Goal: Communication & Community: Answer question/provide support

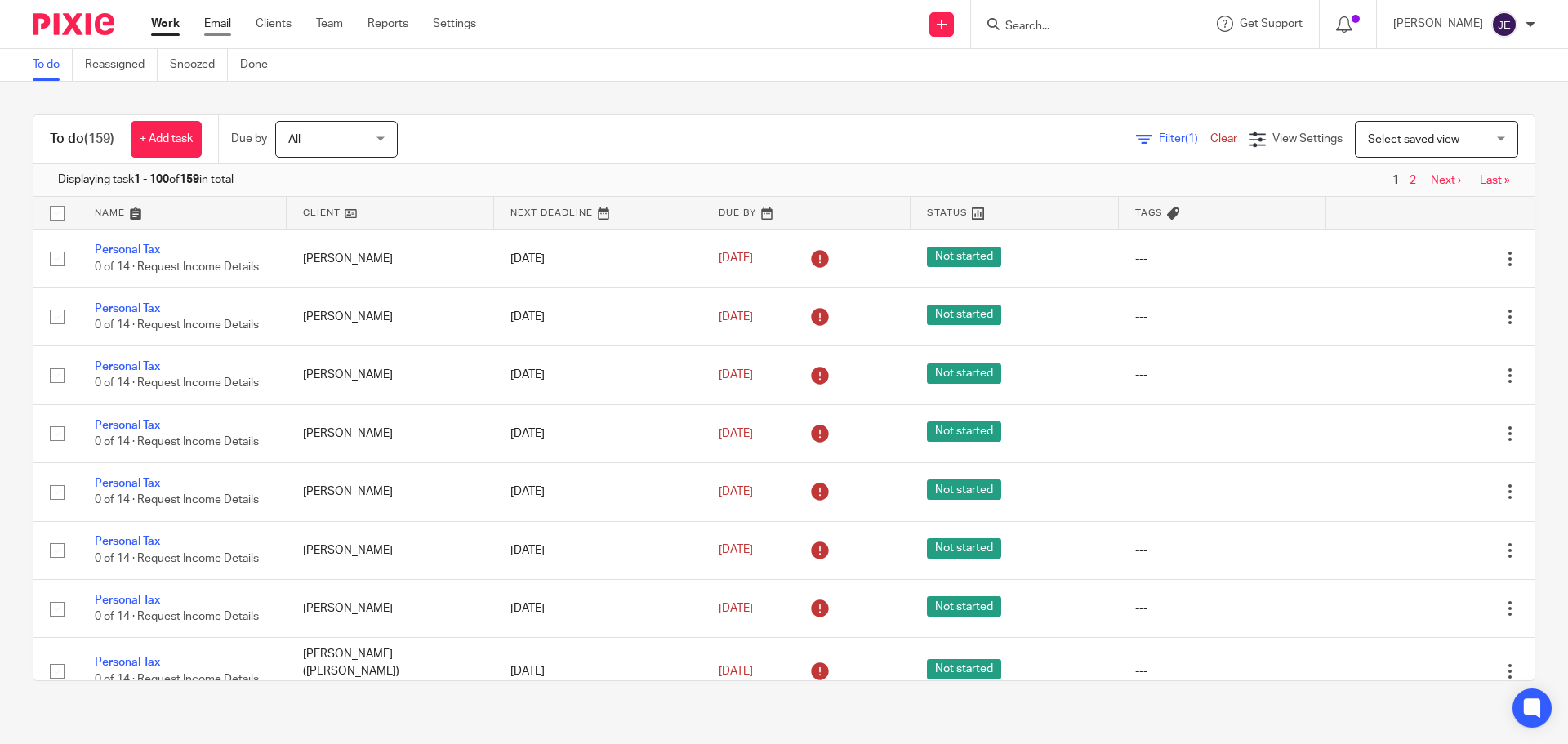
click at [217, 20] on link "Email" at bounding box center [218, 24] width 27 height 17
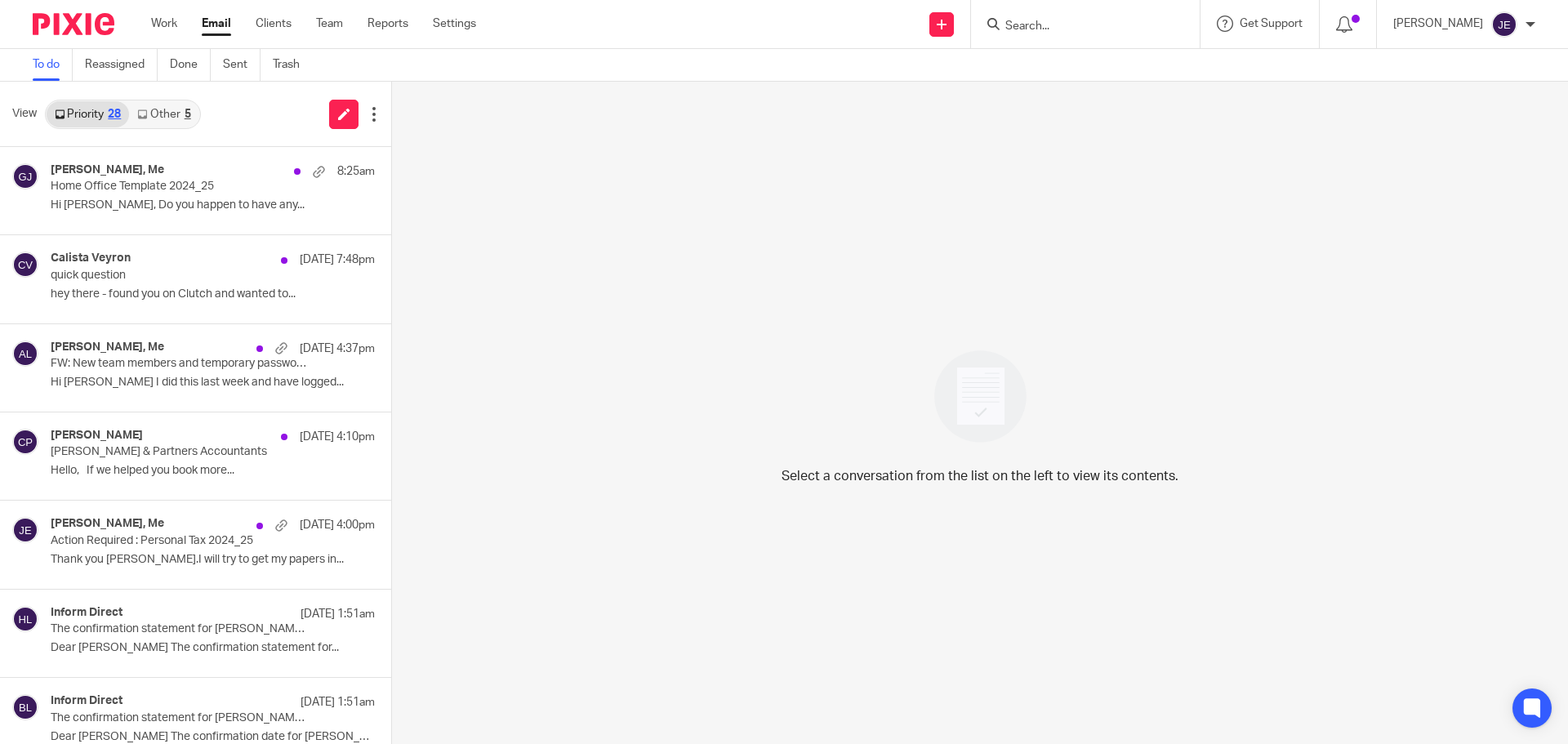
click at [178, 115] on link "Other 5" at bounding box center [164, 114] width 70 height 26
click at [189, 111] on div "5" at bounding box center [188, 114] width 7 height 12
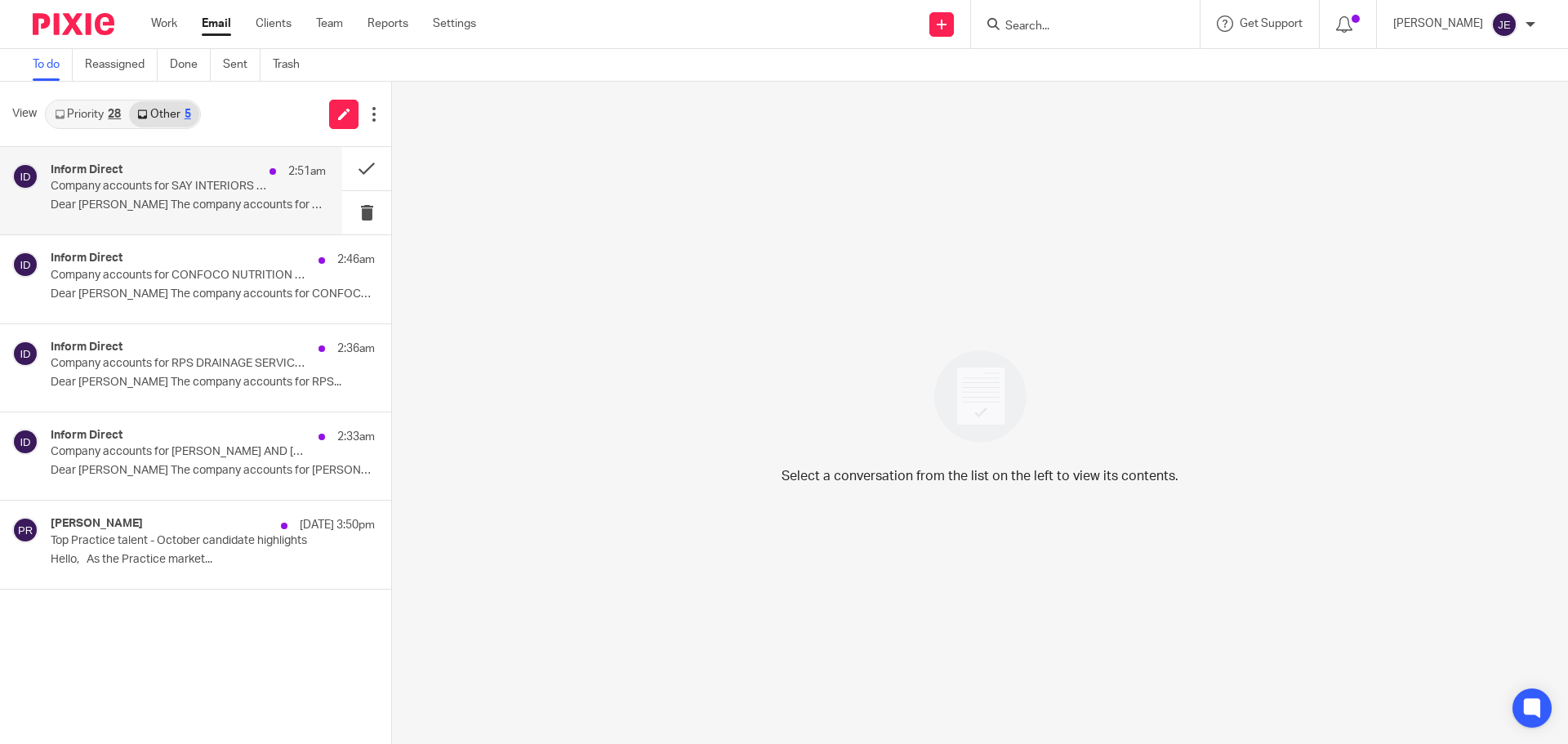
click at [170, 205] on p "Dear Jade The company accounts for SAY..." at bounding box center [188, 205] width 275 height 14
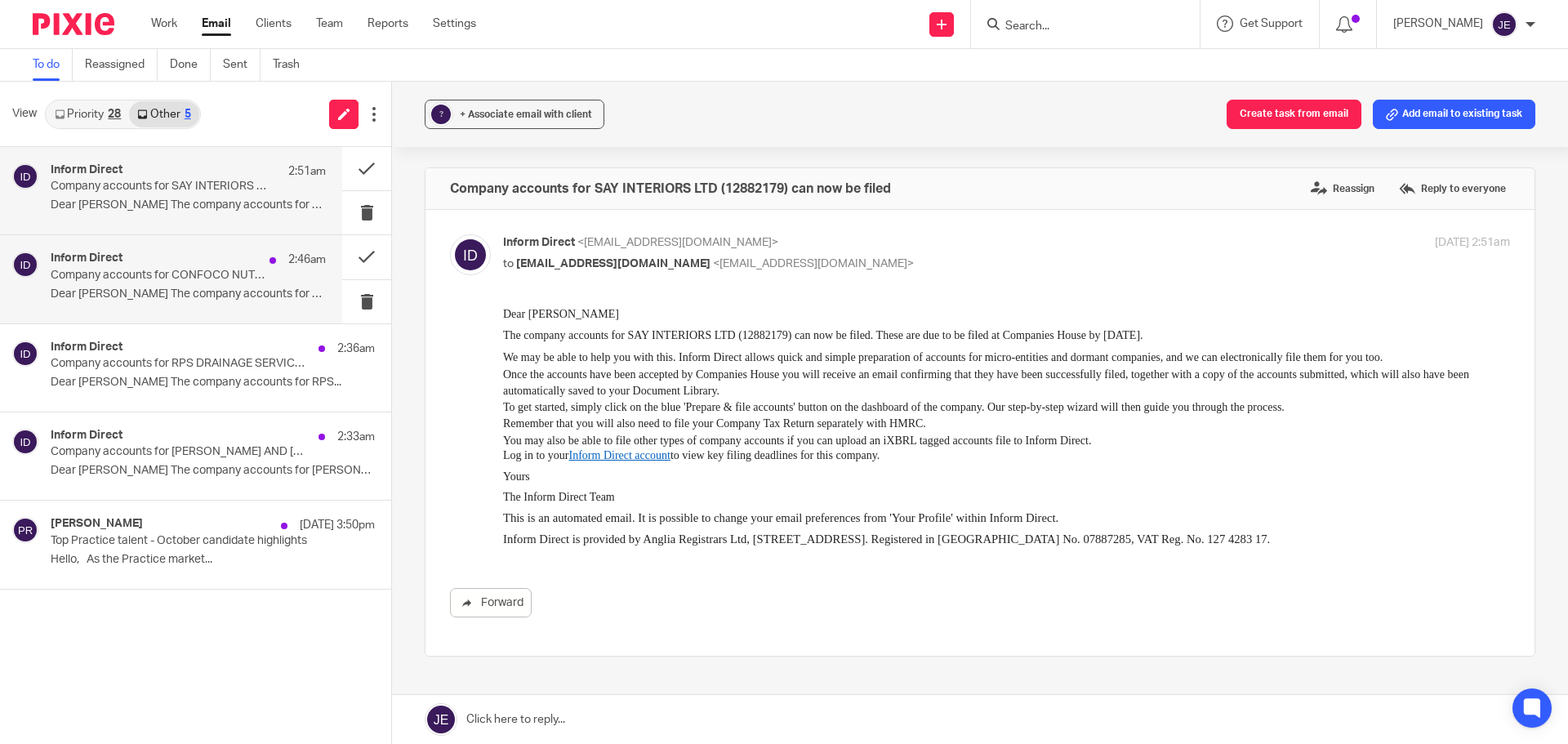
click at [168, 271] on p "Company accounts for CONFOCO NUTRITION LIMITED (12190380) can now be filed" at bounding box center [161, 275] width 220 height 14
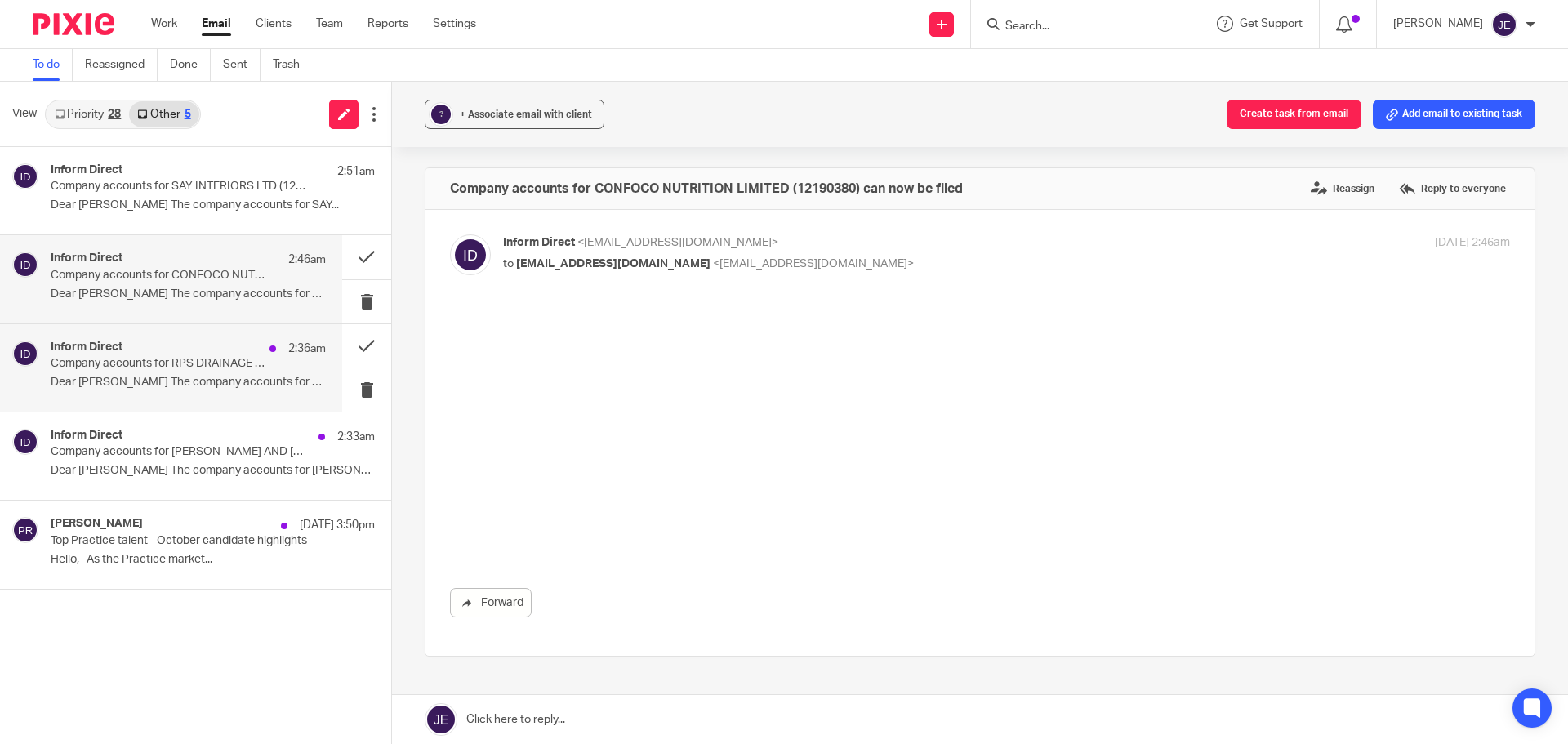
click at [160, 343] on div "Inform Direct 2:36am" at bounding box center [188, 348] width 275 height 17
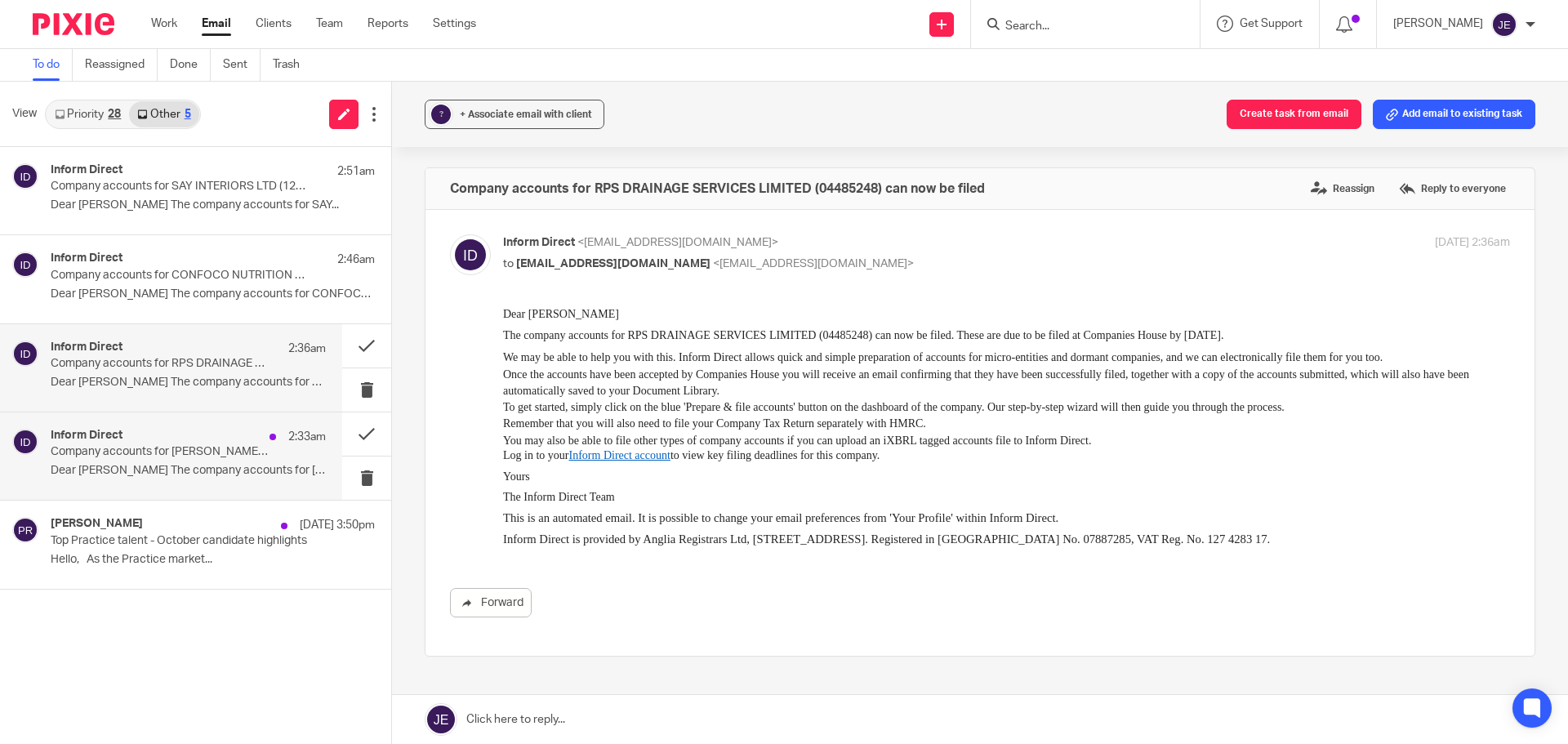
click at [161, 482] on div "Inform Direct 2:33am Company accounts for BORIS AND OTTO LTD (15957634) can now…" at bounding box center [188, 456] width 275 height 55
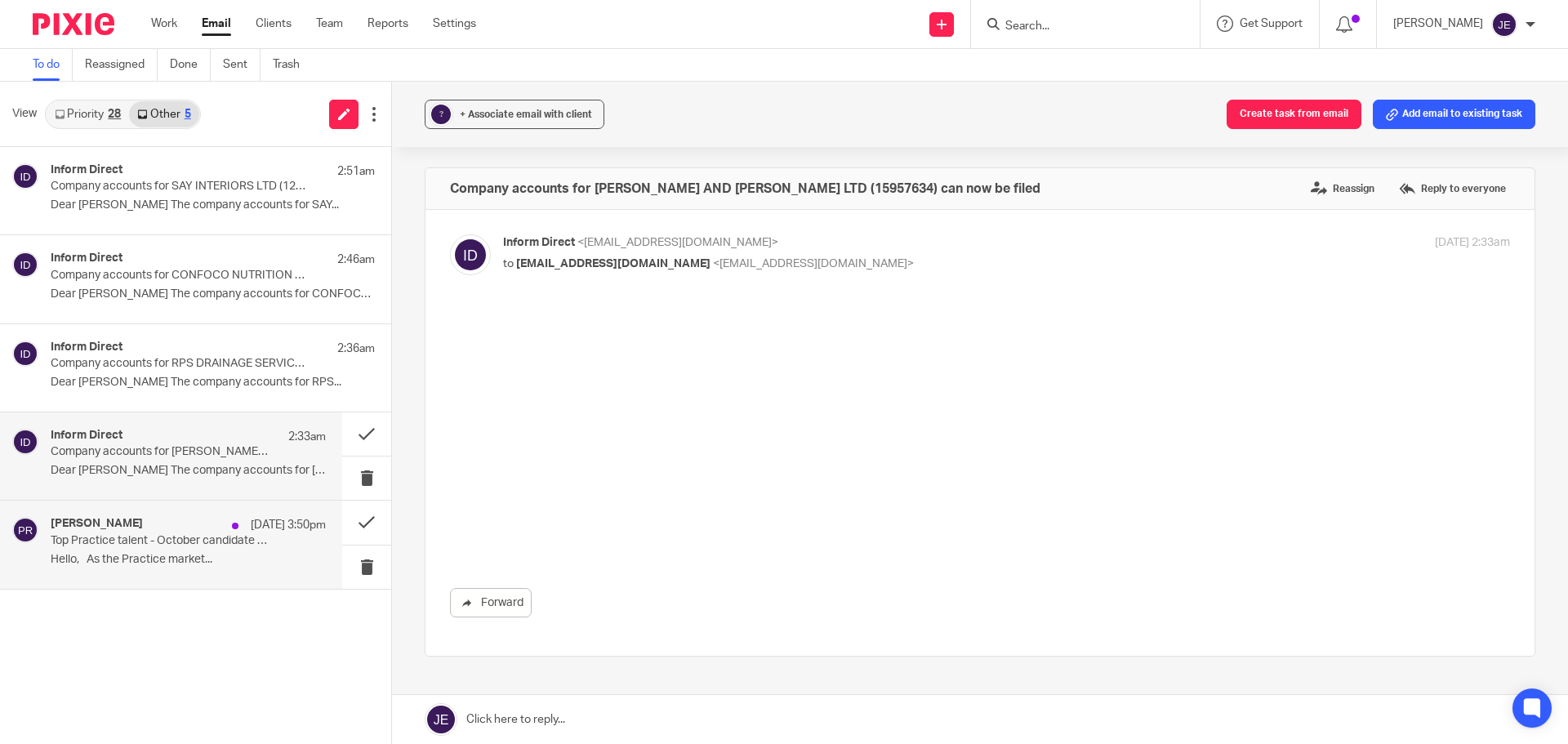
click at [171, 535] on p "Top Practice talent - October candidate highlights" at bounding box center [161, 540] width 220 height 14
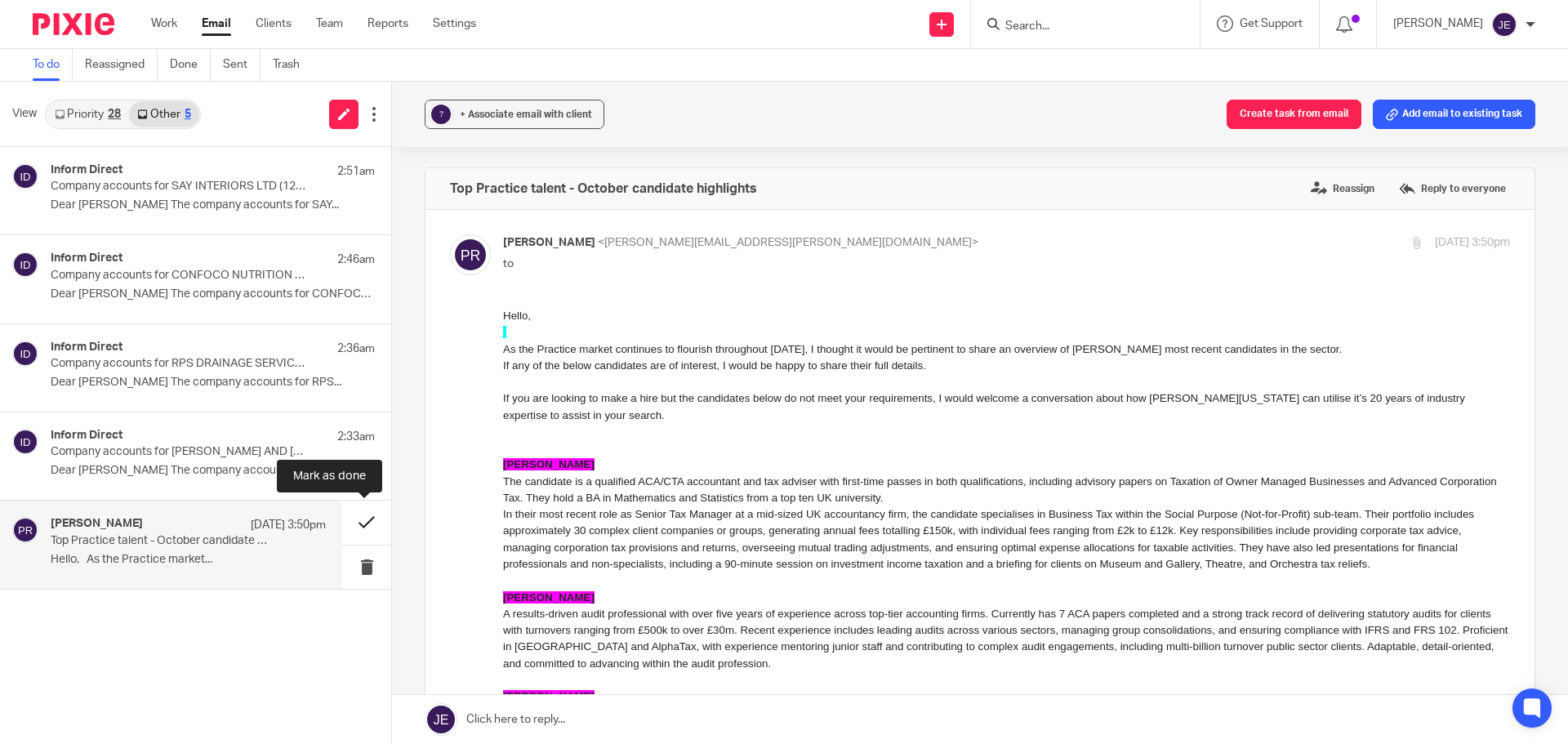
click at [363, 522] on button at bounding box center [366, 522] width 49 height 43
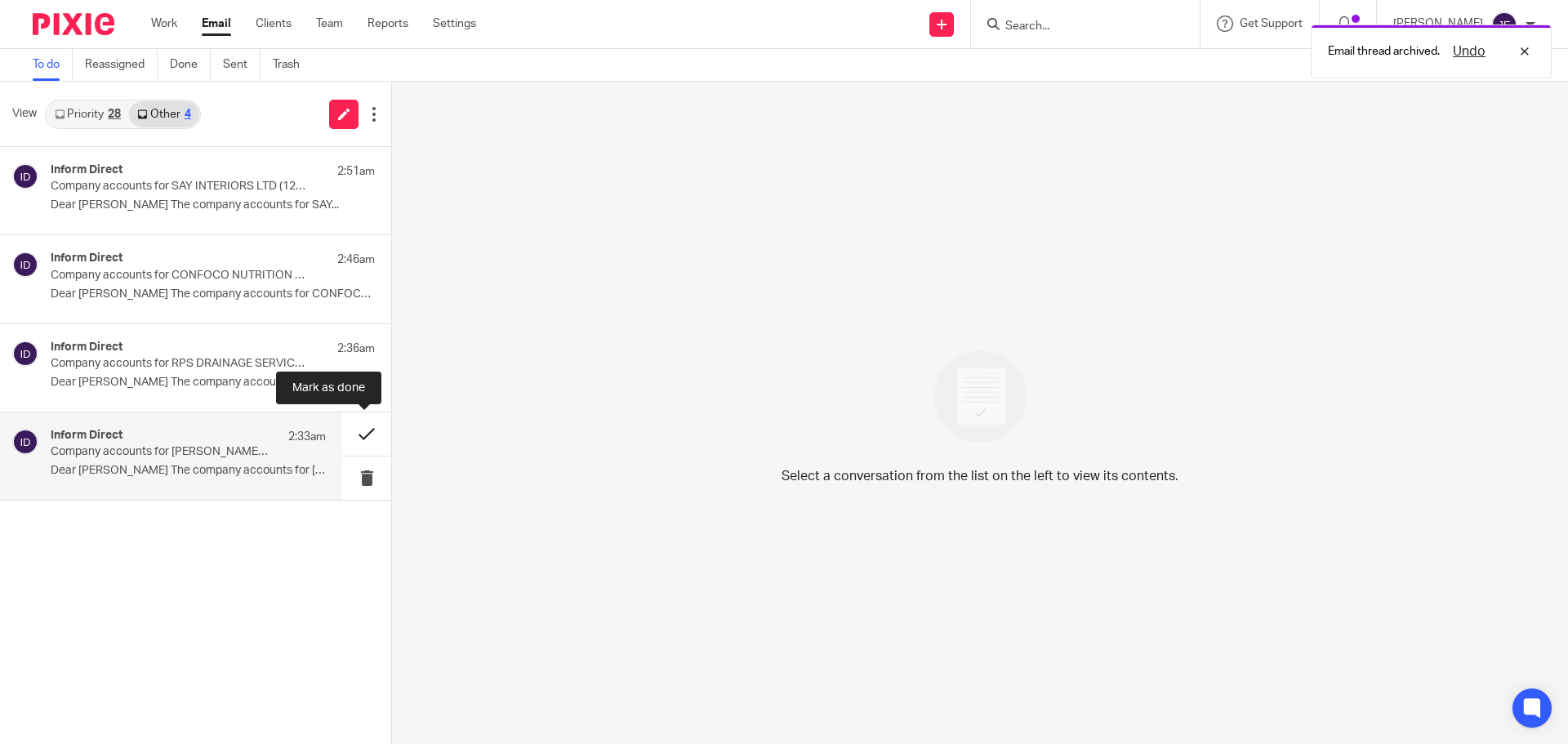
click at [366, 437] on button at bounding box center [366, 434] width 49 height 43
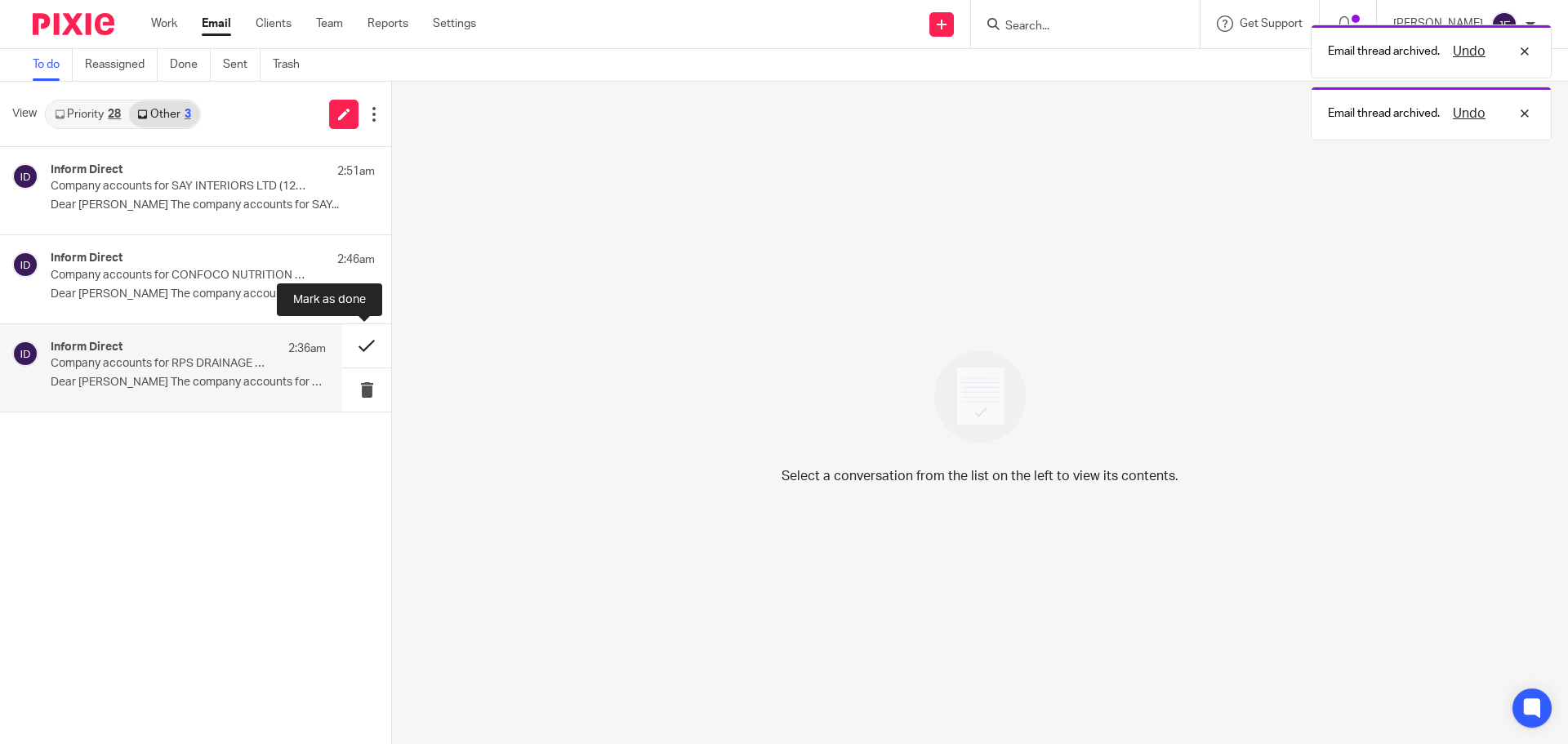
click at [371, 346] on button at bounding box center [366, 346] width 49 height 43
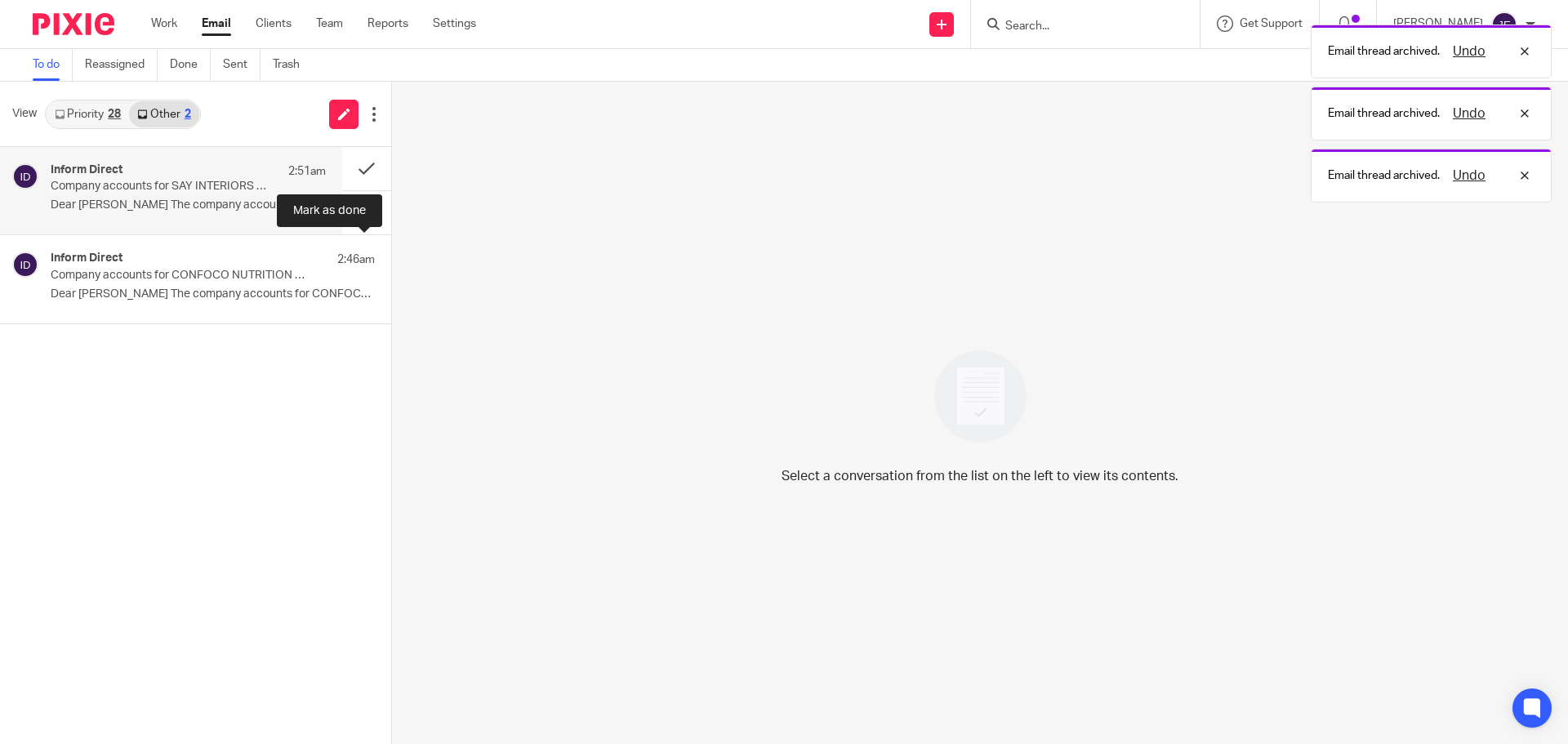
drag, startPoint x: 358, startPoint y: 255, endPoint x: 358, endPoint y: 199, distance: 56.0
click at [391, 254] on button at bounding box center [397, 257] width 13 height 43
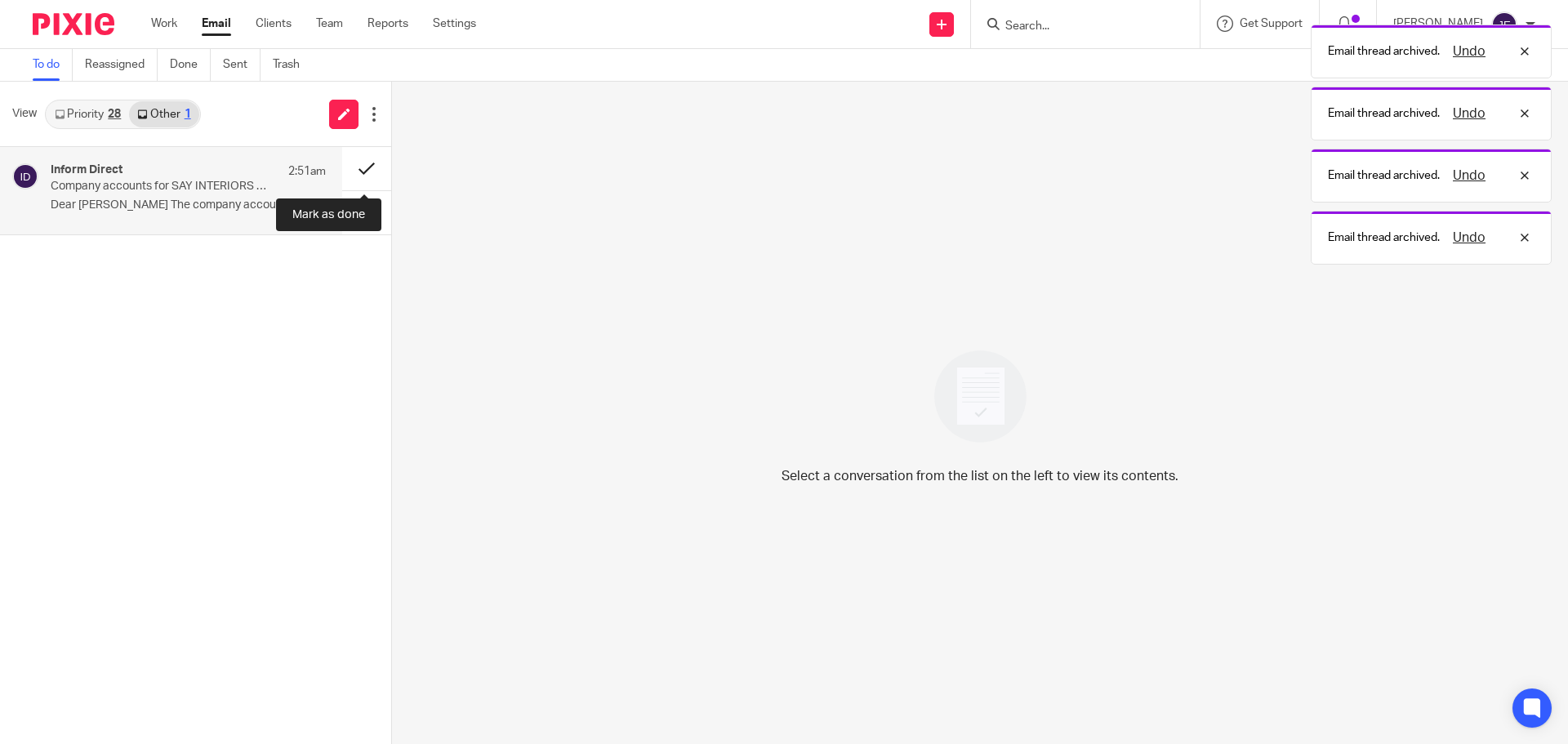
click at [362, 166] on button at bounding box center [366, 169] width 49 height 43
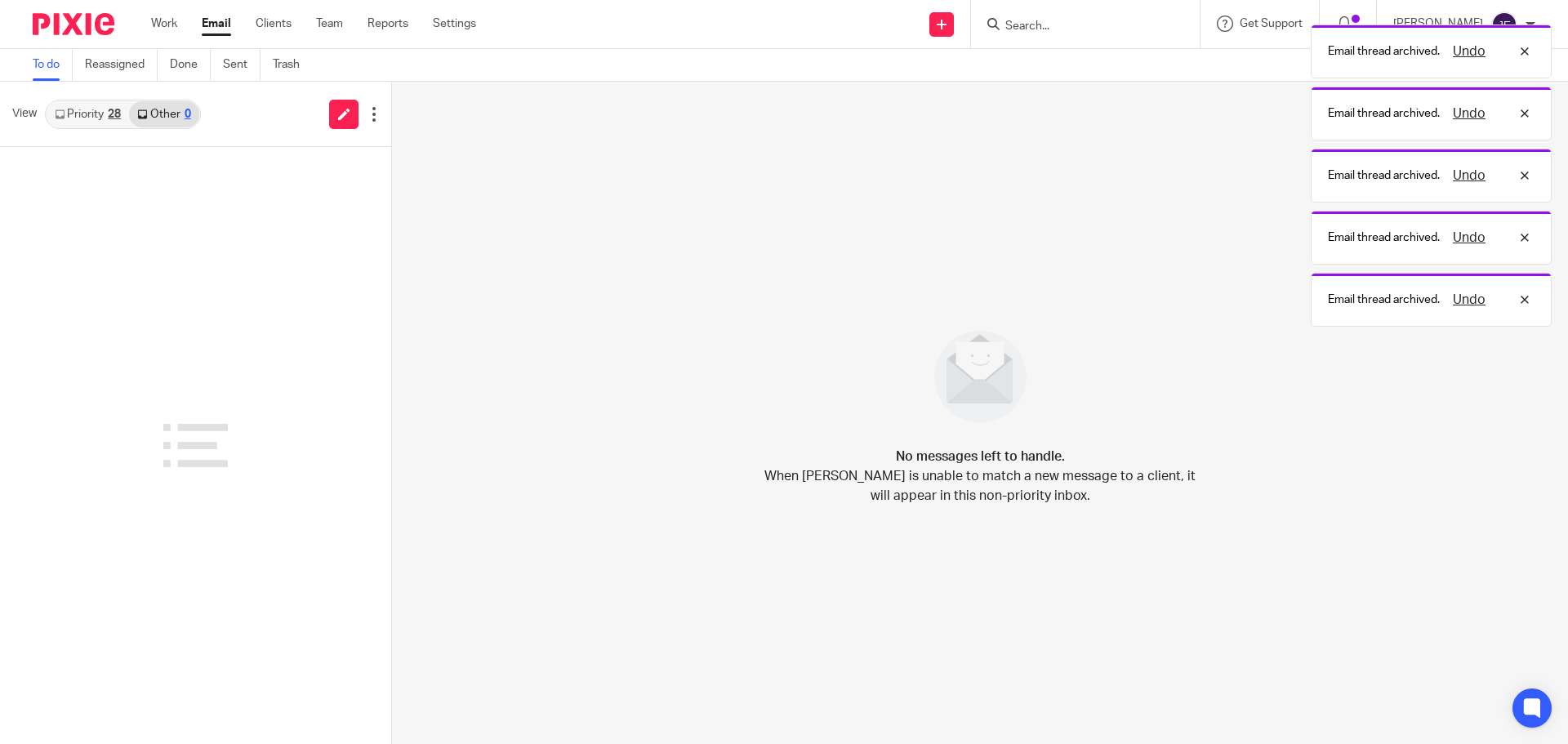
click at [108, 120] on link "Priority 28" at bounding box center [88, 114] width 83 height 26
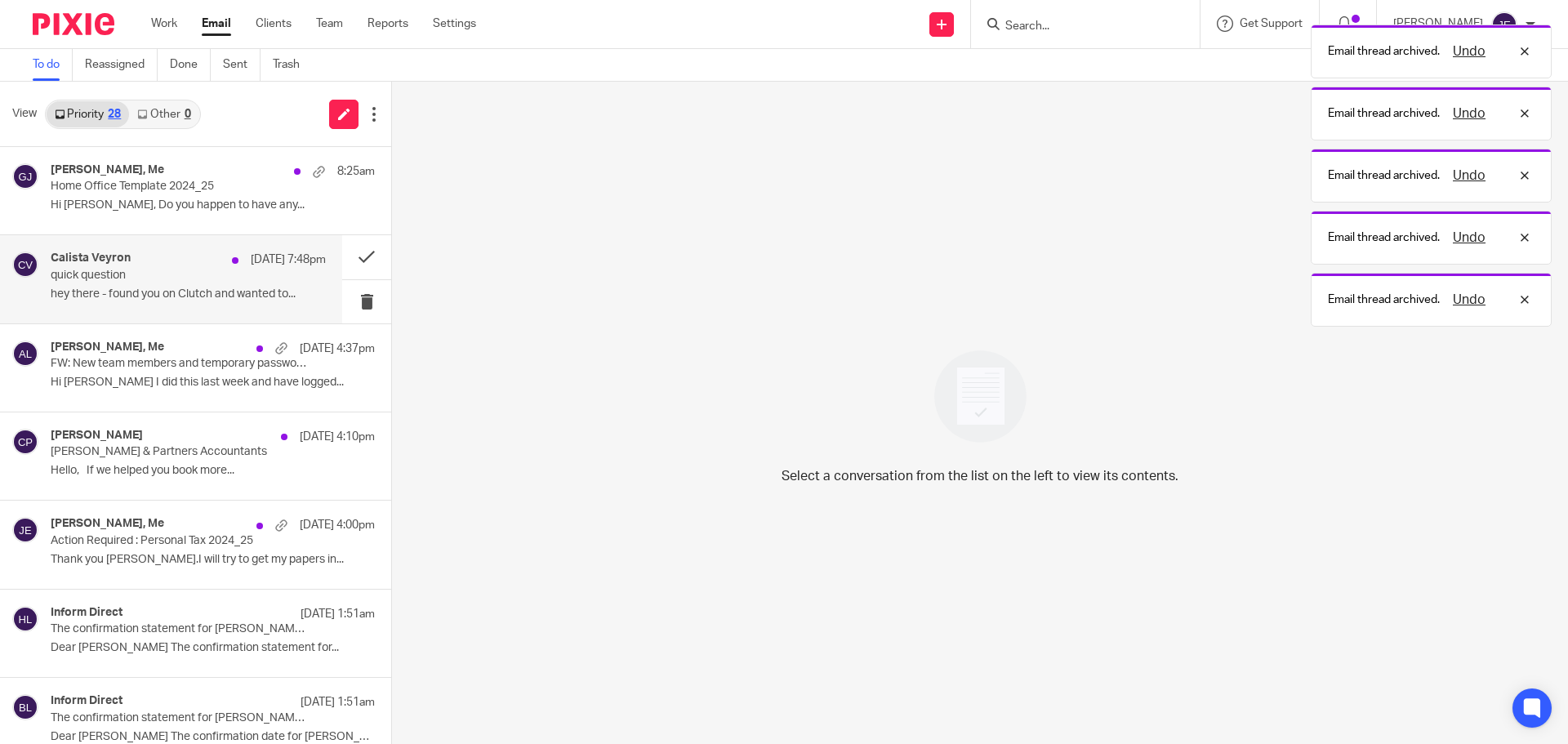
click at [113, 266] on h4 "Calista Veyron" at bounding box center [90, 258] width 80 height 14
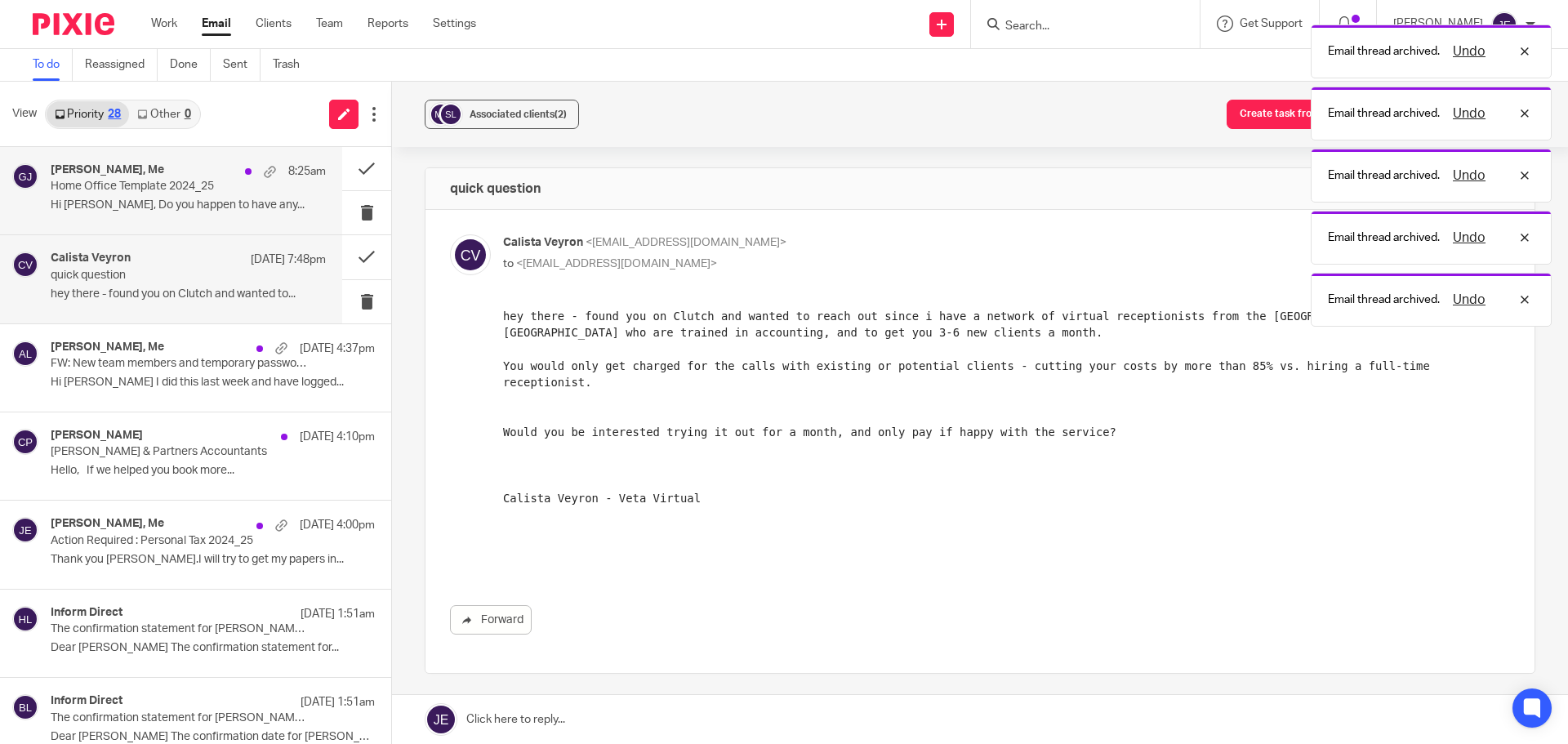
click at [129, 207] on p "Hi [PERSON_NAME], Do you happen to have any..." at bounding box center [188, 205] width 275 height 14
click at [169, 267] on div "Calista Veyron 13 Oct 7:48pm" at bounding box center [188, 260] width 275 height 17
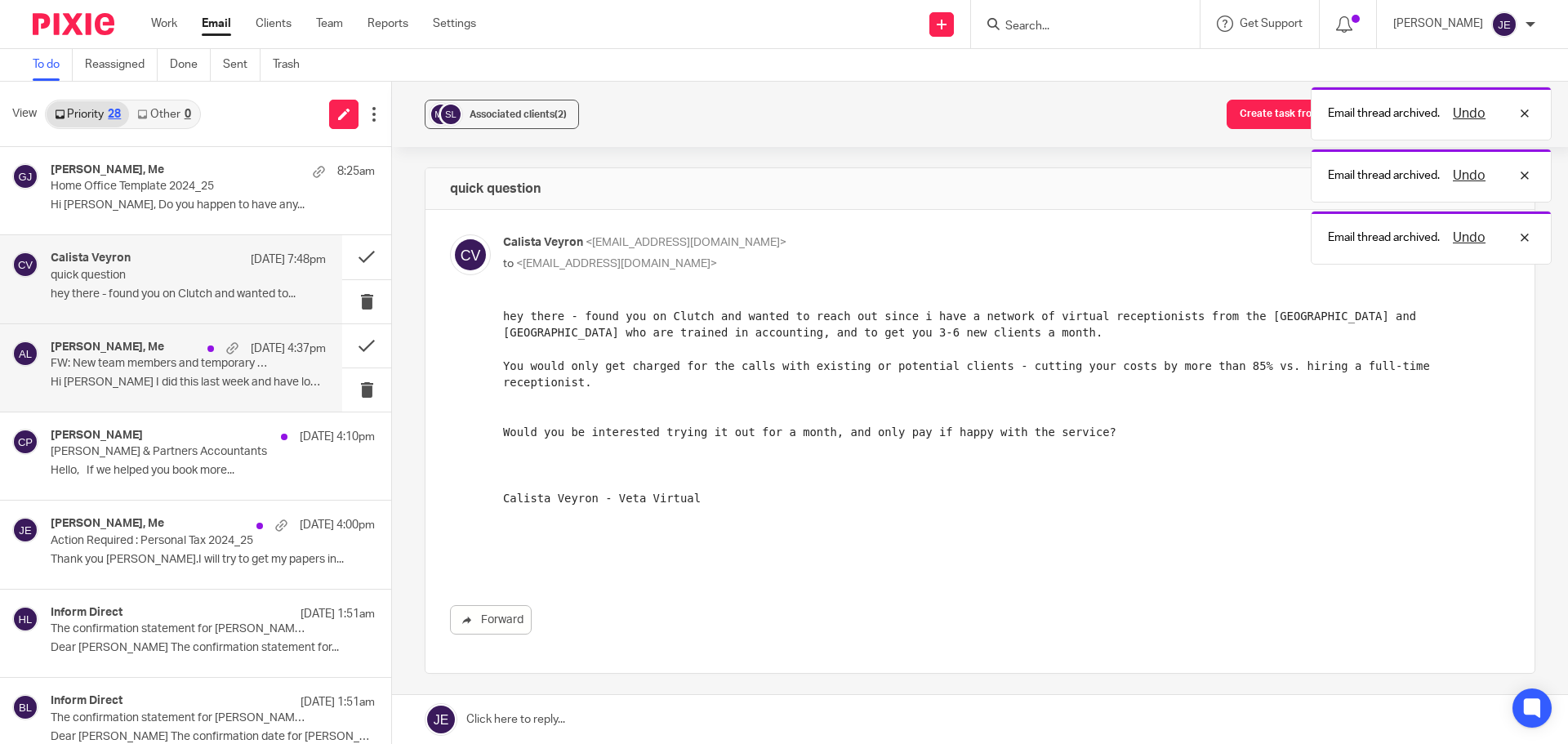
click at [174, 346] on div "Sue Nugus, Me 13 Oct 4:37pm" at bounding box center [188, 348] width 275 height 17
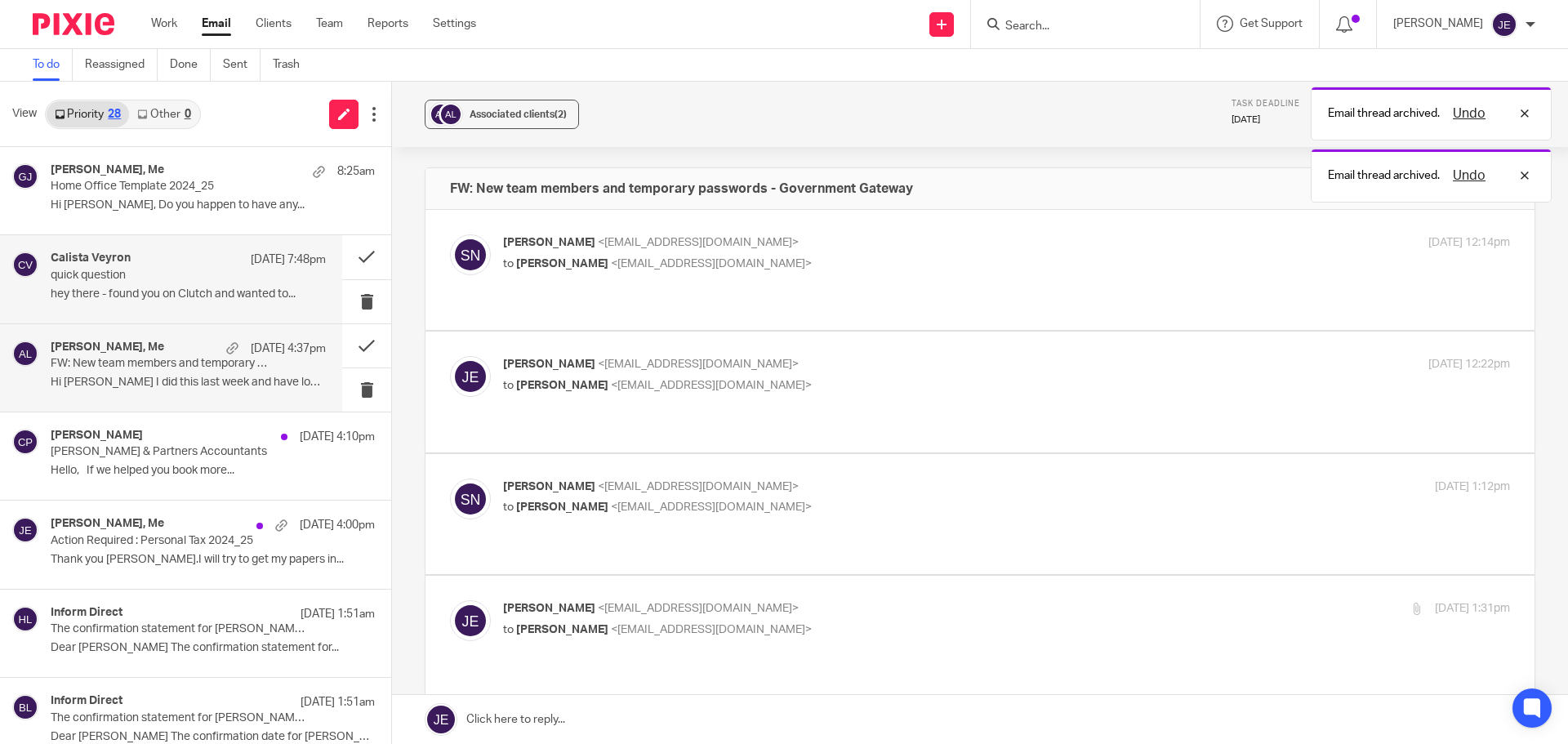
click at [210, 257] on div "Calista Veyron 13 Oct 7:48pm" at bounding box center [188, 260] width 275 height 17
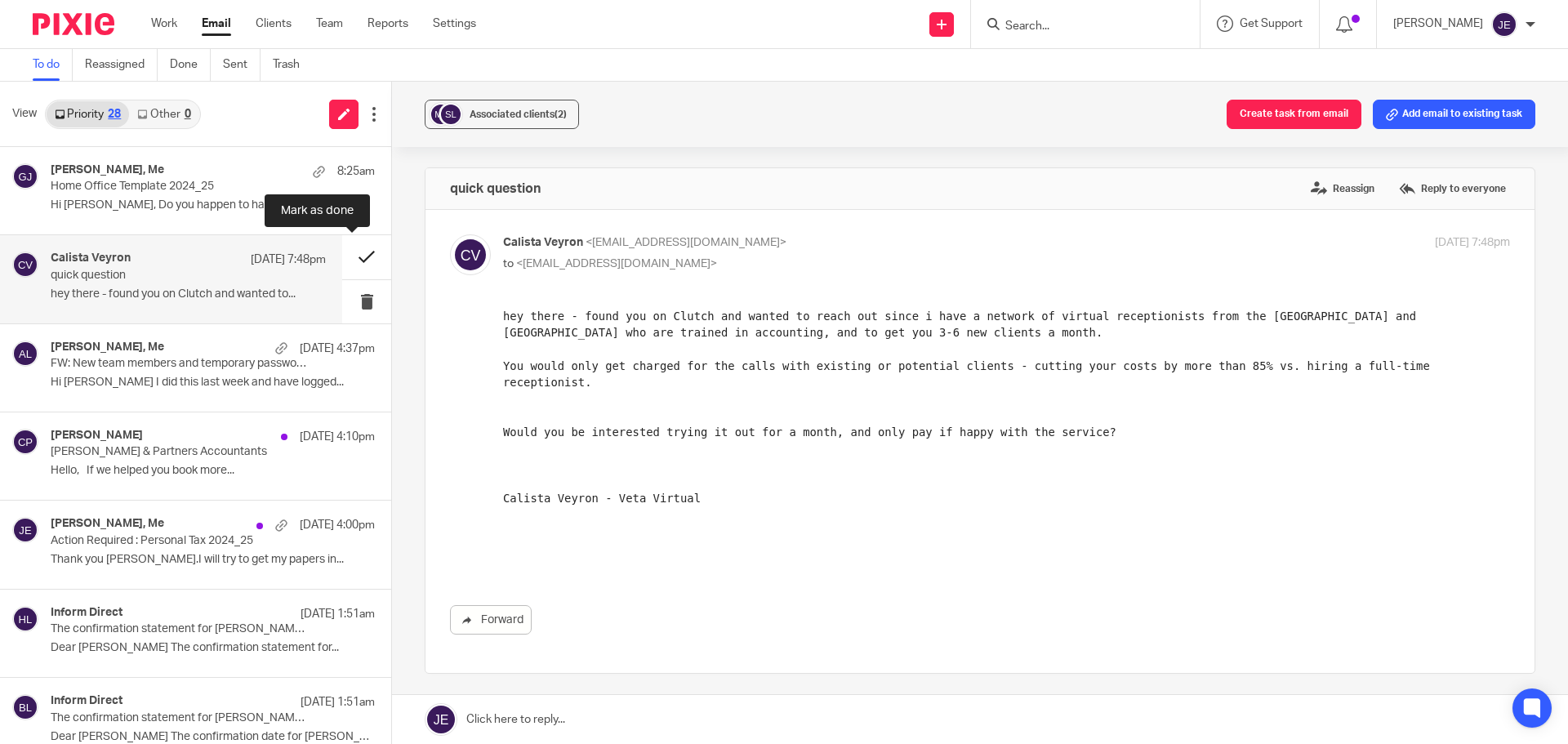
click at [348, 253] on button at bounding box center [366, 257] width 49 height 43
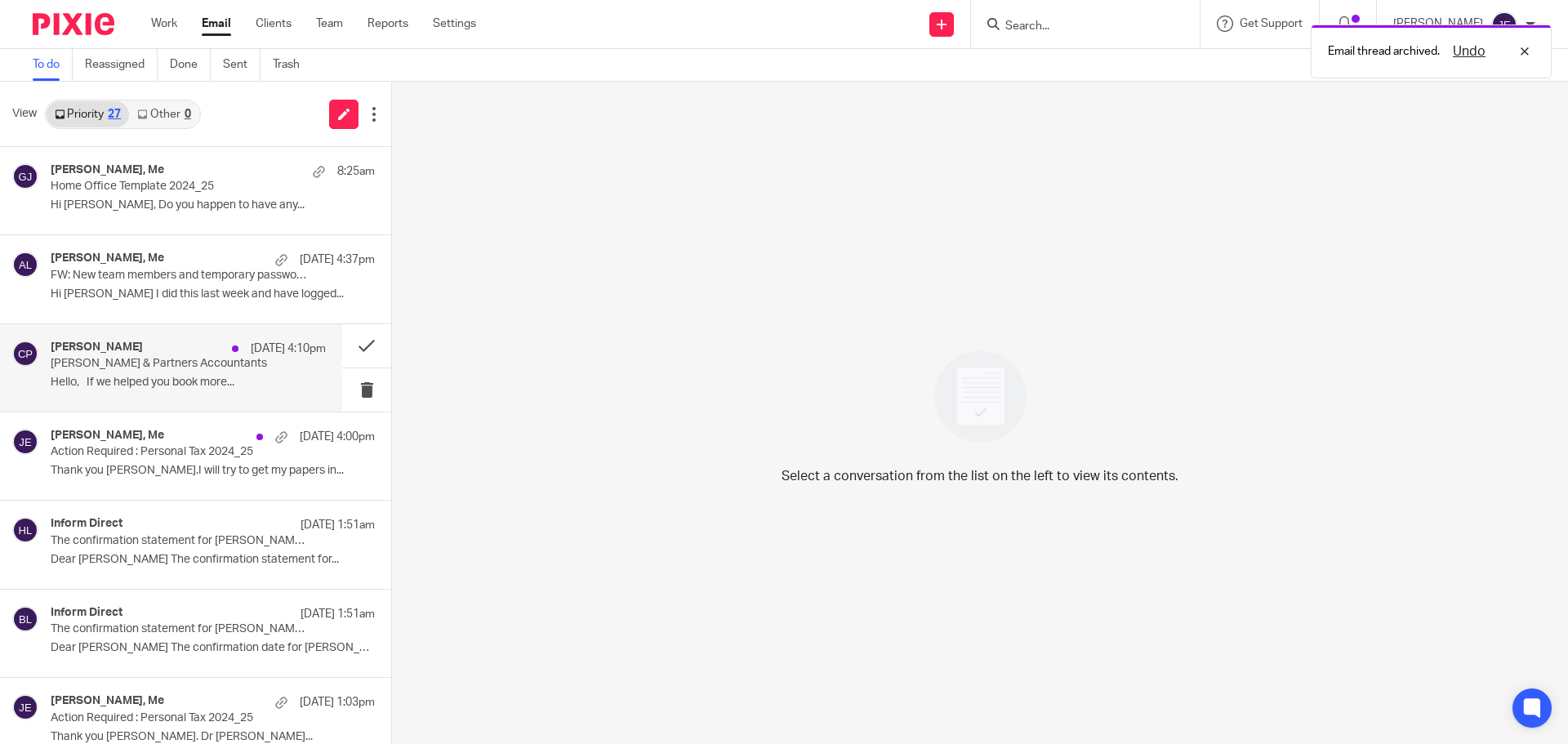
click at [134, 338] on div "Claire Perrin 13 Oct 4:10pm Munro & Partners Accountants Hello, If we helped yo…" at bounding box center [171, 368] width 342 height 88
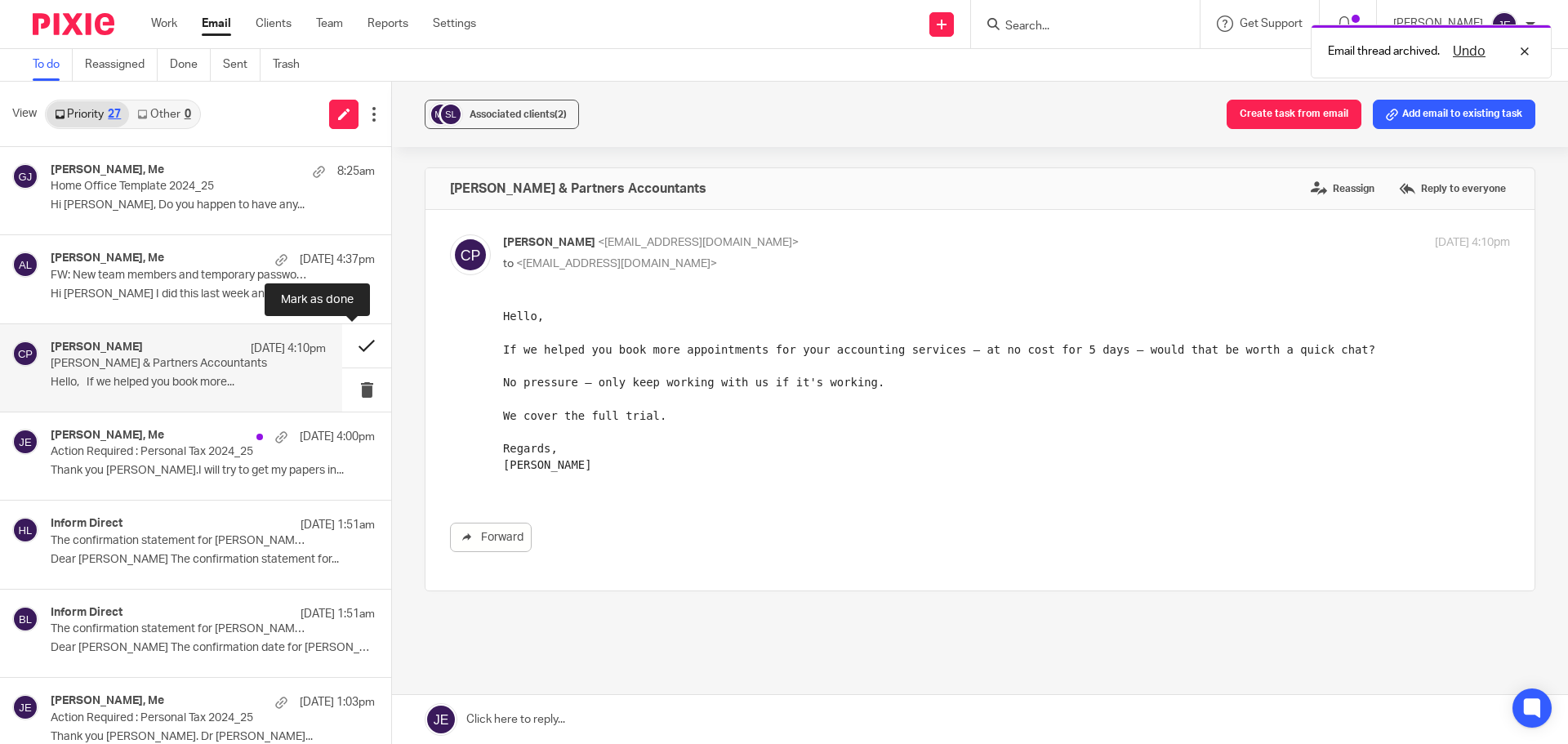
click at [357, 341] on button at bounding box center [366, 346] width 49 height 43
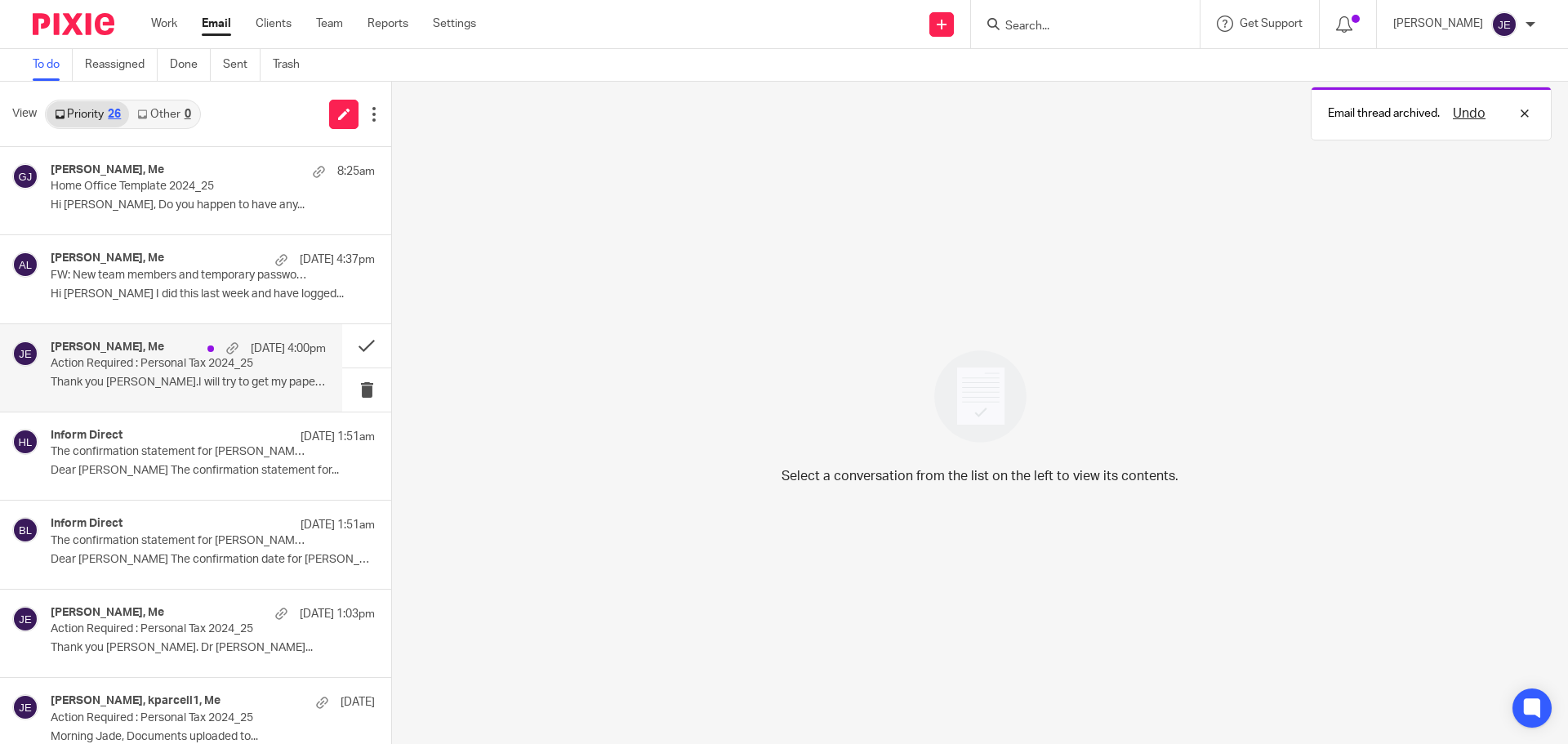
click at [103, 348] on h4 "Frank Smiley, Me" at bounding box center [107, 347] width 113 height 14
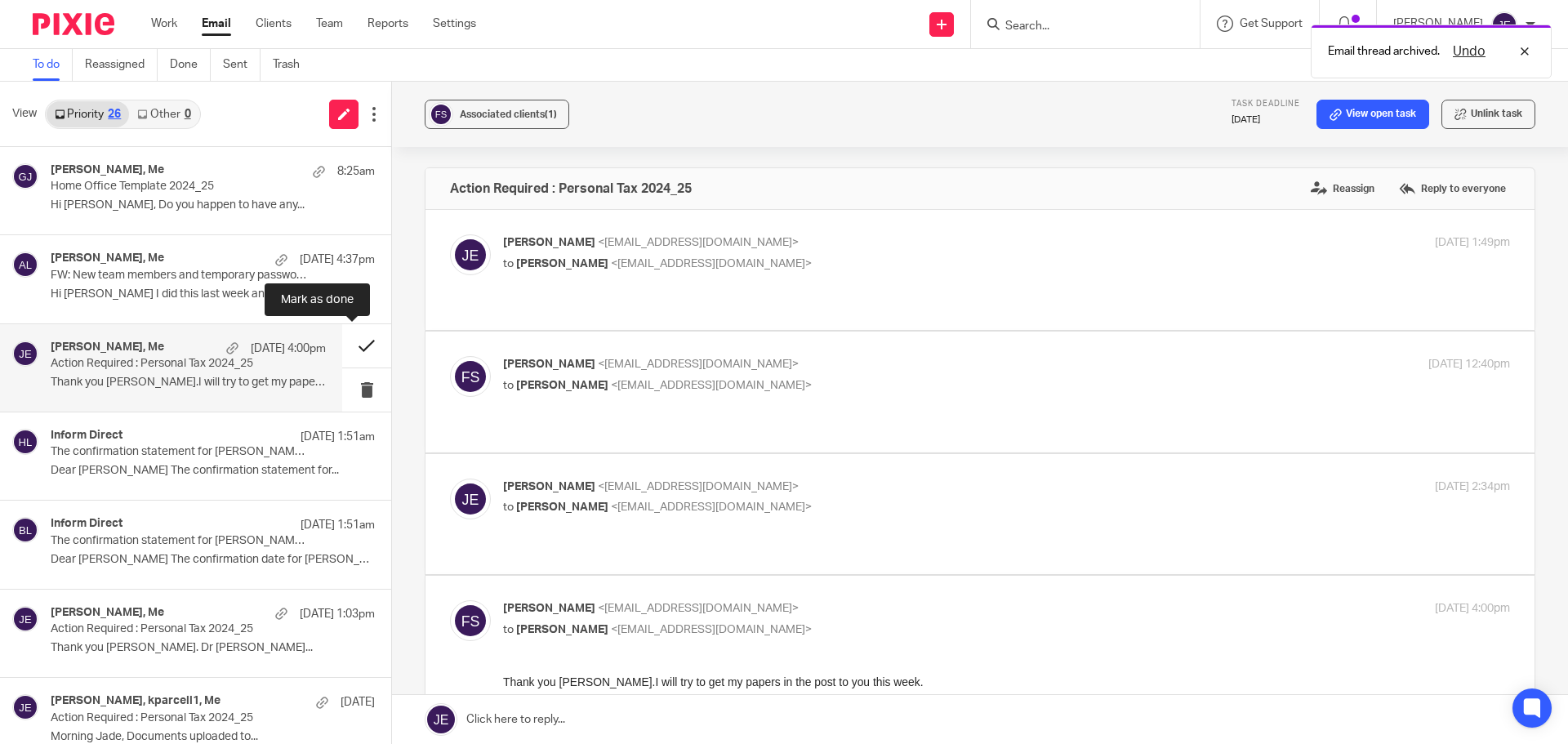
click at [348, 343] on button at bounding box center [366, 346] width 49 height 43
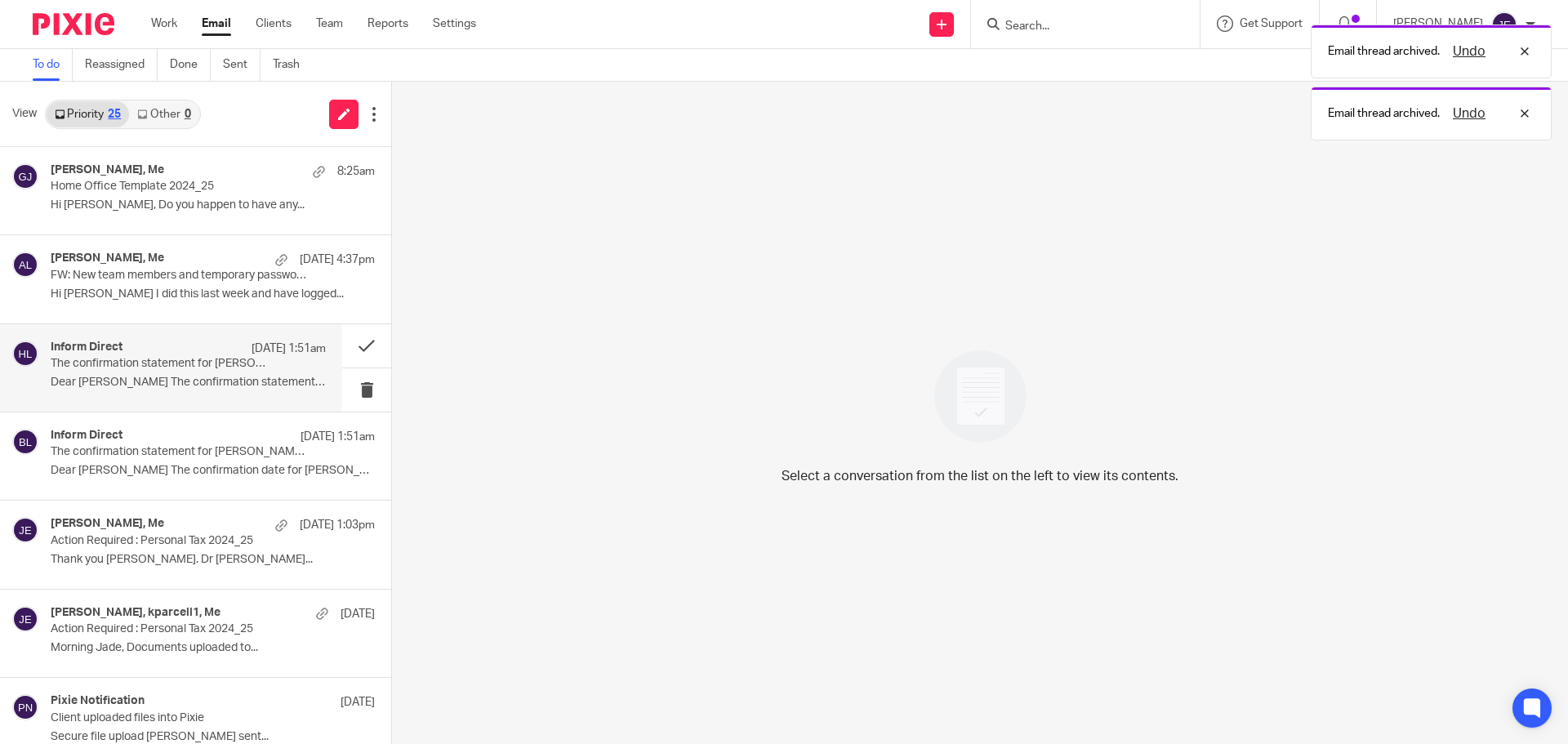
click at [184, 362] on p "The confirmation statement for [PERSON_NAME] (WINDSOR) LIMITED needs to be subm…" at bounding box center [161, 363] width 220 height 14
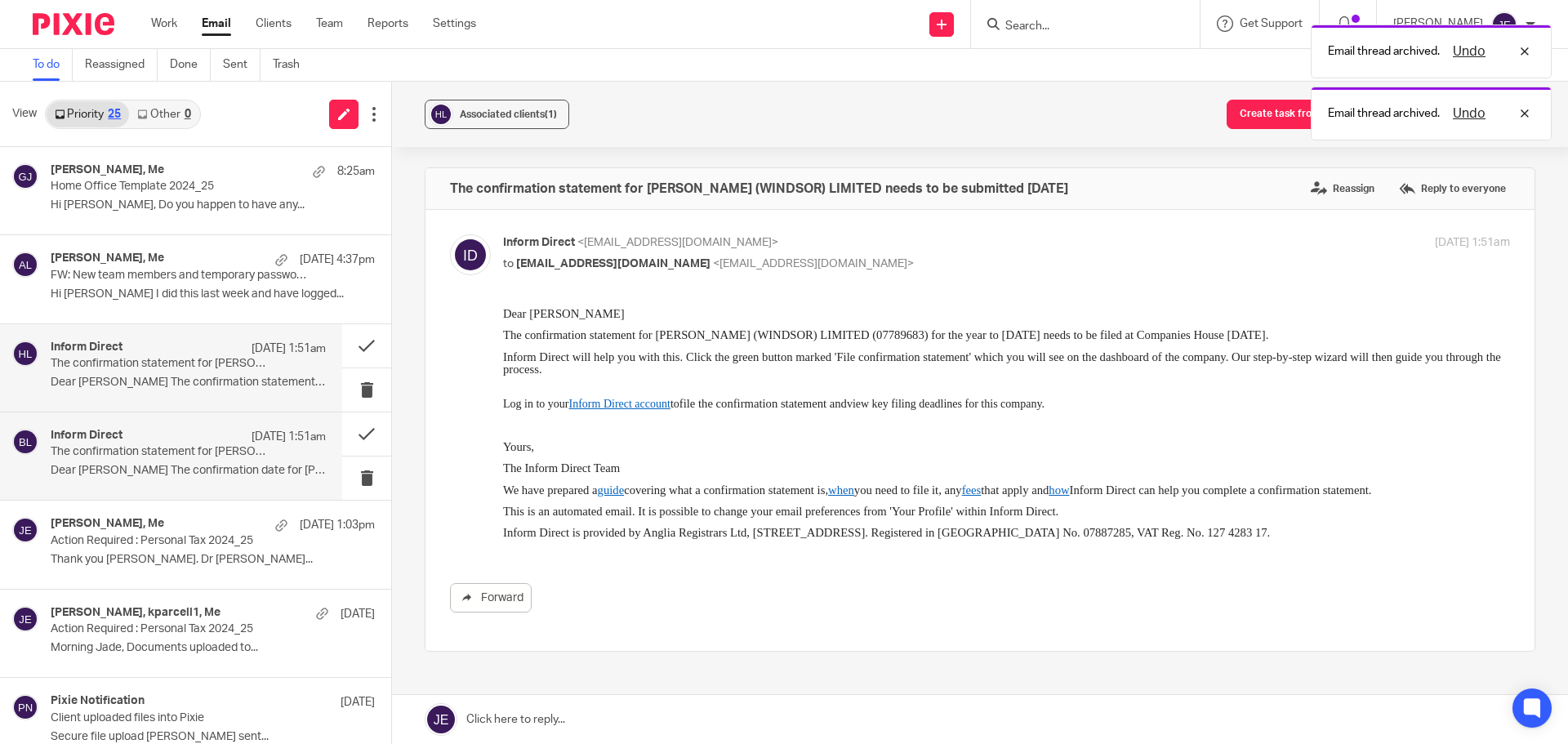
click at [183, 451] on p "The confirmation statement for [PERSON_NAME] COPPER & ZINC CRAFT LTD can now be…" at bounding box center [161, 452] width 220 height 14
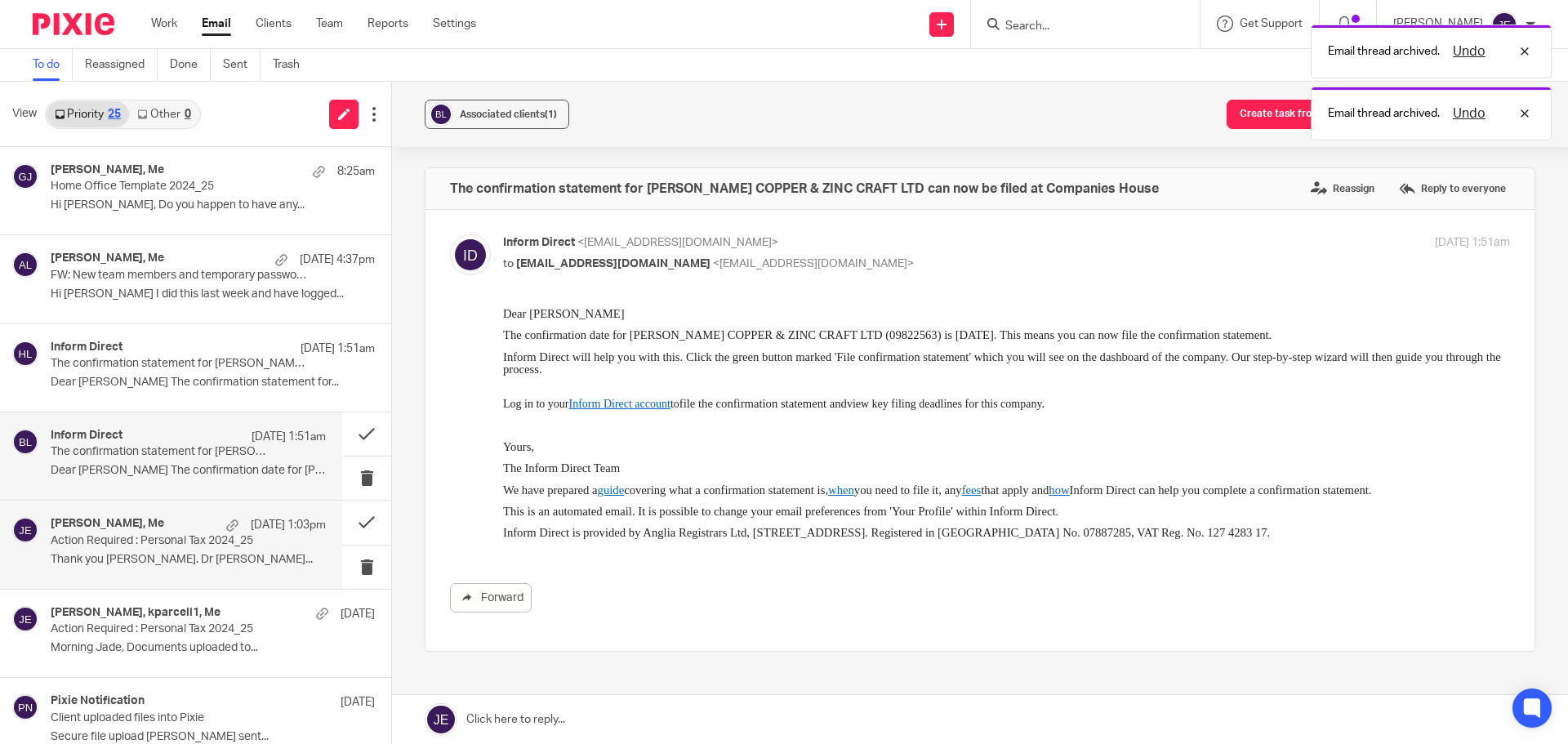
click at [179, 523] on div "Vicky Samara, Me 11 Oct 1:03pm" at bounding box center [188, 525] width 275 height 17
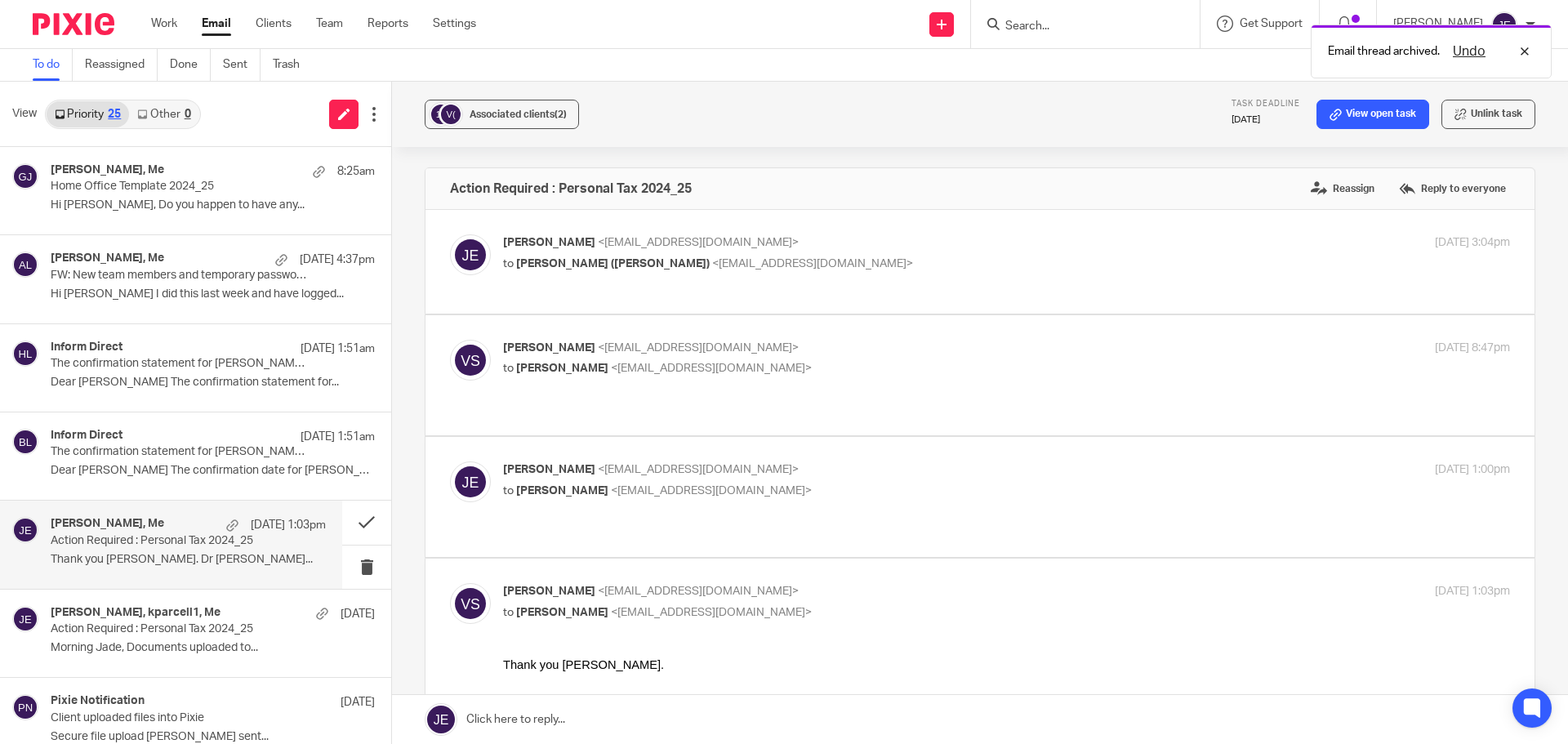
click at [777, 485] on p "to Vicky Samara <vsamara@hotmail.gr>" at bounding box center [839, 491] width 671 height 17
checkbox input "true"
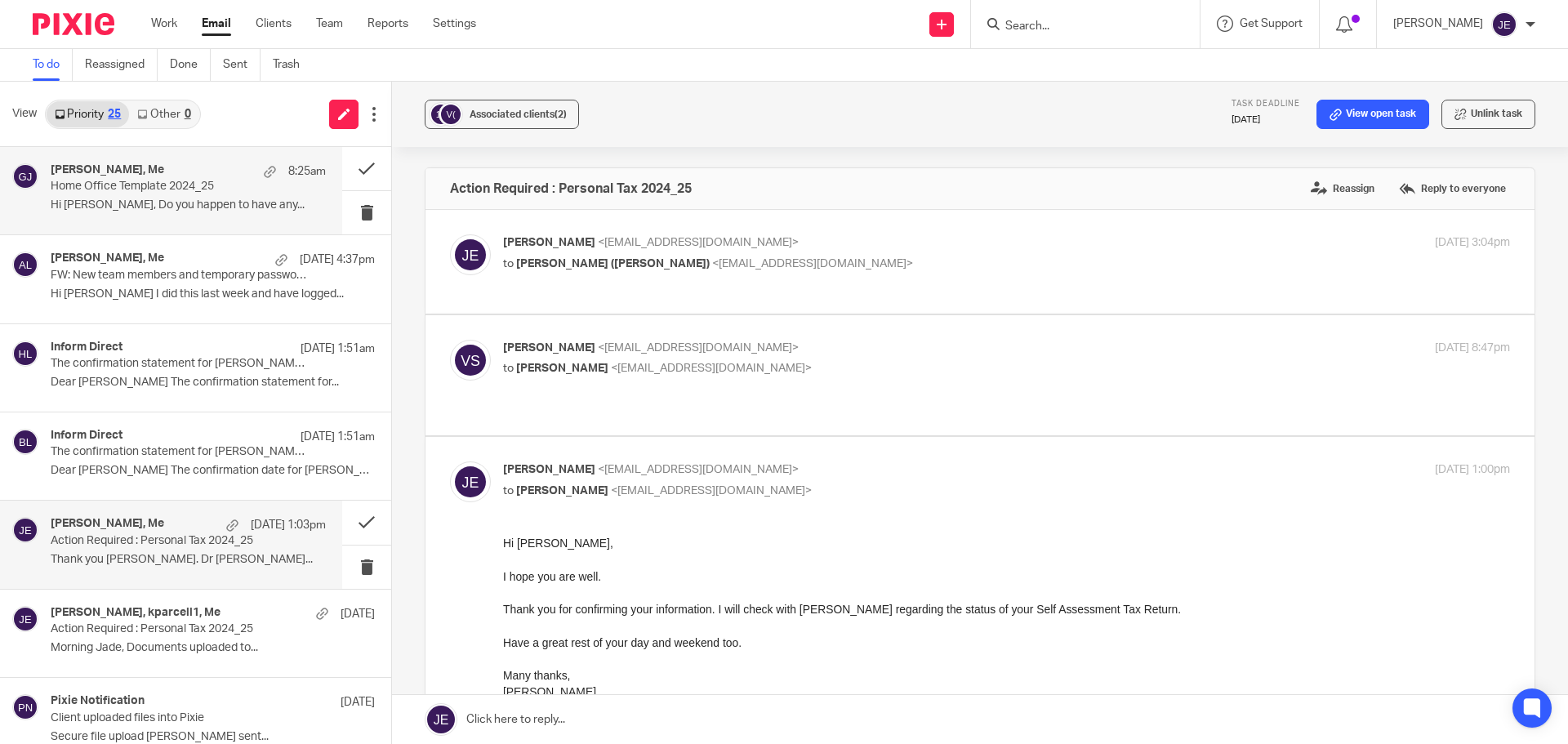
click at [186, 196] on div "Graham James, Me 8:25am Home Office Template 2024_25 Hi Jade, Do you happen to …" at bounding box center [188, 190] width 275 height 55
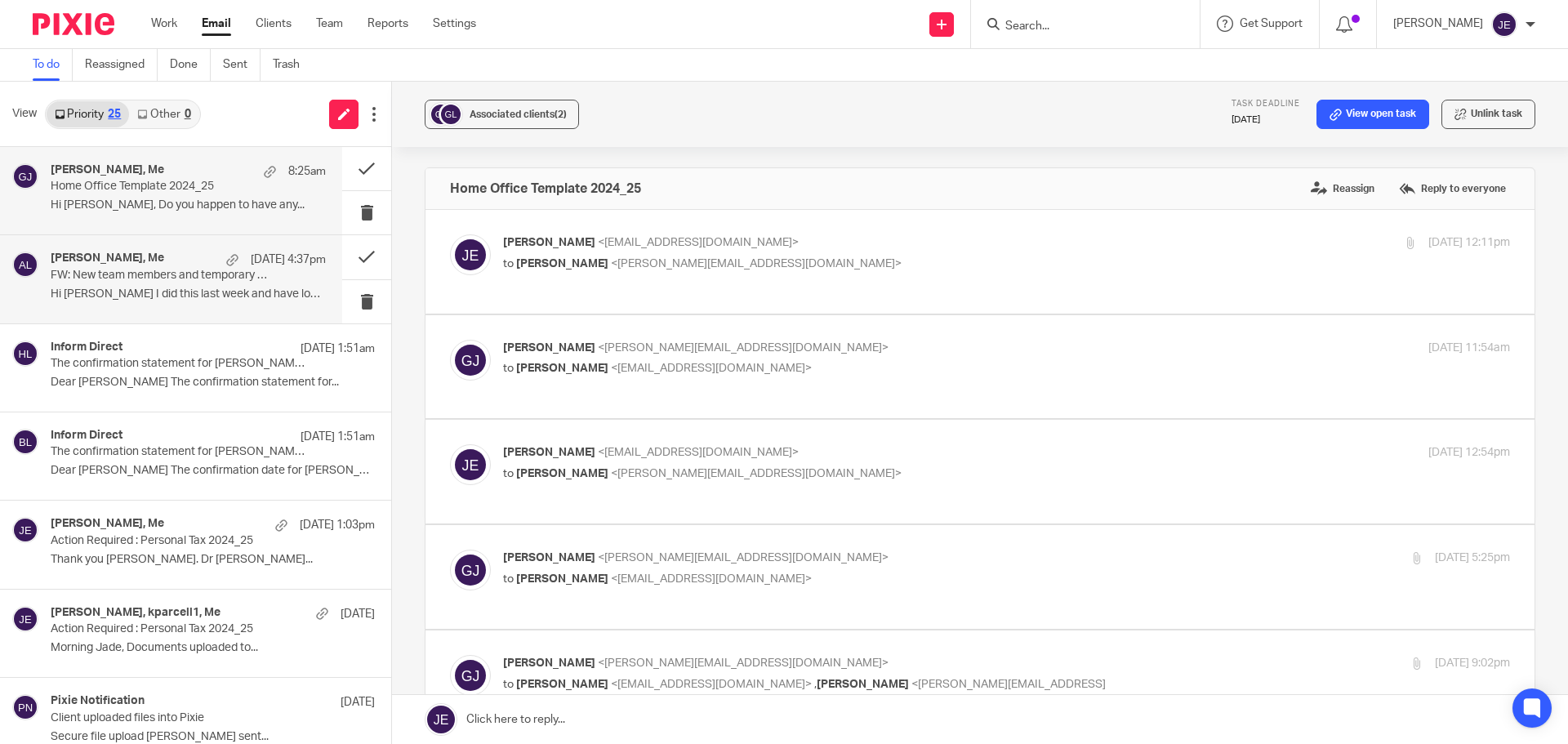
click at [169, 302] on div "Sue Nugus, Me 13 Oct 4:37pm FW: New team members and temporary passwords - Gove…" at bounding box center [188, 279] width 275 height 55
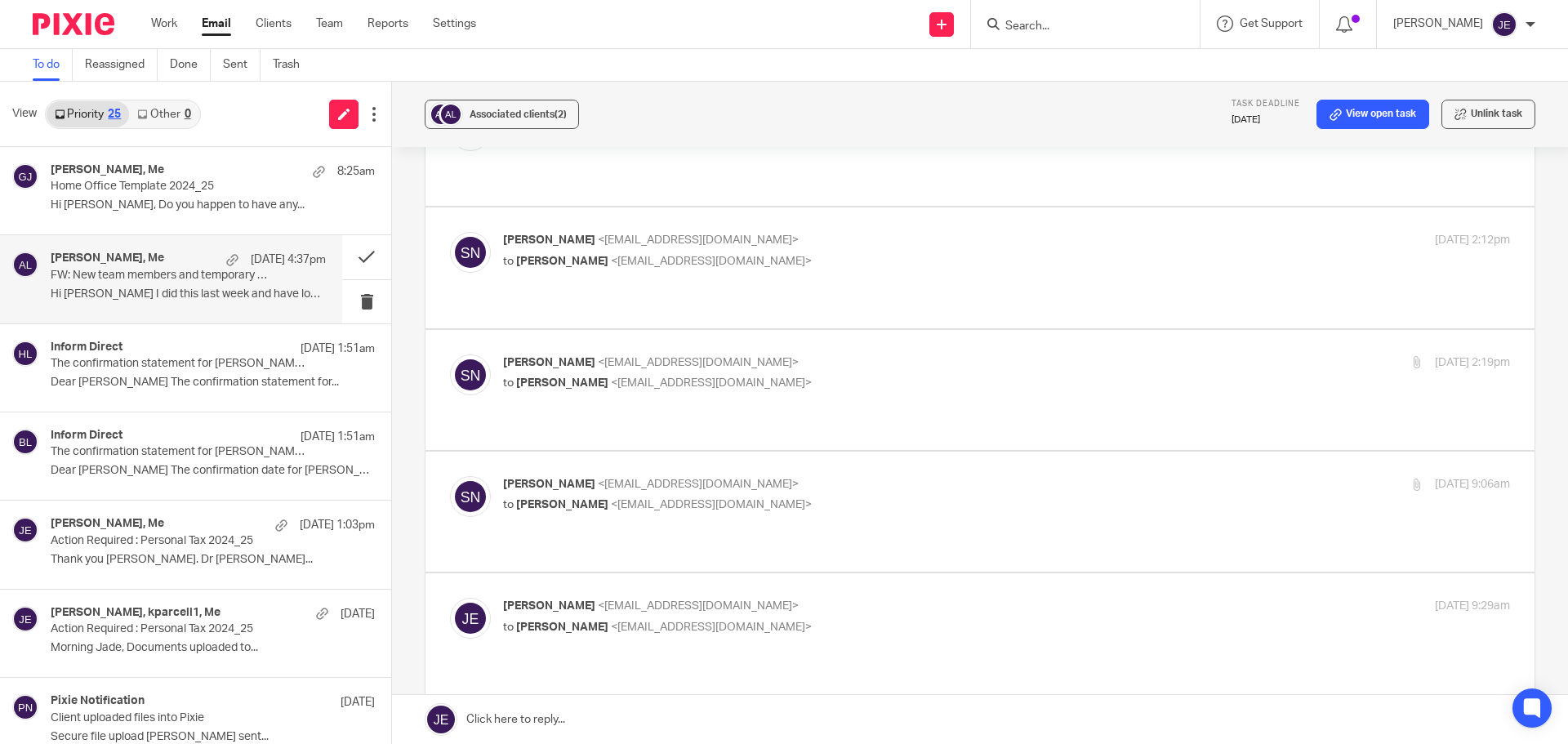
scroll to position [980, 0]
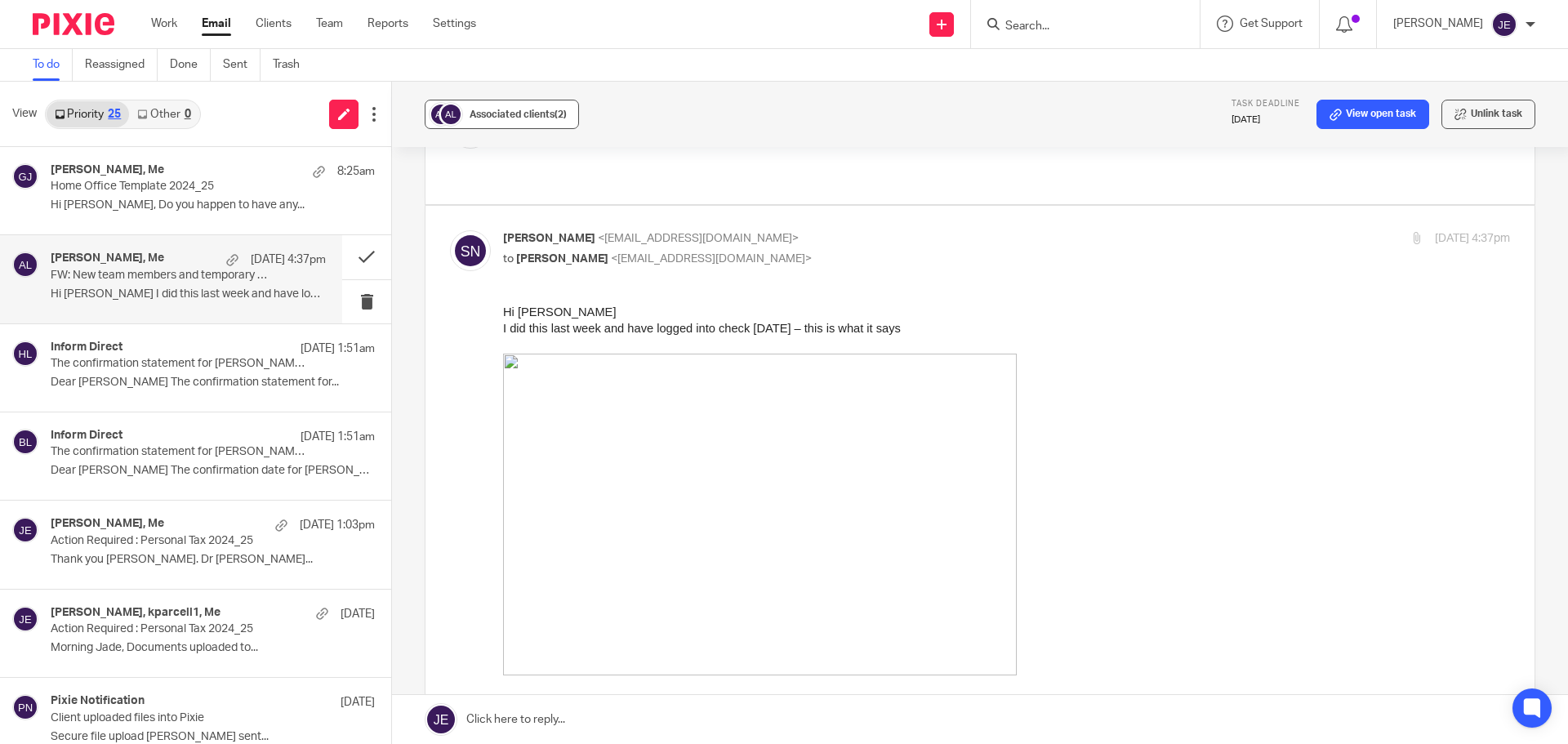
click at [528, 118] on span "Associated clients (2)" at bounding box center [517, 114] width 97 height 10
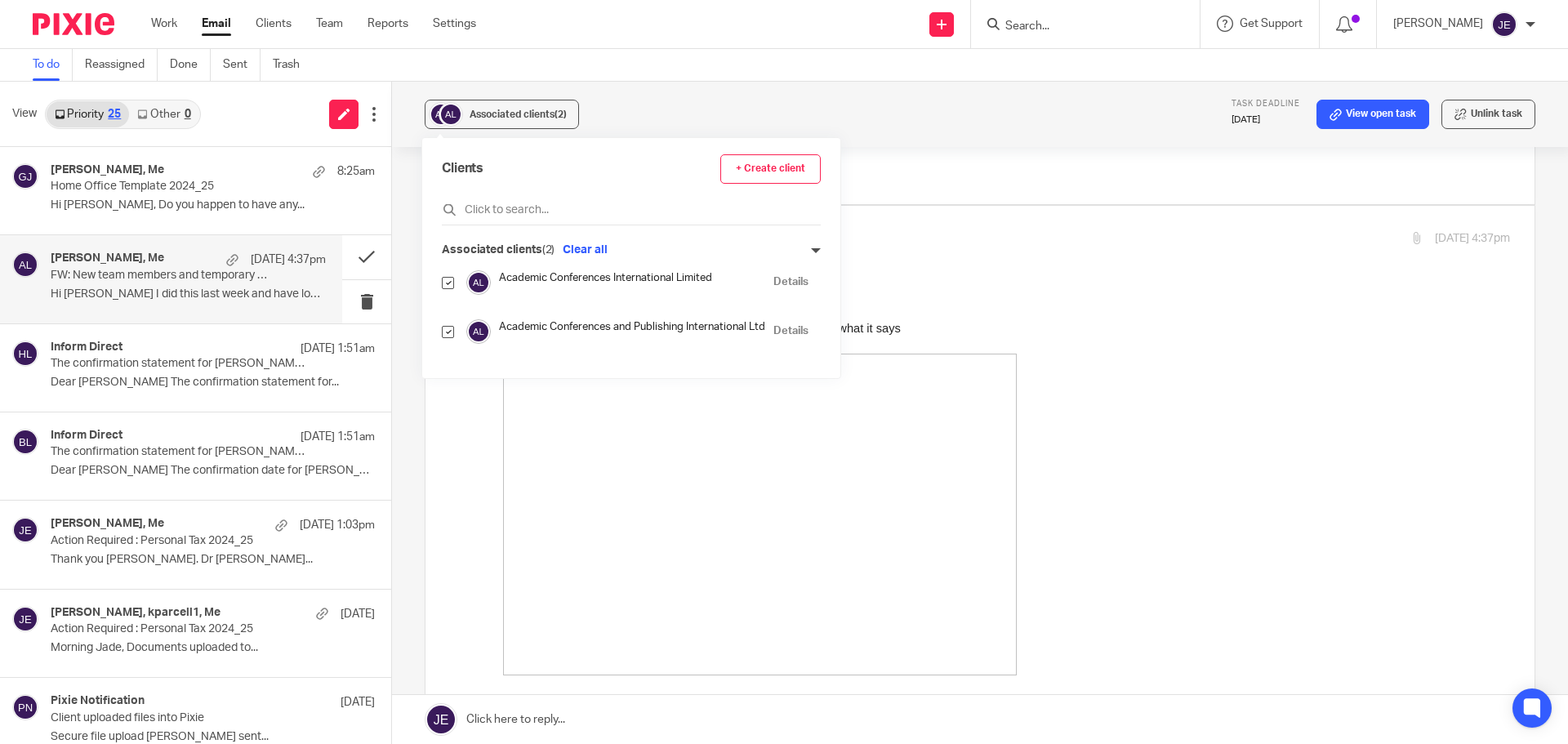
click at [791, 329] on link "Details" at bounding box center [791, 331] width 35 height 16
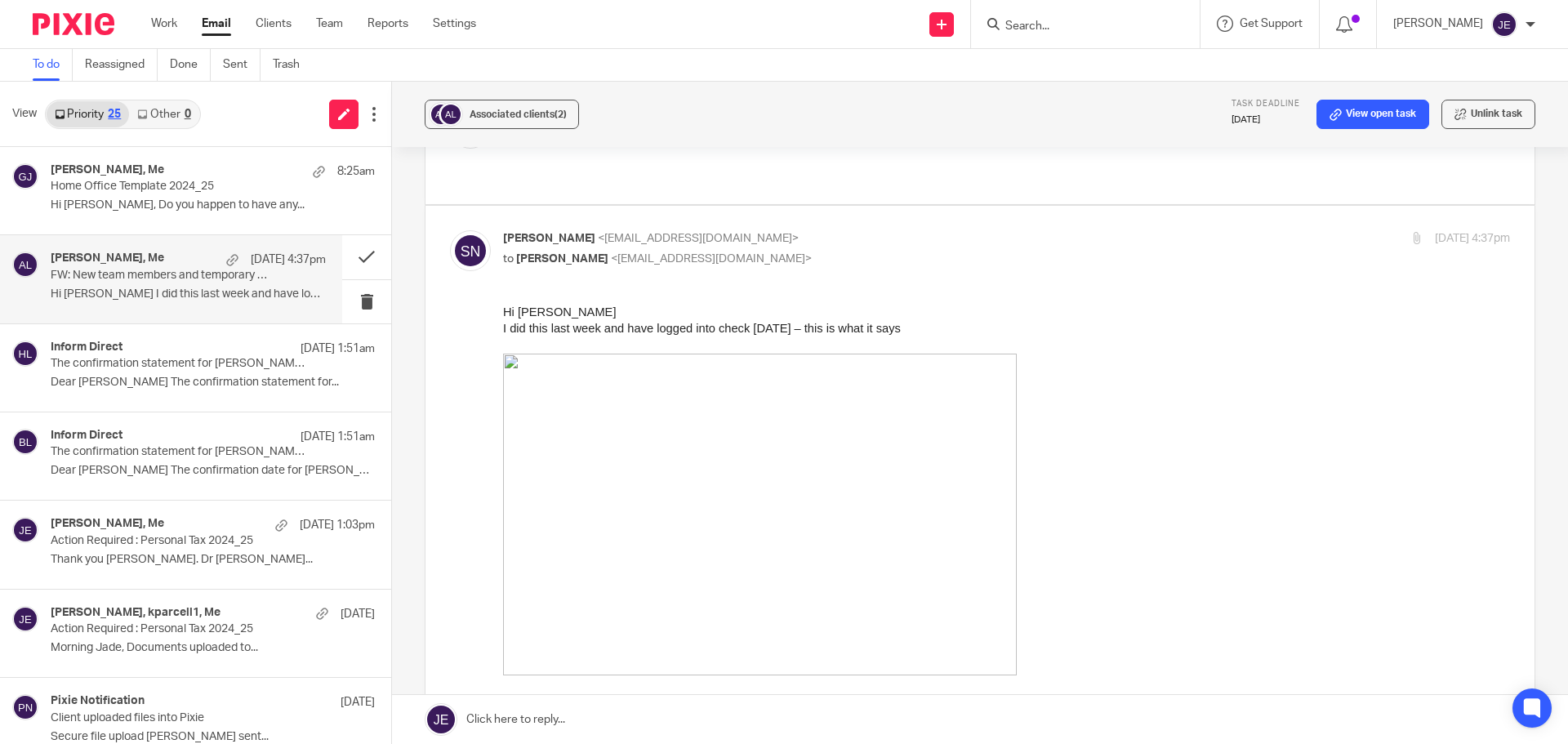
click at [667, 713] on link at bounding box center [979, 718] width 1176 height 49
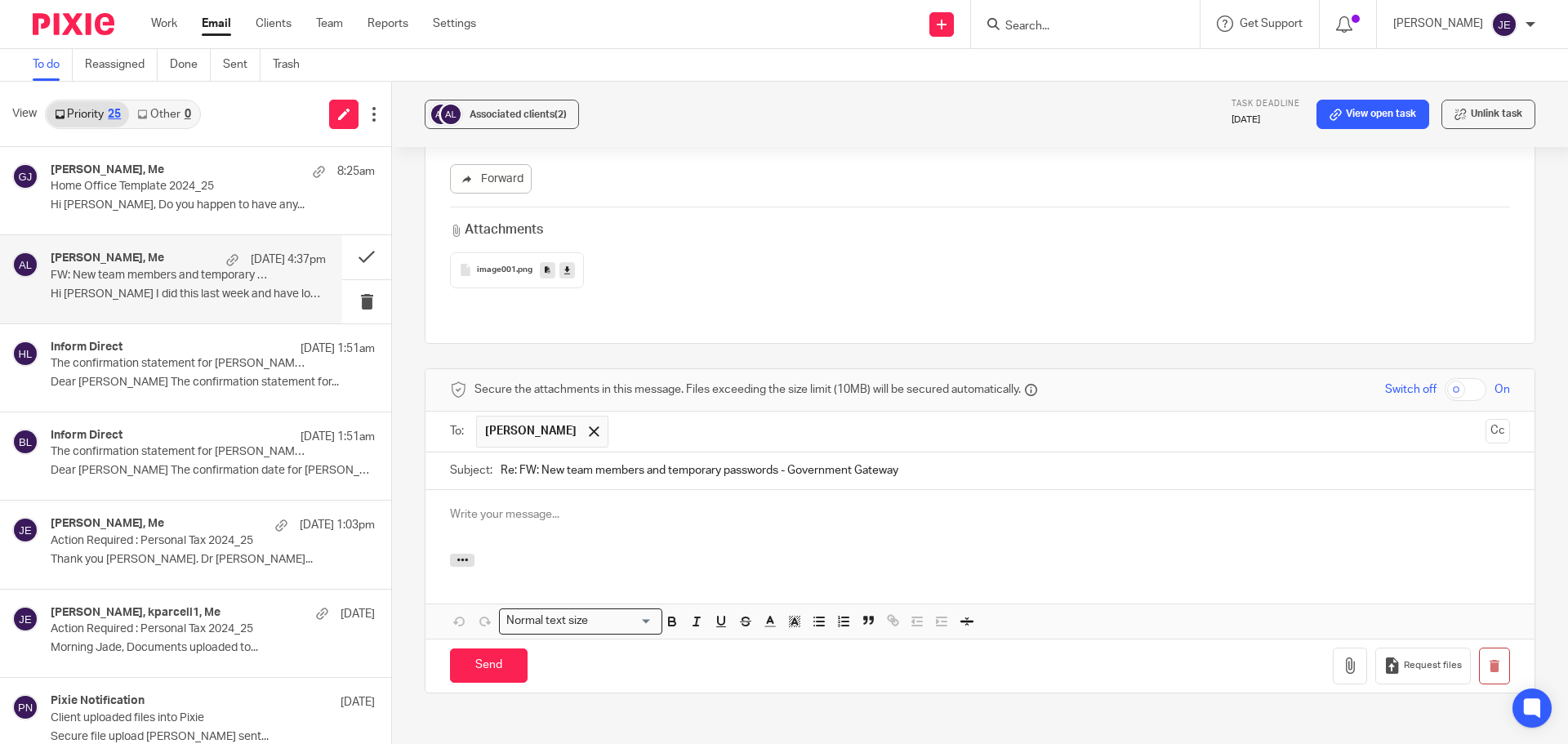
scroll to position [0, 0]
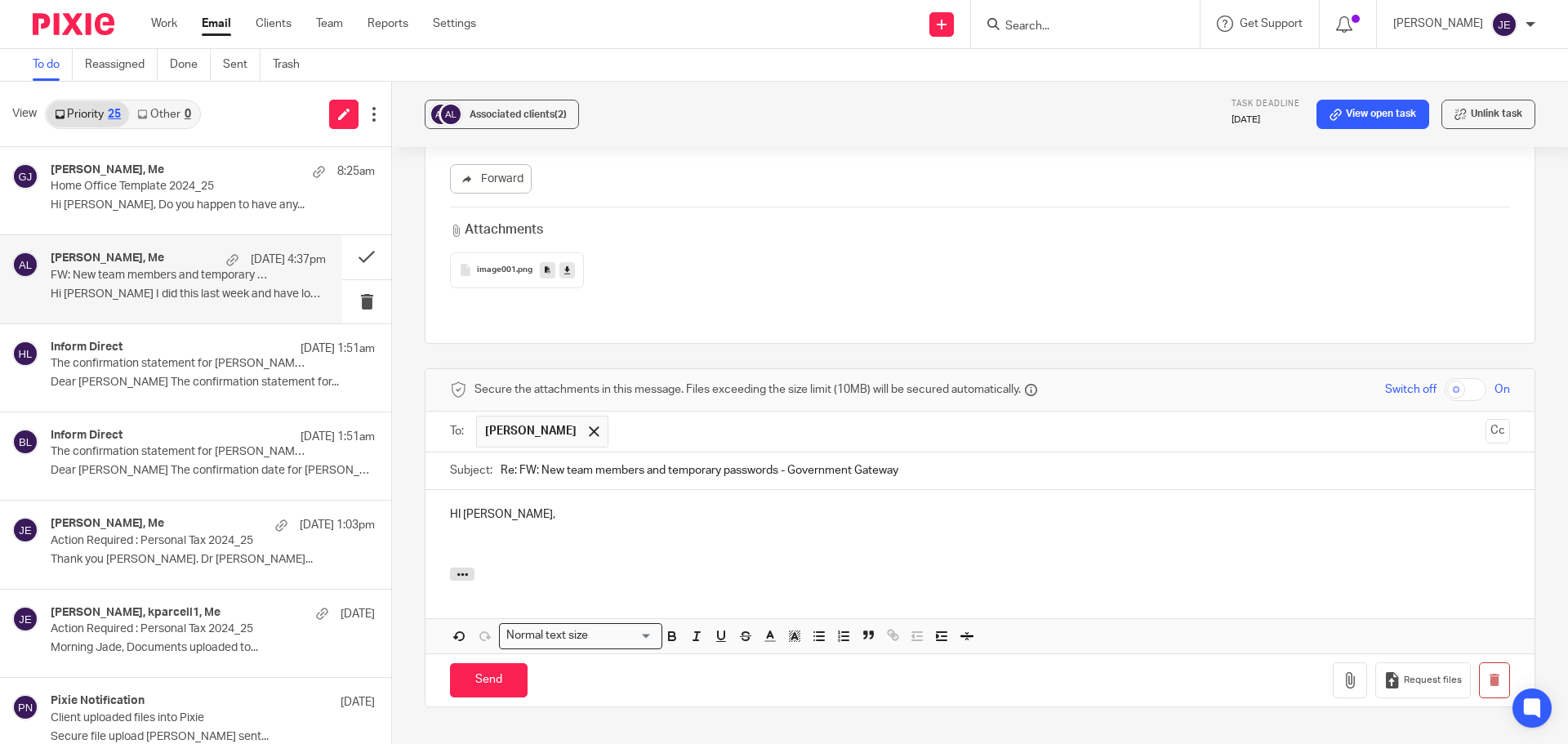
click at [458, 506] on p "HI Sue," at bounding box center [979, 514] width 1060 height 17
click at [465, 522] on p at bounding box center [979, 530] width 1060 height 17
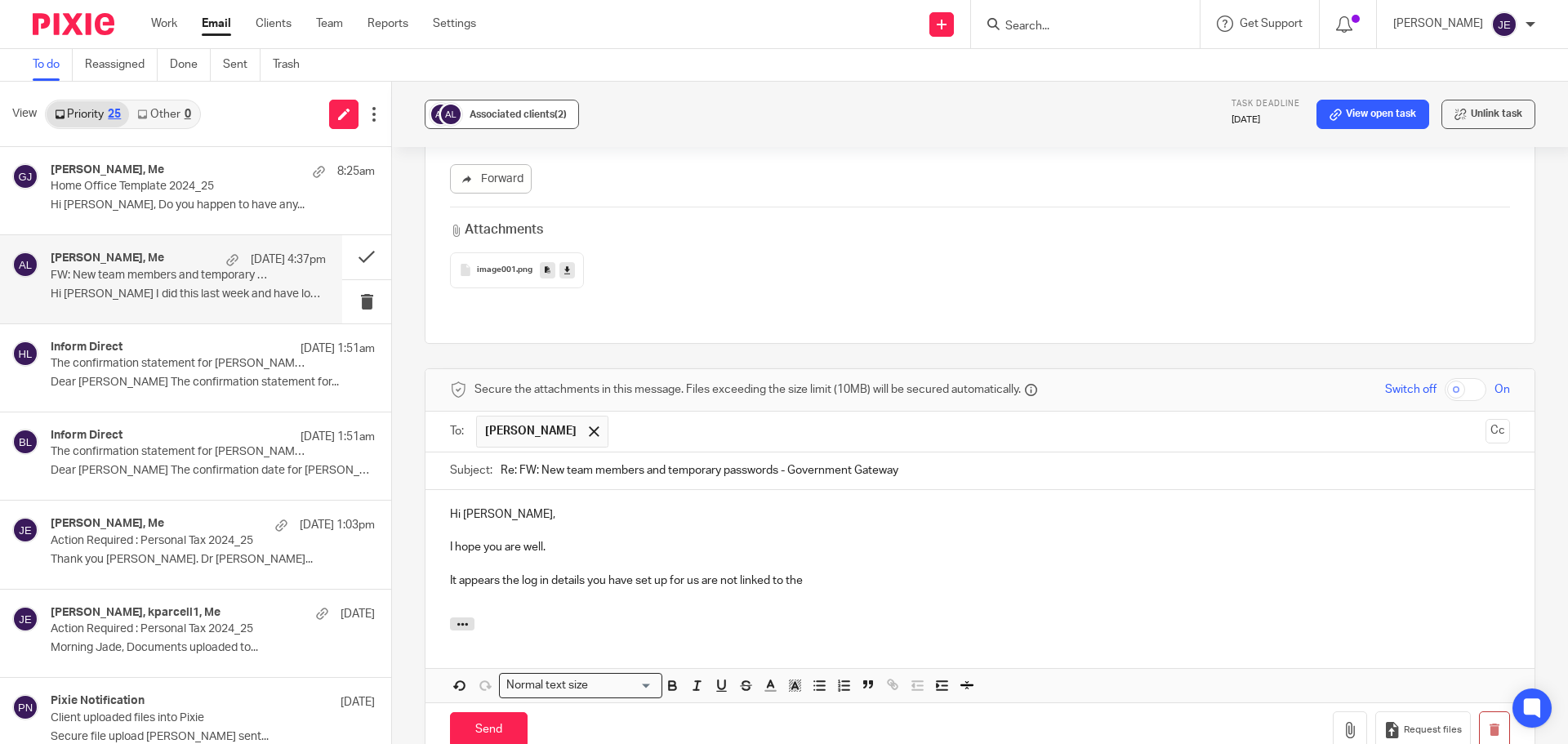
click at [514, 109] on span "Associated clients (2)" at bounding box center [517, 114] width 97 height 10
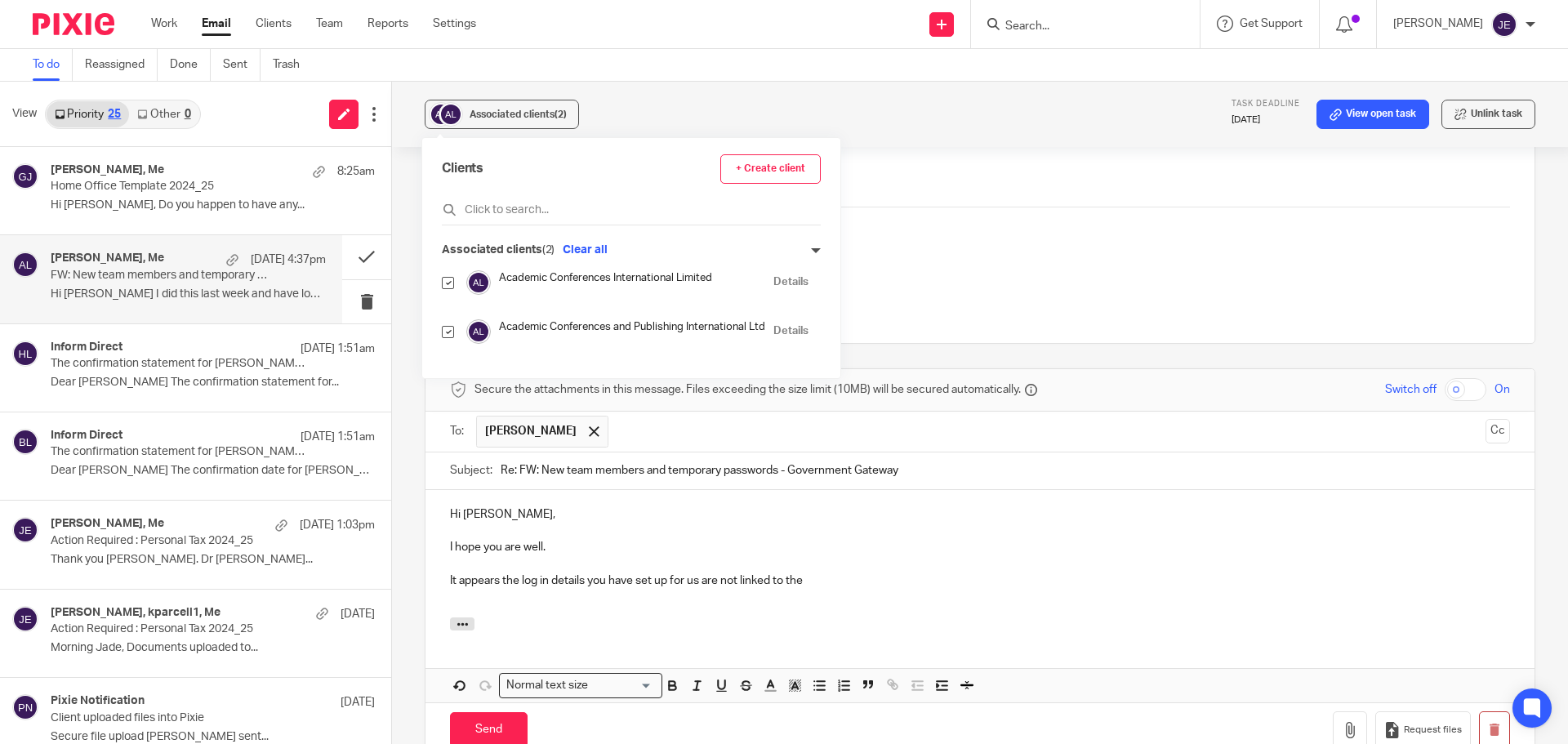
click at [820, 555] on p at bounding box center [979, 564] width 1060 height 17
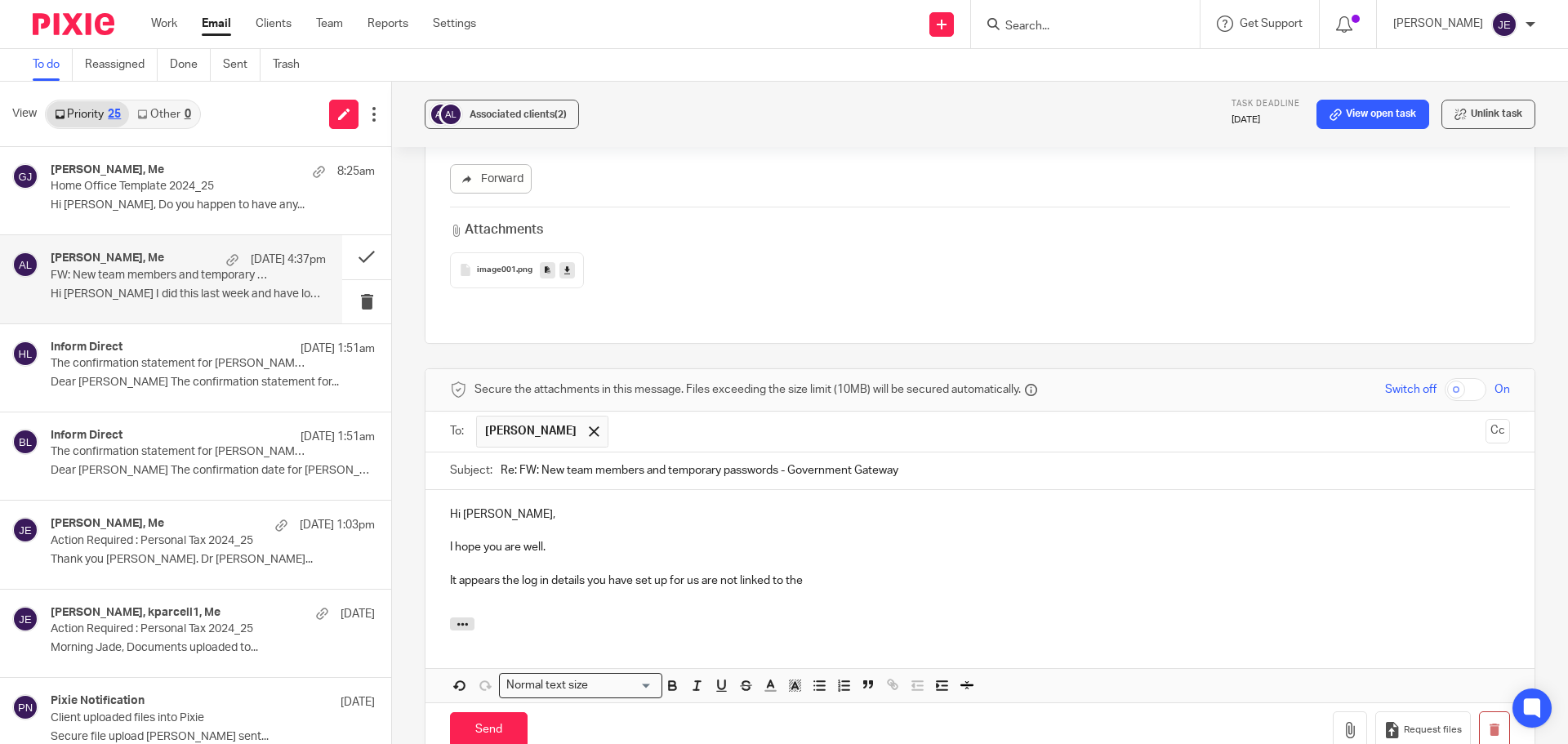
click at [816, 572] on p "It appears the log in details you have set up for us are not linked to the" at bounding box center [979, 580] width 1060 height 17
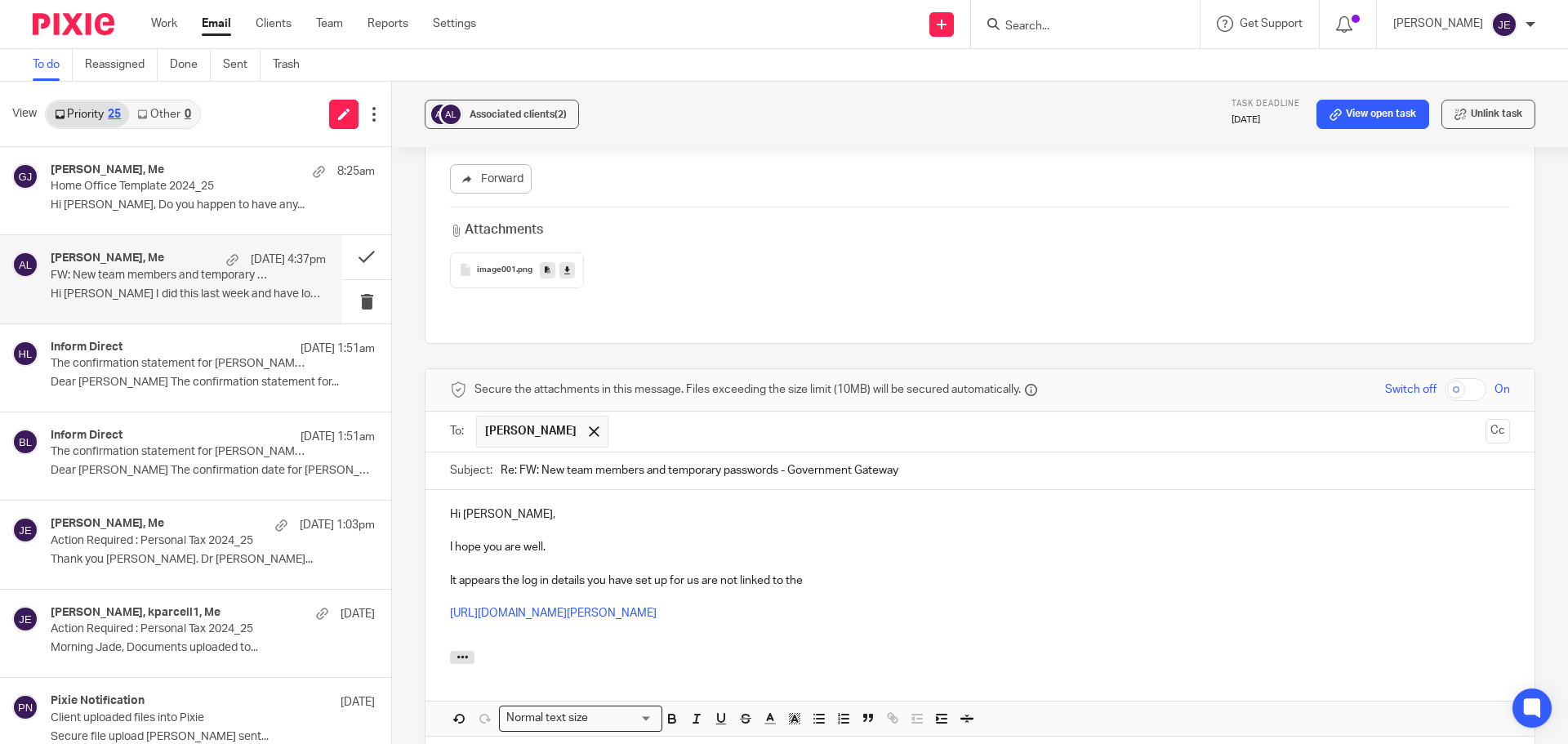
click at [834, 572] on p "It appears the log in details you have set up for us are not linked to the" at bounding box center [979, 580] width 1060 height 17
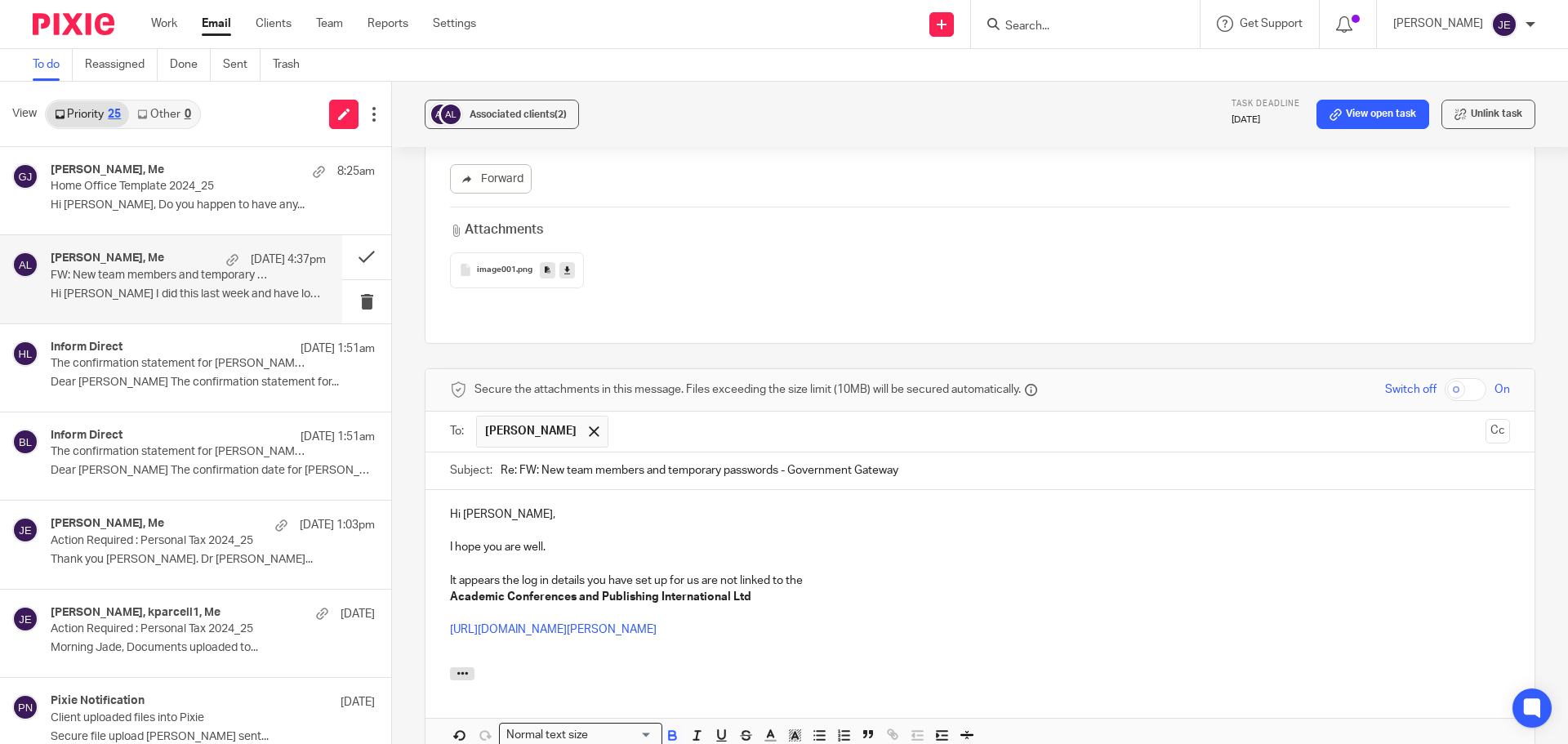
click at [443, 498] on div "Hi Sue, I hope you are well. It appears the log in details you have set up for …" at bounding box center [979, 578] width 1109 height 177
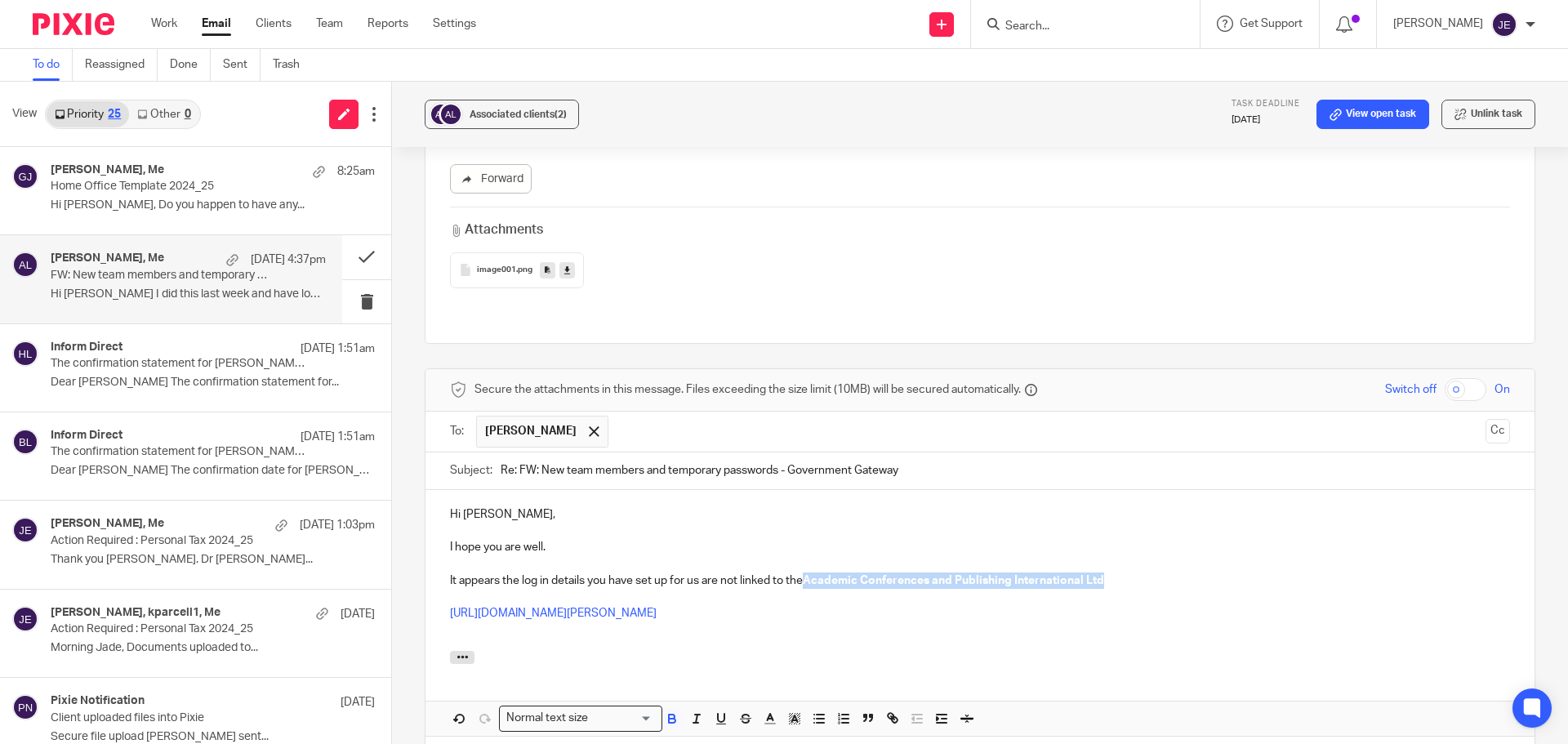
drag, startPoint x: 868, startPoint y: 480, endPoint x: 1132, endPoint y: 473, distance: 264.1
click at [1132, 572] on p "It appears the log in details you have set up for us are not linked to the Acad…" at bounding box center [979, 580] width 1060 height 17
click at [671, 711] on icon "button" at bounding box center [672, 718] width 15 height 15
click at [1126, 572] on p "It appears the log in details you have set up for us are not linked to the Acad…" at bounding box center [979, 580] width 1060 height 17
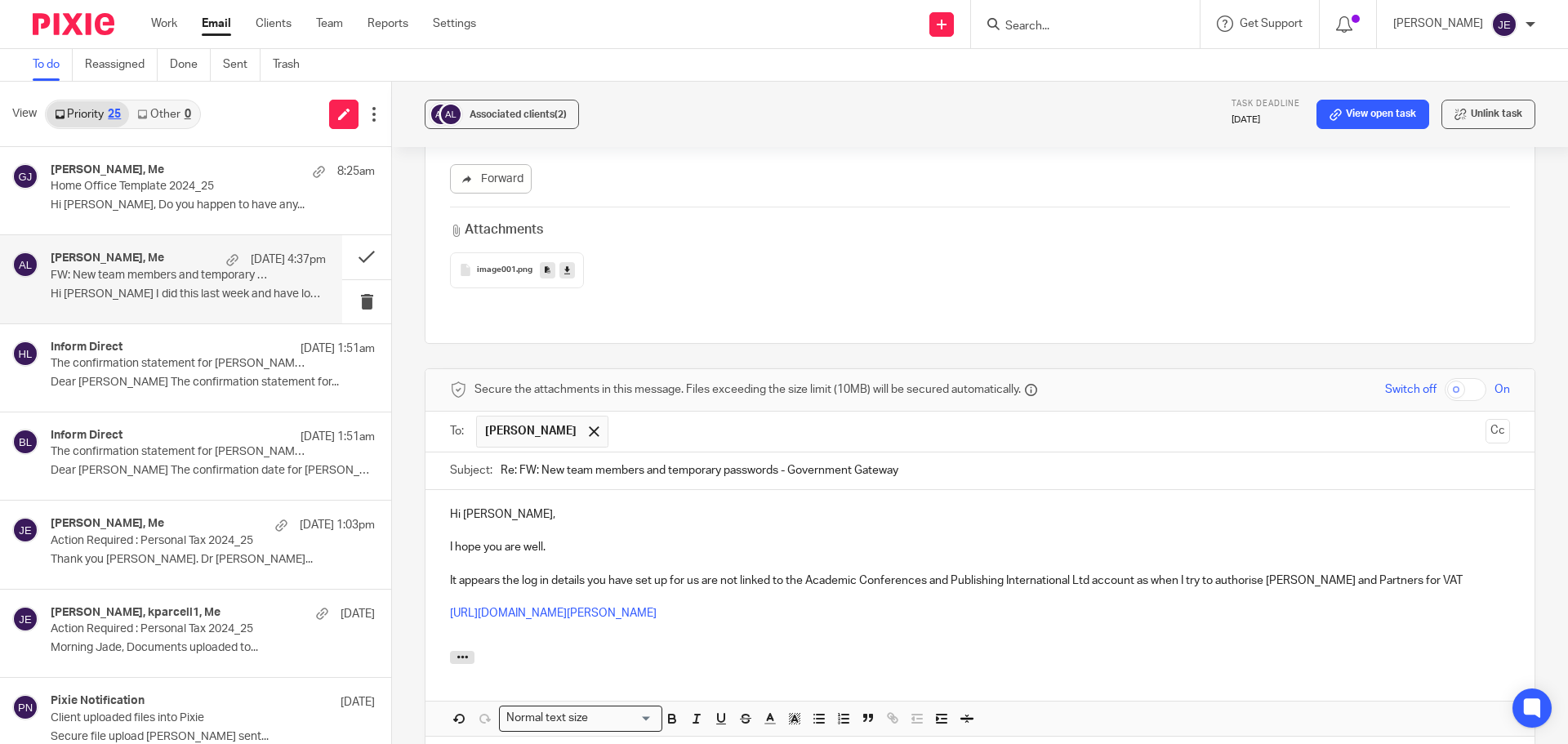
click at [1380, 572] on p "It appears the log in details you have set up for us are not linked to the Acad…" at bounding box center [979, 580] width 1060 height 17
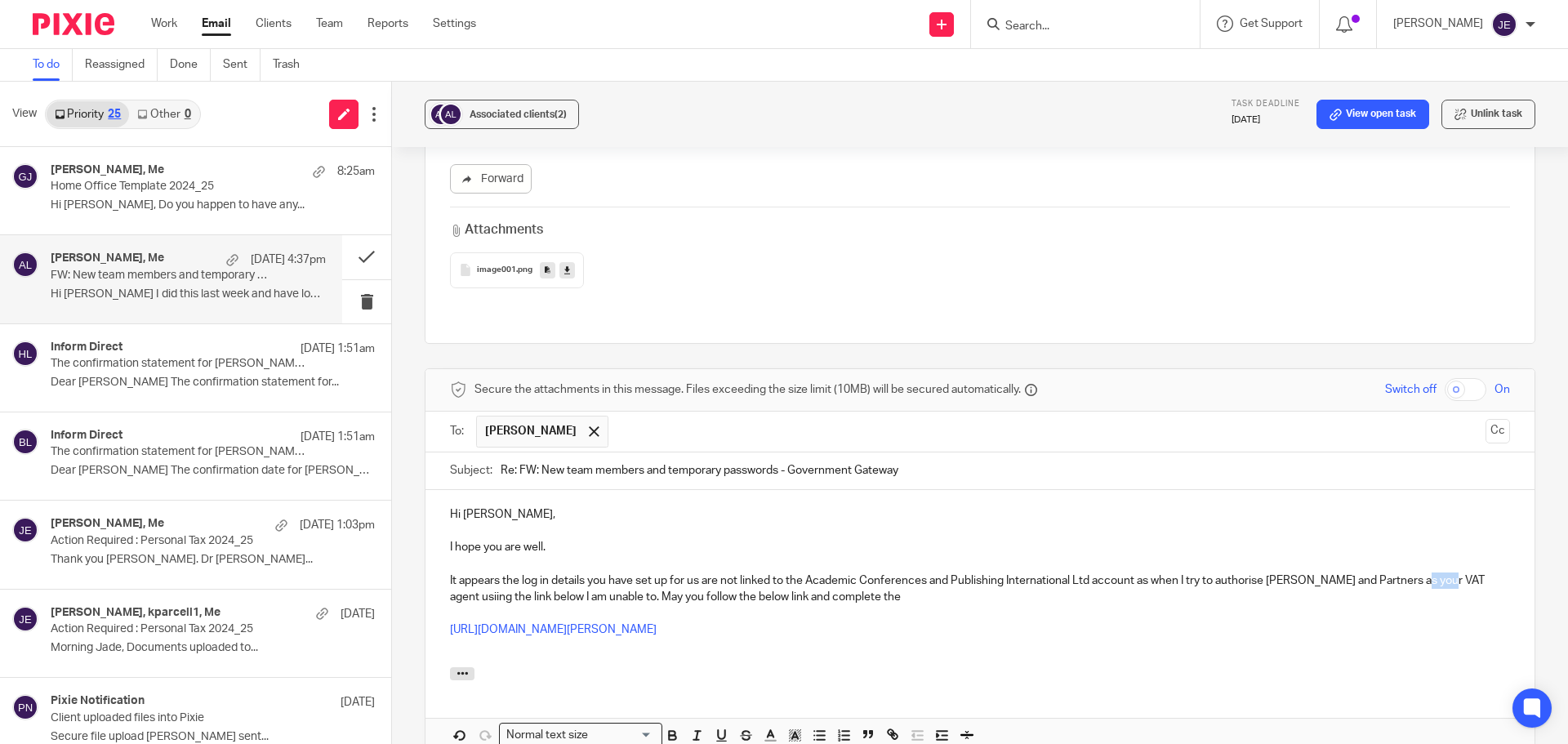
drag, startPoint x: 1419, startPoint y: 482, endPoint x: 1445, endPoint y: 490, distance: 27.2
click at [1445, 572] on p "It appears the log in details you have set up for us are not linked to the Acad…" at bounding box center [979, 588] width 1060 height 33
click at [960, 572] on p "It appears the log in details you have set up for us are not linked to the Acad…" at bounding box center [979, 588] width 1060 height 33
click at [462, 572] on p "It appears the log in details you have set up for us are not linked to the Acad…" at bounding box center [979, 588] width 1060 height 33
click at [466, 572] on p "It appears the log in details you have set up for us are not linked to the Acad…" at bounding box center [979, 588] width 1060 height 33
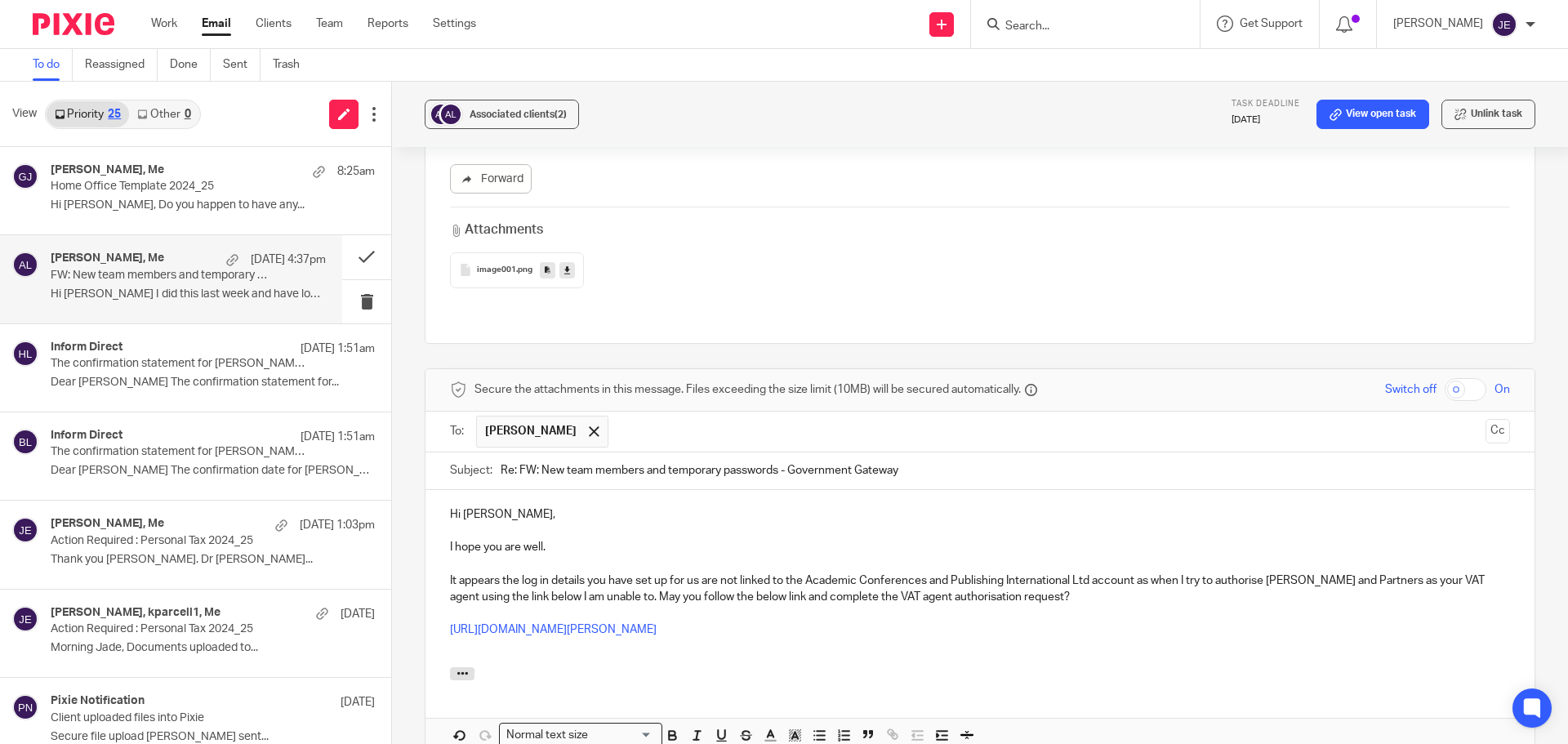
click at [1224, 638] on p at bounding box center [979, 646] width 1060 height 17
click at [499, 655] on p "Many thnaks," at bounding box center [979, 663] width 1060 height 17
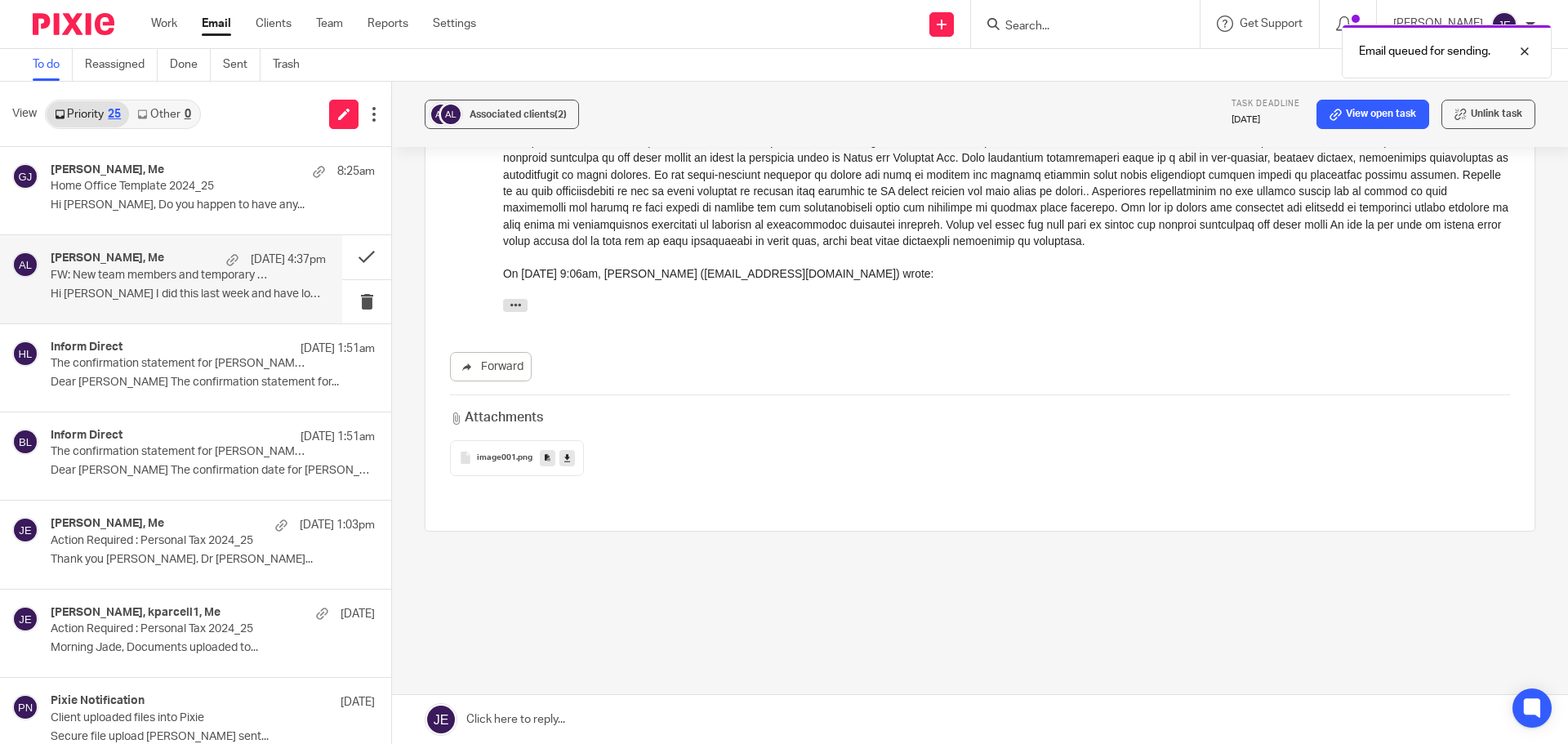
scroll to position [2244, 0]
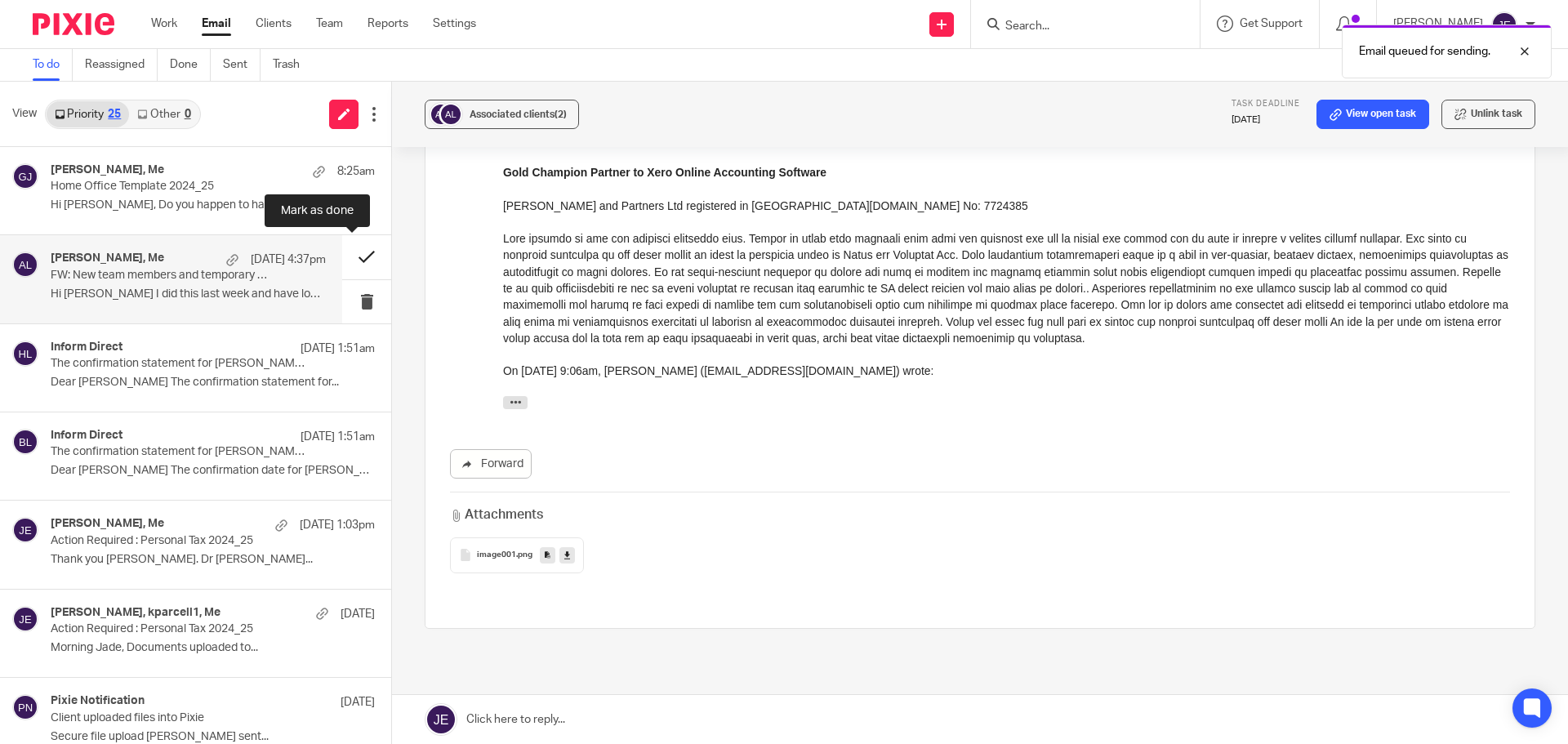
click at [362, 256] on button at bounding box center [366, 257] width 49 height 43
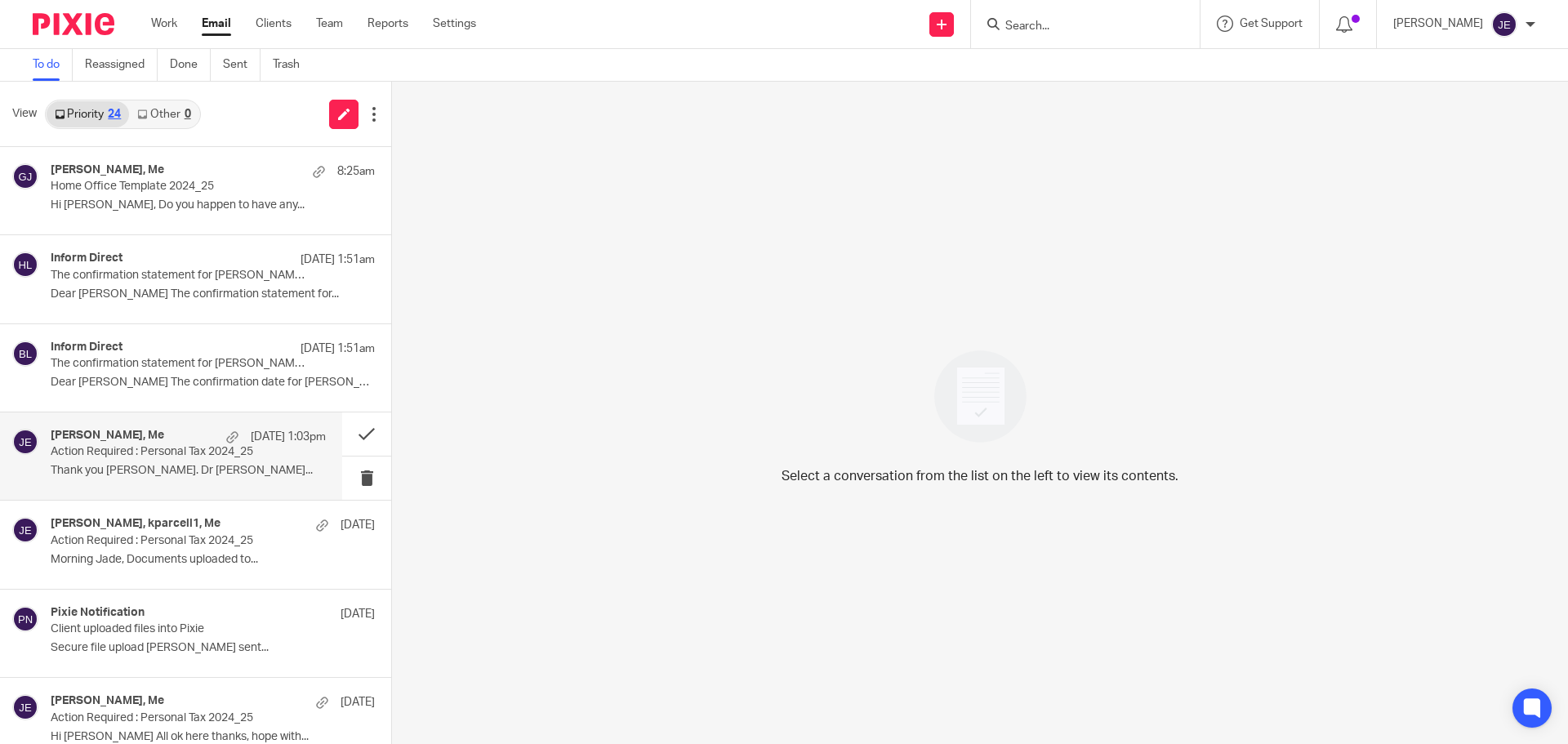
click at [163, 452] on p "Action Required : Personal Tax 2024_25" at bounding box center [161, 452] width 220 height 14
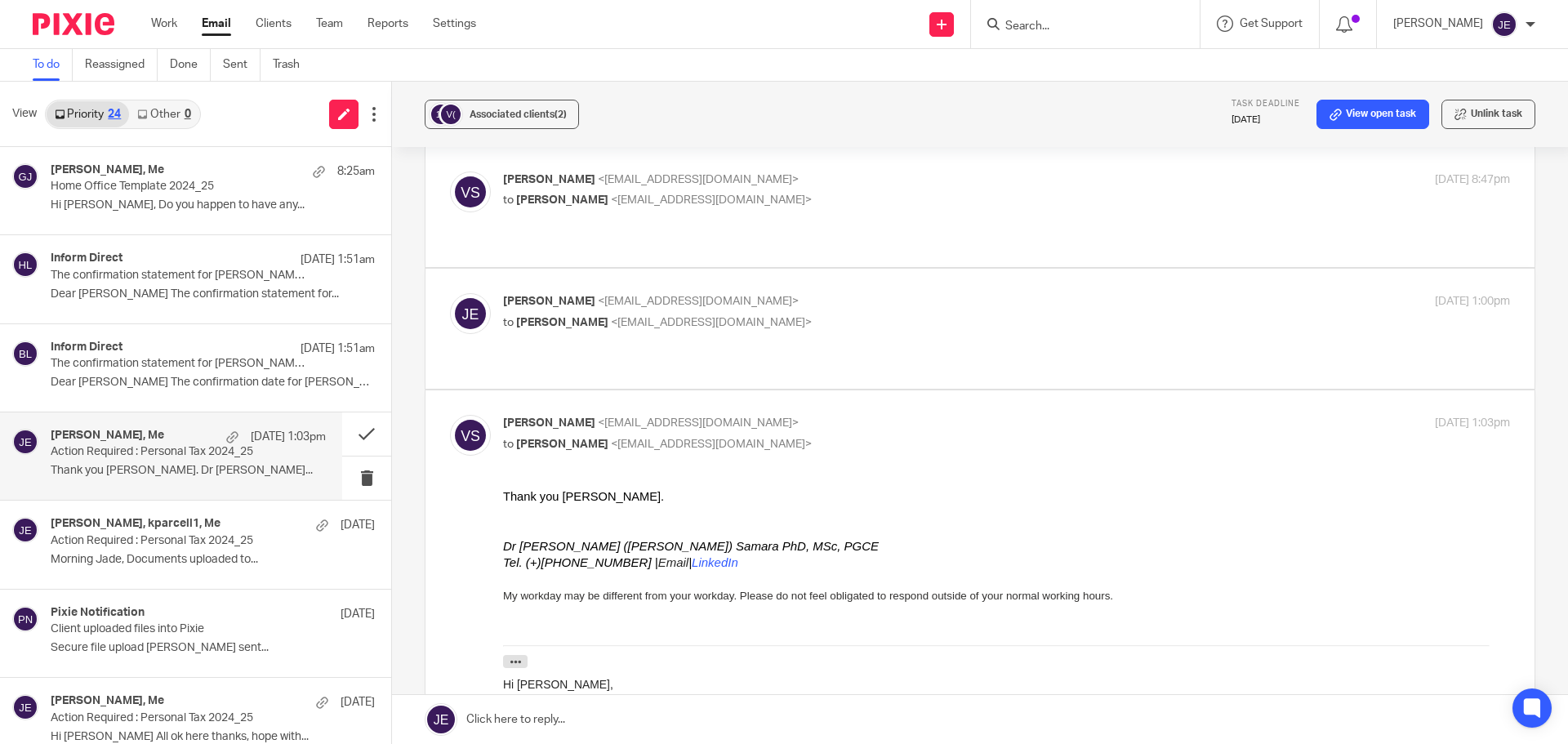
scroll to position [408, 0]
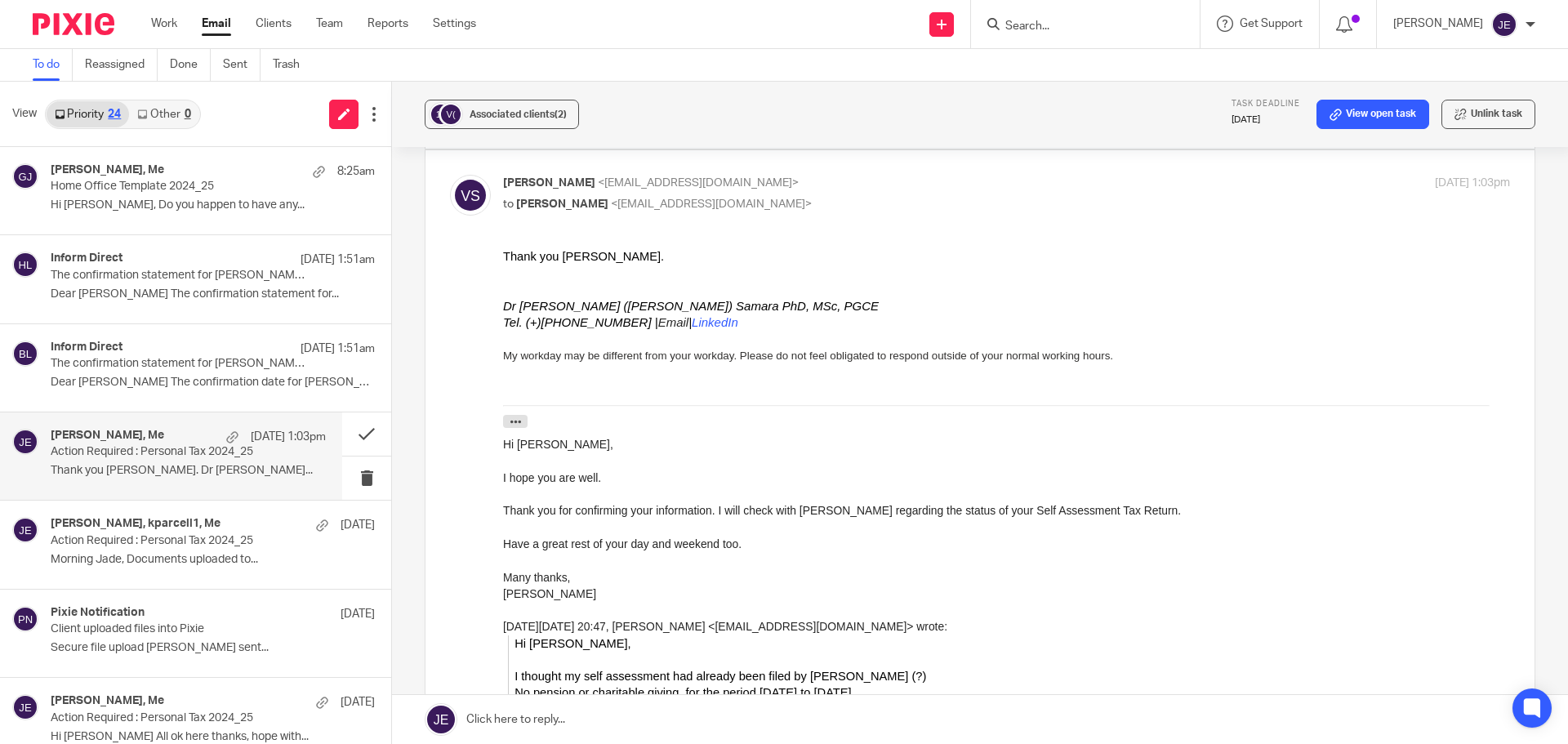
drag, startPoint x: 501, startPoint y: 165, endPoint x: 574, endPoint y: 169, distance: 73.1
click at [574, 177] on span "Vicky Samara" at bounding box center [549, 183] width 92 height 12
copy span "Vicky Samara"
click at [344, 434] on button at bounding box center [366, 434] width 49 height 43
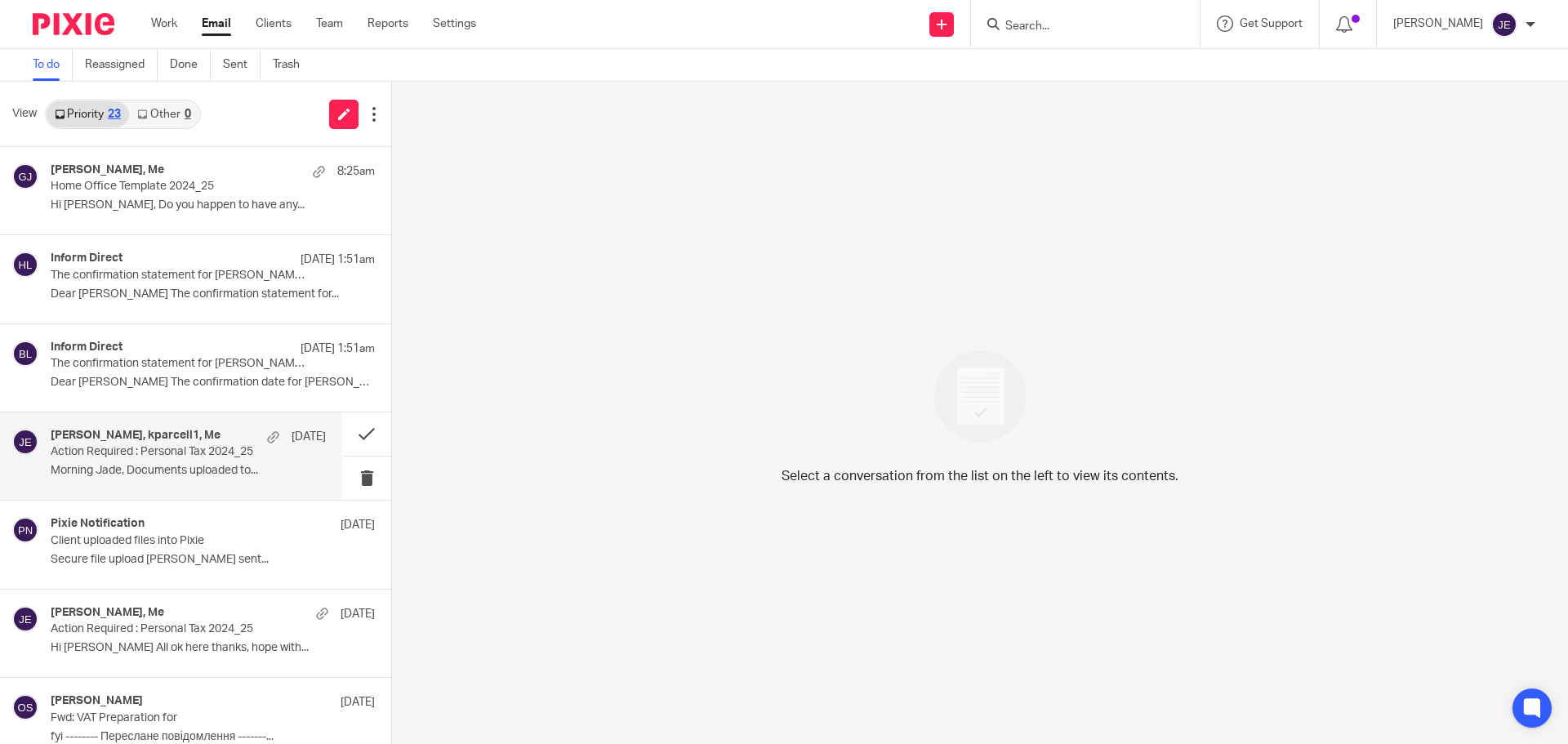
click at [198, 434] on h4 "Kevin Parcell, kparcell1, Me" at bounding box center [135, 435] width 170 height 14
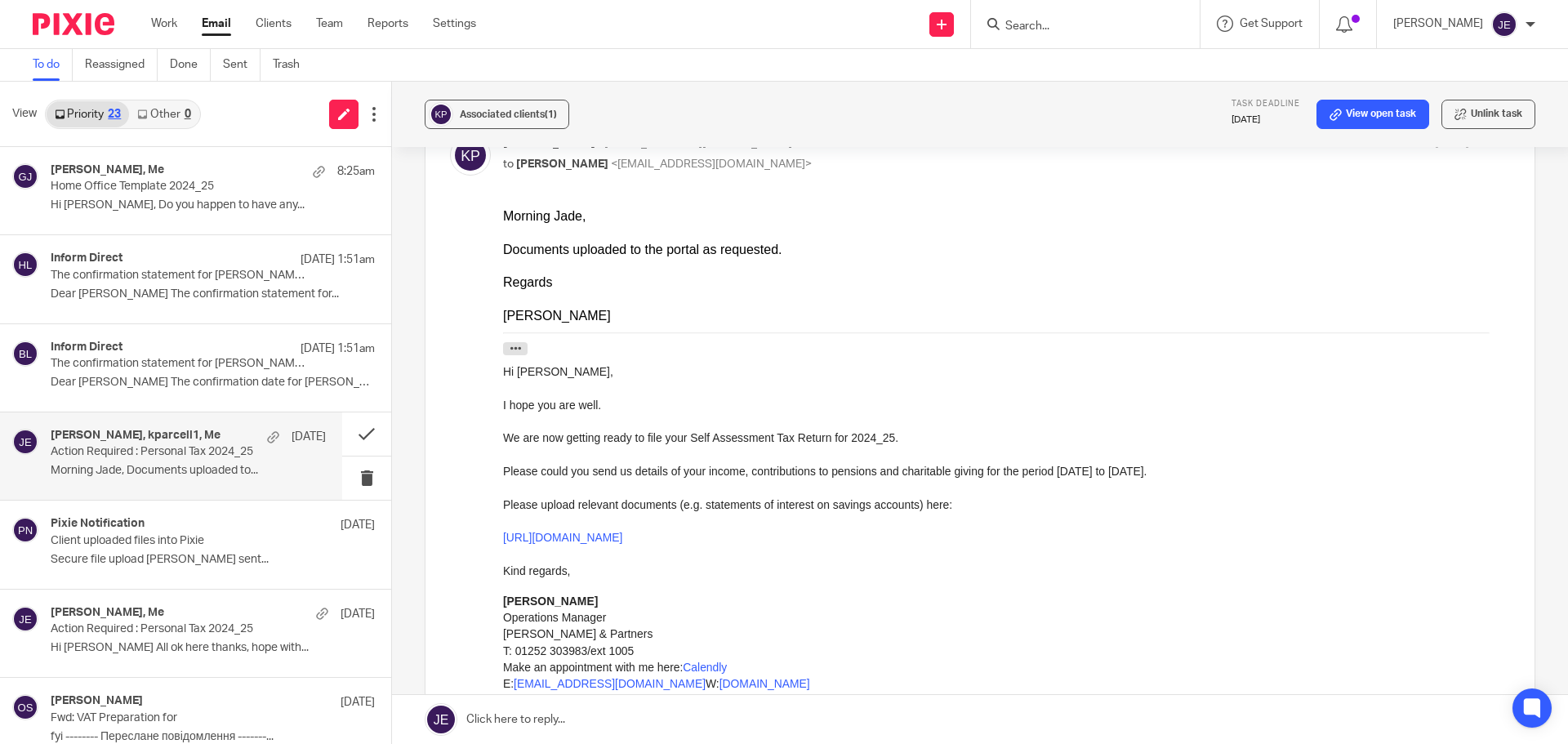
scroll to position [653, 0]
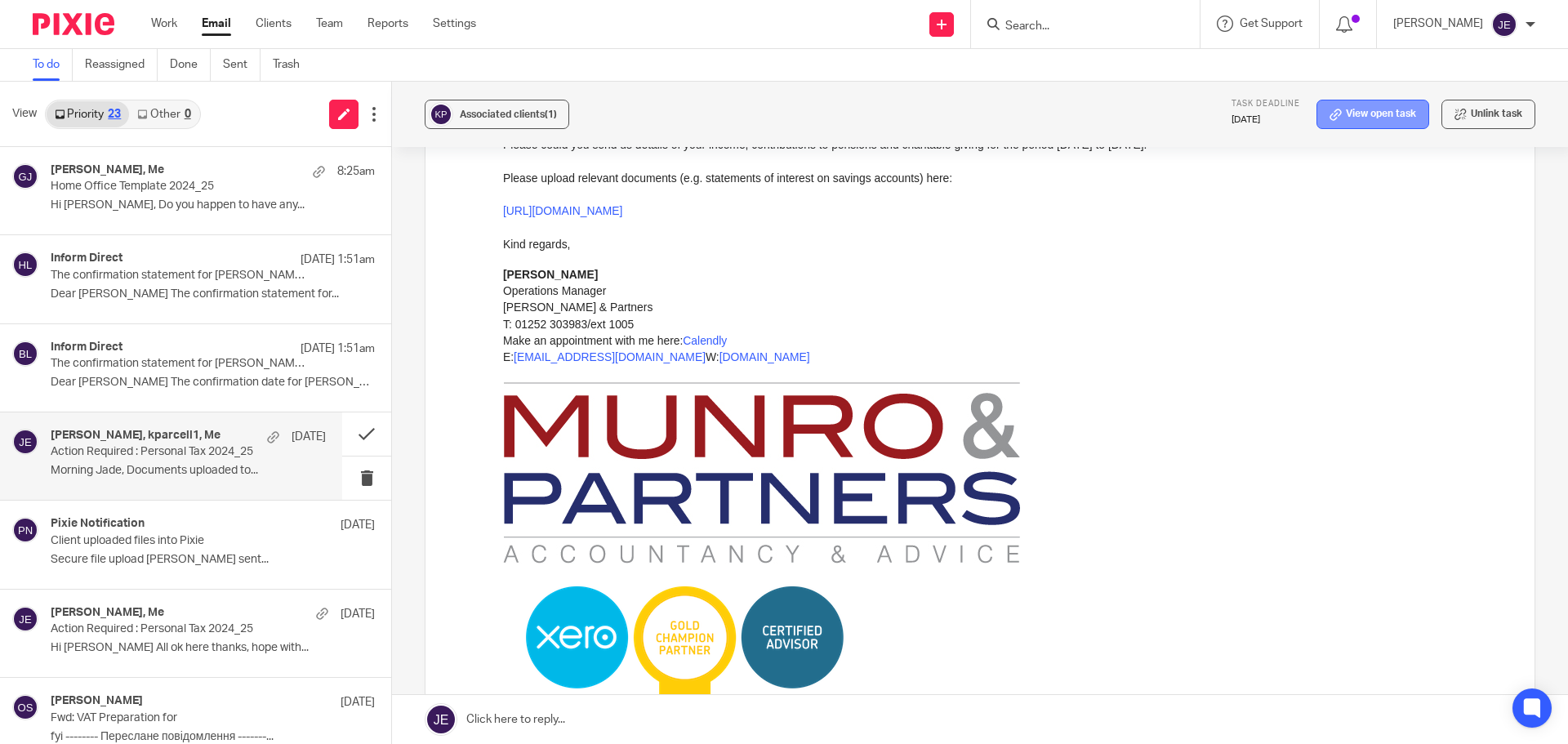
click at [1391, 111] on link "View open task" at bounding box center [1373, 114] width 113 height 30
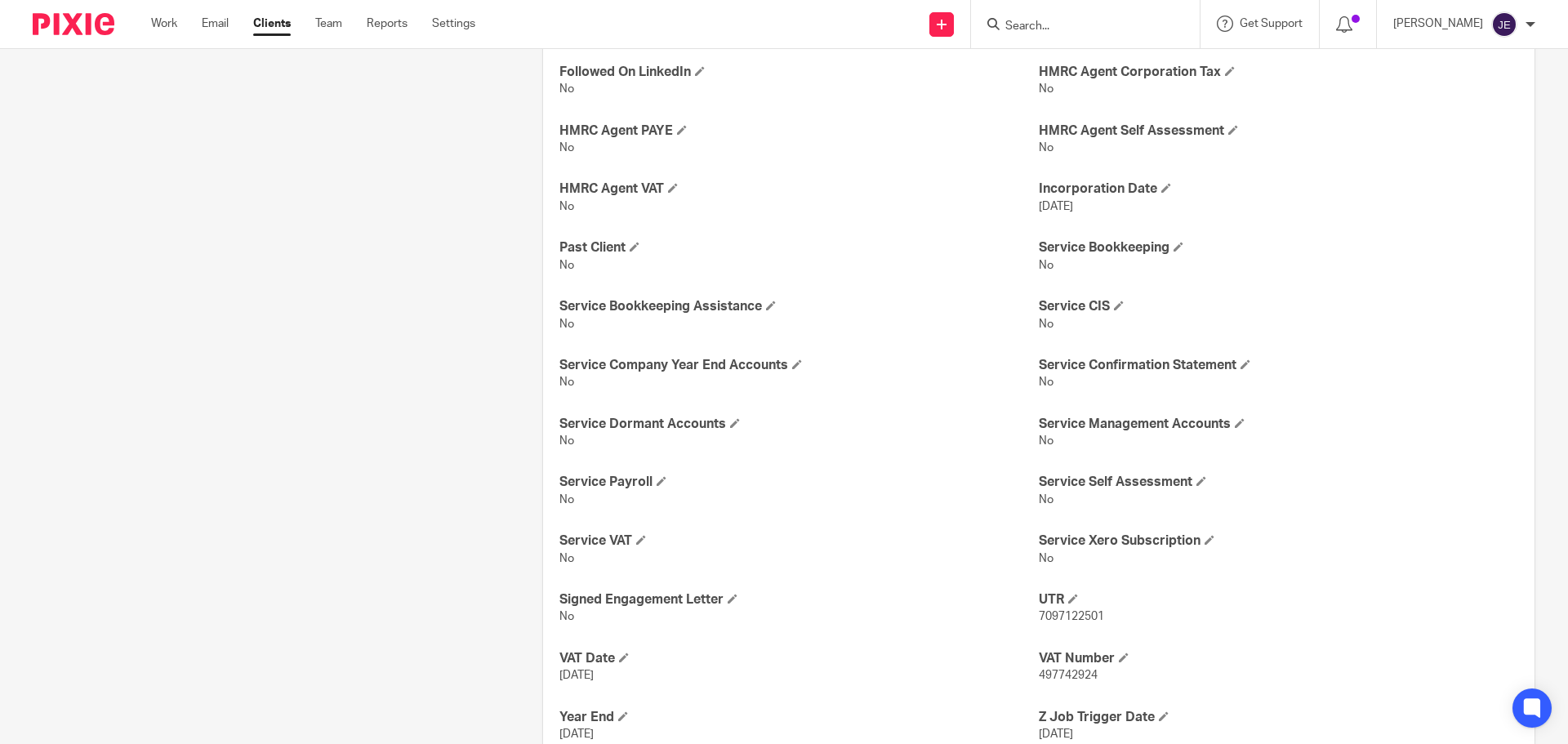
scroll to position [725, 0]
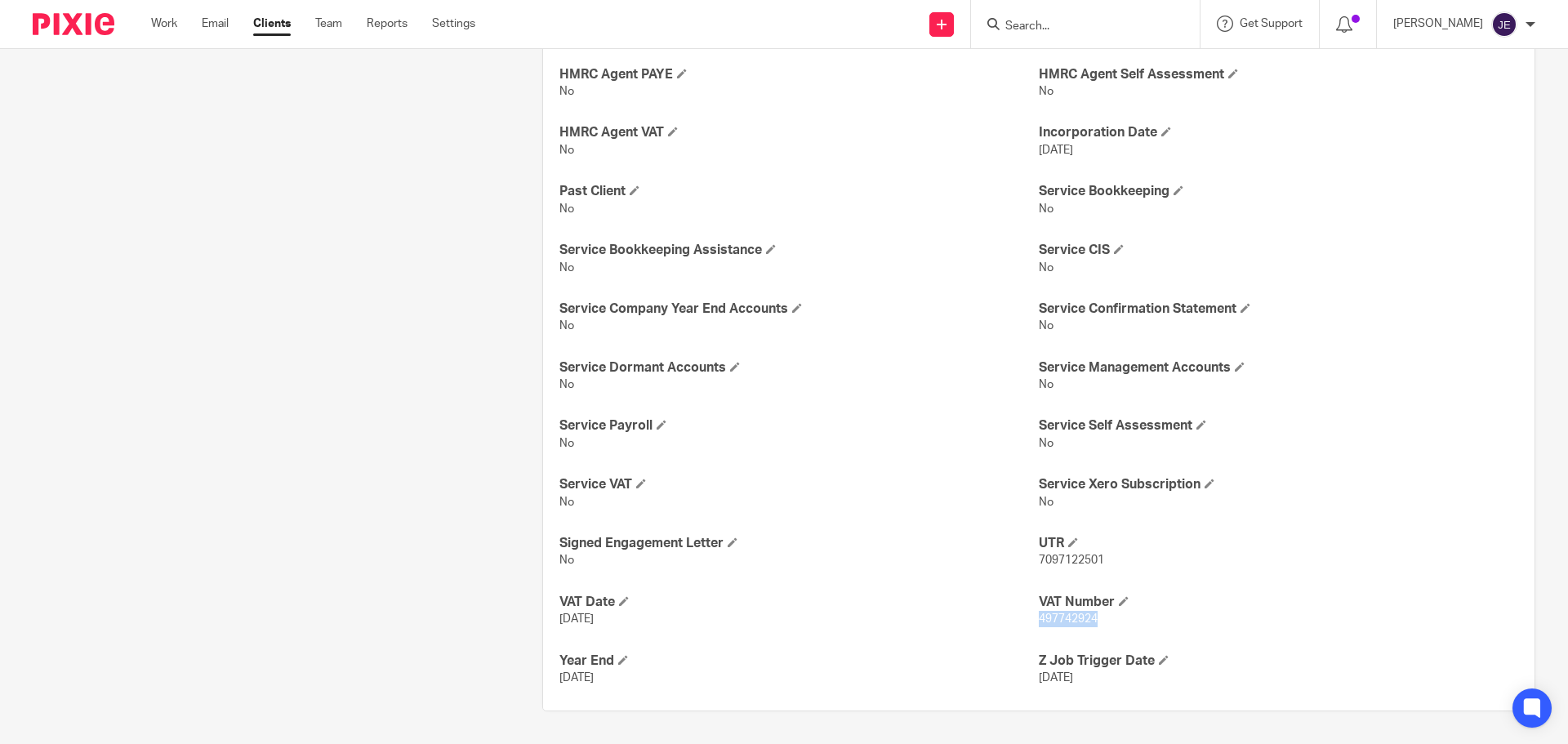
drag, startPoint x: 1109, startPoint y: 621, endPoint x: 1033, endPoint y: 625, distance: 76.1
click at [1039, 625] on p "497742924" at bounding box center [1278, 619] width 479 height 17
copy span "497742924"
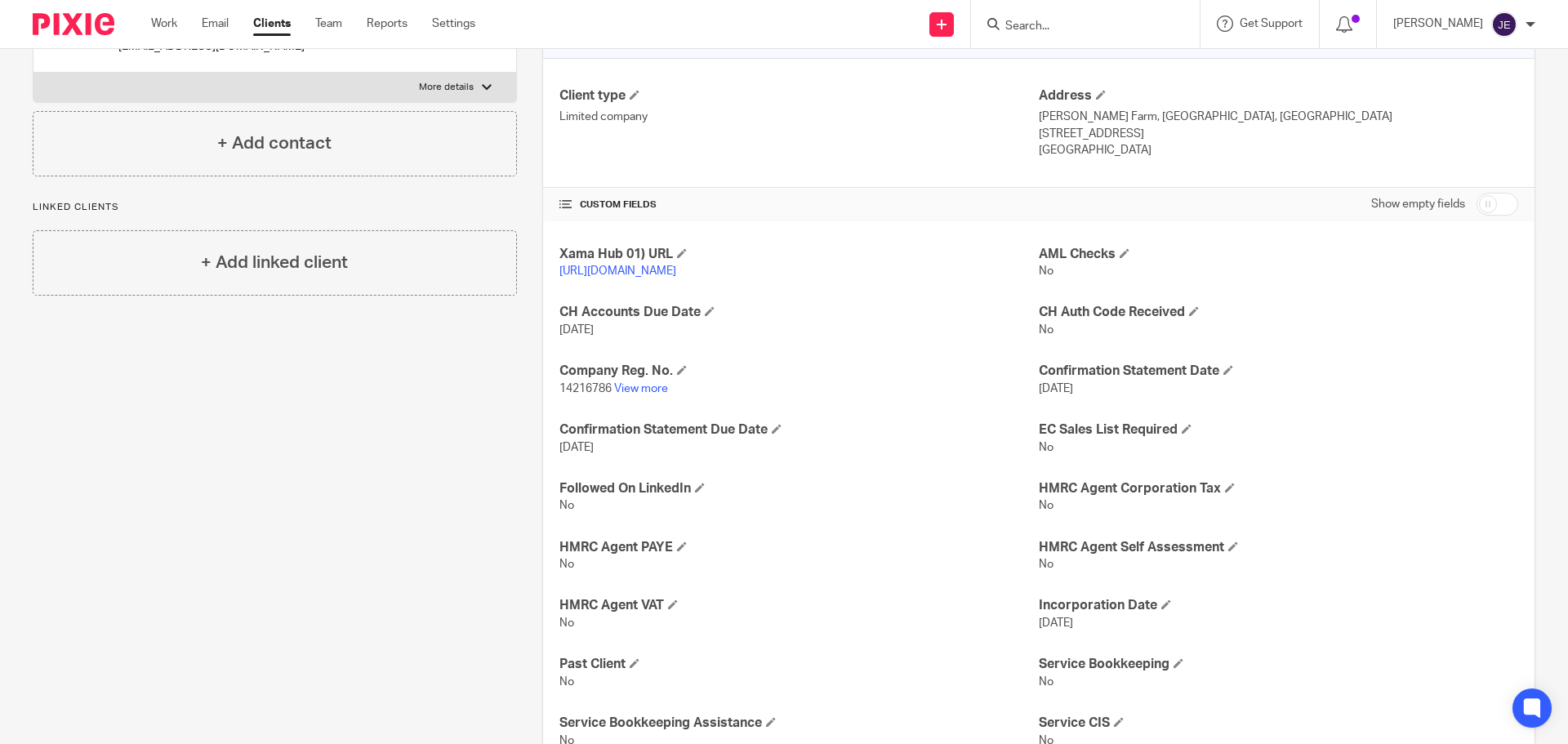
scroll to position [0, 0]
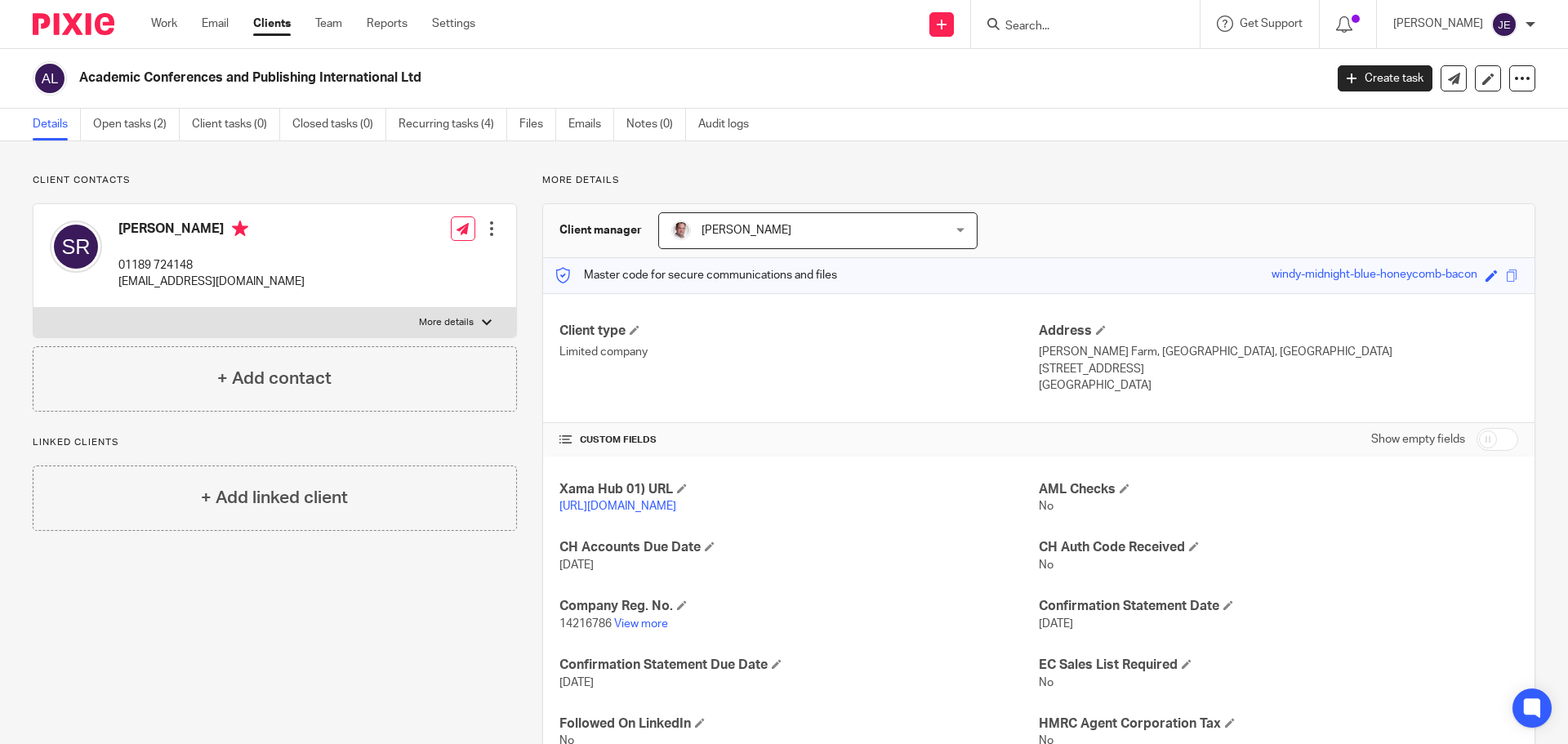
drag, startPoint x: 429, startPoint y: 74, endPoint x: 70, endPoint y: 78, distance: 359.0
click at [70, 78] on div "Academic Conferences and Publishing International Ltd" at bounding box center [672, 78] width 1280 height 34
copy div "Academic Conferences and Publishing International Ltd"
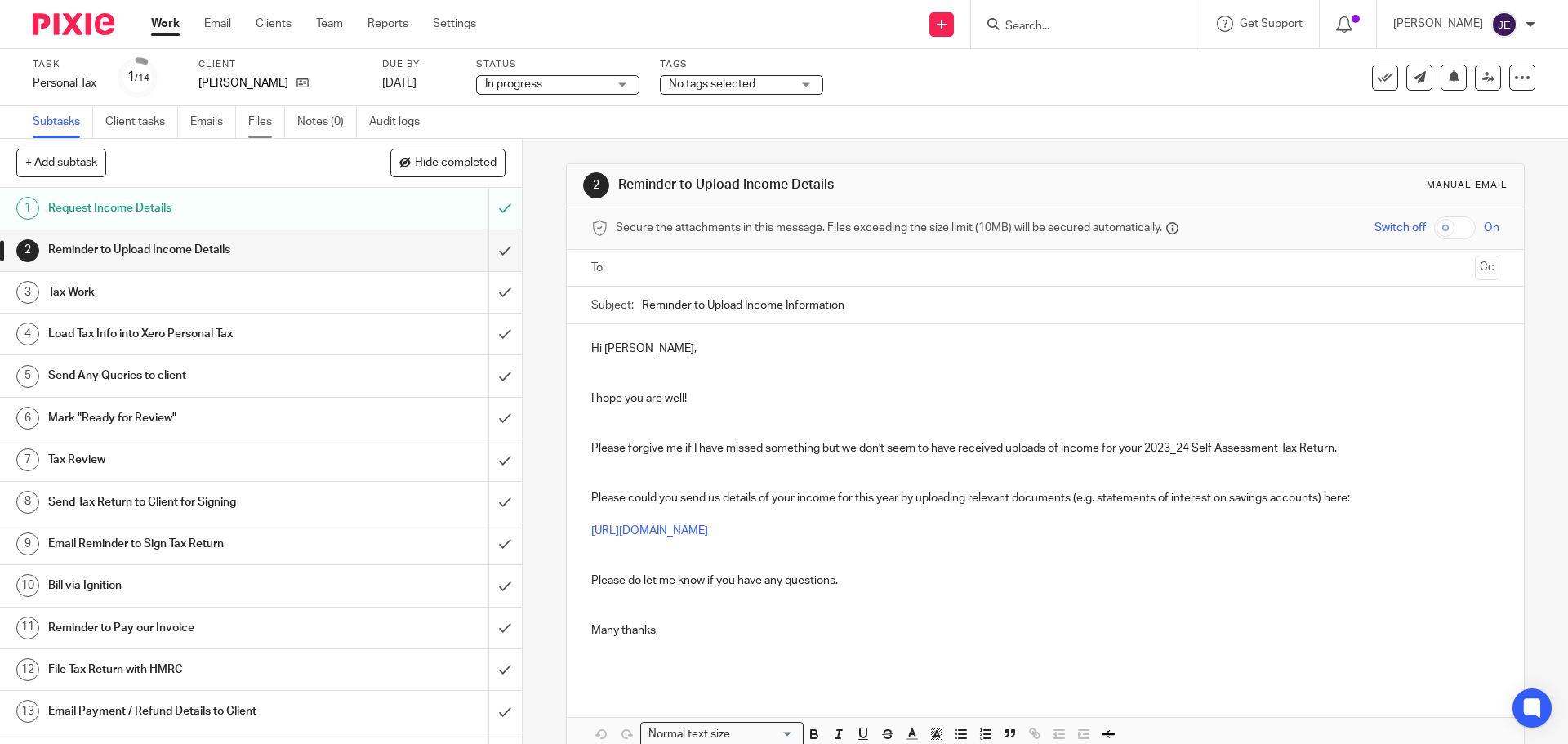
click at [256, 125] on link "Files" at bounding box center [267, 122] width 36 height 31
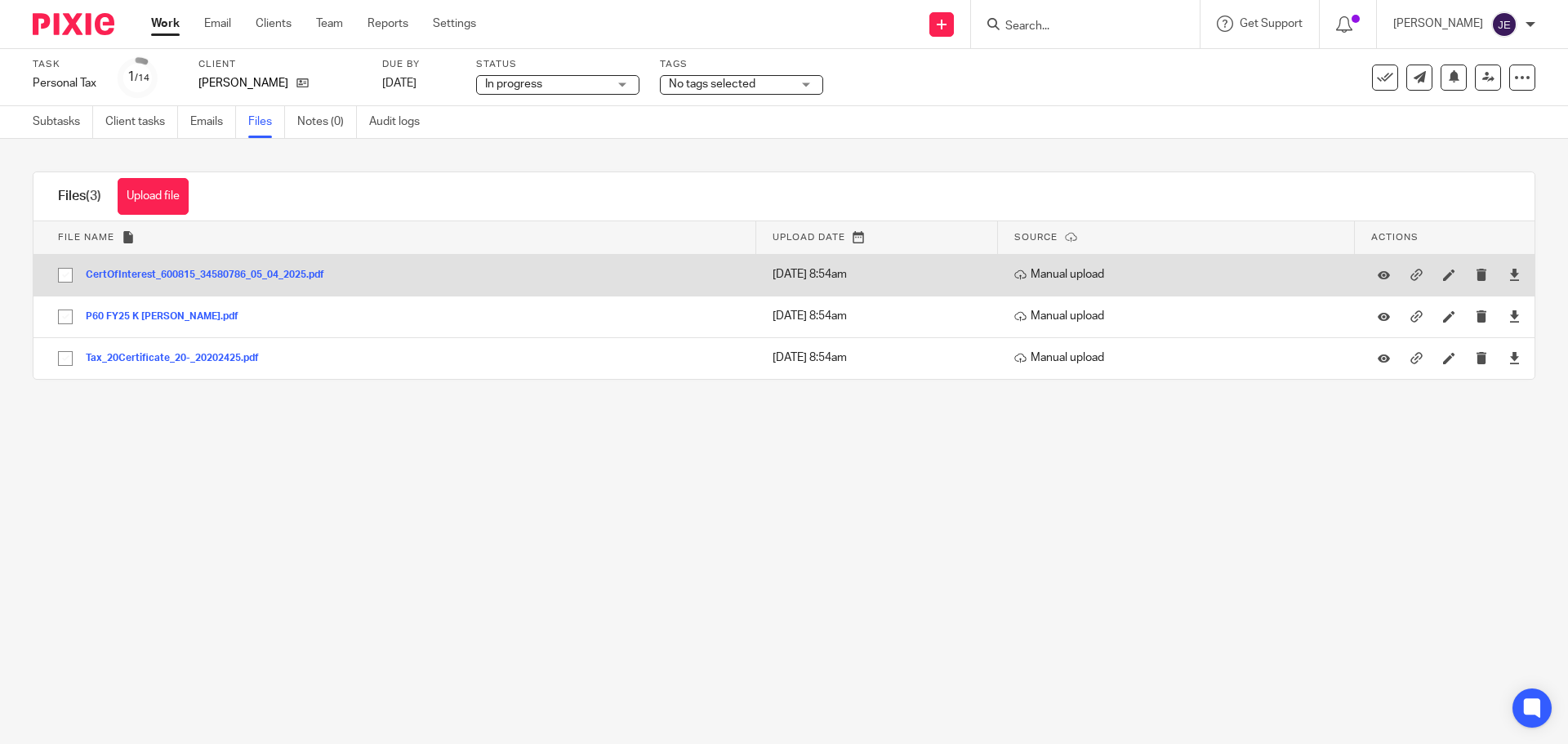
click at [60, 274] on input "checkbox" at bounding box center [65, 275] width 31 height 31
checkbox input "true"
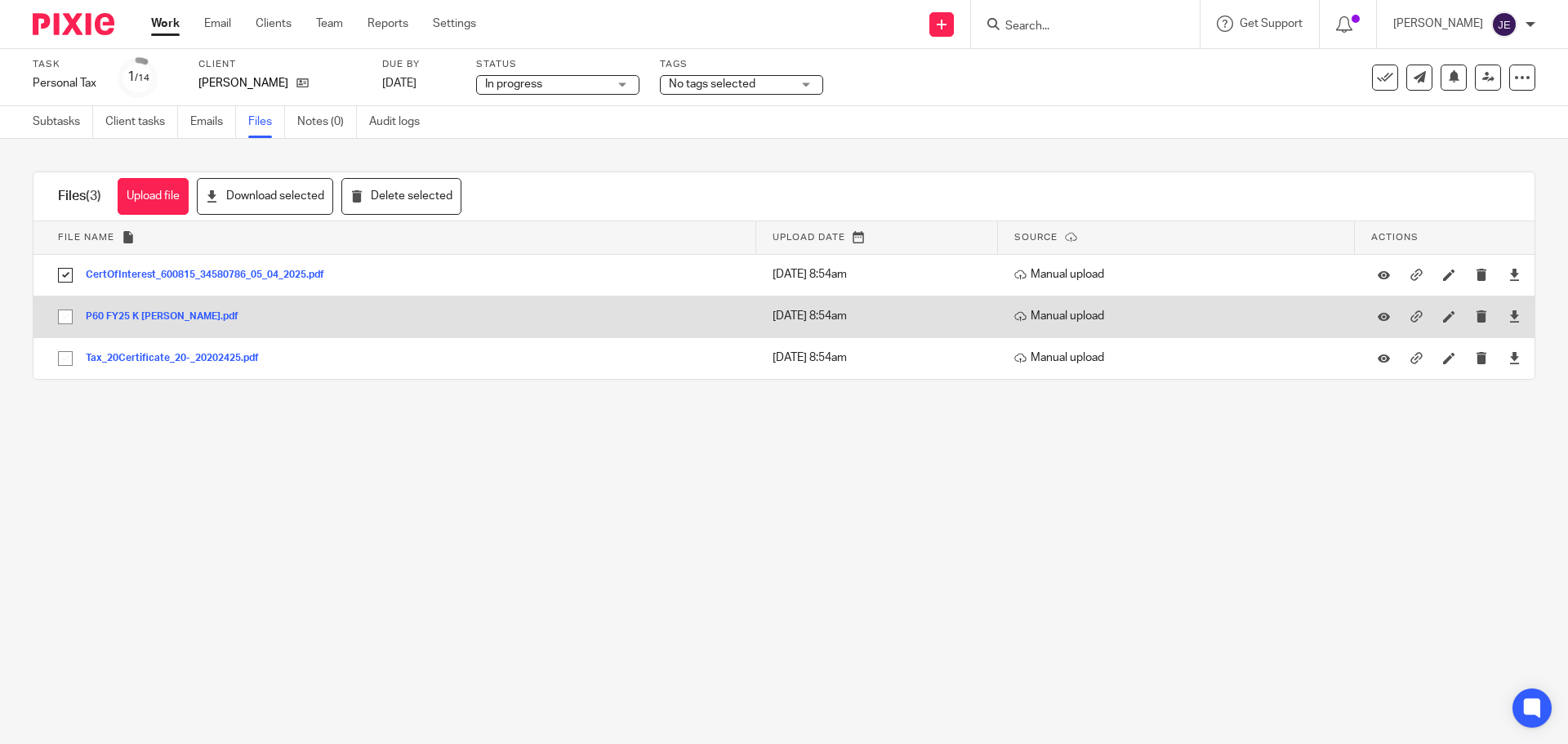
click at [64, 315] on input "checkbox" at bounding box center [65, 316] width 31 height 31
checkbox input "true"
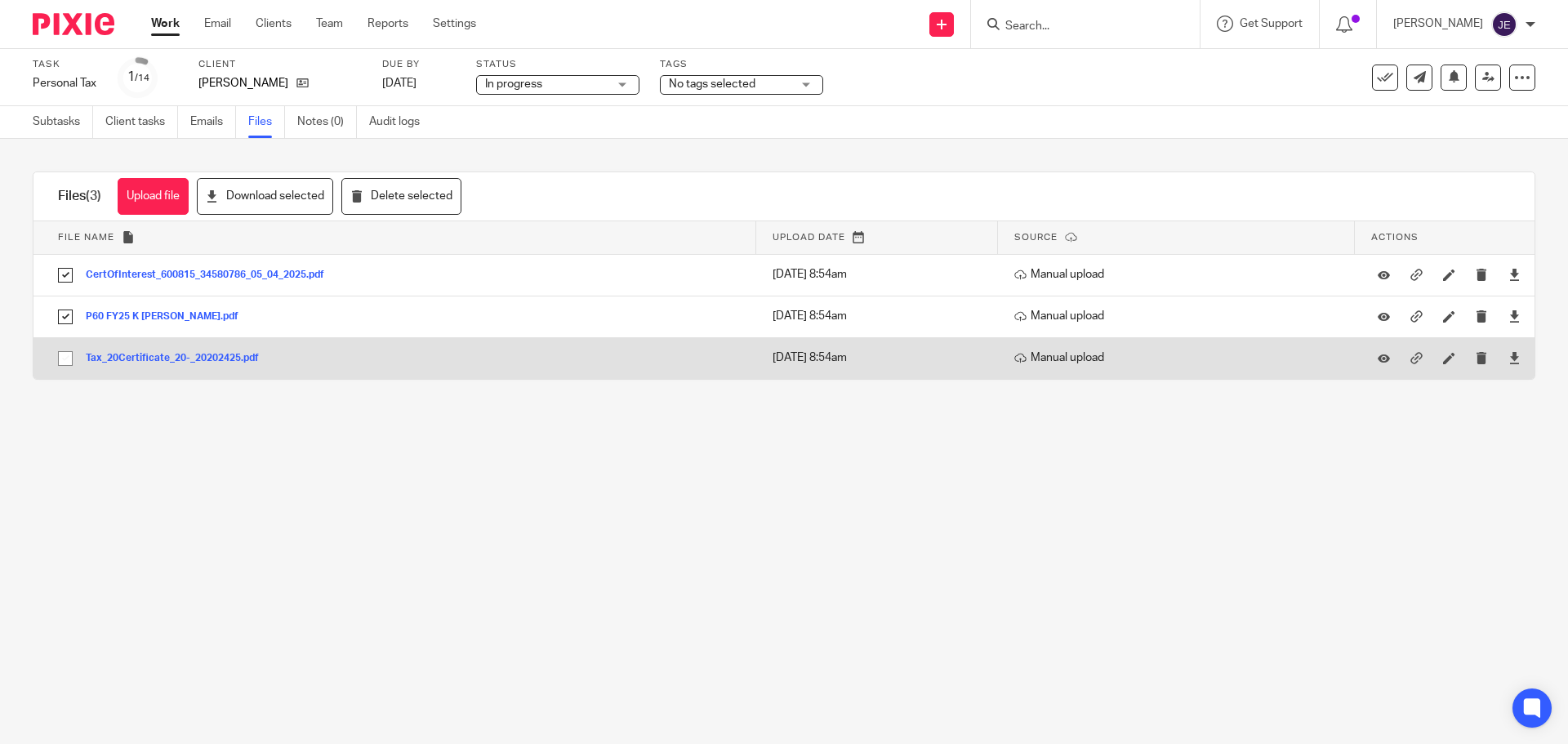
click at [60, 352] on input "checkbox" at bounding box center [65, 358] width 31 height 31
checkbox input "true"
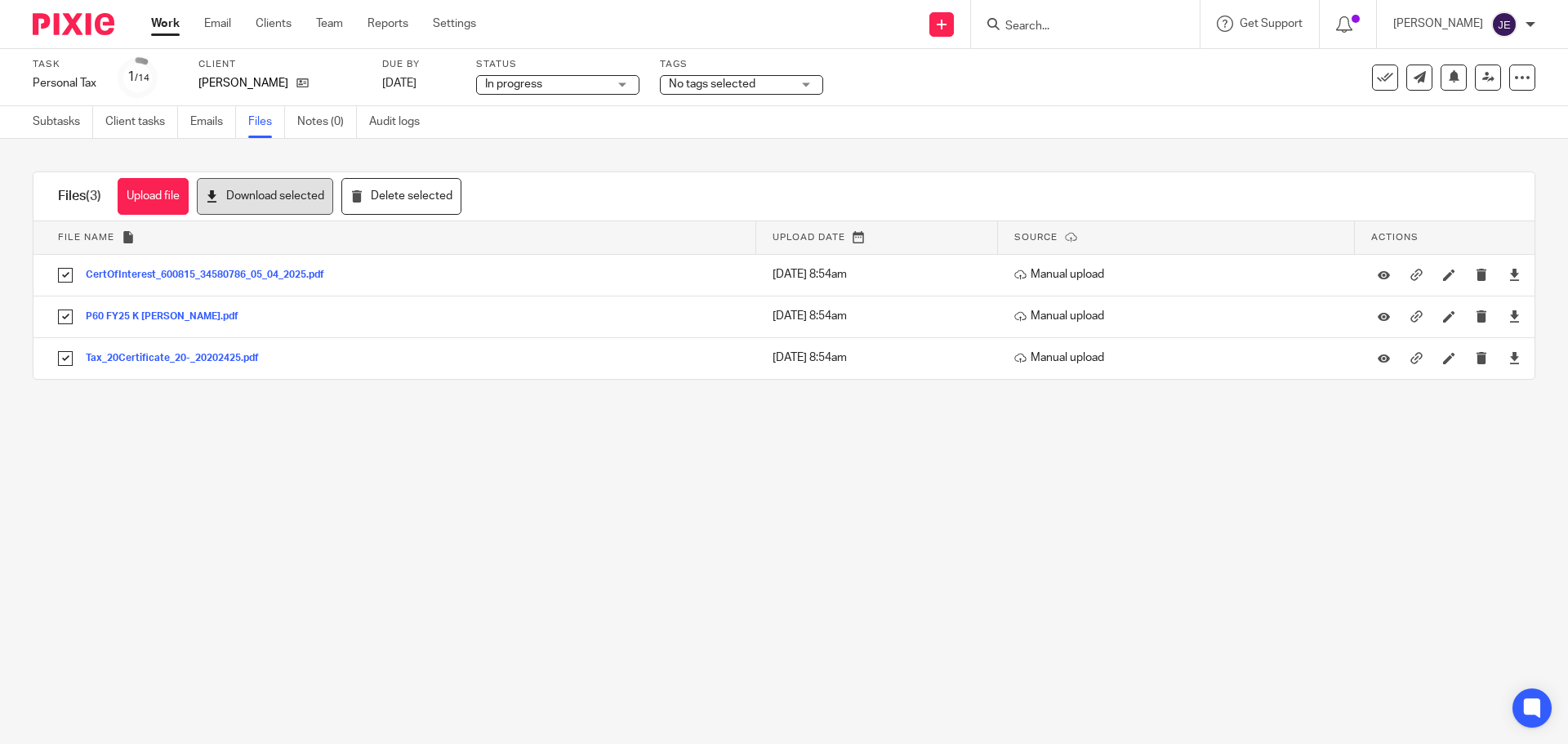
click at [248, 209] on button "Download selected" at bounding box center [265, 196] width 137 height 36
click at [75, 123] on link "Subtasks" at bounding box center [62, 122] width 60 height 31
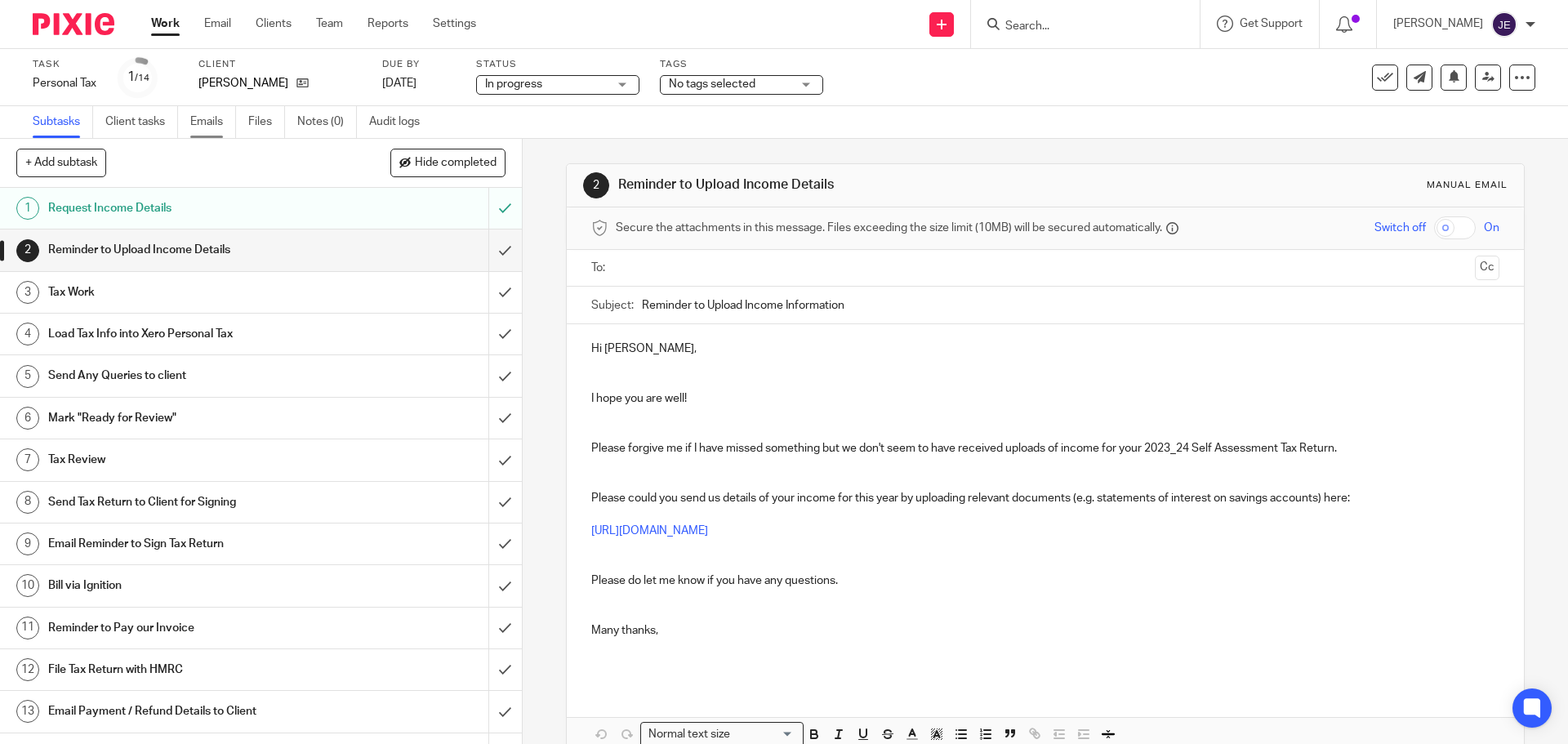
click at [209, 122] on link "Emails" at bounding box center [213, 122] width 46 height 31
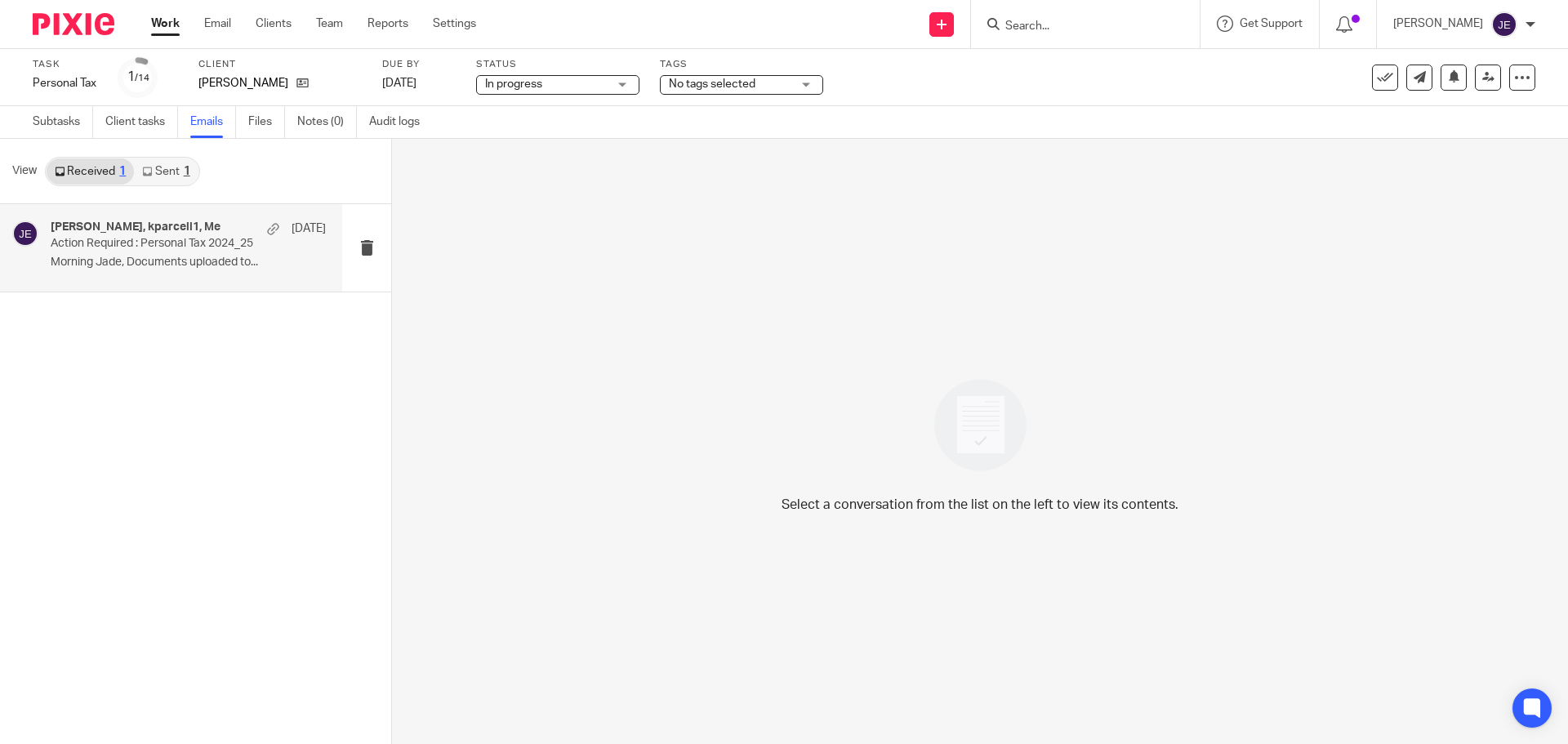
click at [144, 236] on div "Kevin Parcell, kparcell1, Me 11 Oct" at bounding box center [188, 228] width 275 height 17
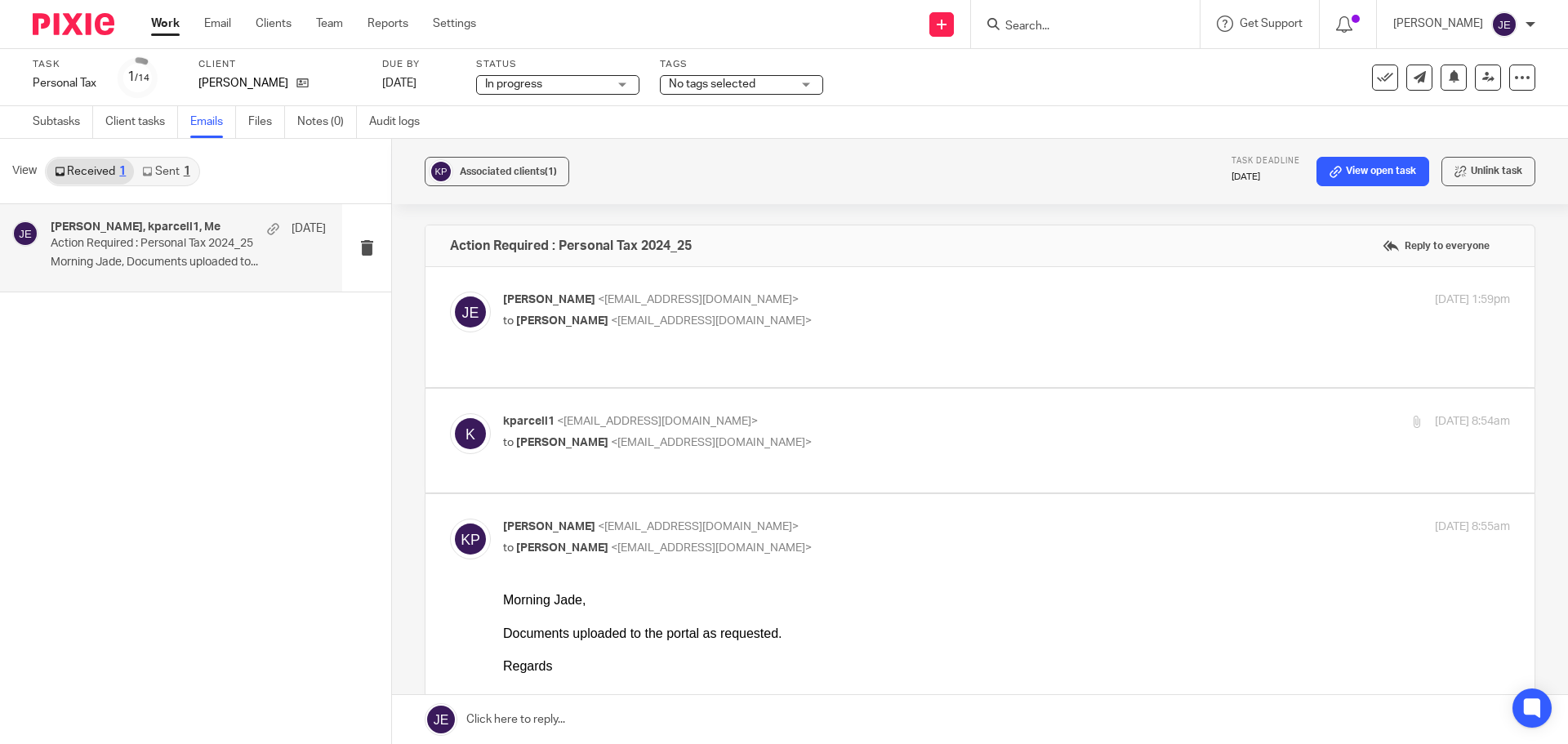
click at [794, 413] on p "kparcell1 <kparcell1@gmail.com>" at bounding box center [839, 421] width 671 height 17
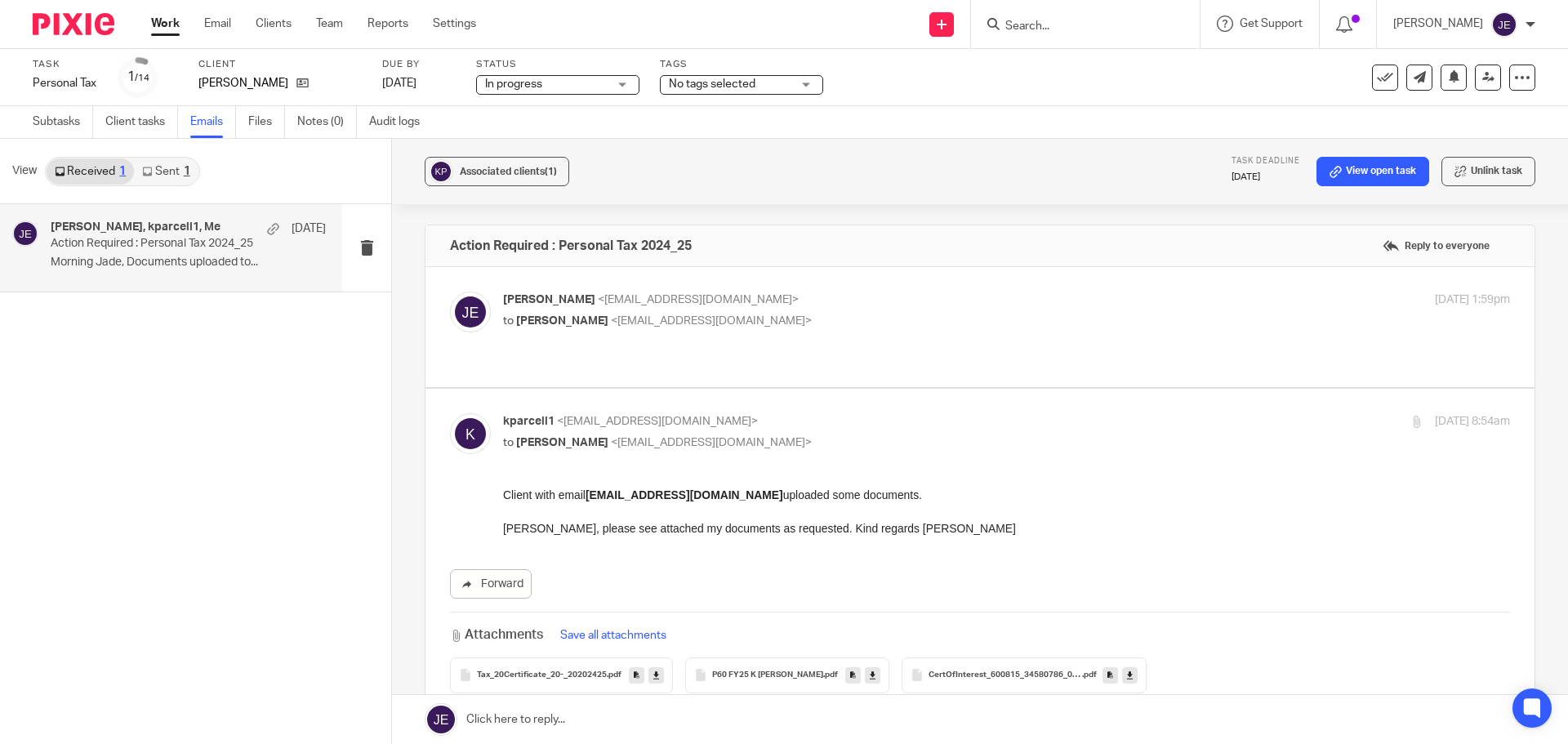
click at [794, 413] on p "kparcell1 <kparcell1@gmail.com>" at bounding box center [839, 421] width 671 height 17
checkbox input "false"
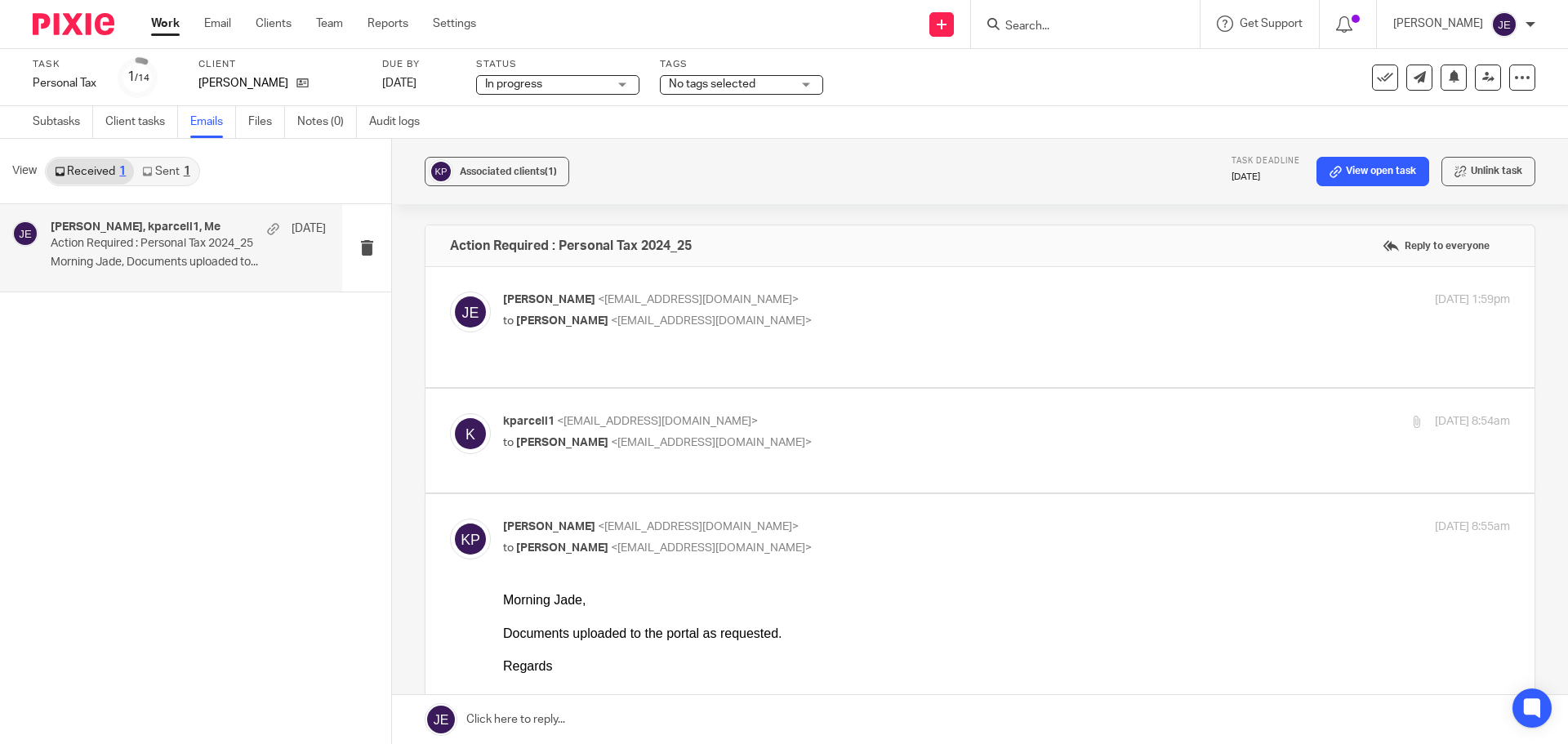
click at [767, 286] on label at bounding box center [979, 327] width 1109 height 120
click at [450, 290] on input "checkbox" at bounding box center [449, 290] width 1 height 1
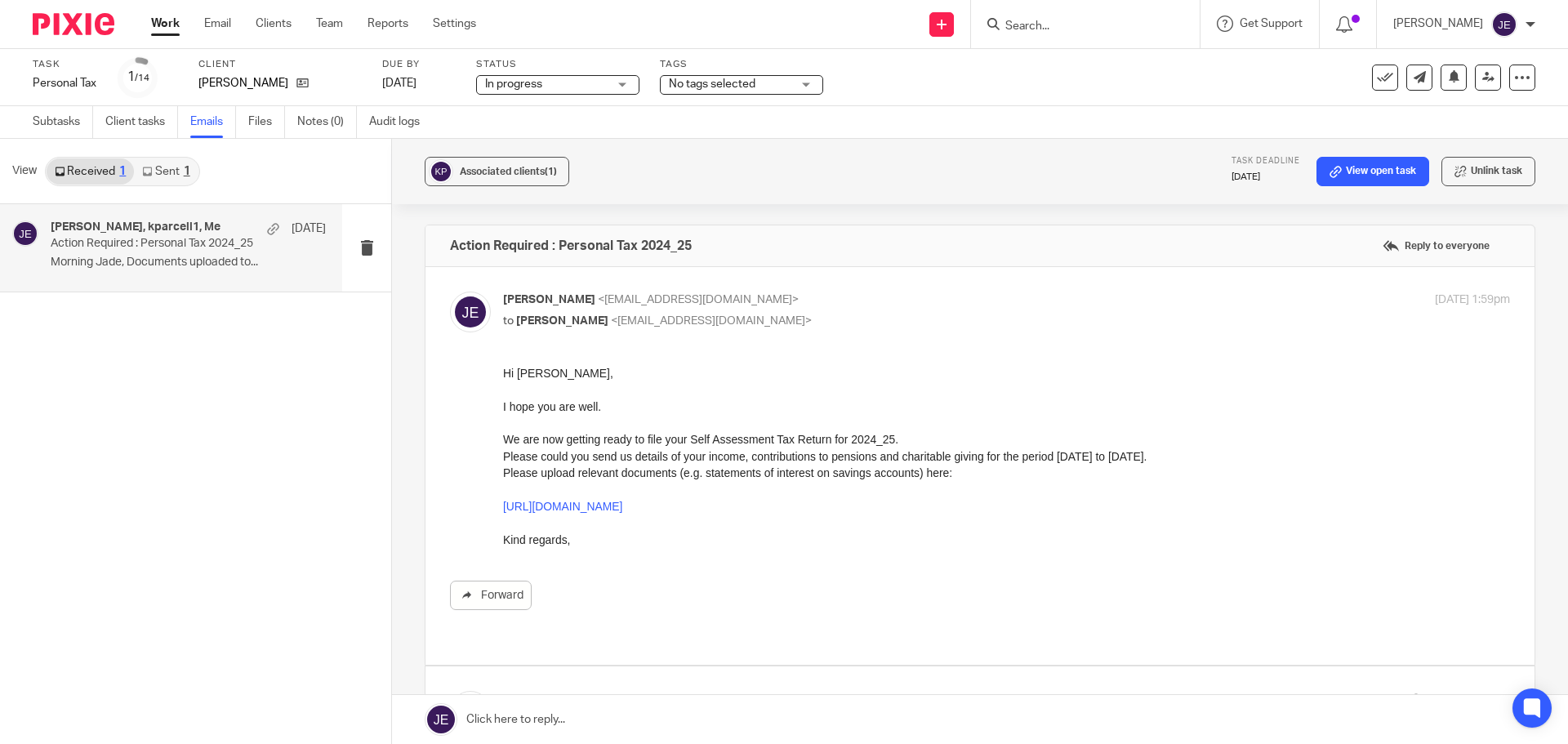
click at [767, 286] on label at bounding box center [979, 466] width 1109 height 397
click at [450, 290] on input "checkbox" at bounding box center [449, 290] width 1 height 1
checkbox input "false"
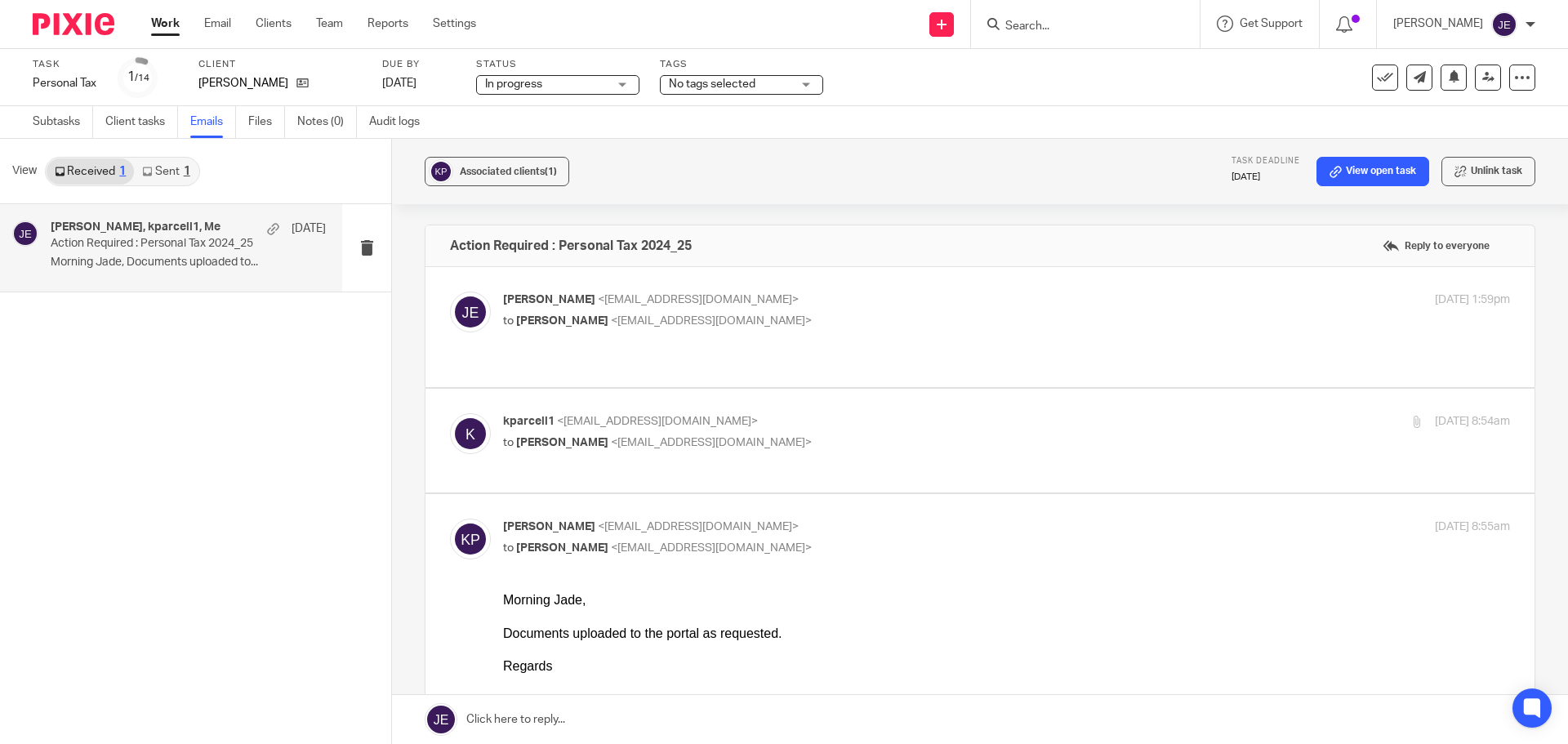
click at [174, 170] on link "Sent 1" at bounding box center [166, 171] width 64 height 26
click at [67, 121] on link "Subtasks" at bounding box center [62, 122] width 60 height 31
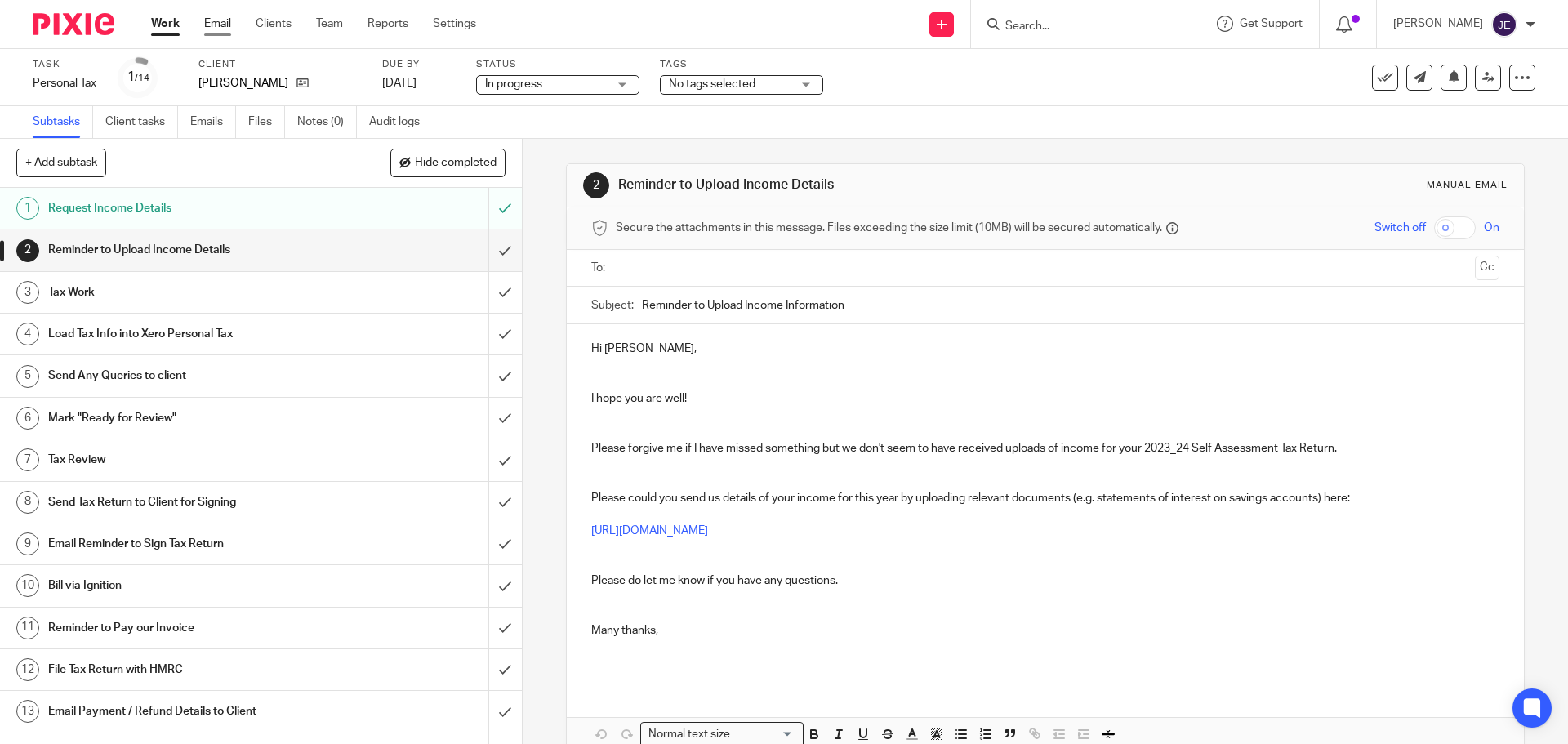
click at [224, 25] on link "Email" at bounding box center [218, 24] width 27 height 17
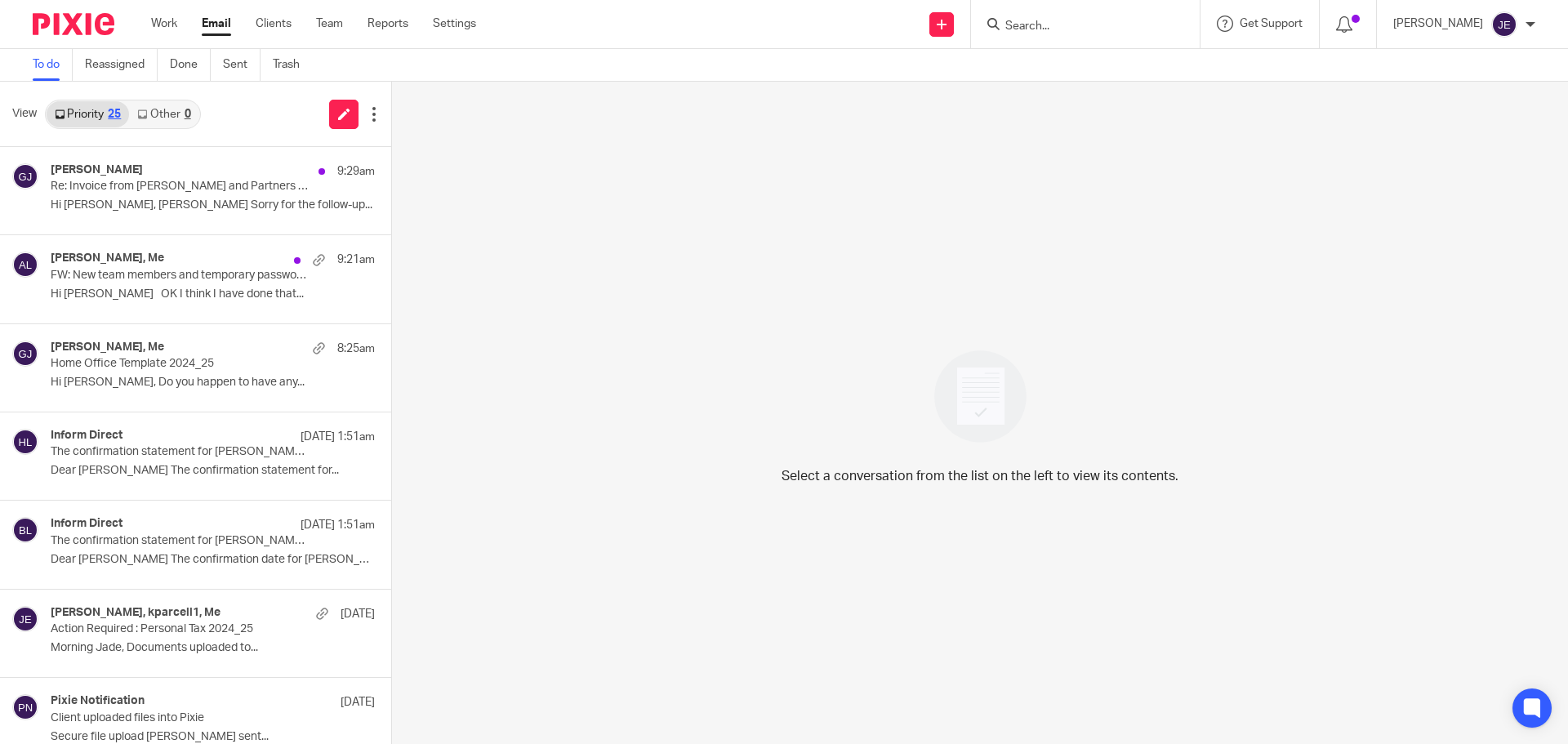
click at [177, 103] on link "Other 0" at bounding box center [164, 114] width 70 height 26
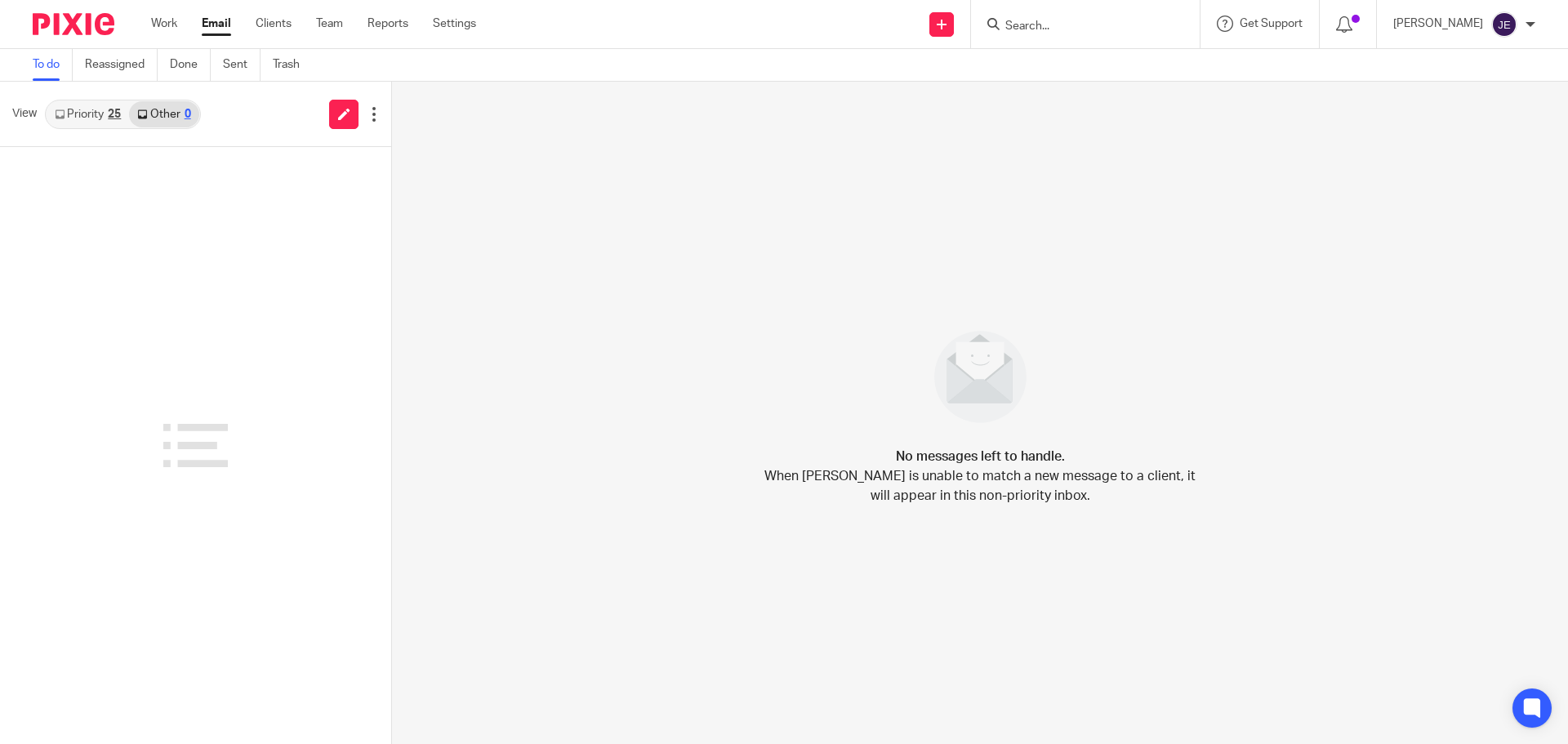
click at [95, 124] on link "Priority 25" at bounding box center [88, 114] width 83 height 26
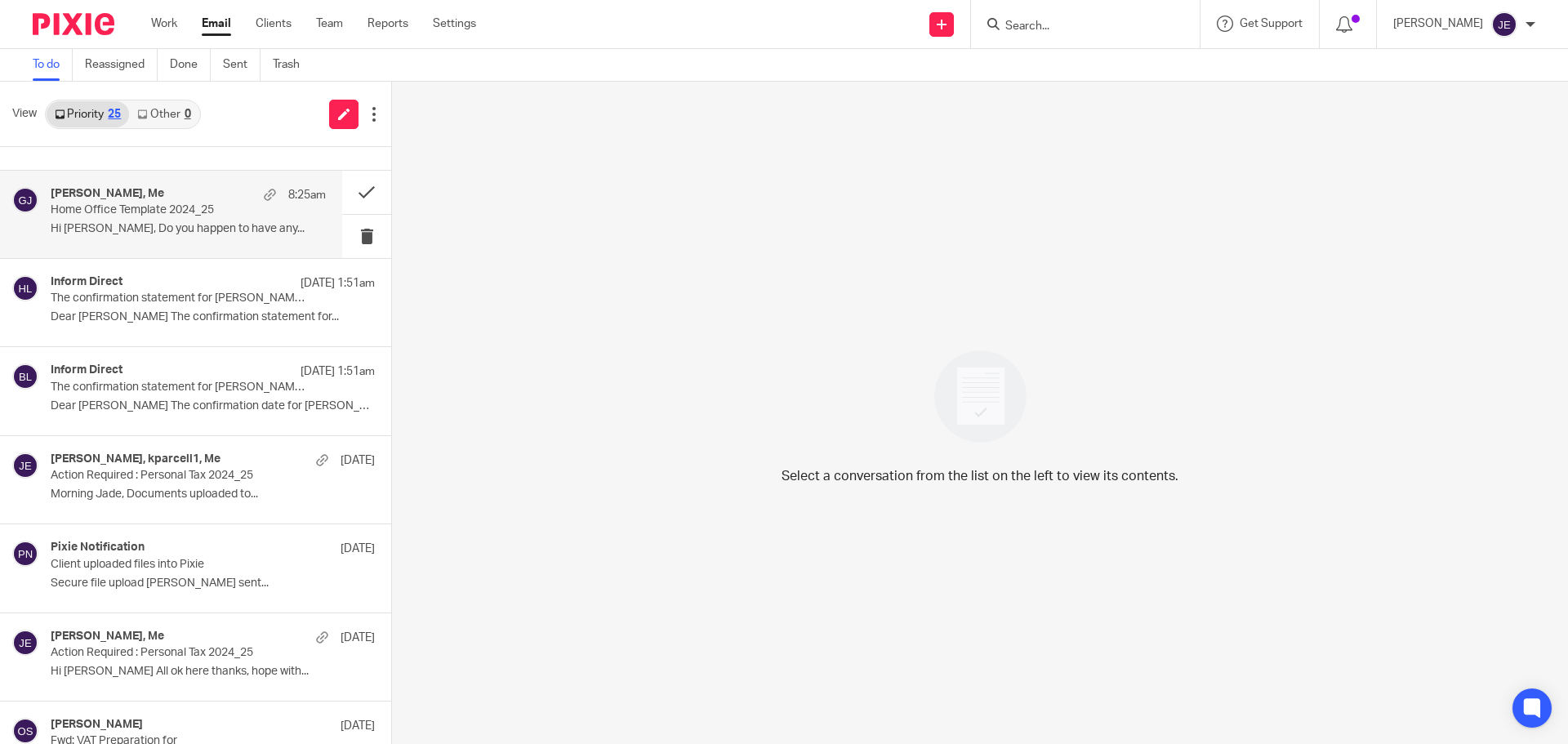
scroll to position [163, 0]
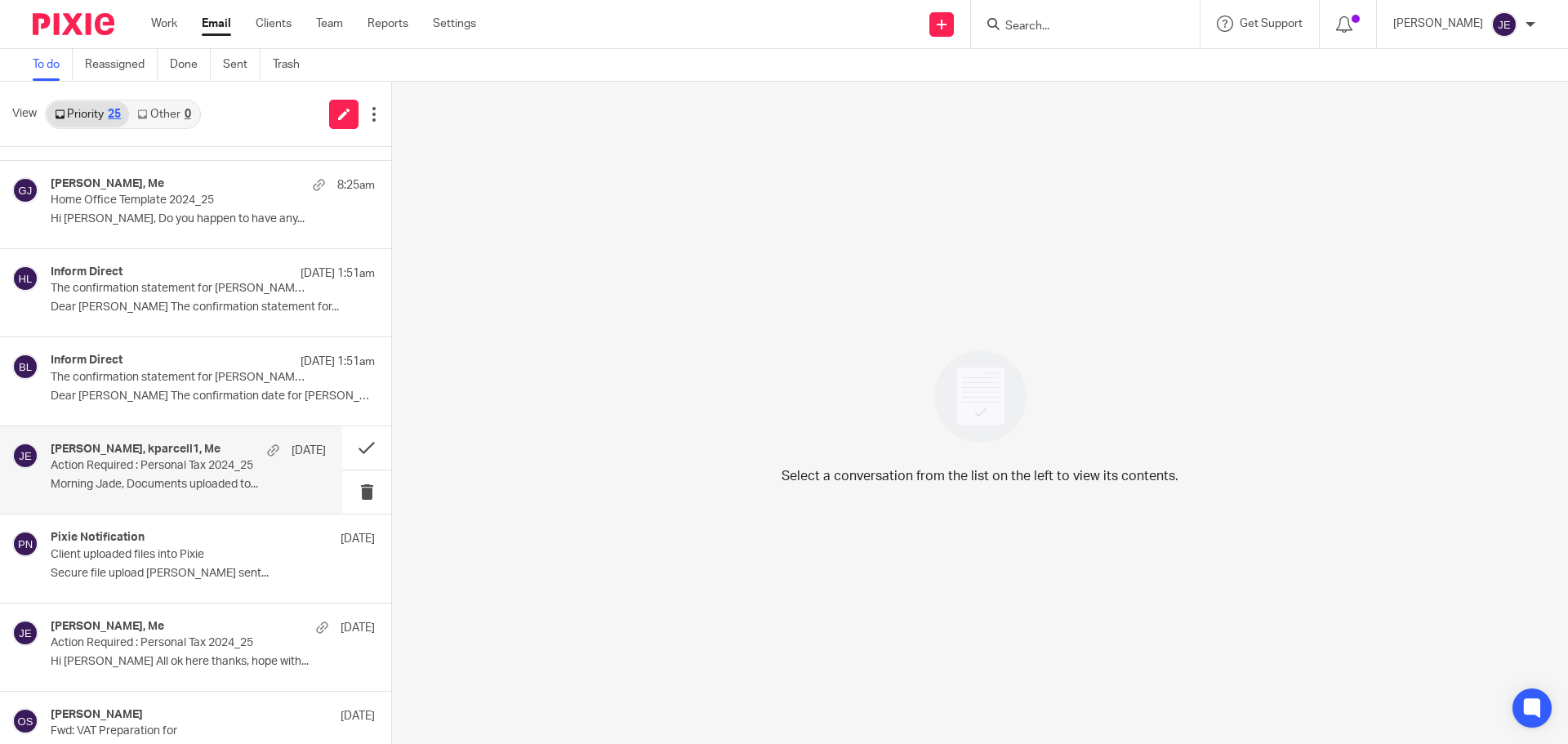
click at [209, 471] on p "Action Required : Personal Tax 2024_25" at bounding box center [161, 465] width 220 height 14
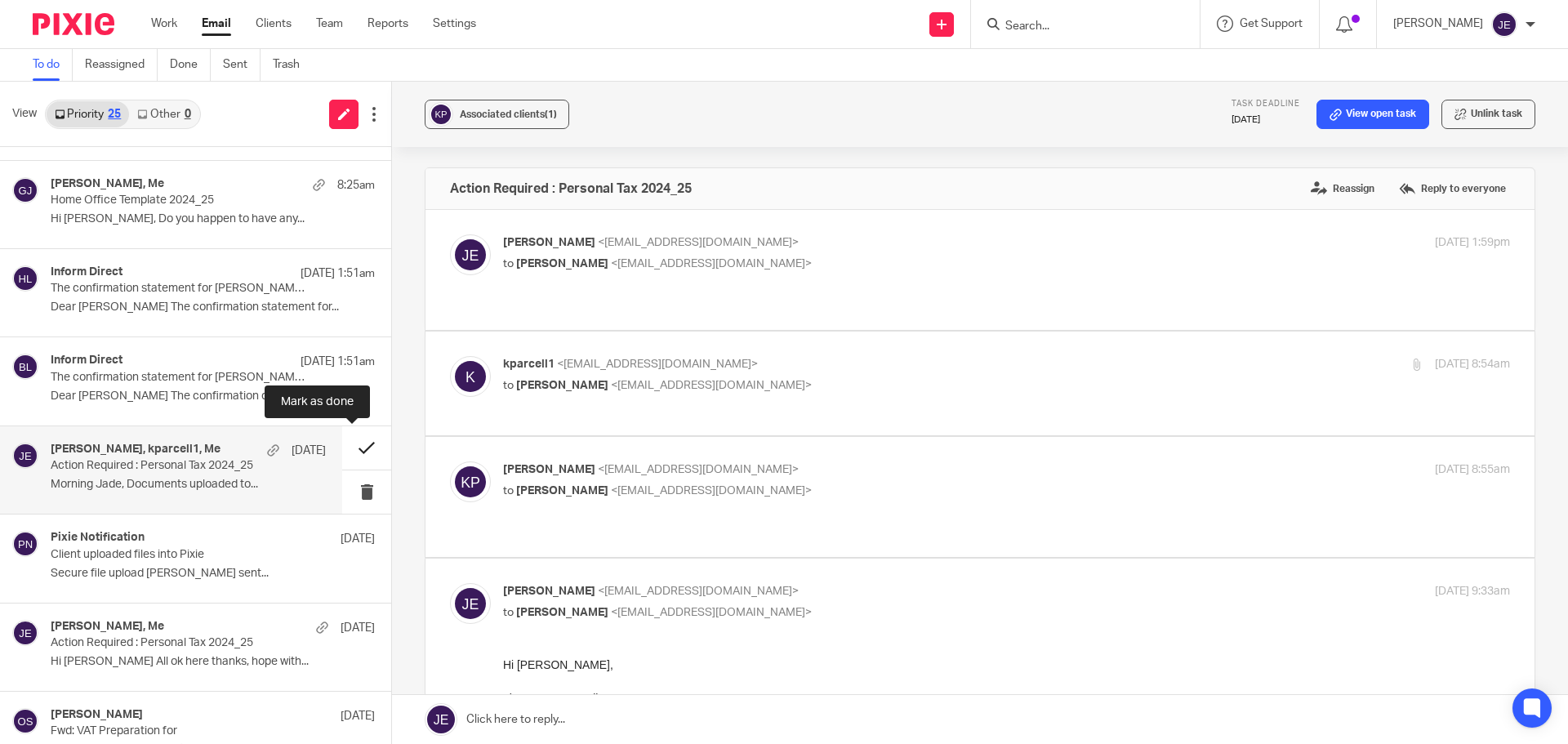
scroll to position [0, 0]
click at [360, 444] on button at bounding box center [366, 448] width 49 height 43
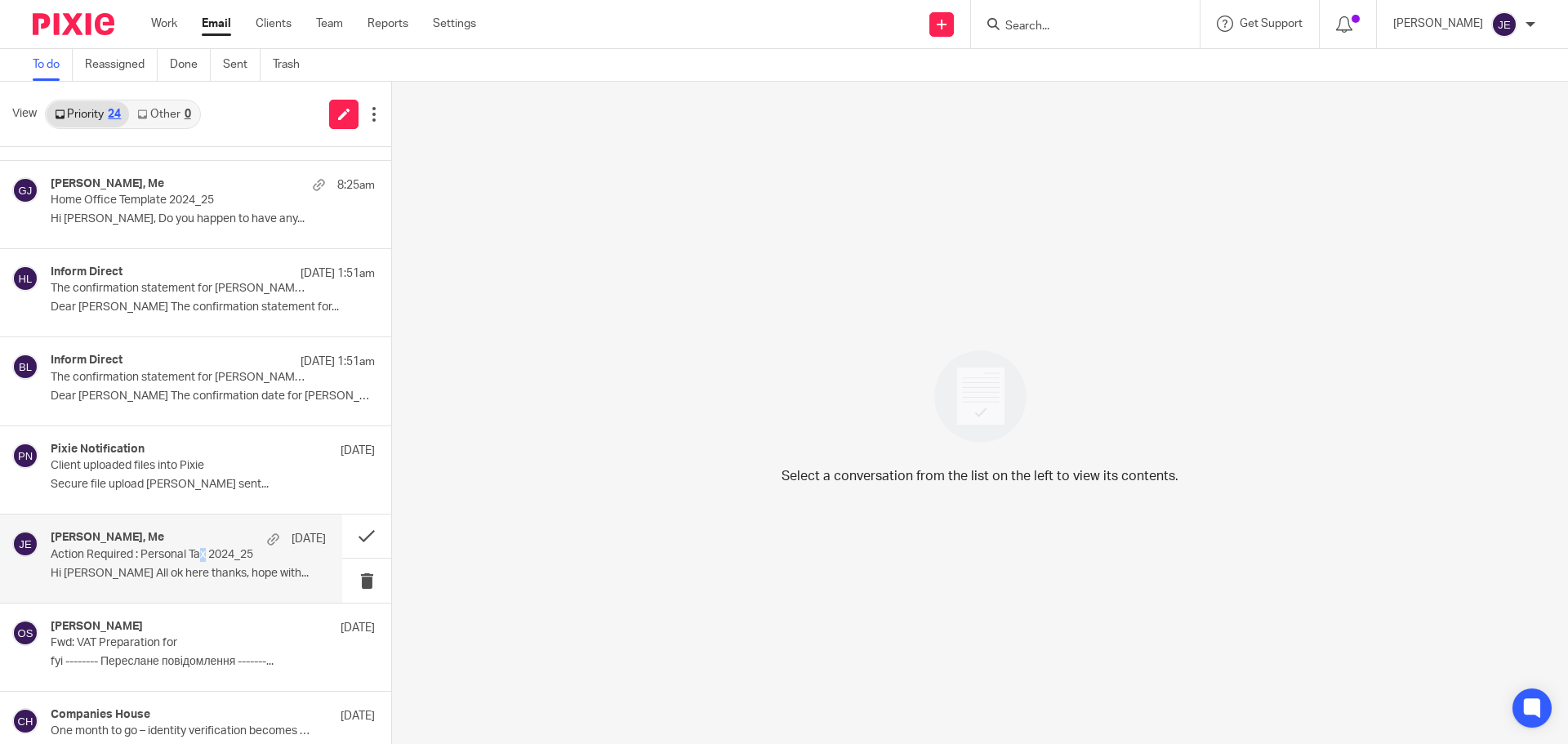
click at [204, 553] on p "Action Required : Personal Tax 2024_25" at bounding box center [161, 554] width 220 height 14
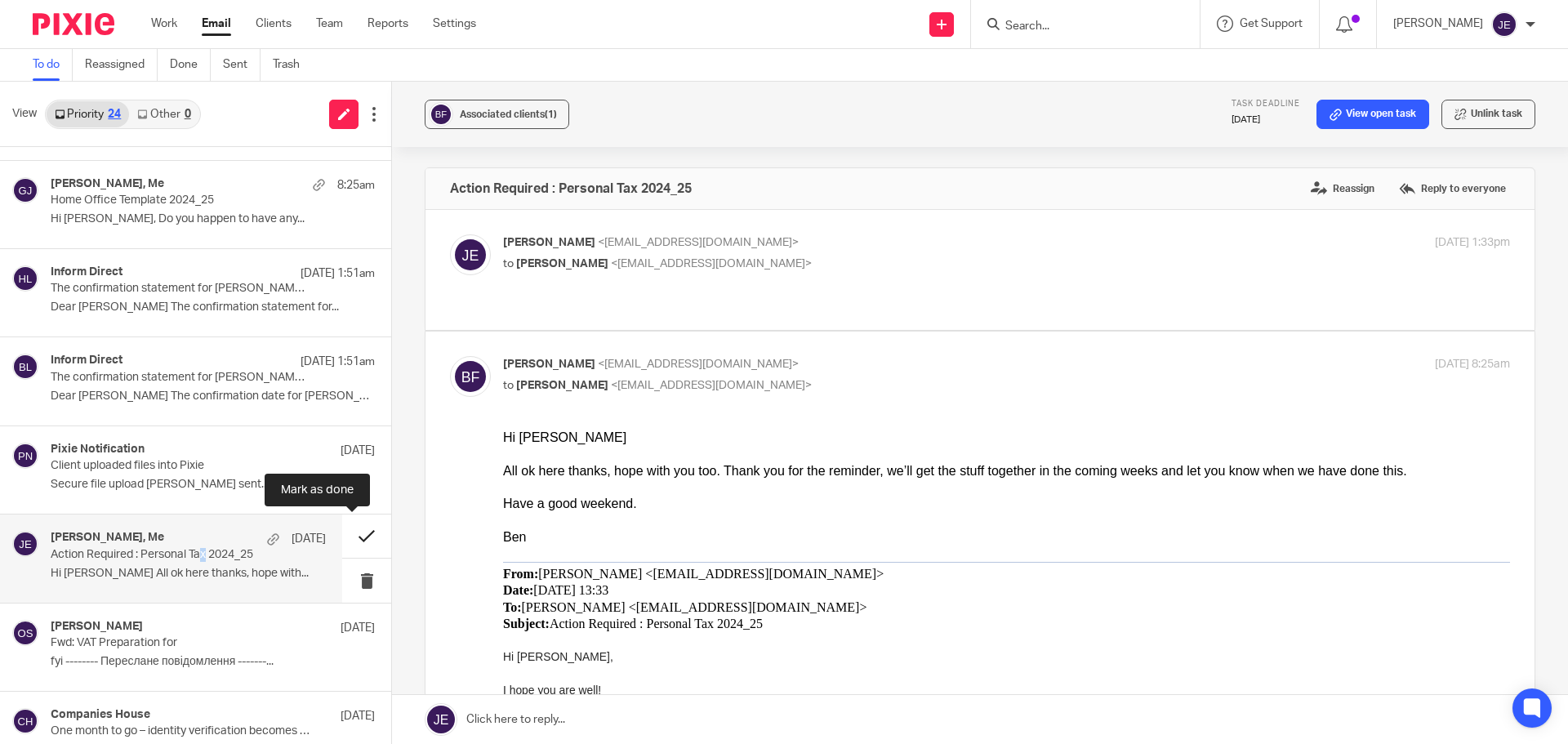
click at [355, 531] on button at bounding box center [366, 535] width 49 height 43
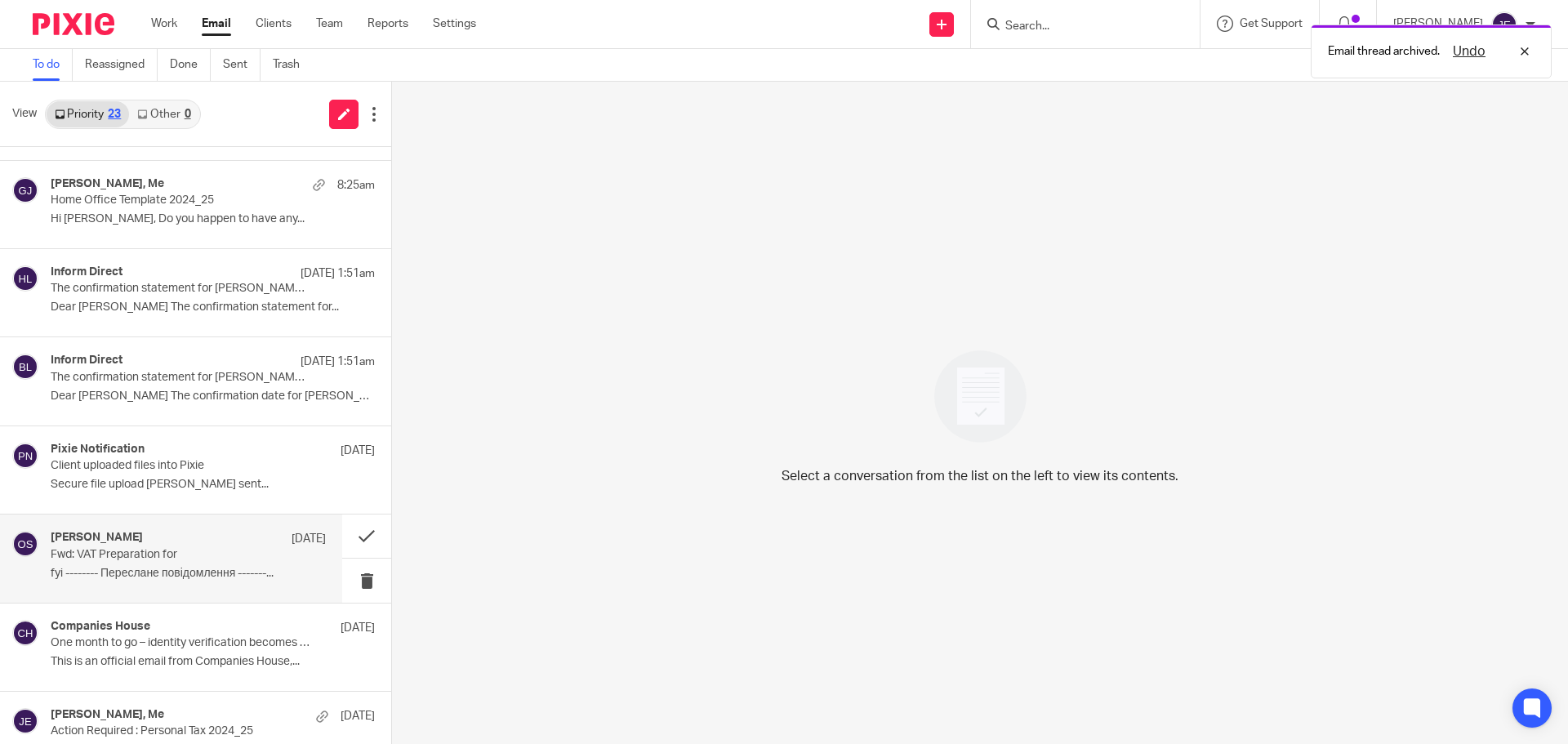
click at [203, 529] on div "[PERSON_NAME] [DATE] Fwd: VAT Preparation for fyi -------- Переслане повідомлен…" at bounding box center [171, 558] width 342 height 88
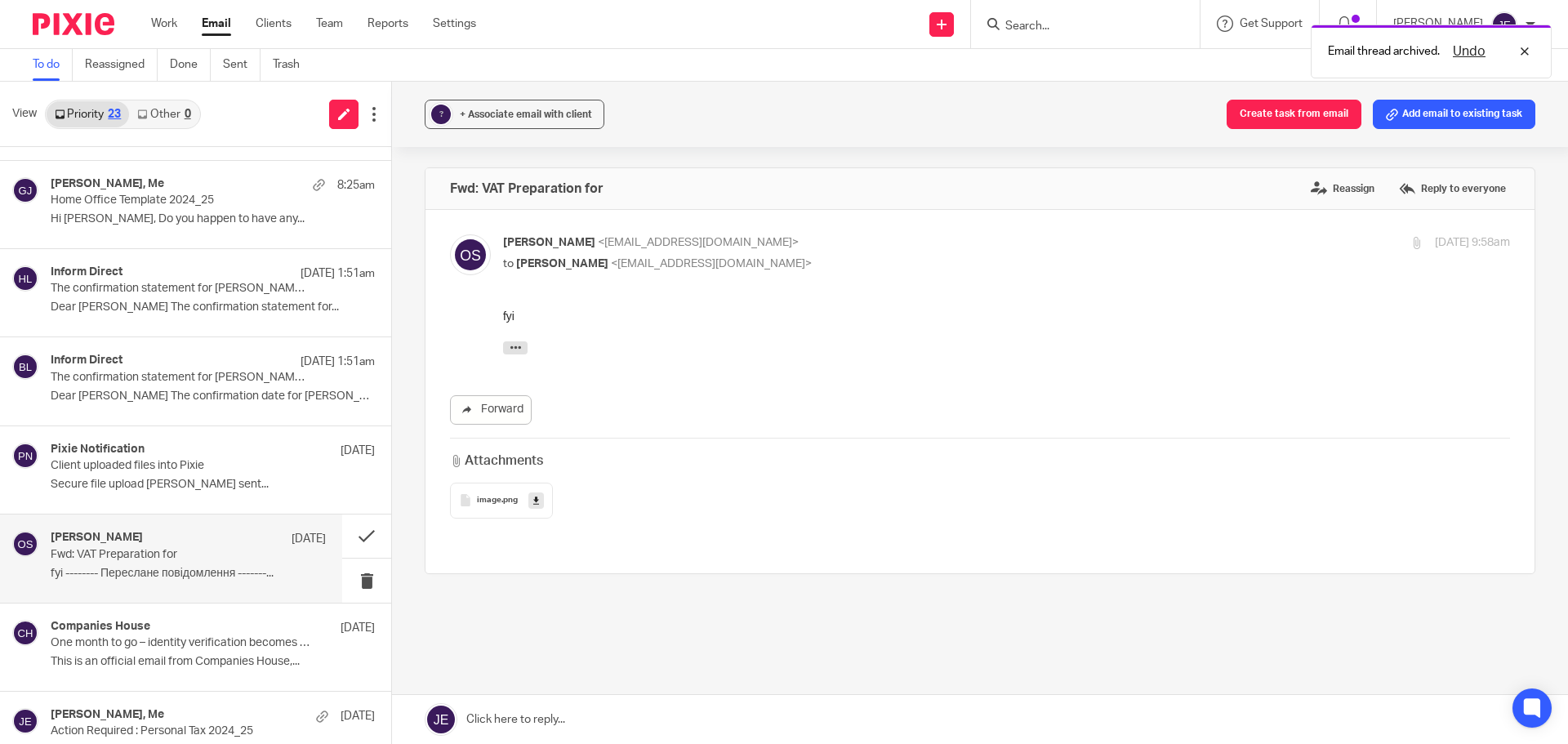
click at [487, 95] on div "? + Associate email with client Create task from email Add email to existing ta…" at bounding box center [979, 114] width 1176 height 65
click at [488, 112] on span "+ Associate email with client" at bounding box center [526, 114] width 132 height 10
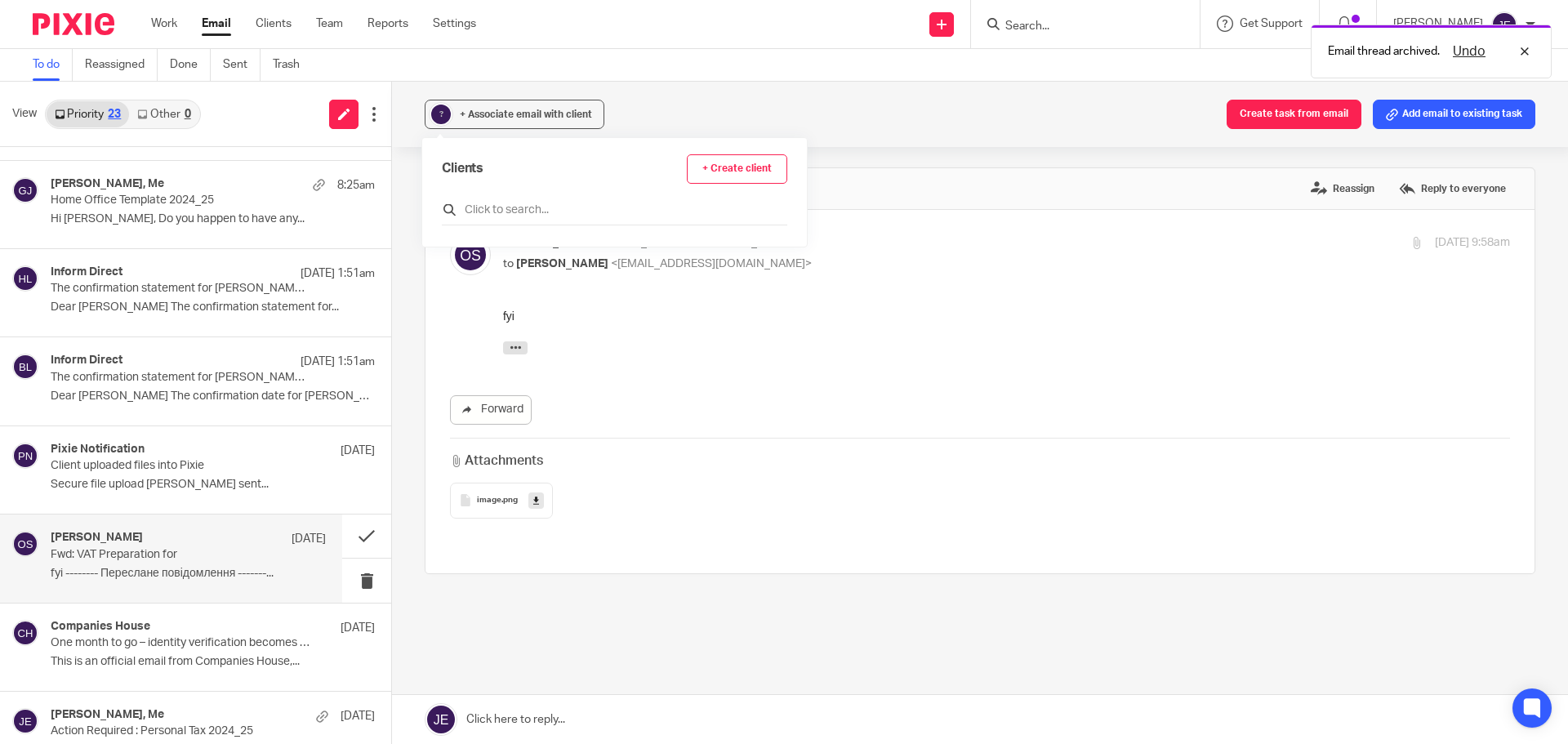
click at [515, 202] on div at bounding box center [614, 213] width 345 height 26
click at [506, 204] on input "text" at bounding box center [614, 210] width 345 height 17
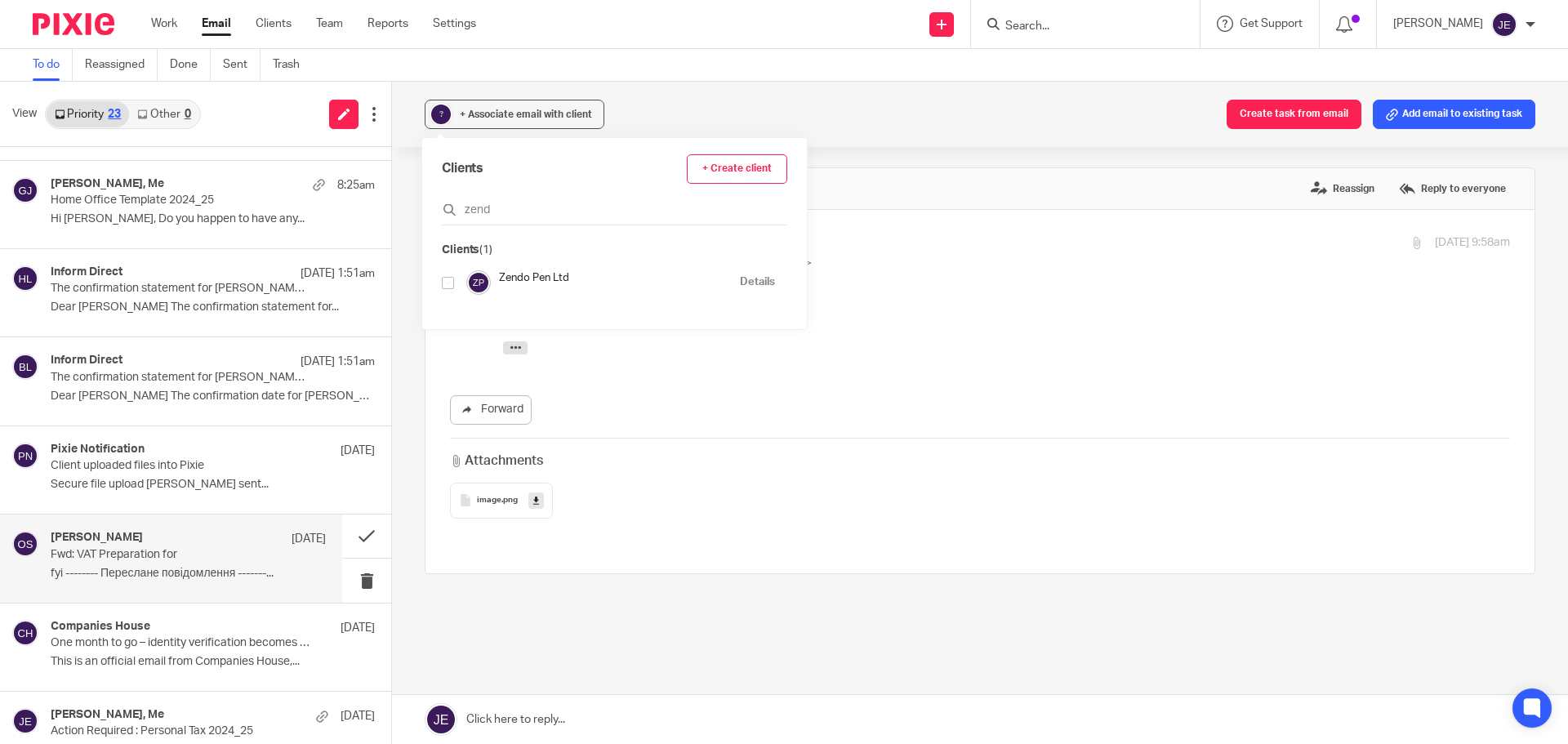
type input "zend"
click at [444, 281] on input "checkbox" at bounding box center [448, 282] width 12 height 12
checkbox input "true"
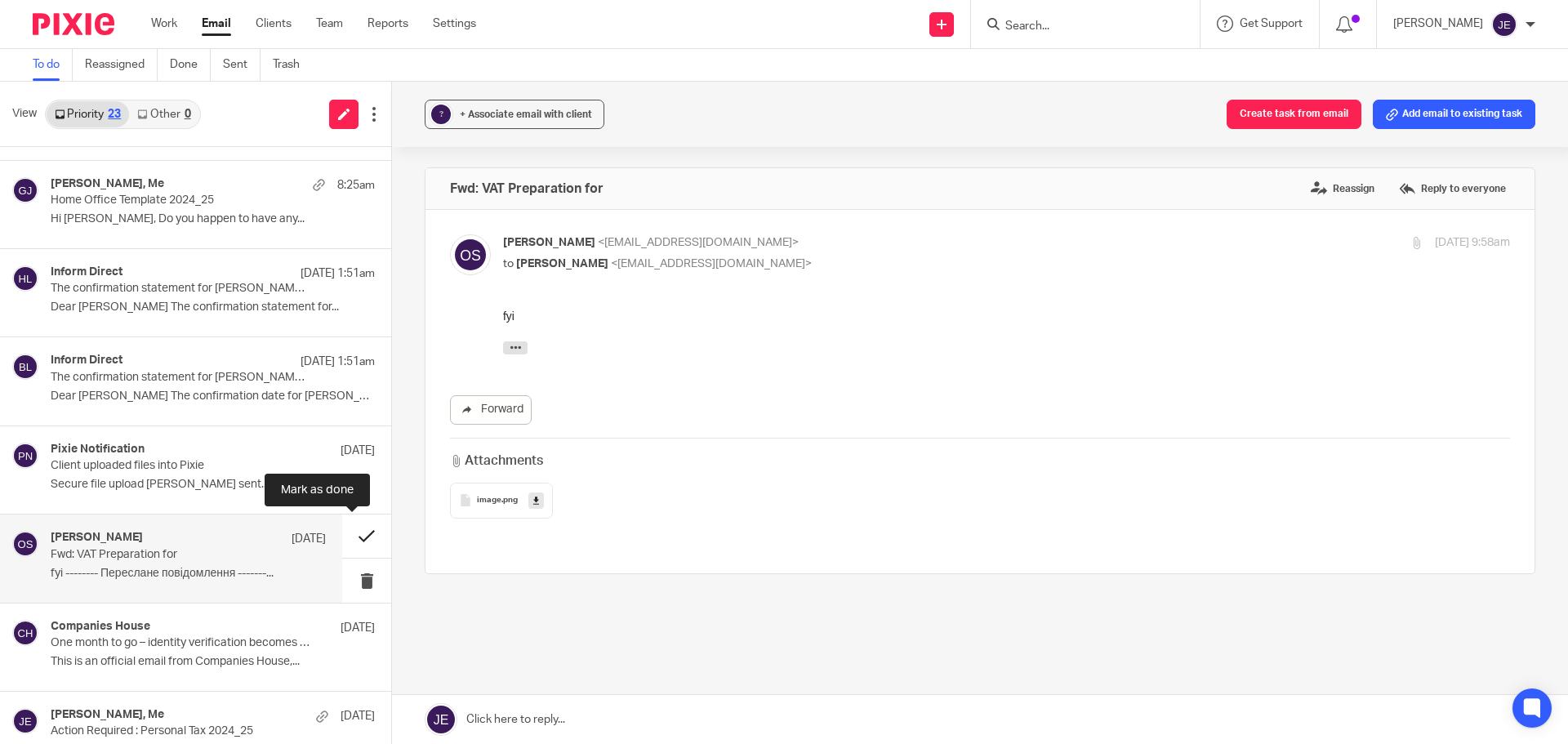
click at [363, 526] on button at bounding box center [366, 535] width 49 height 43
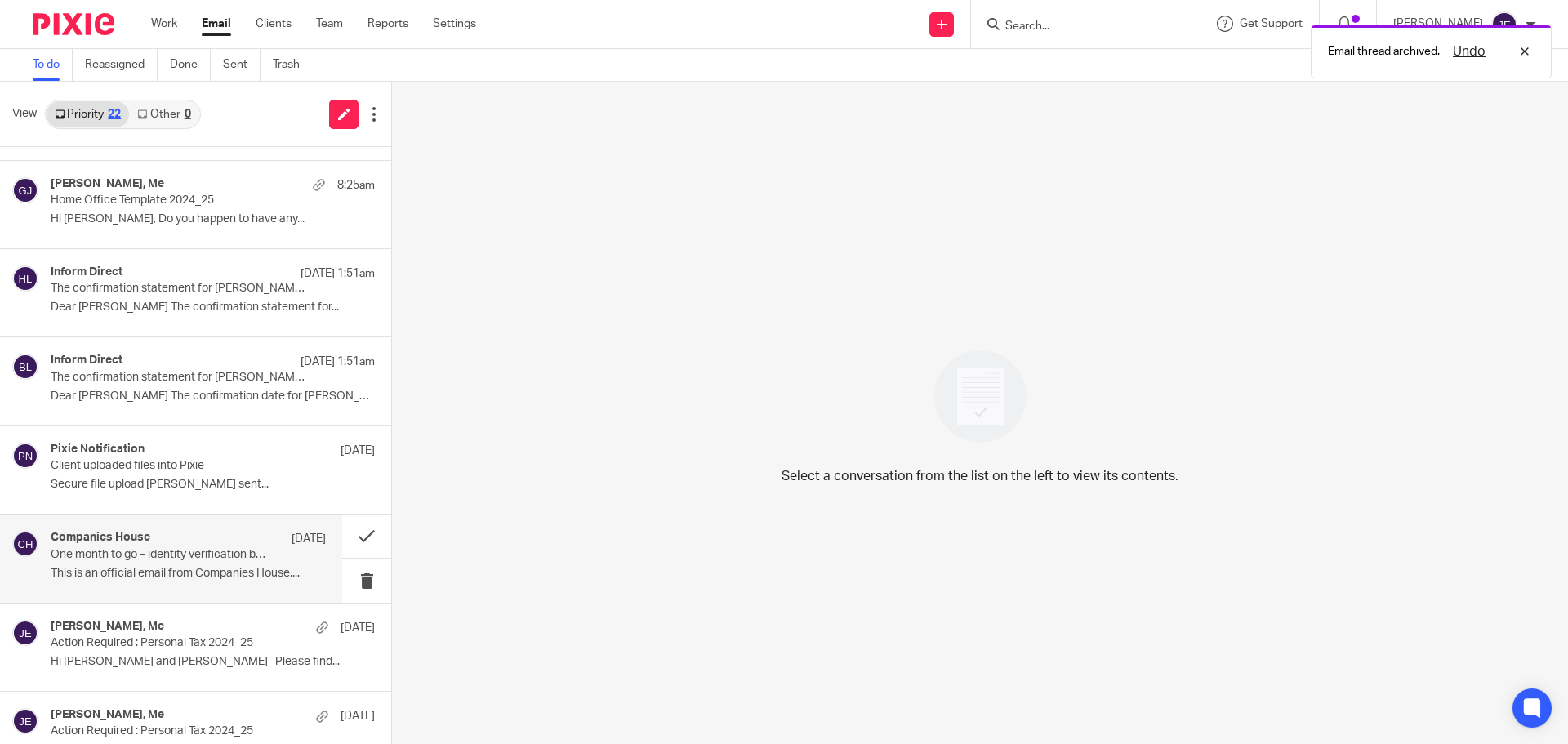
click at [200, 550] on p "One month to go – identity verification becomes a requirement from 18 November …" at bounding box center [161, 554] width 220 height 14
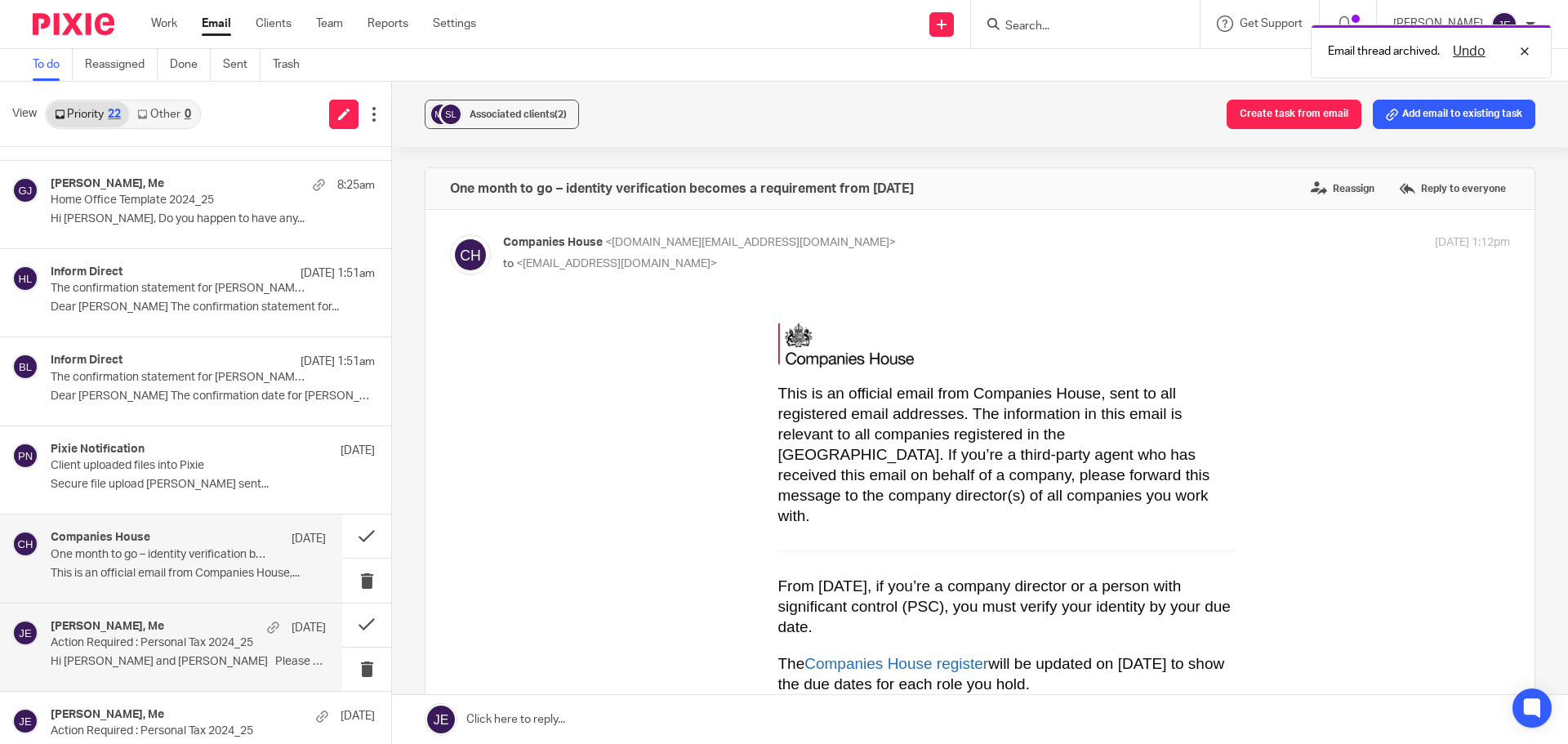
click at [208, 626] on div "tony, Me 8 Oct" at bounding box center [188, 628] width 275 height 17
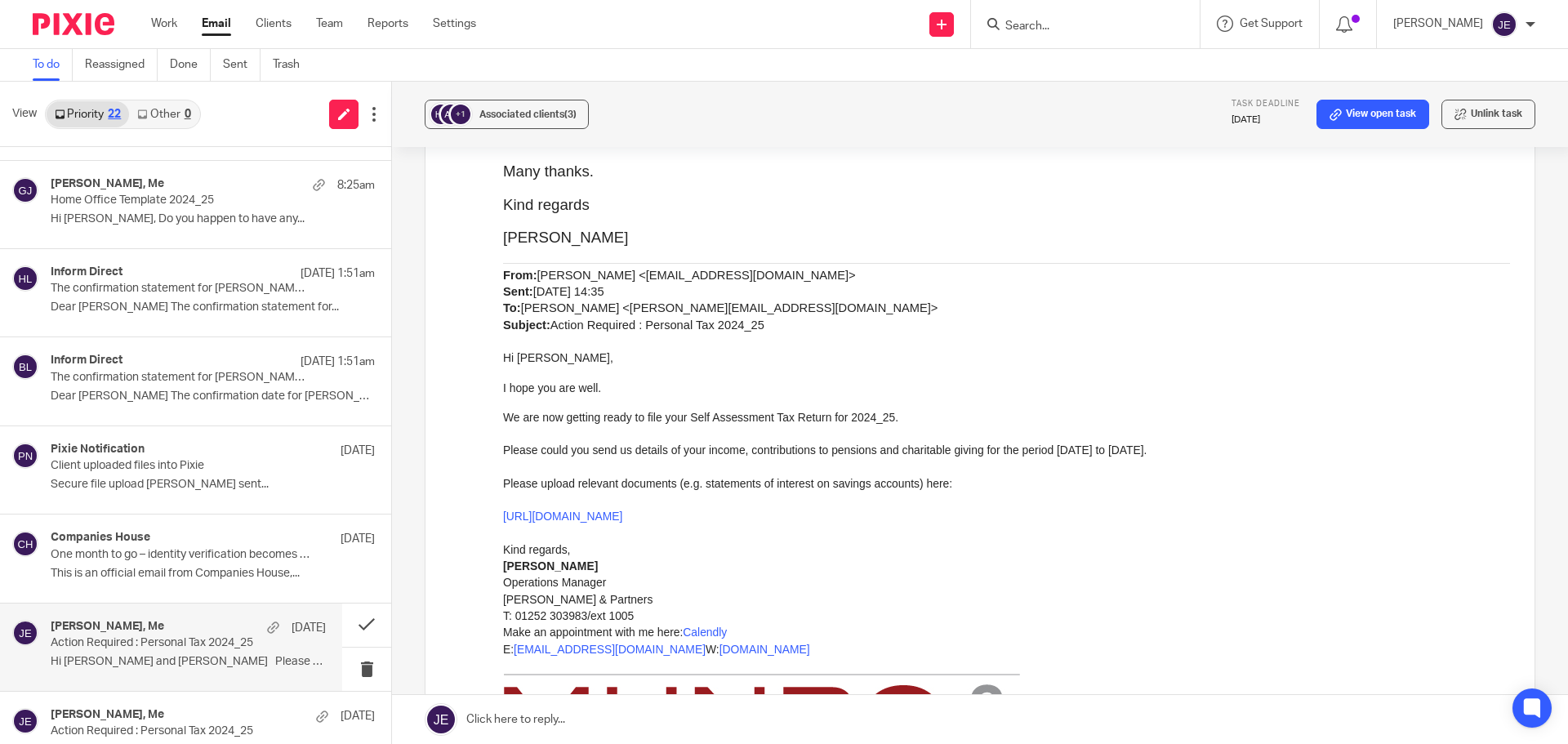
scroll to position [653, 0]
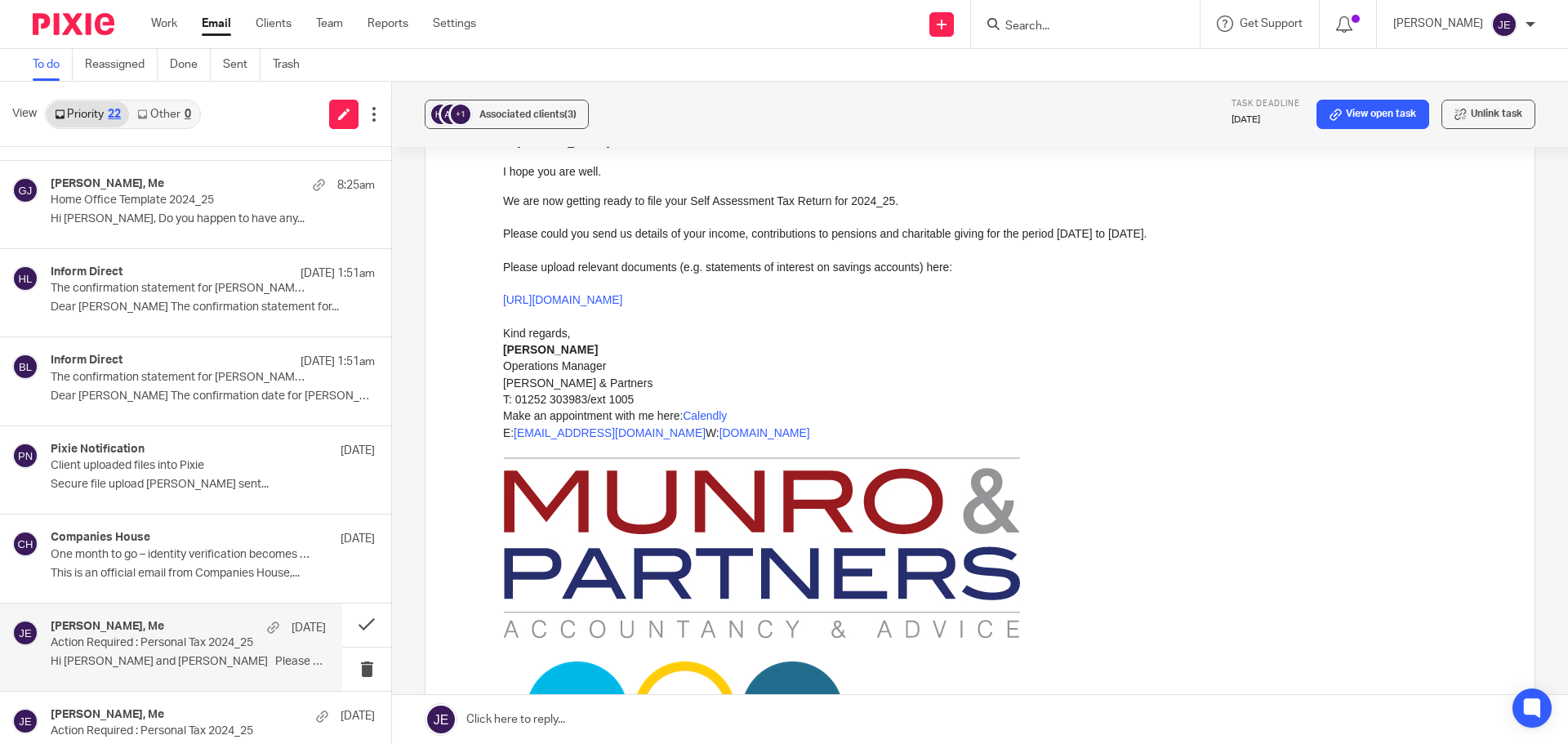
click at [649, 716] on link at bounding box center [979, 718] width 1176 height 49
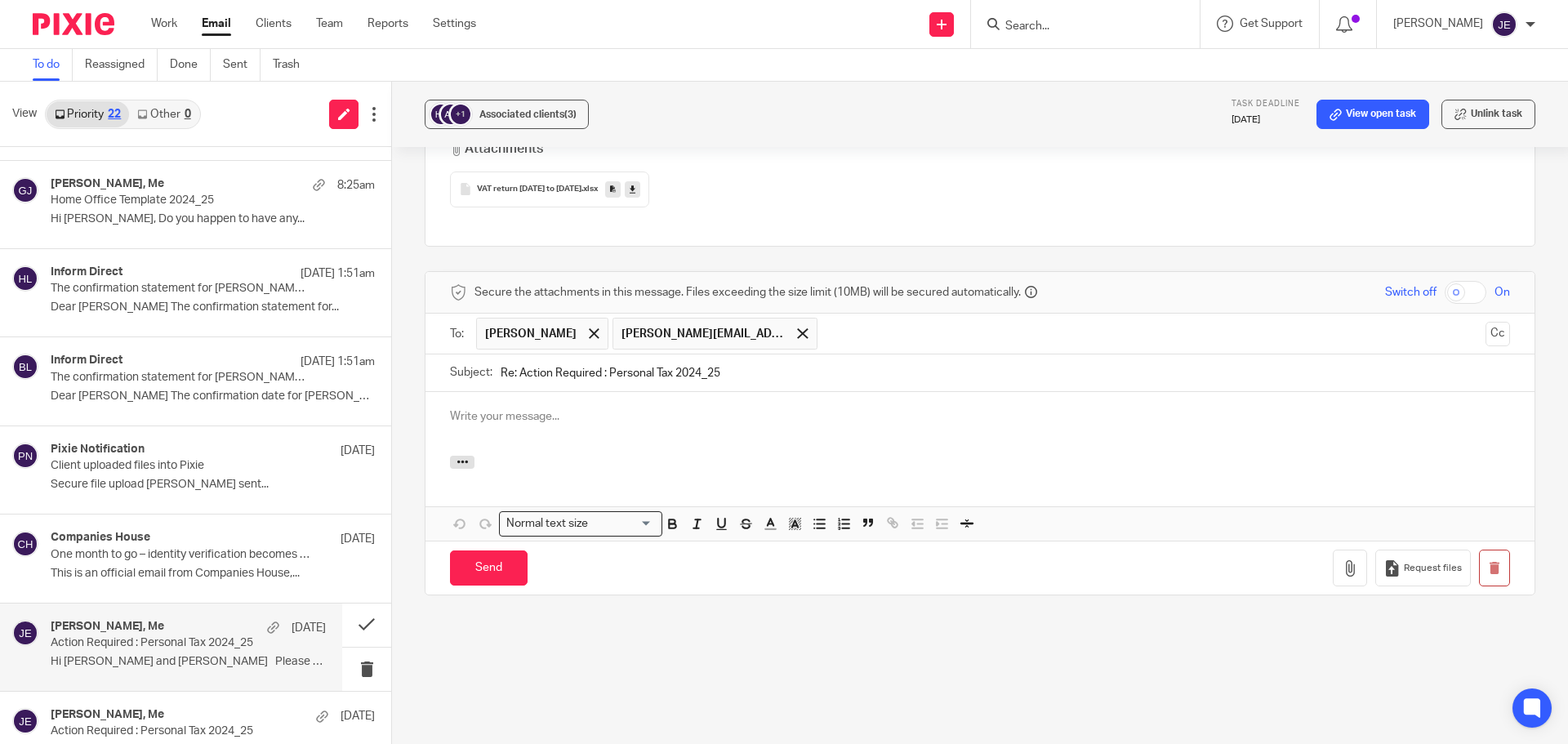
scroll to position [0, 0]
click at [589, 331] on span at bounding box center [594, 333] width 11 height 11
click at [528, 423] on p at bounding box center [979, 416] width 1060 height 17
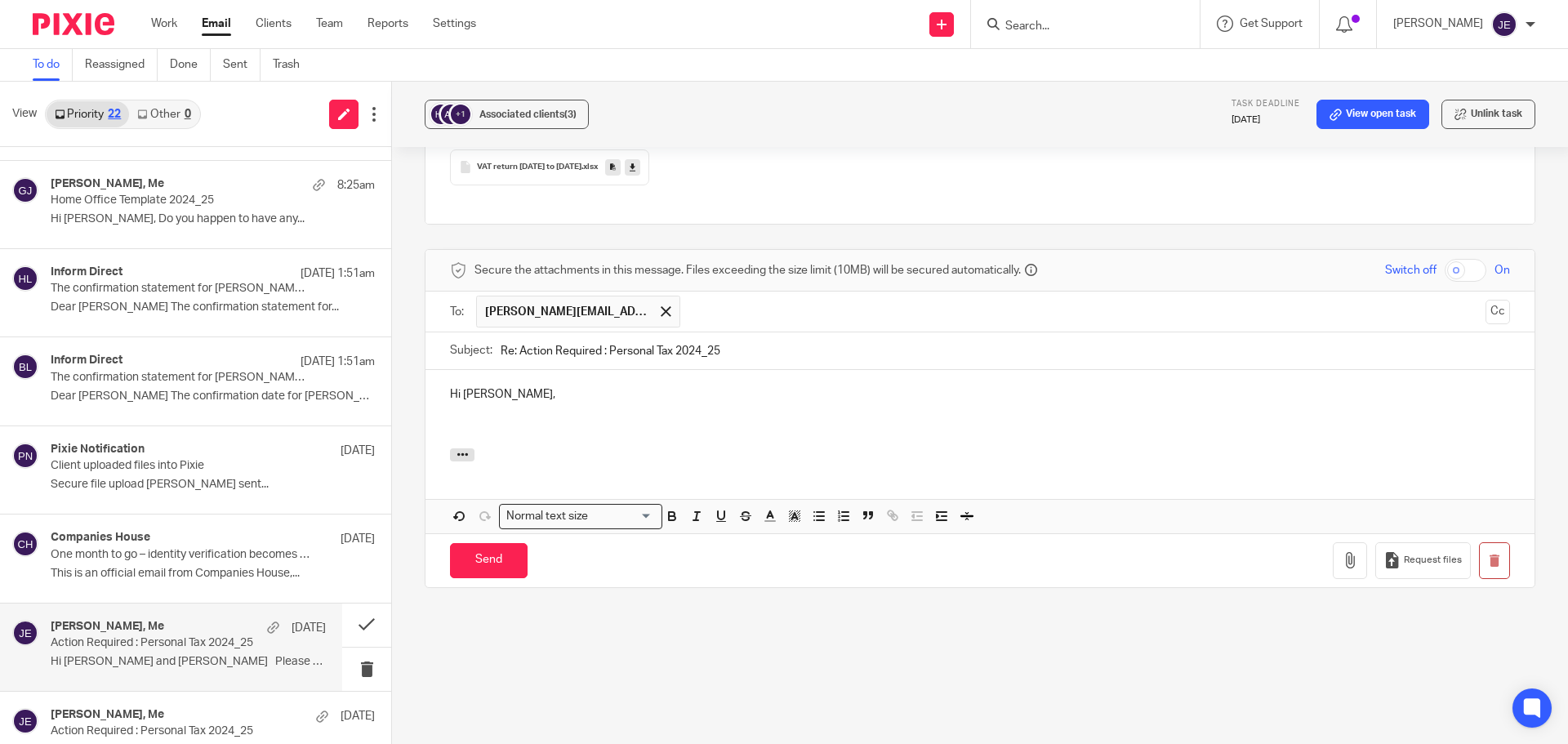
scroll to position [1673, 0]
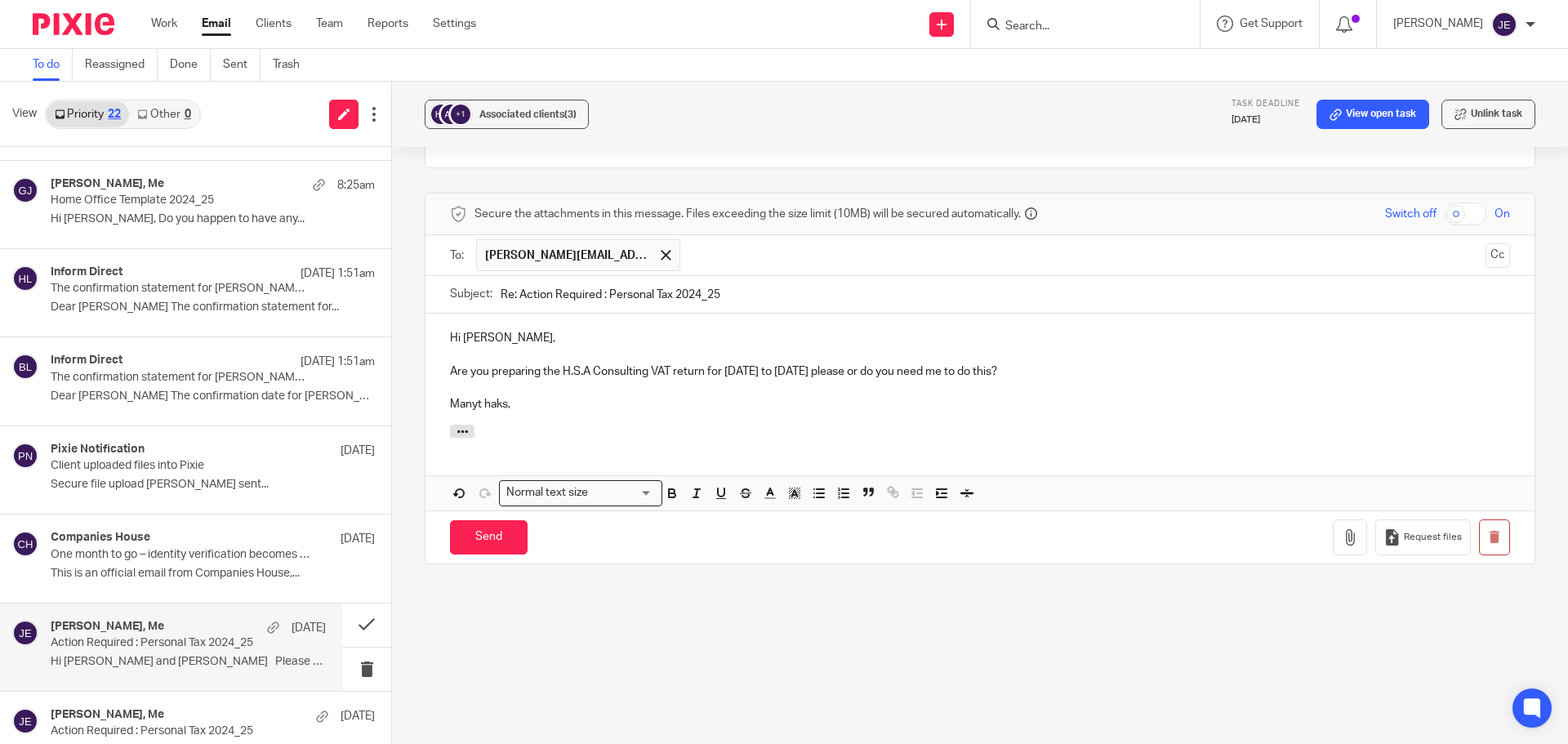
click at [481, 400] on p "Manyt haks," at bounding box center [979, 404] width 1060 height 17
click at [474, 408] on p "Manythaks," at bounding box center [979, 404] width 1060 height 17
click at [488, 407] on p "Many thaks," at bounding box center [979, 404] width 1060 height 17
click at [513, 520] on input "Send" at bounding box center [488, 537] width 78 height 35
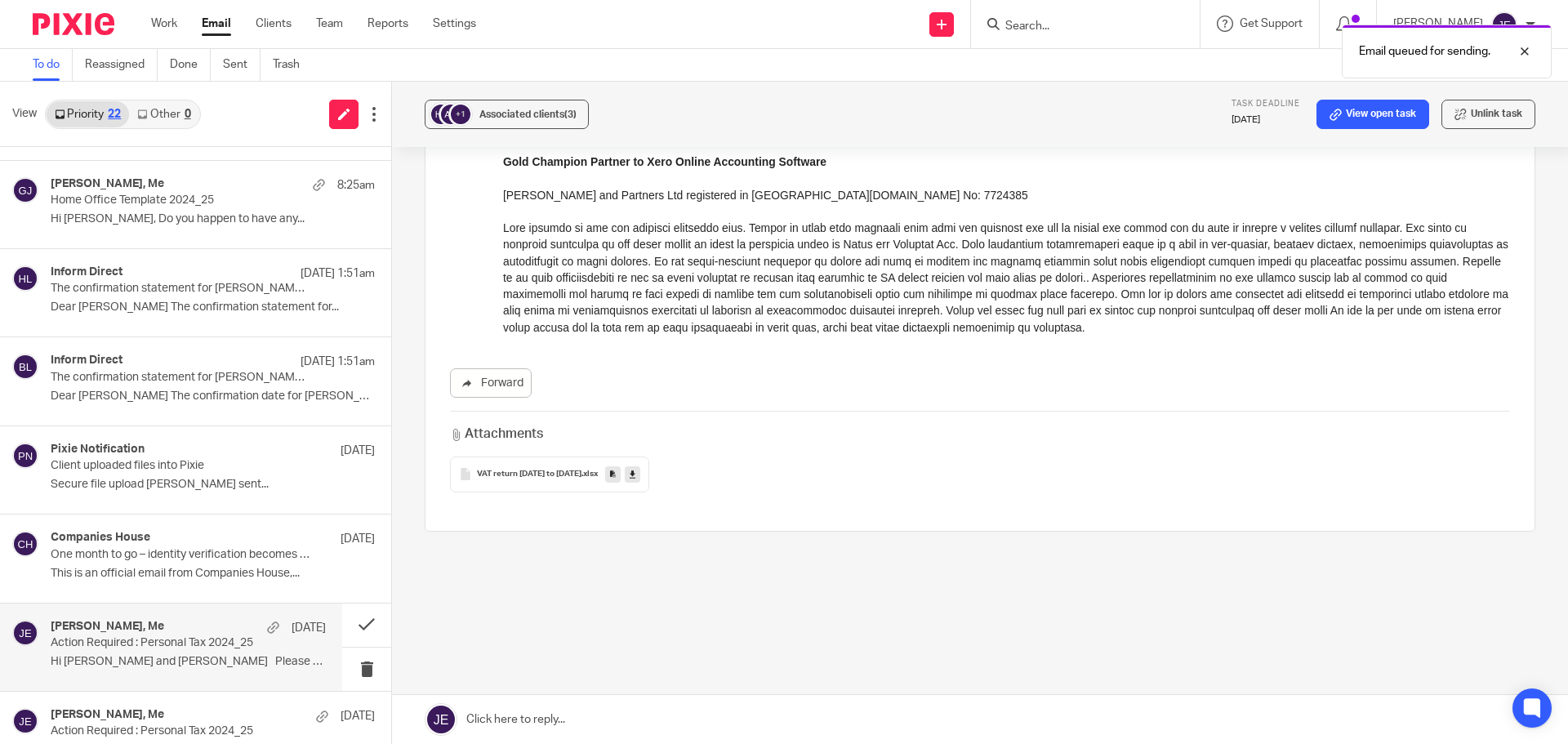
scroll to position [1309, 0]
click at [552, 125] on button "+1 Associated clients (3)" at bounding box center [507, 114] width 164 height 30
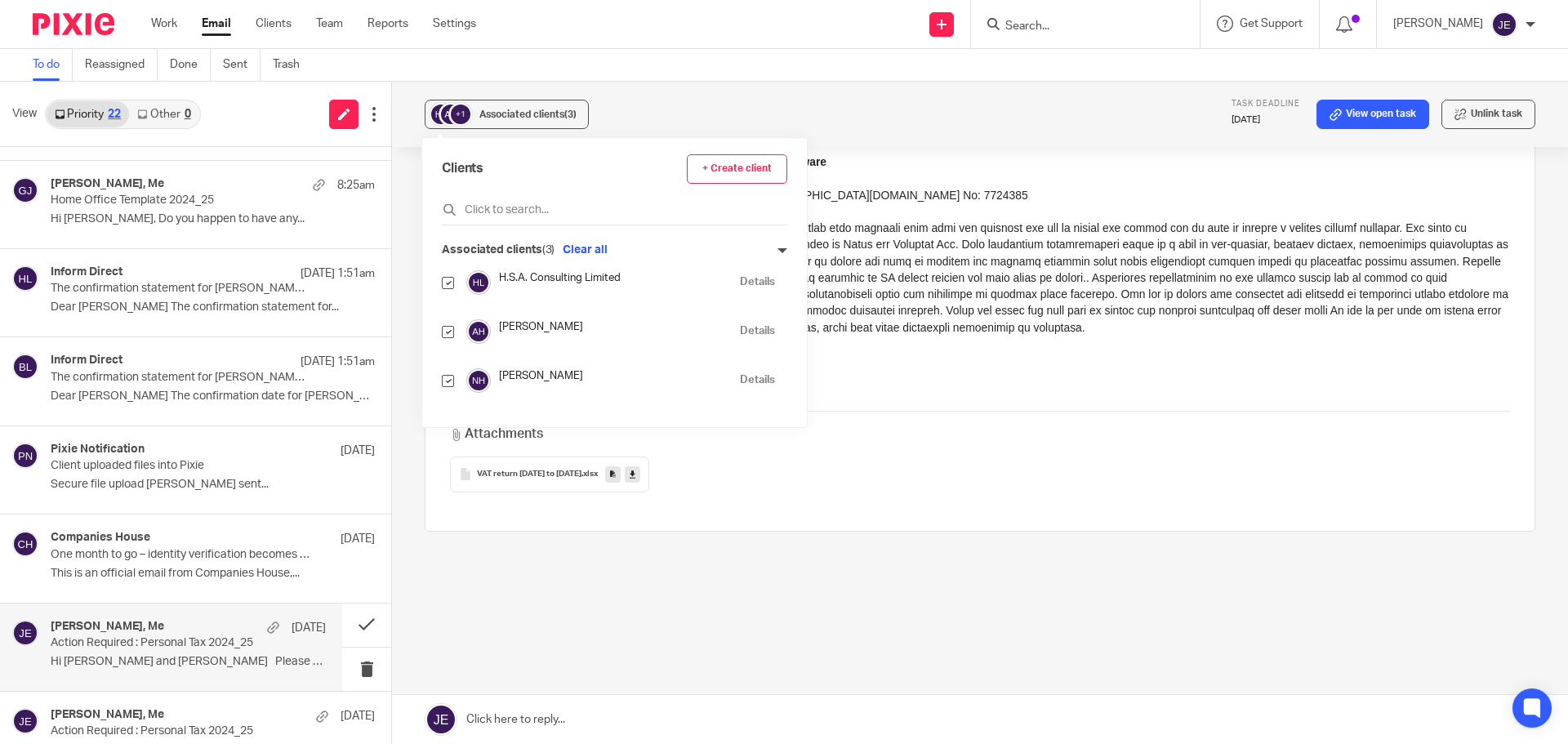
click at [865, 118] on div "+1 Associated clients (3) Task deadline 17 Oct 2025 View open task Unlink task" at bounding box center [979, 114] width 1176 height 65
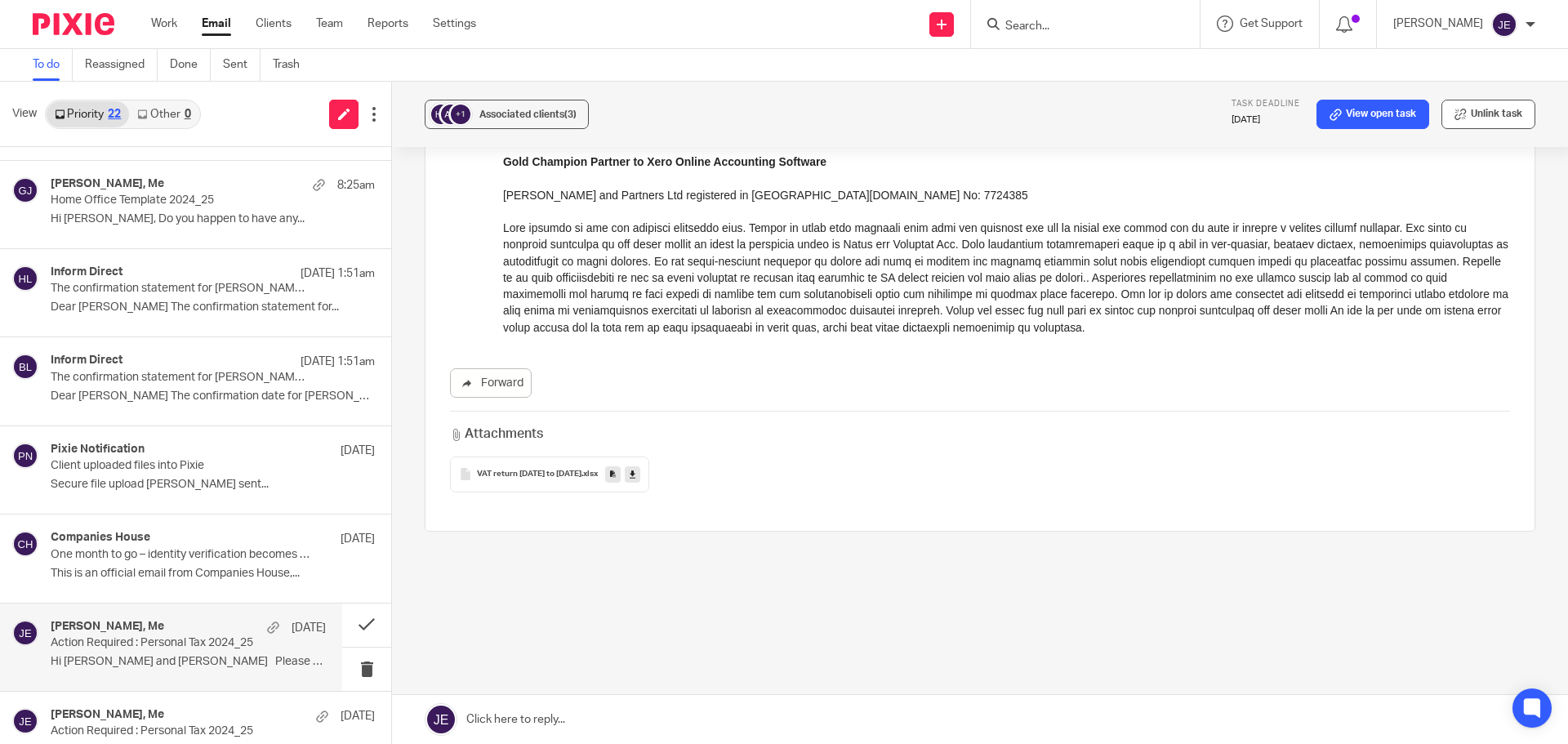
click at [1477, 113] on button "Unlink task" at bounding box center [1488, 114] width 94 height 30
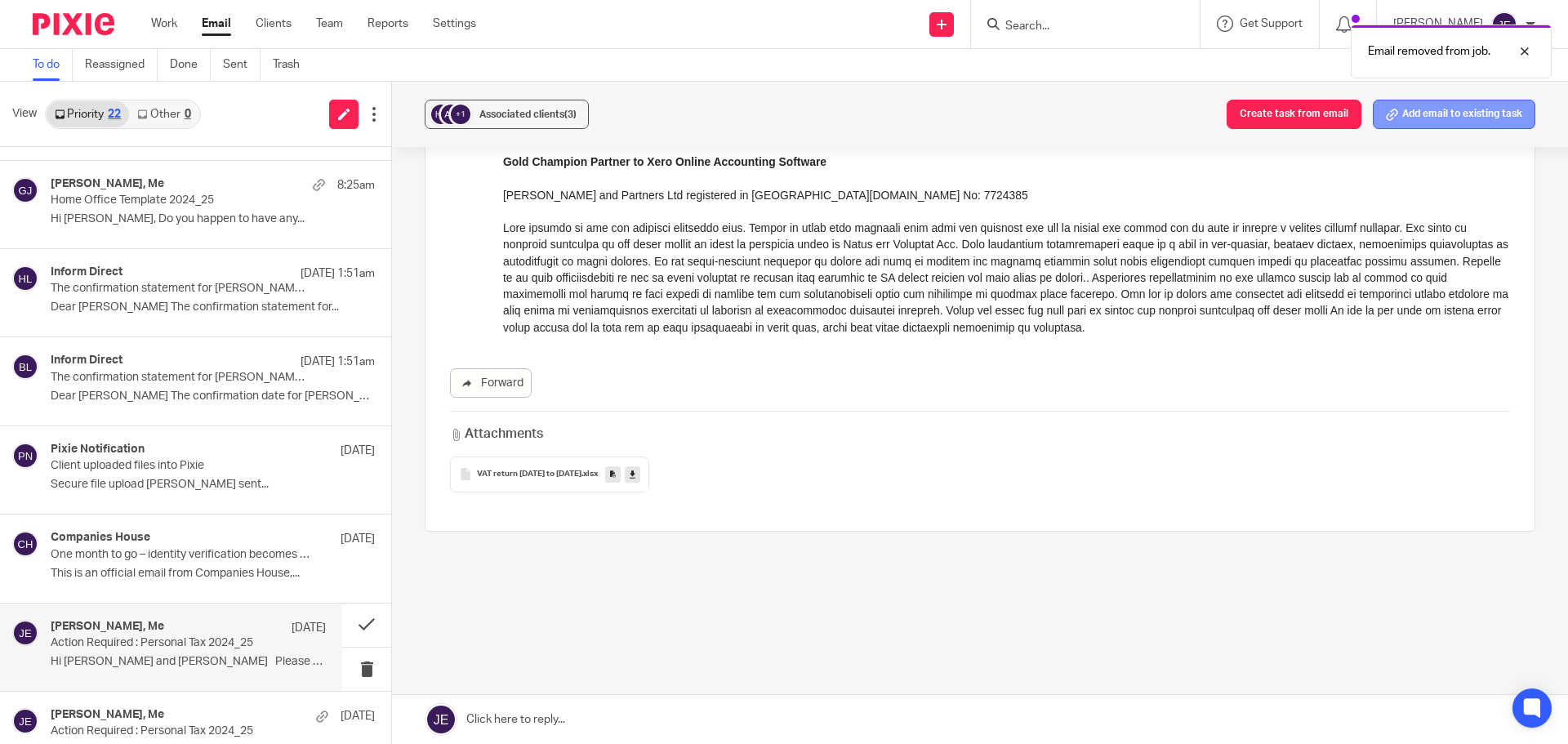
click at [1402, 109] on button "Add email to existing task" at bounding box center [1454, 114] width 162 height 30
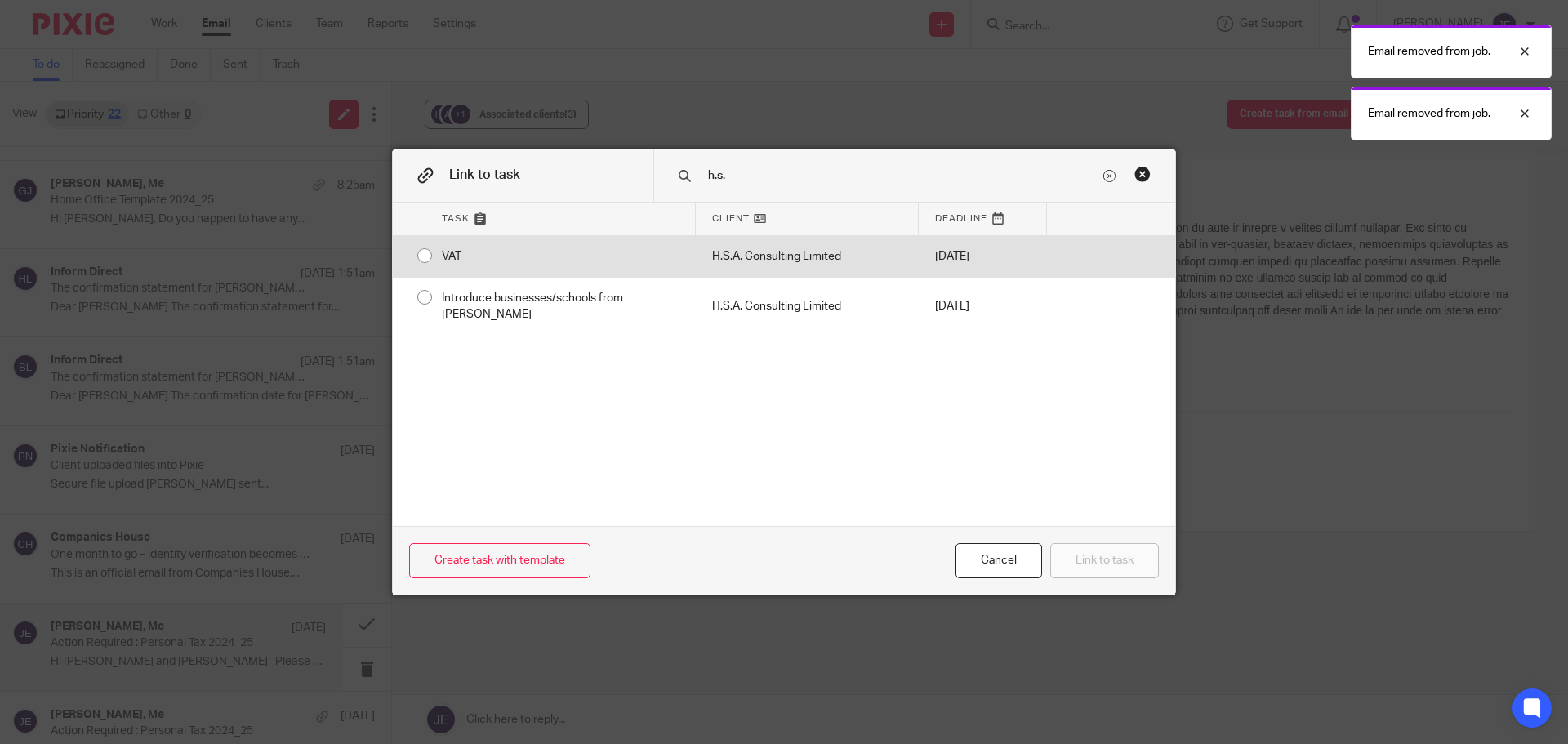
type input "h.s."
click at [1055, 266] on div at bounding box center [1110, 256] width 128 height 41
radio input "true"
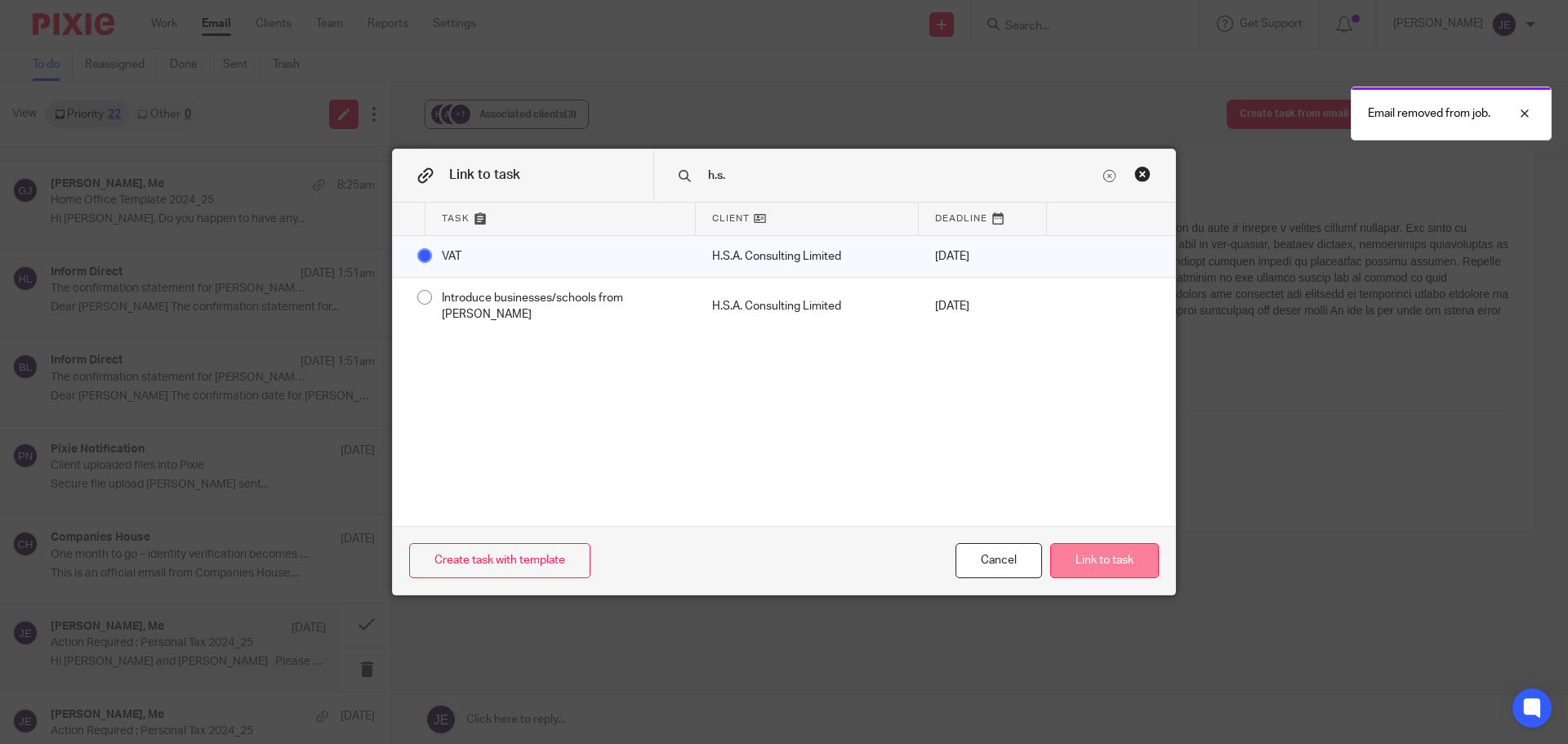
click at [1111, 559] on button "Link to task" at bounding box center [1104, 560] width 108 height 35
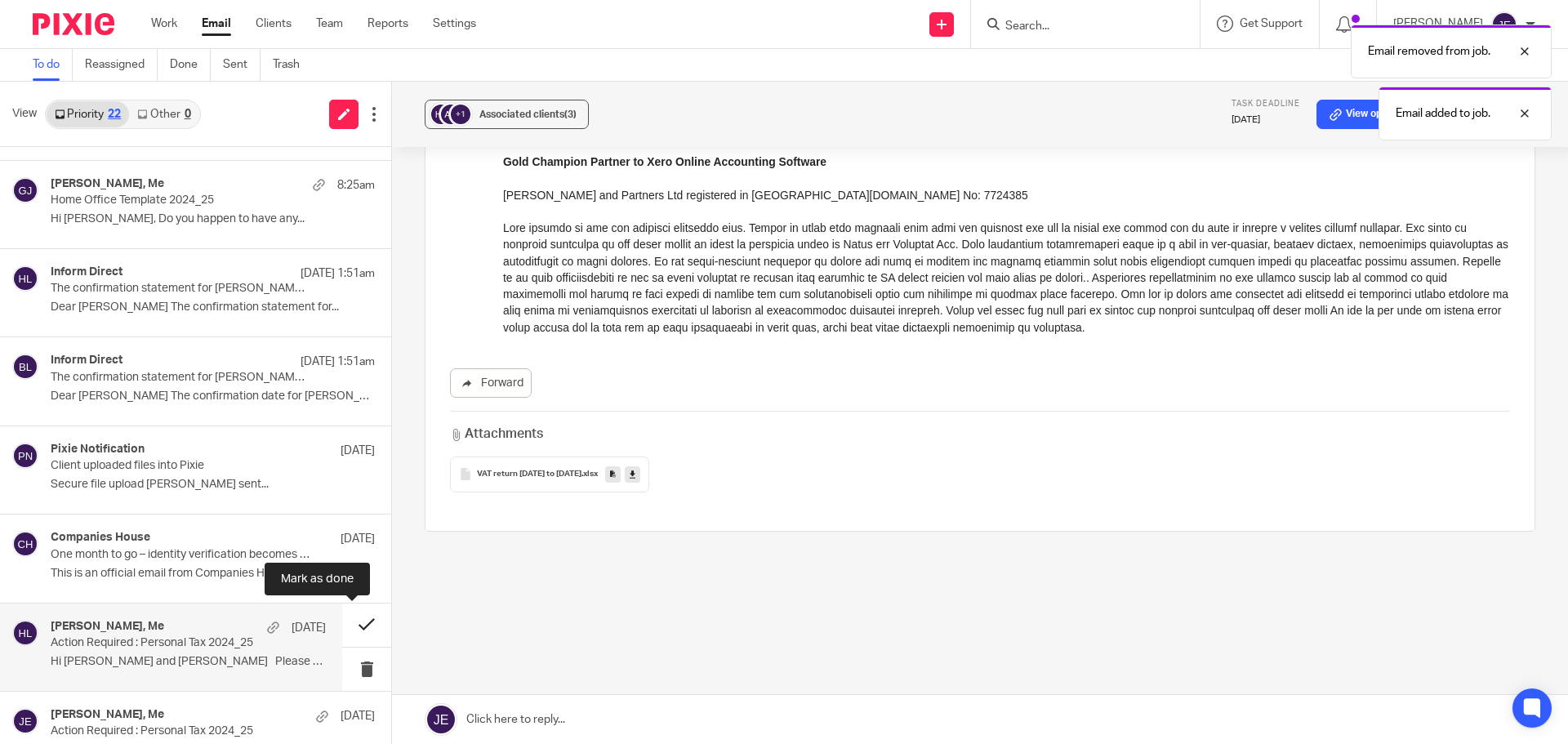
click at [345, 633] on button at bounding box center [366, 625] width 49 height 43
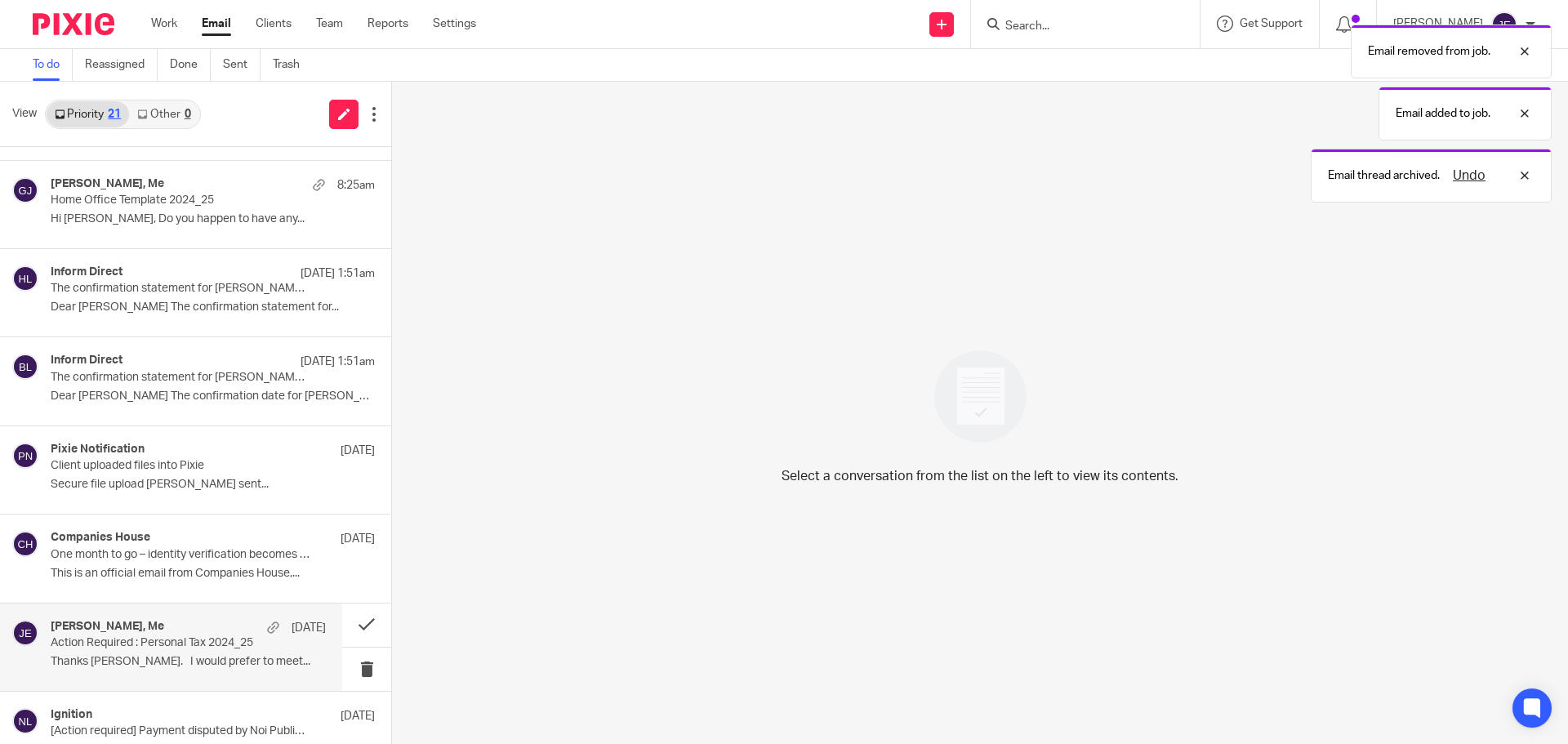
click at [214, 648] on p "Action Required : Personal Tax 2024_25" at bounding box center [161, 642] width 220 height 14
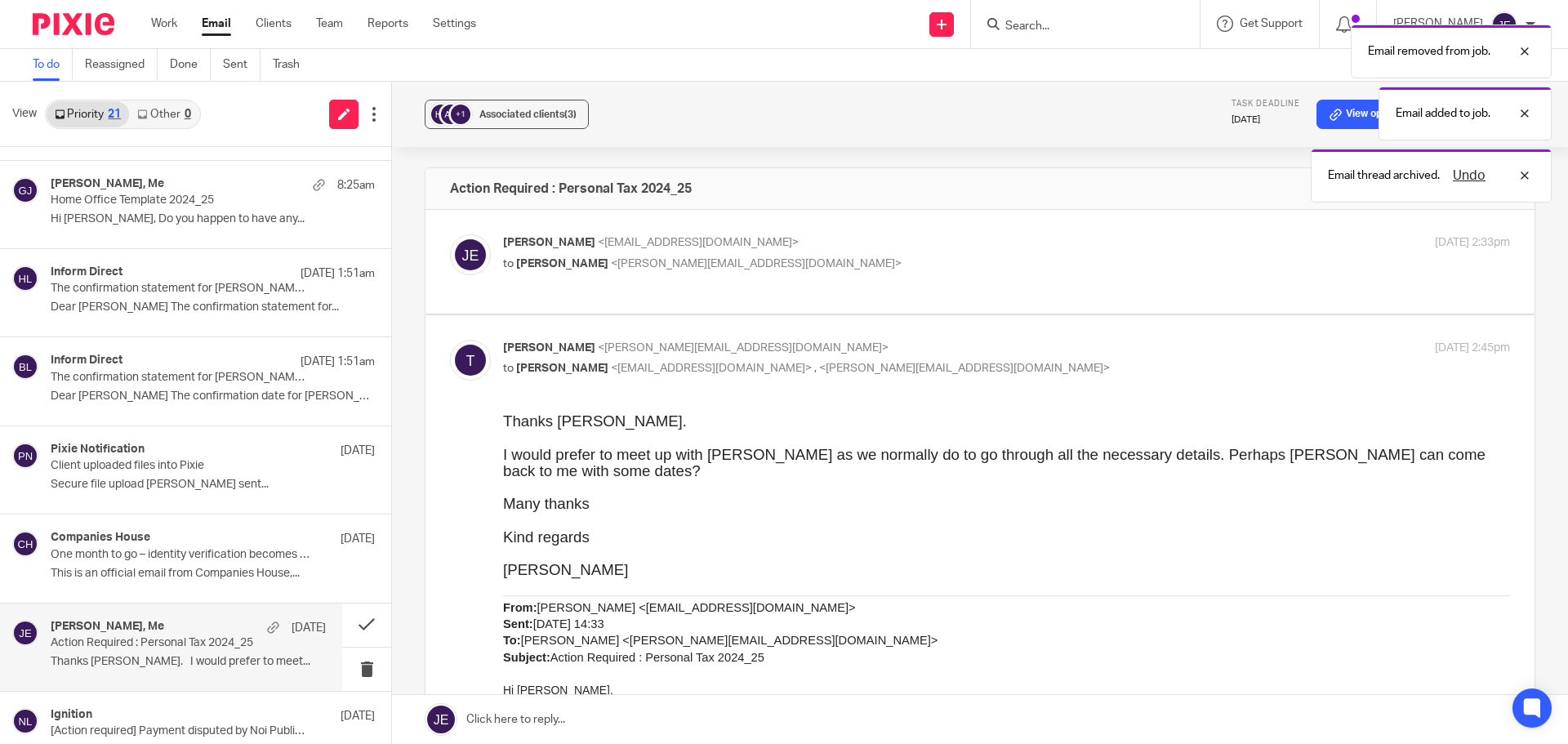
scroll to position [0, 0]
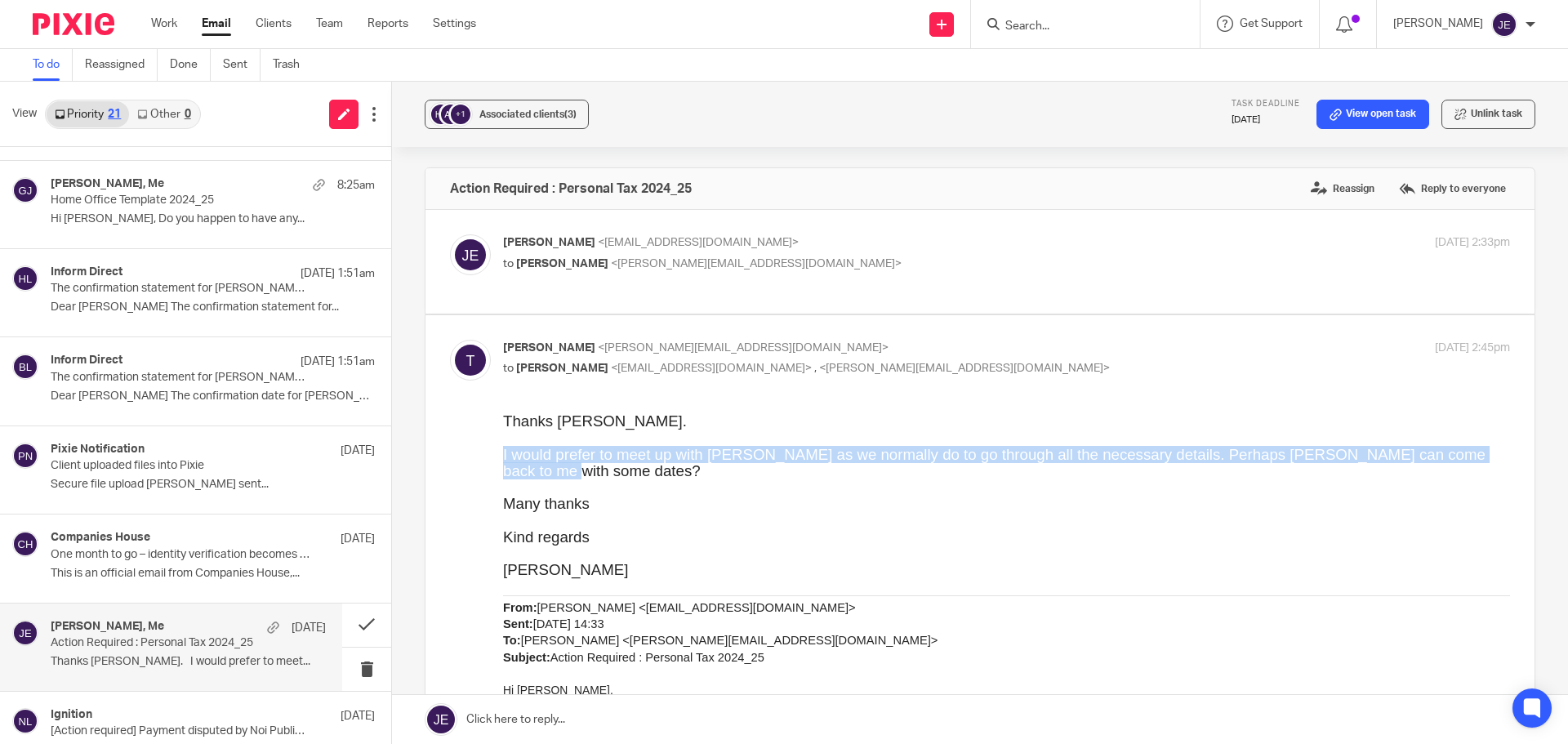
drag, startPoint x: 552, startPoint y: 470, endPoint x: 503, endPoint y: 453, distance: 51.9
click at [503, 453] on p "I would prefer to meet up with David as we normally do to go through all the ne…" at bounding box center [1007, 463] width 1007 height 33
copy span "I would prefer to meet up with David as we normally do to go through all the ne…"
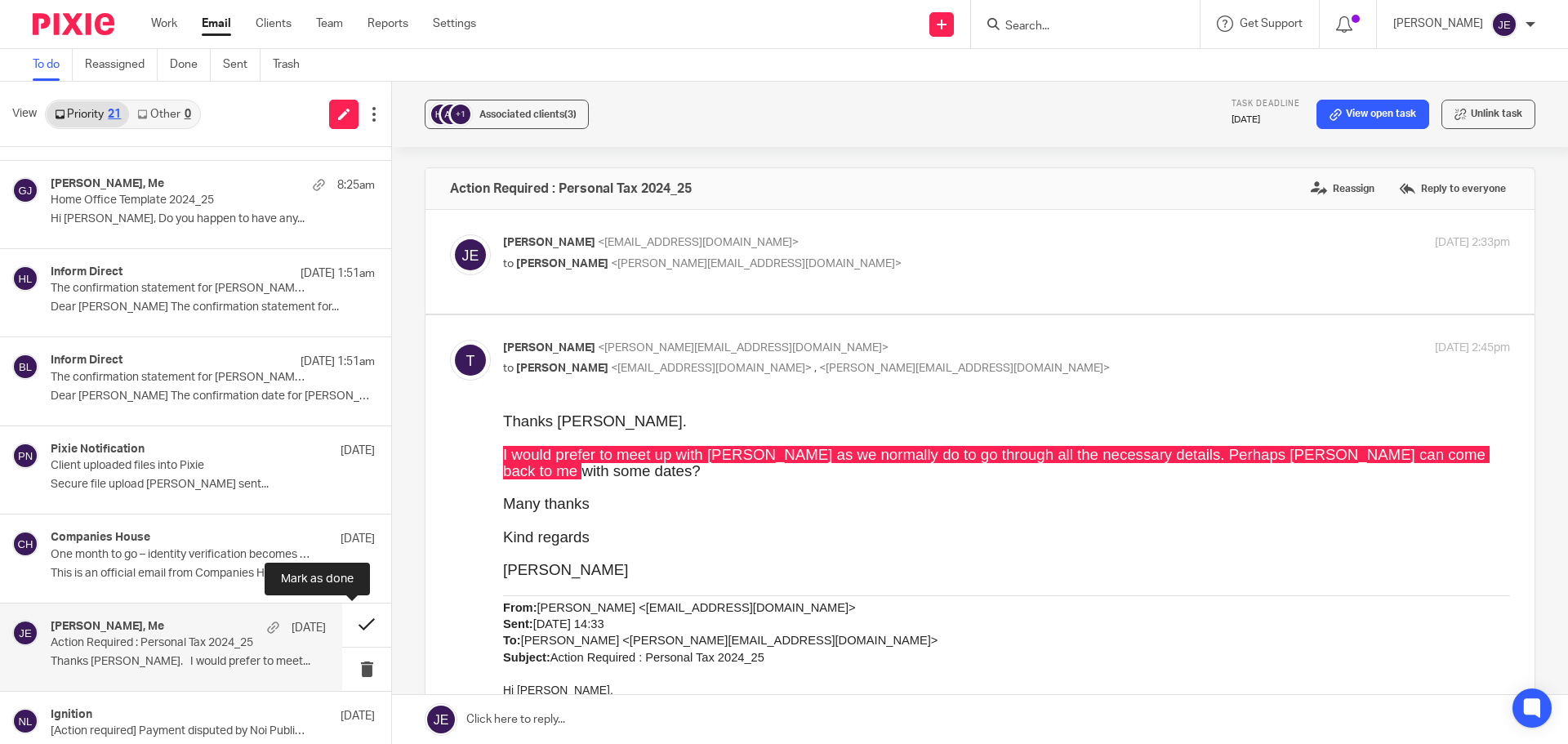
click at [354, 622] on button at bounding box center [366, 625] width 49 height 43
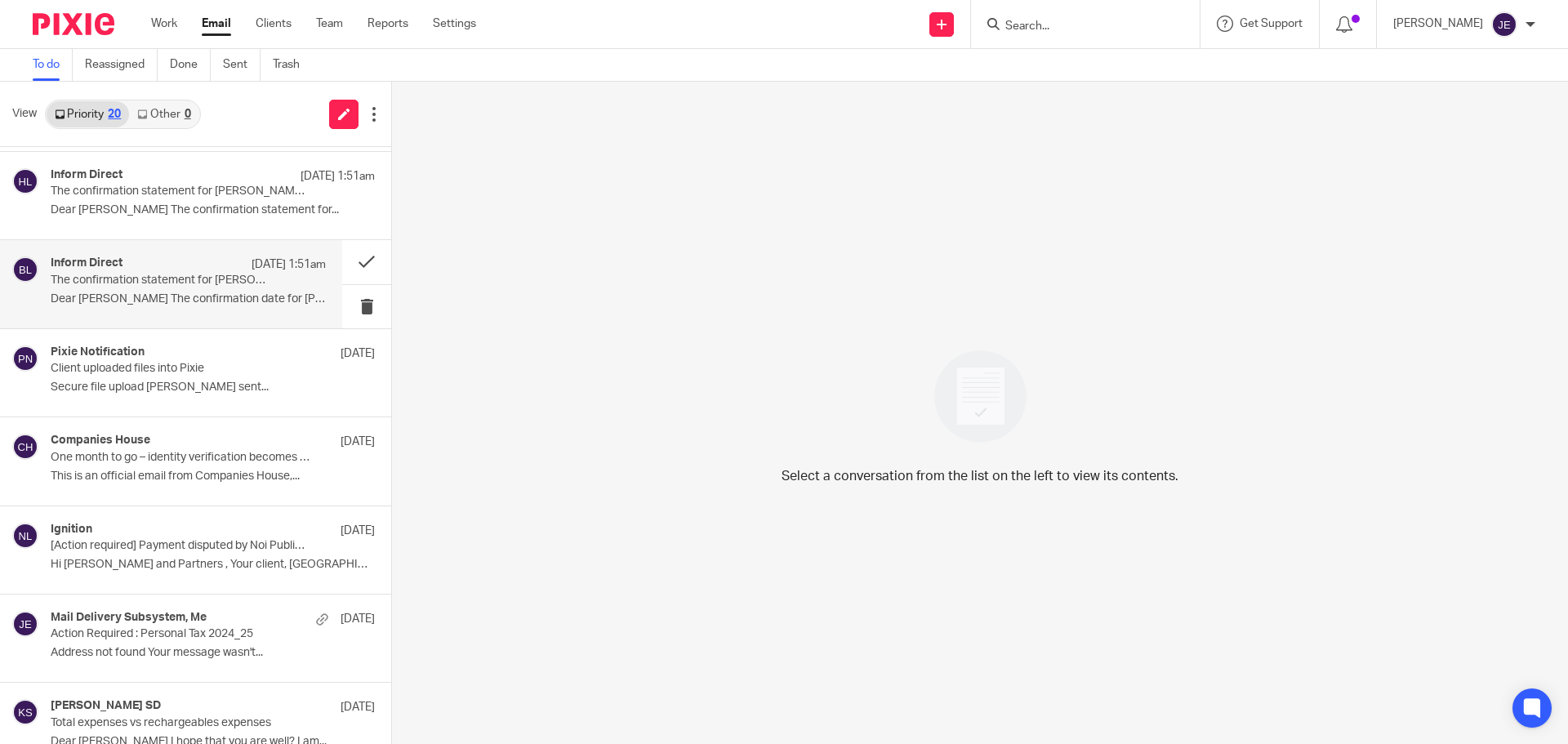
scroll to position [245, 0]
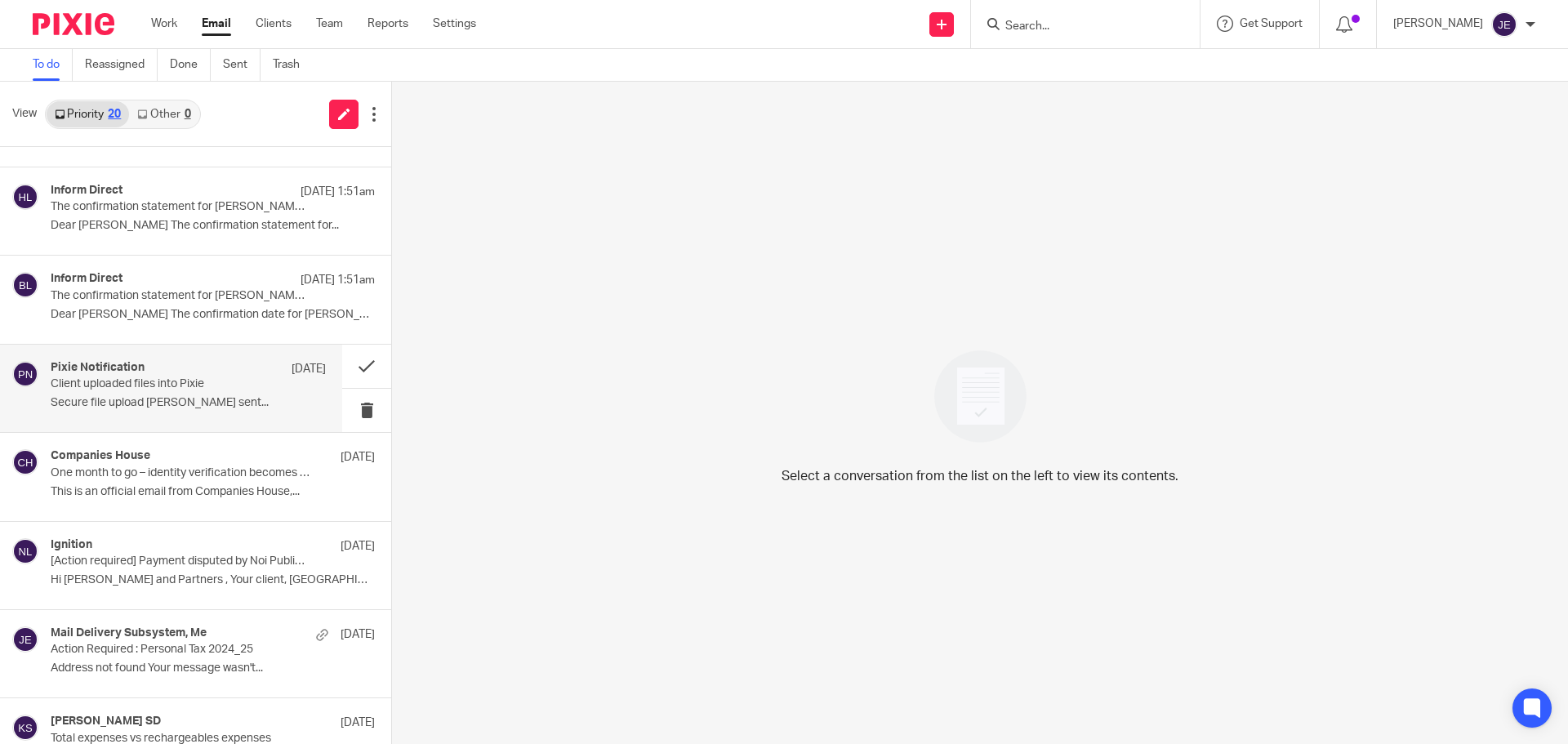
click at [283, 374] on div "11 Oct" at bounding box center [304, 369] width 42 height 17
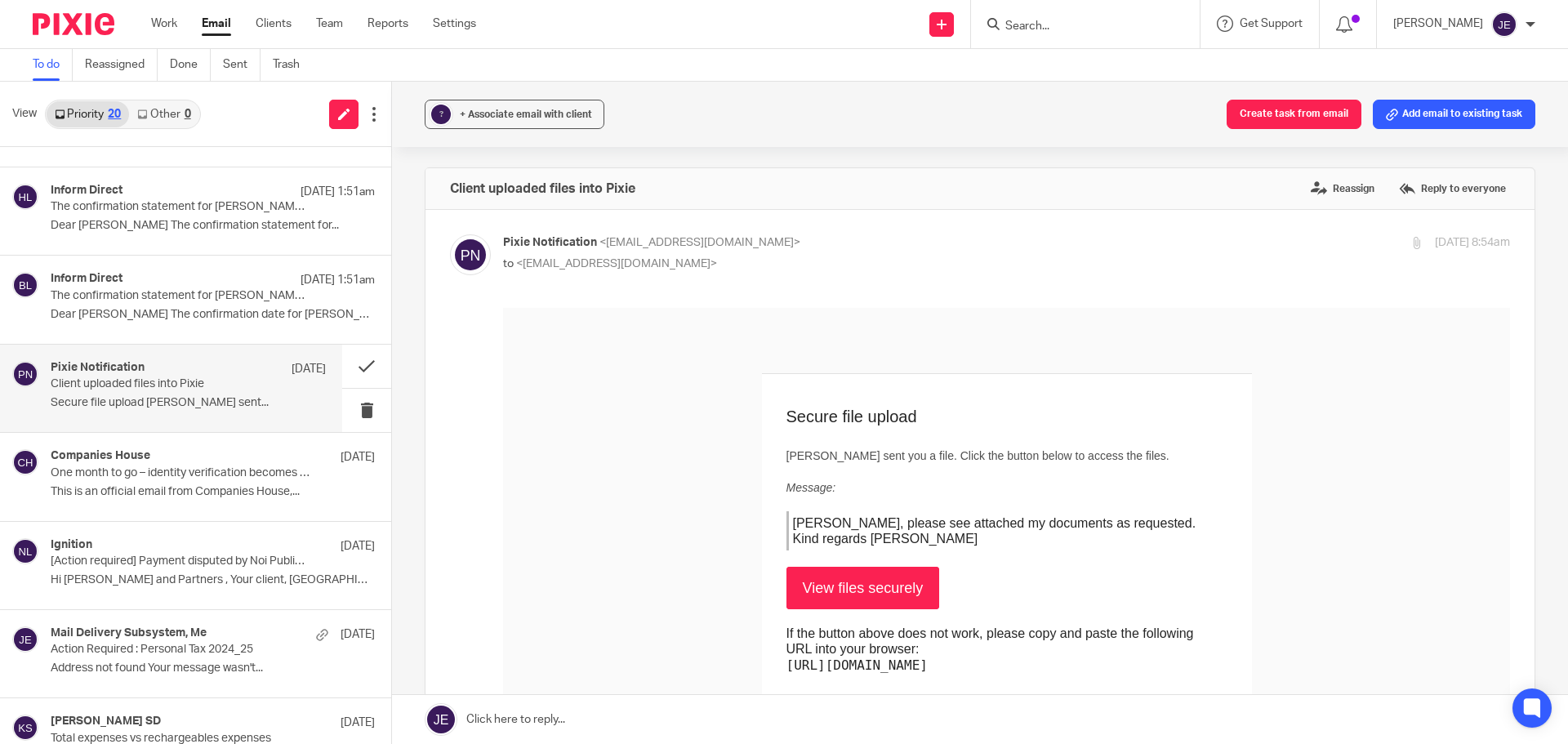
scroll to position [0, 0]
click at [1480, 108] on button "Add email to existing task" at bounding box center [1454, 114] width 162 height 30
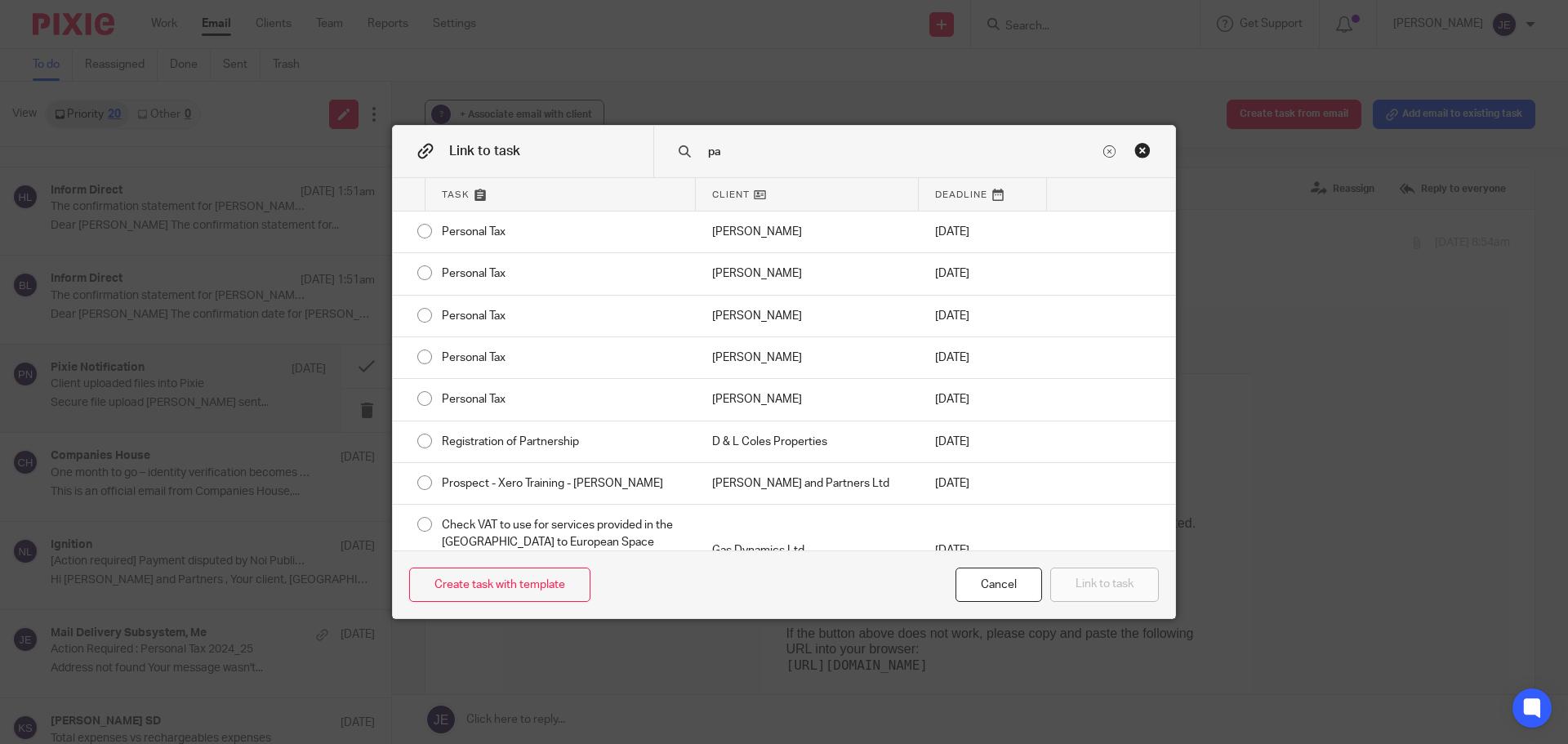
type input "p"
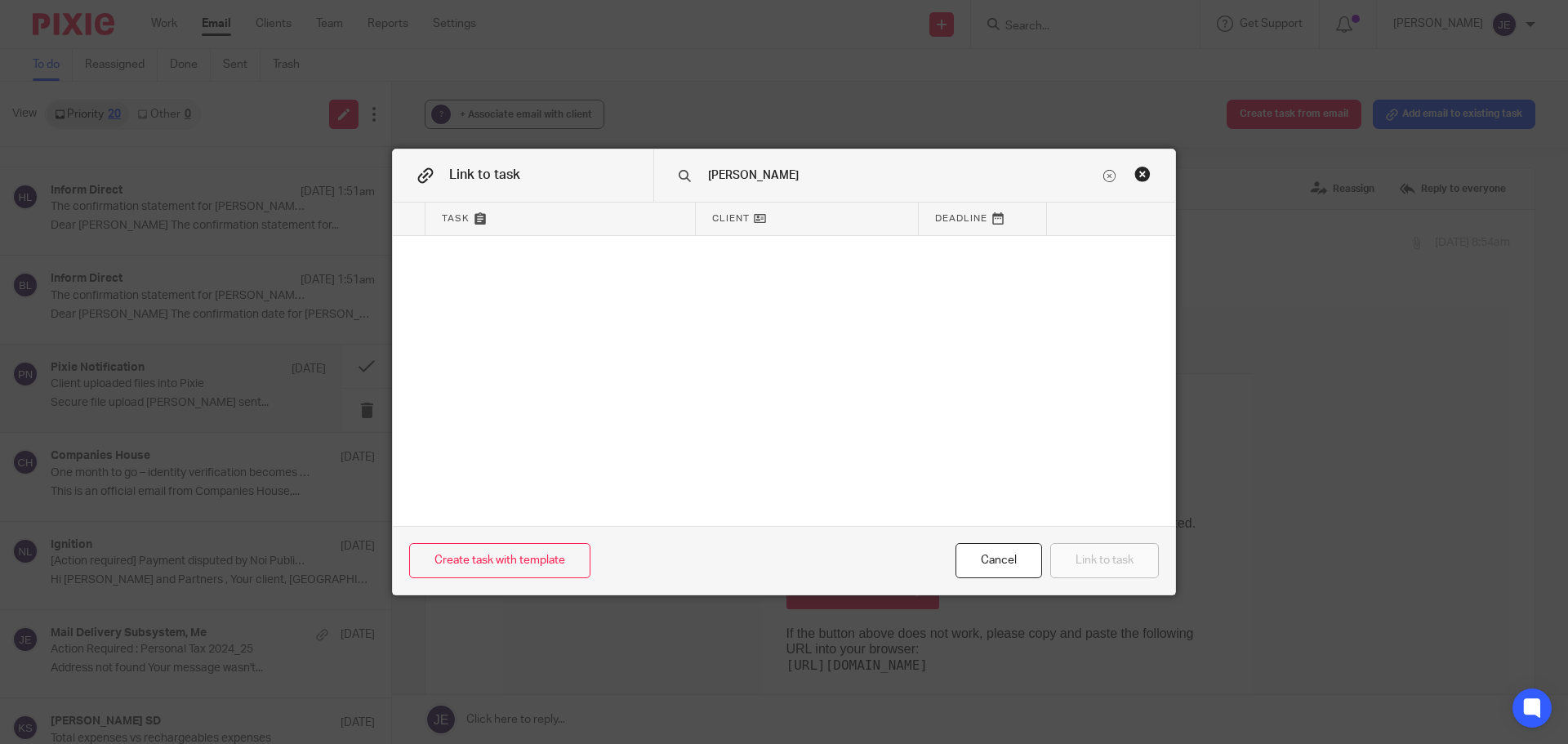
type input "kevin"
click at [1138, 170] on div "Close this dialog window" at bounding box center [1142, 174] width 17 height 17
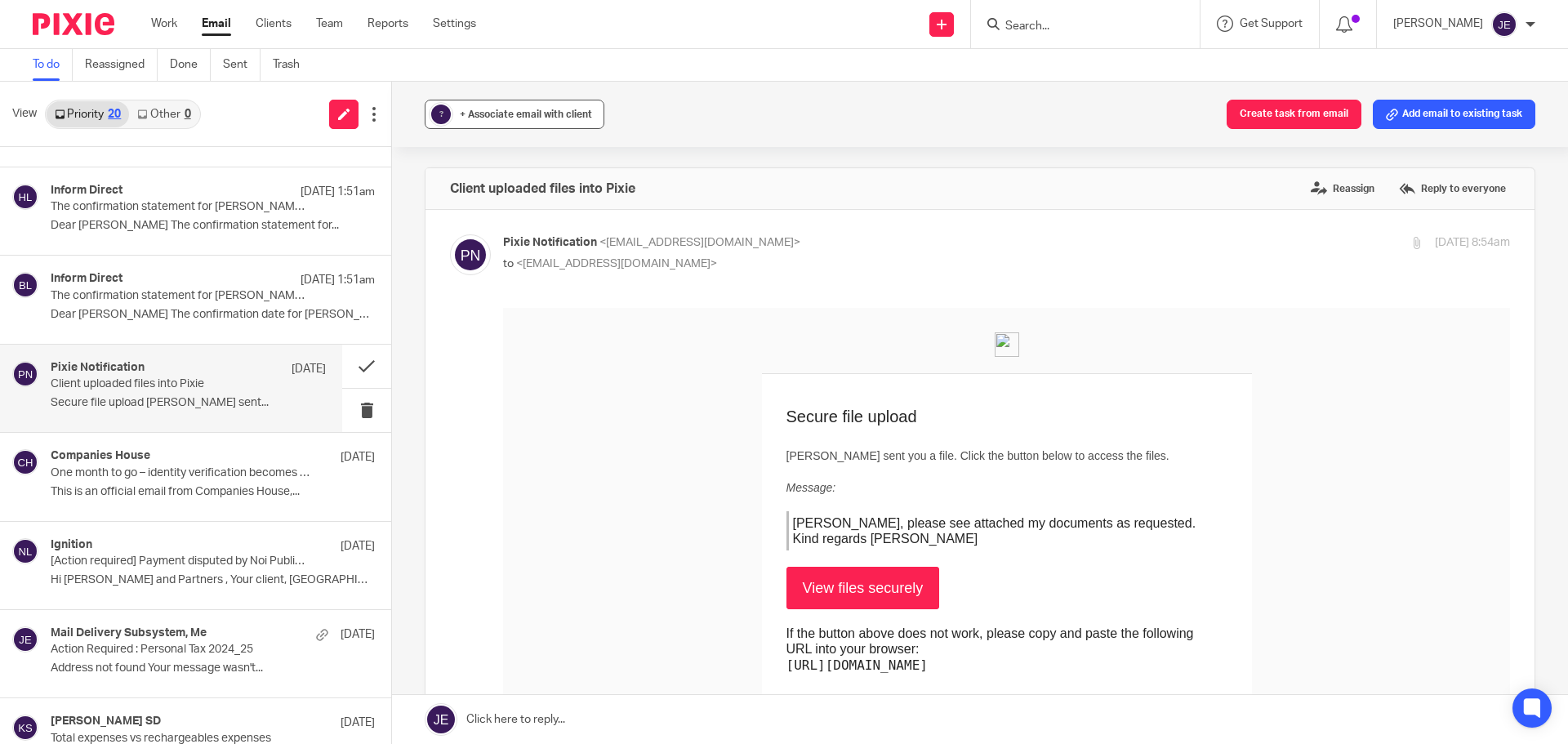
click at [565, 120] on div "+ Associate email with client" at bounding box center [526, 114] width 132 height 17
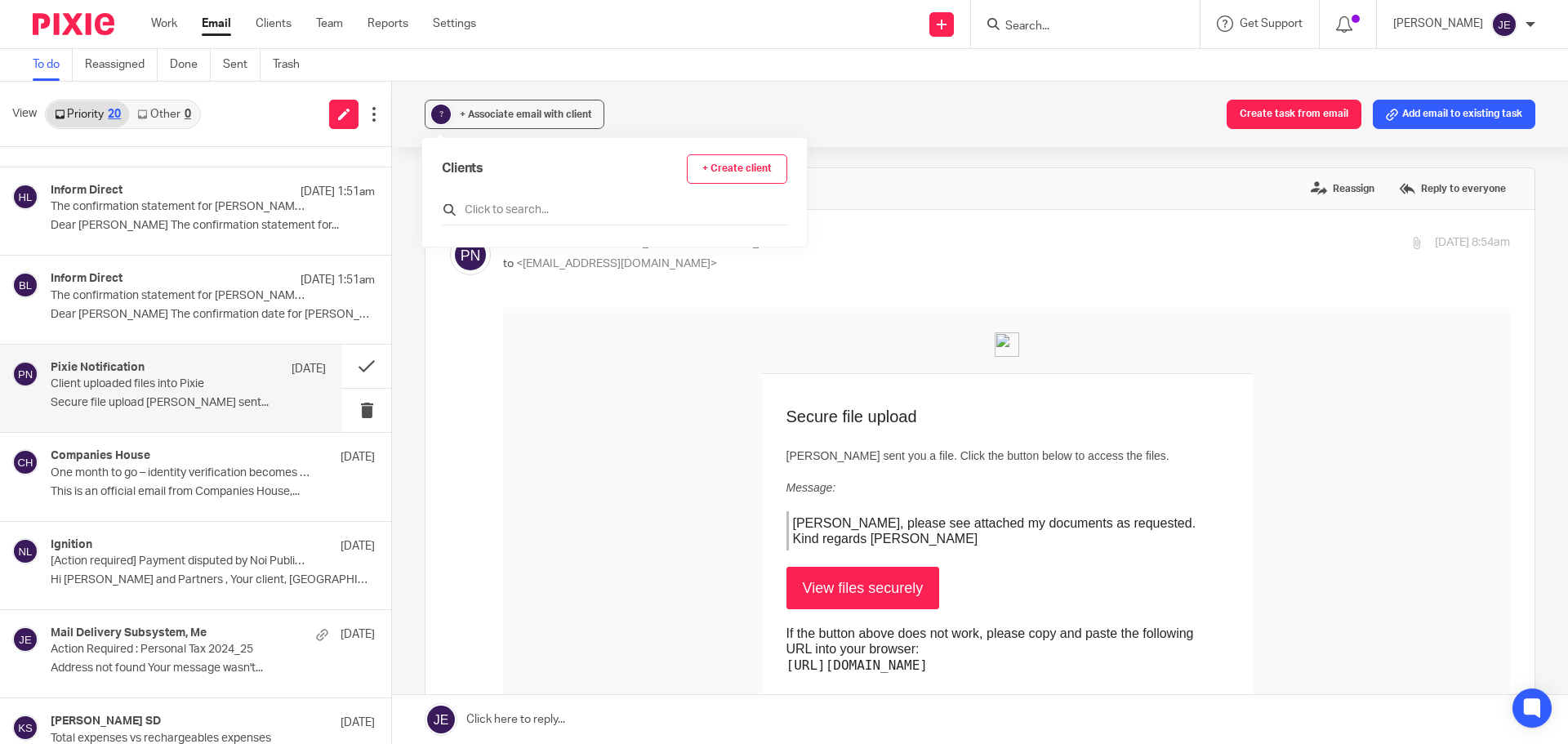
click at [573, 222] on div at bounding box center [614, 213] width 345 height 26
click at [573, 214] on input "text" at bounding box center [614, 210] width 345 height 17
type input "kevi"
click at [556, 272] on h4 "[PERSON_NAME]" at bounding box center [615, 277] width 233 height 16
click at [446, 282] on input "checkbox" at bounding box center [448, 282] width 12 height 12
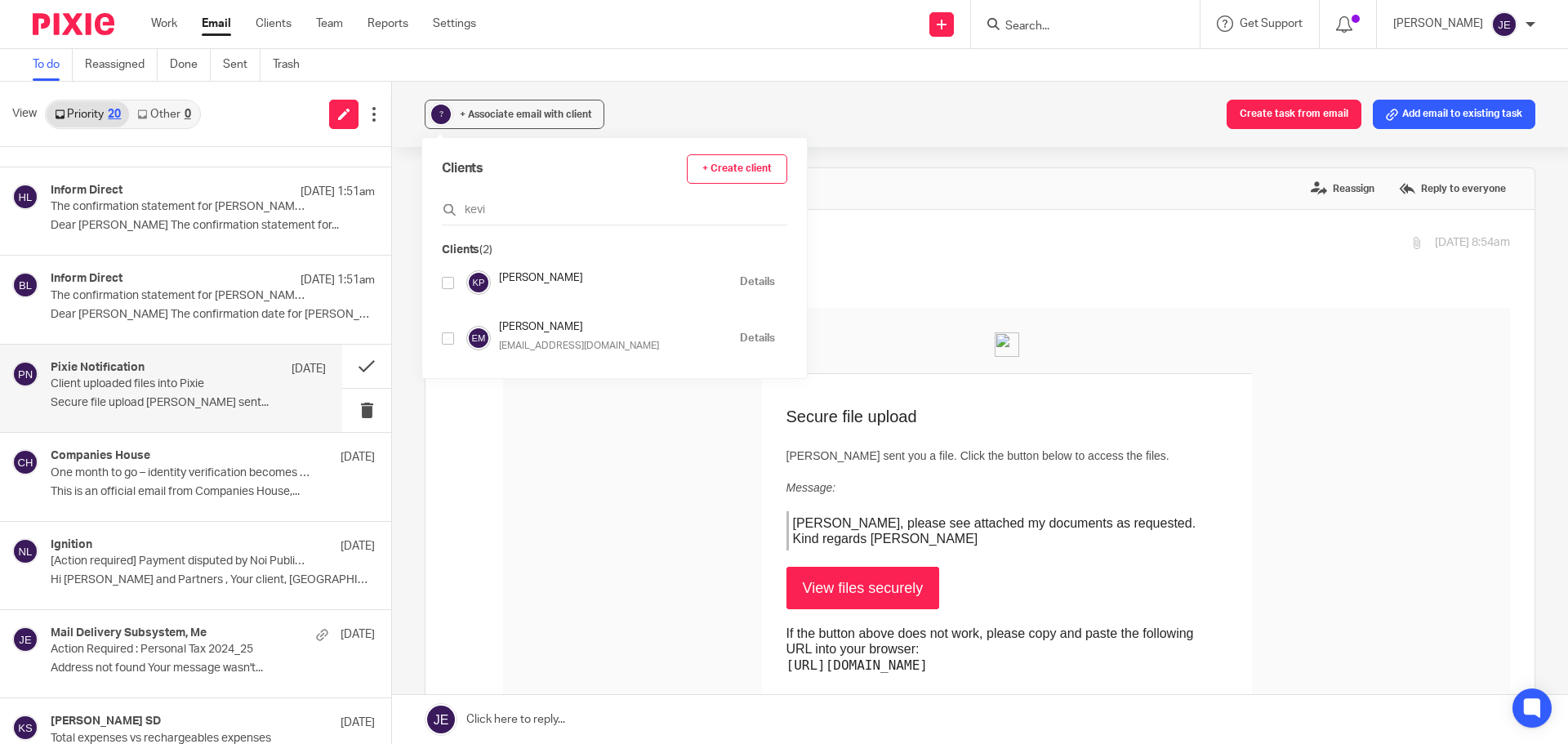
checkbox input "true"
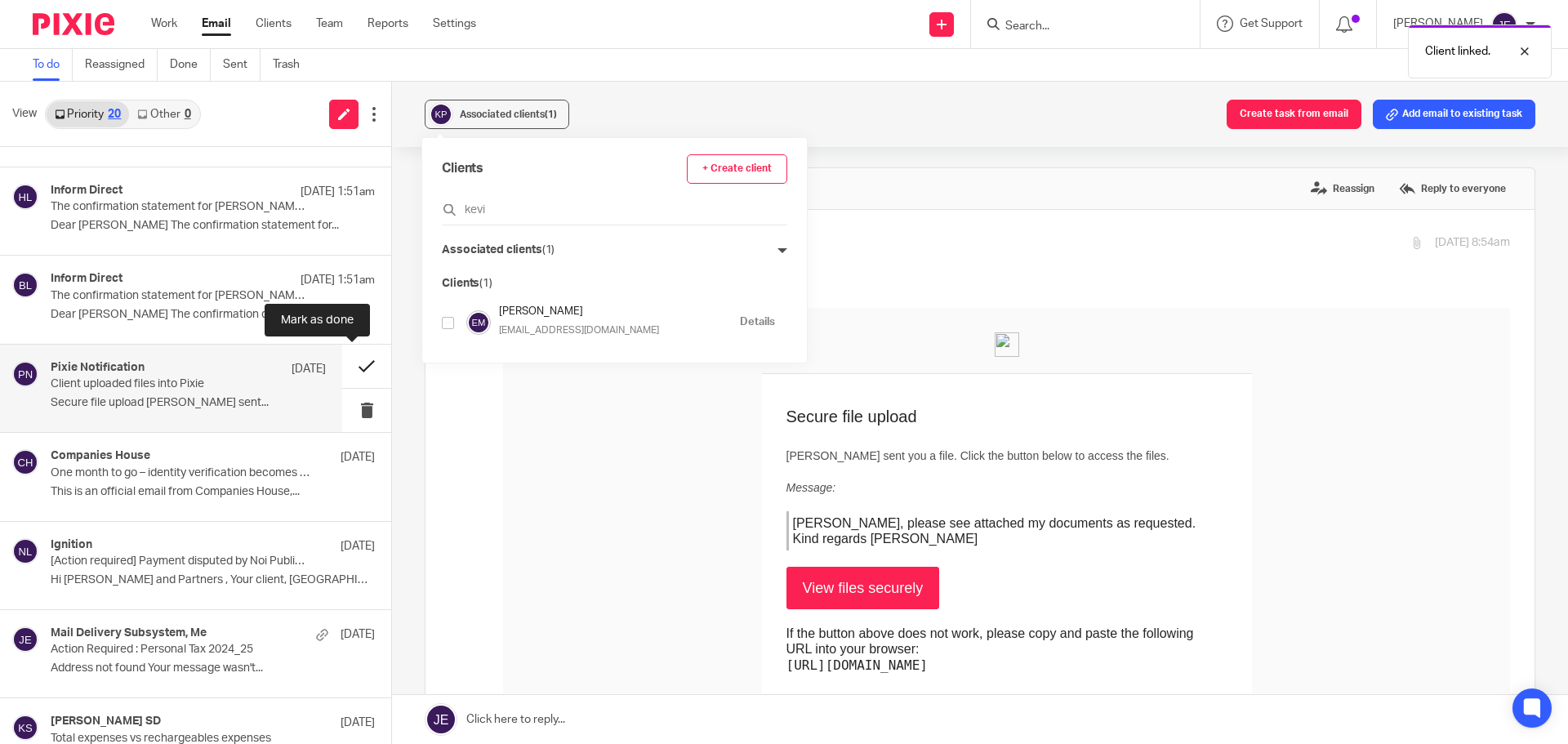
click at [356, 360] on button at bounding box center [366, 366] width 49 height 43
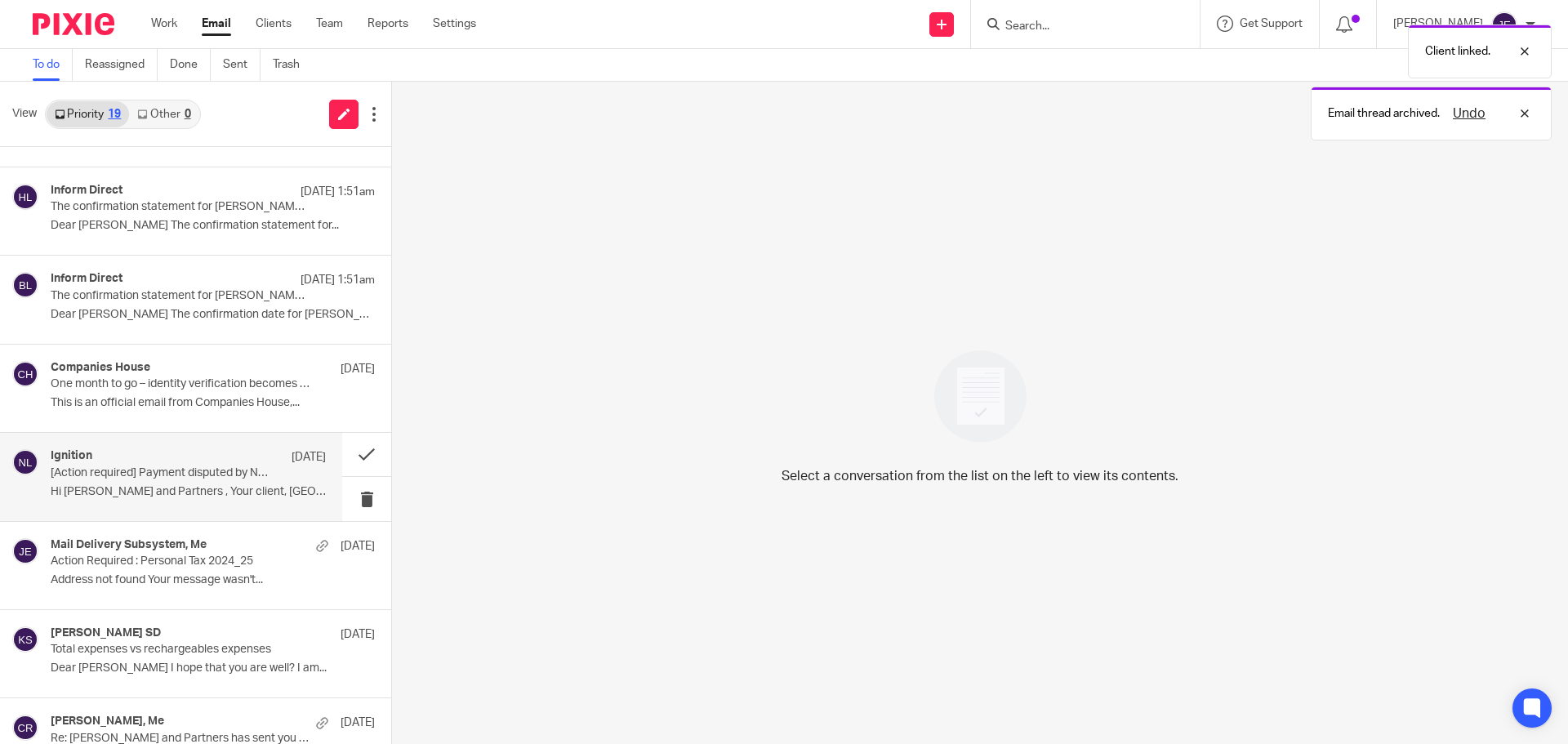
click at [171, 469] on p "[Action required] Payment disputed by Noi Publishing Limited for £120.00" at bounding box center [161, 473] width 220 height 14
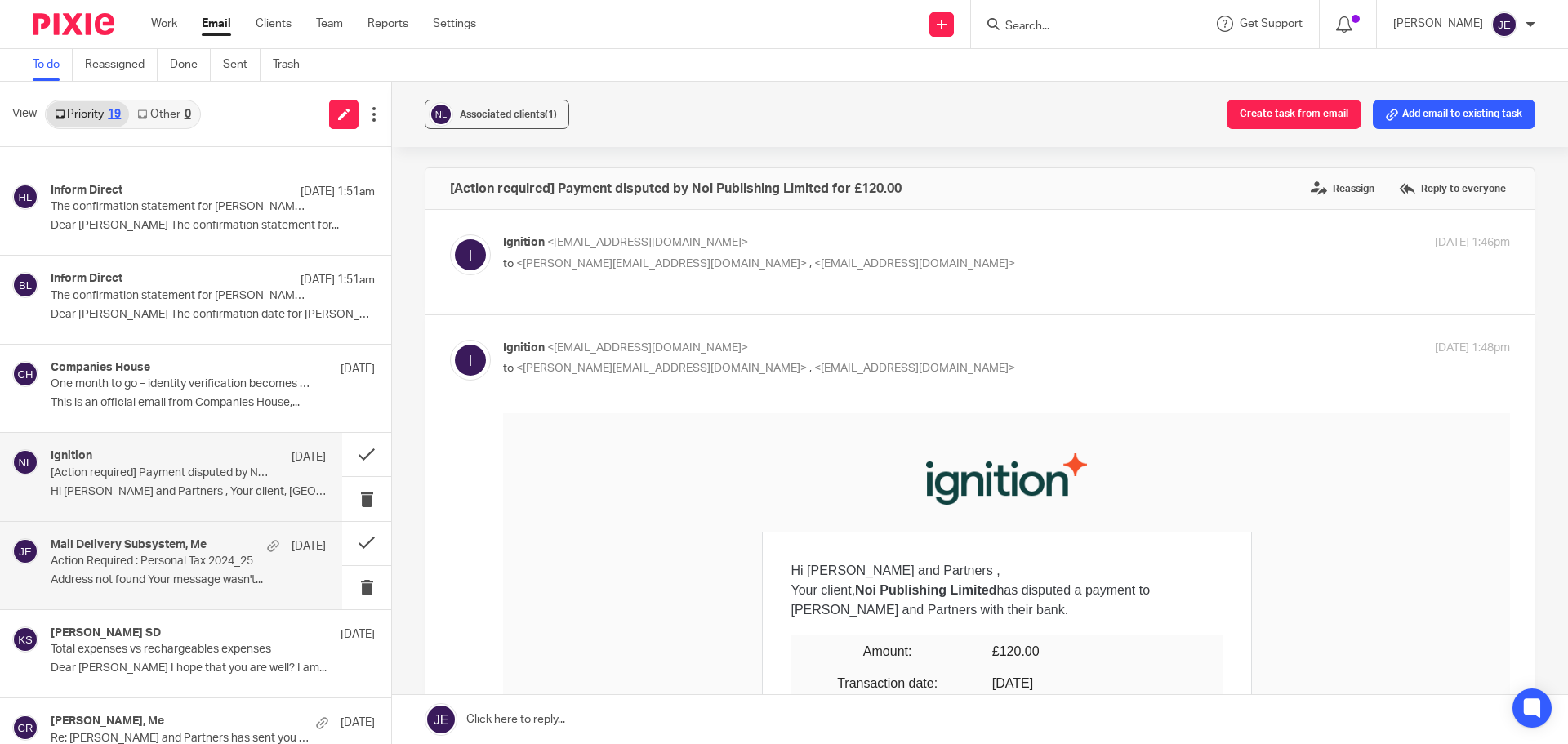
click at [209, 566] on p "Action Required : Personal Tax 2024_25" at bounding box center [161, 561] width 220 height 14
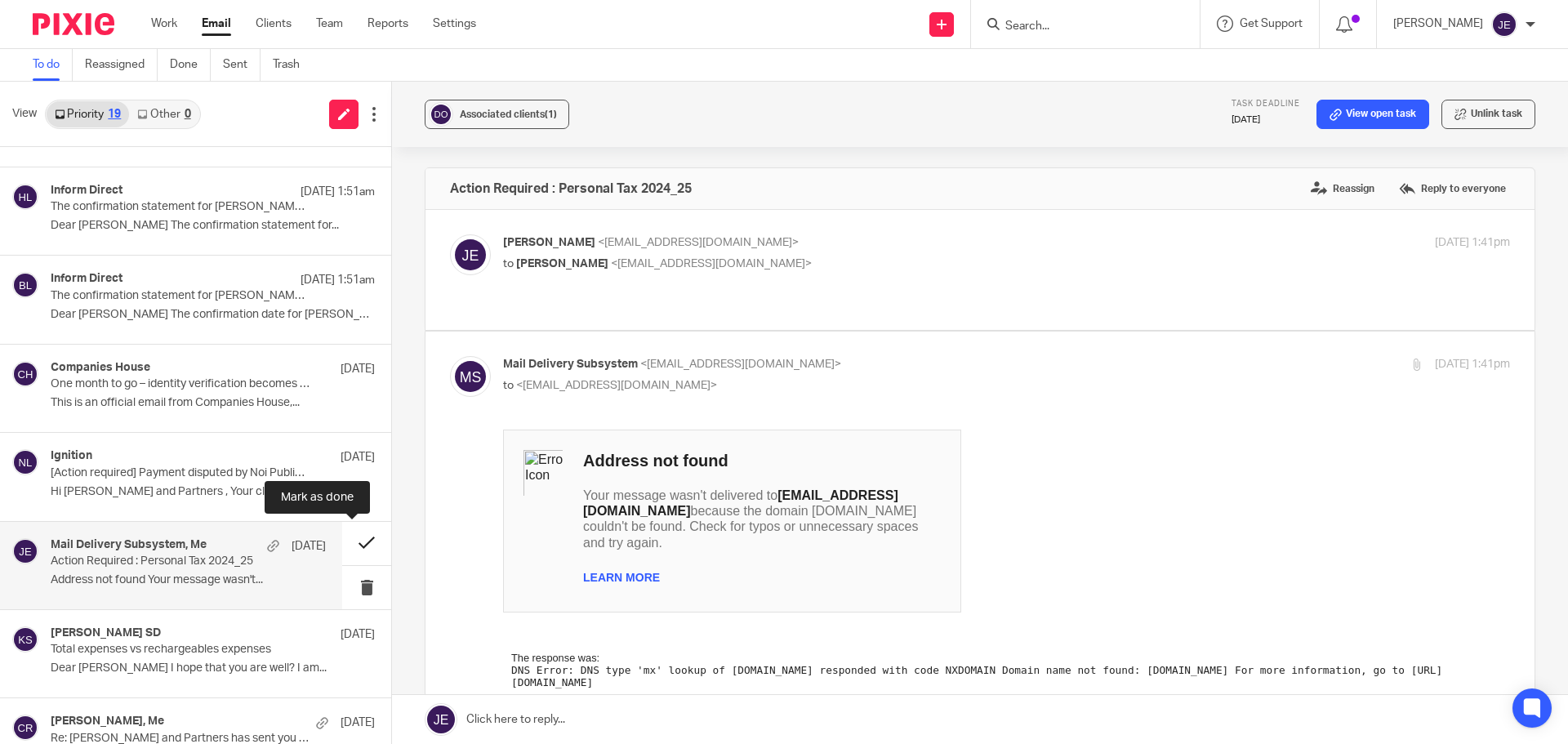
click at [368, 545] on button at bounding box center [366, 543] width 49 height 43
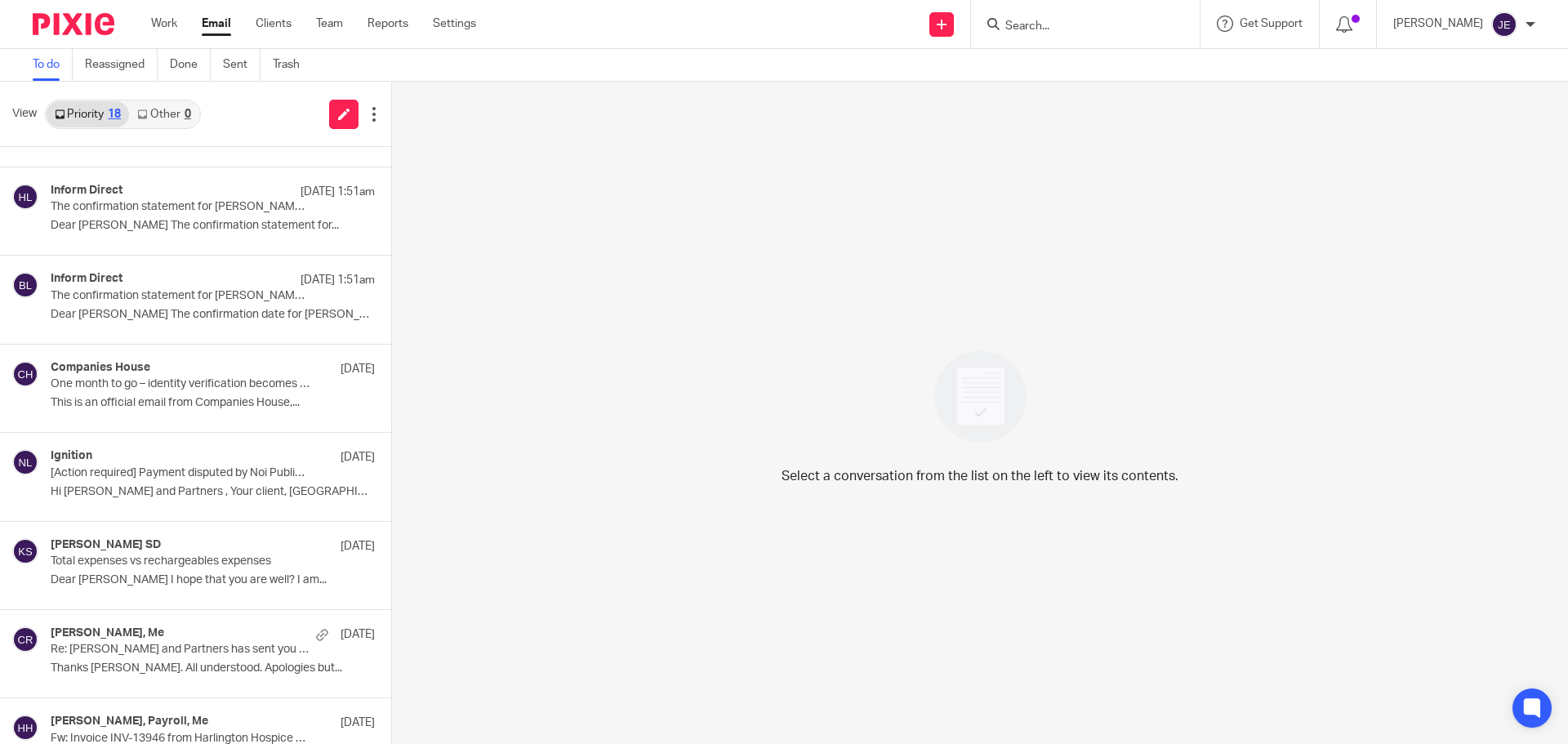
click at [1036, 20] on input "Search" at bounding box center [1077, 27] width 147 height 15
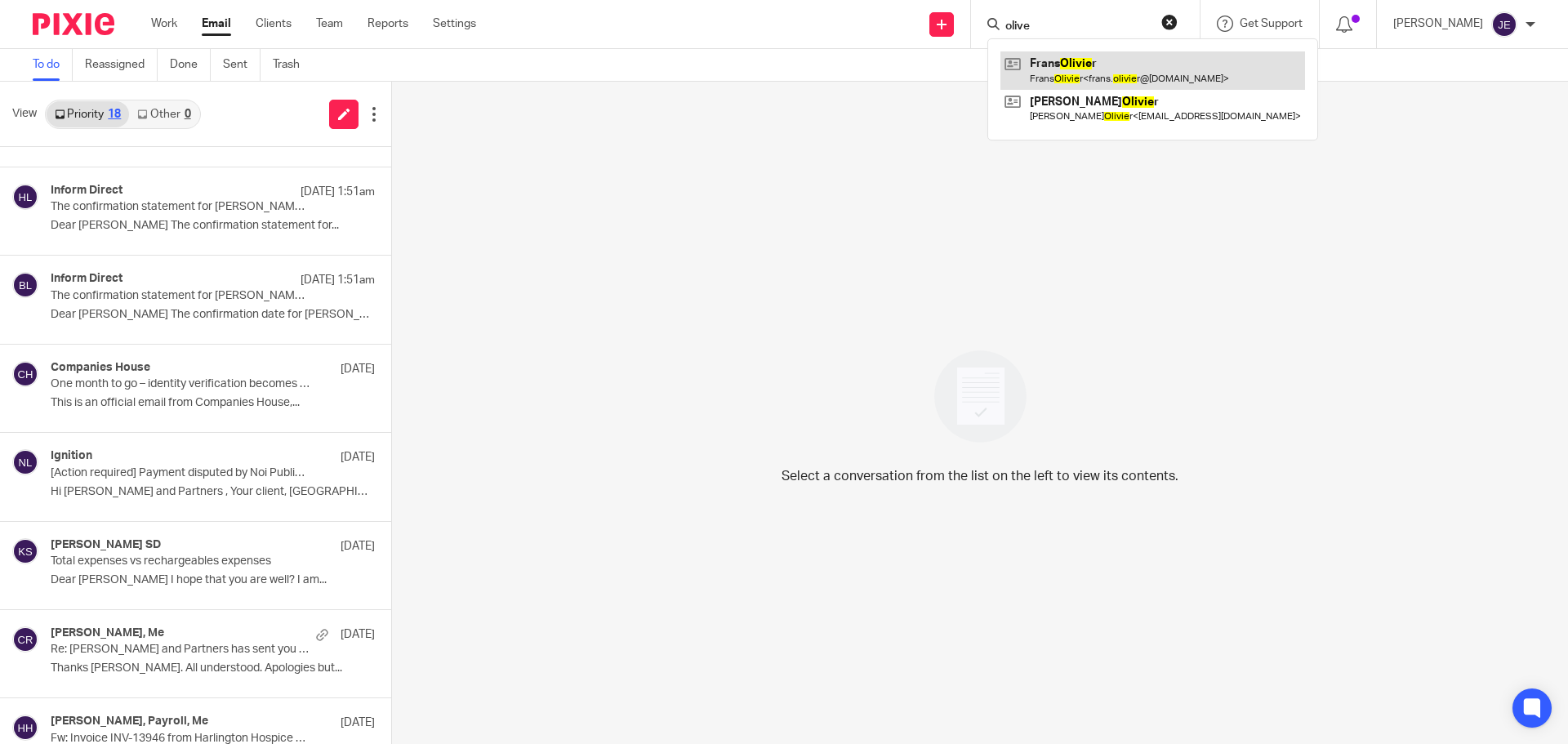
type input "olive"
click at [1065, 86] on link at bounding box center [1152, 70] width 305 height 37
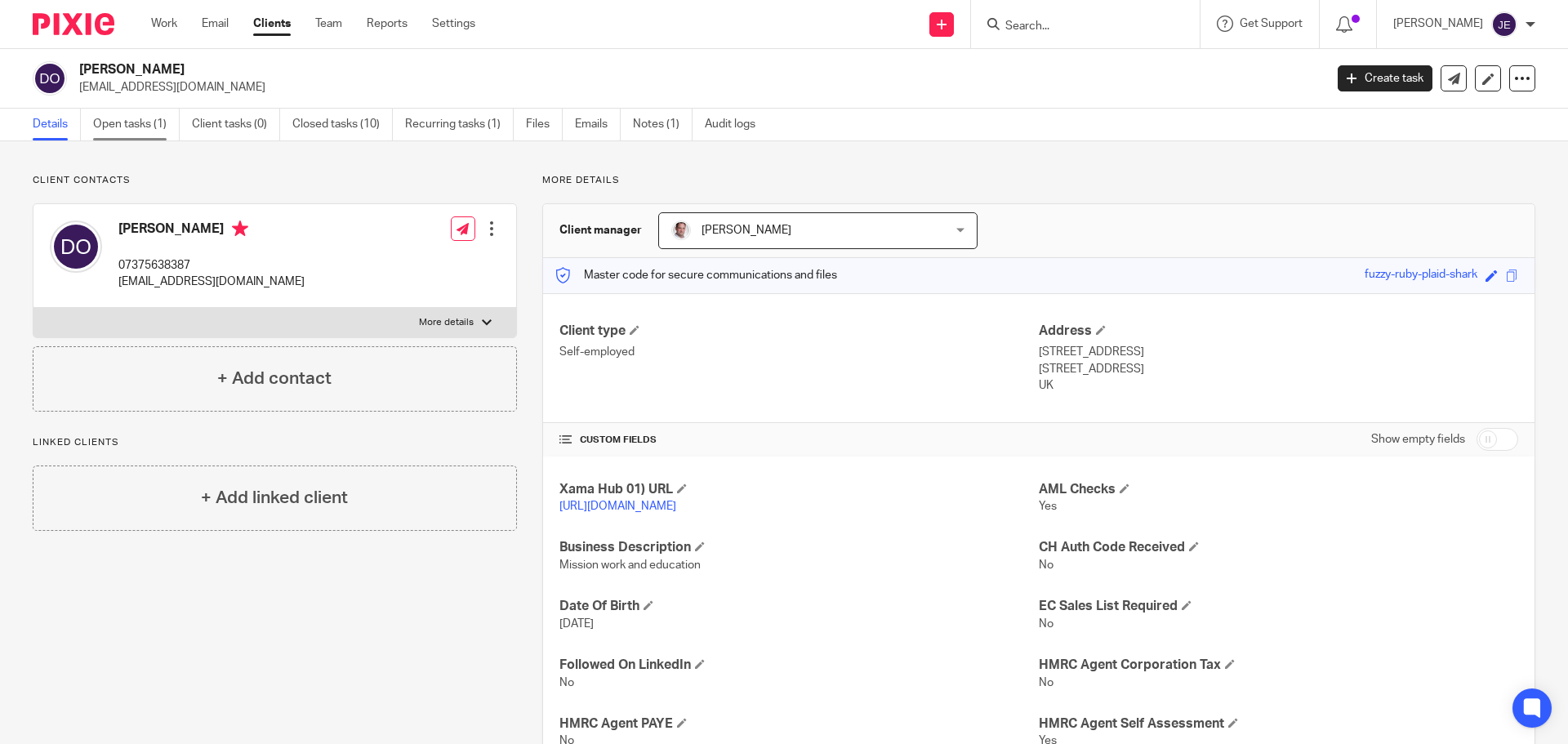
click at [155, 132] on link "Open tasks (1)" at bounding box center [136, 124] width 87 height 31
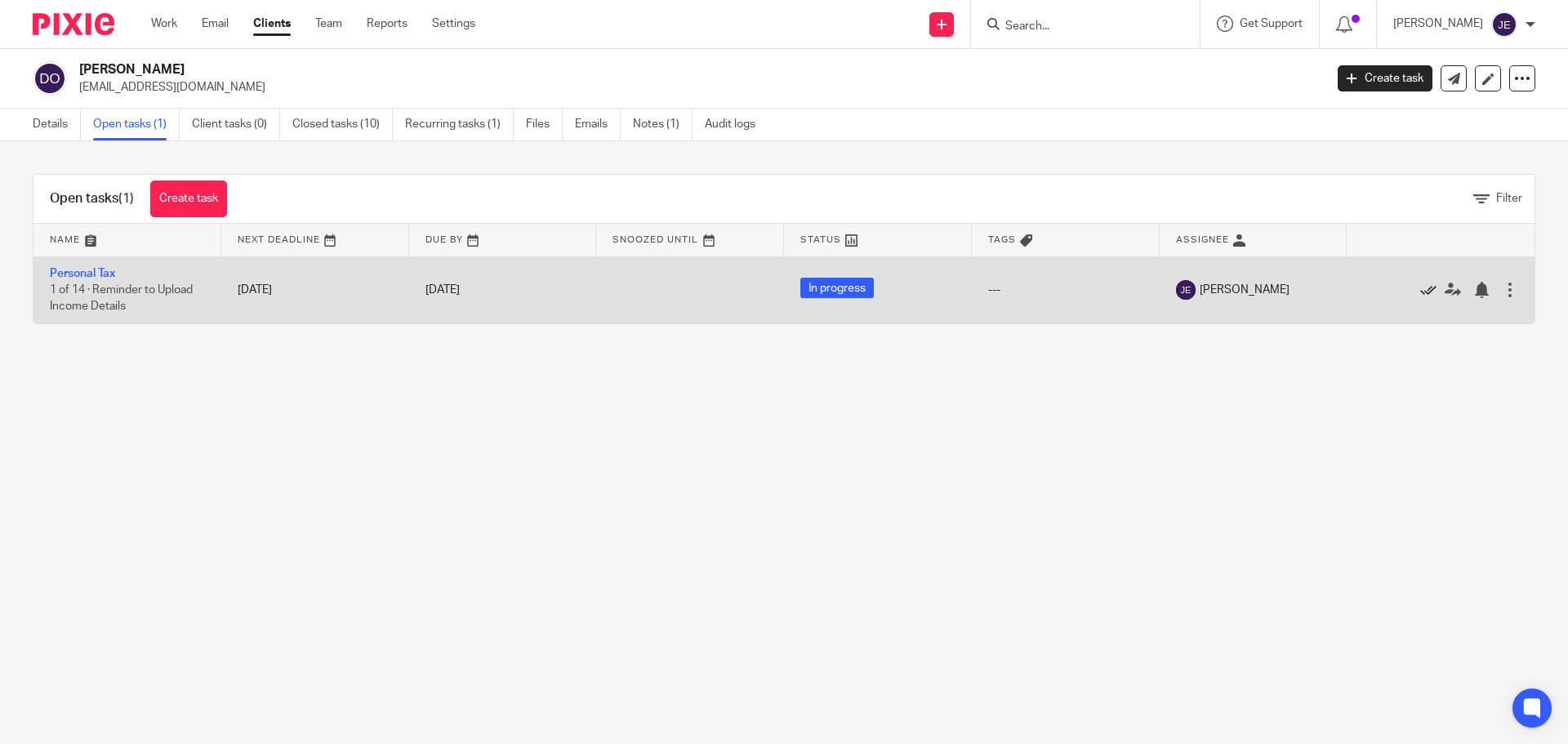
click at [1420, 287] on icon at bounding box center [1428, 290] width 17 height 17
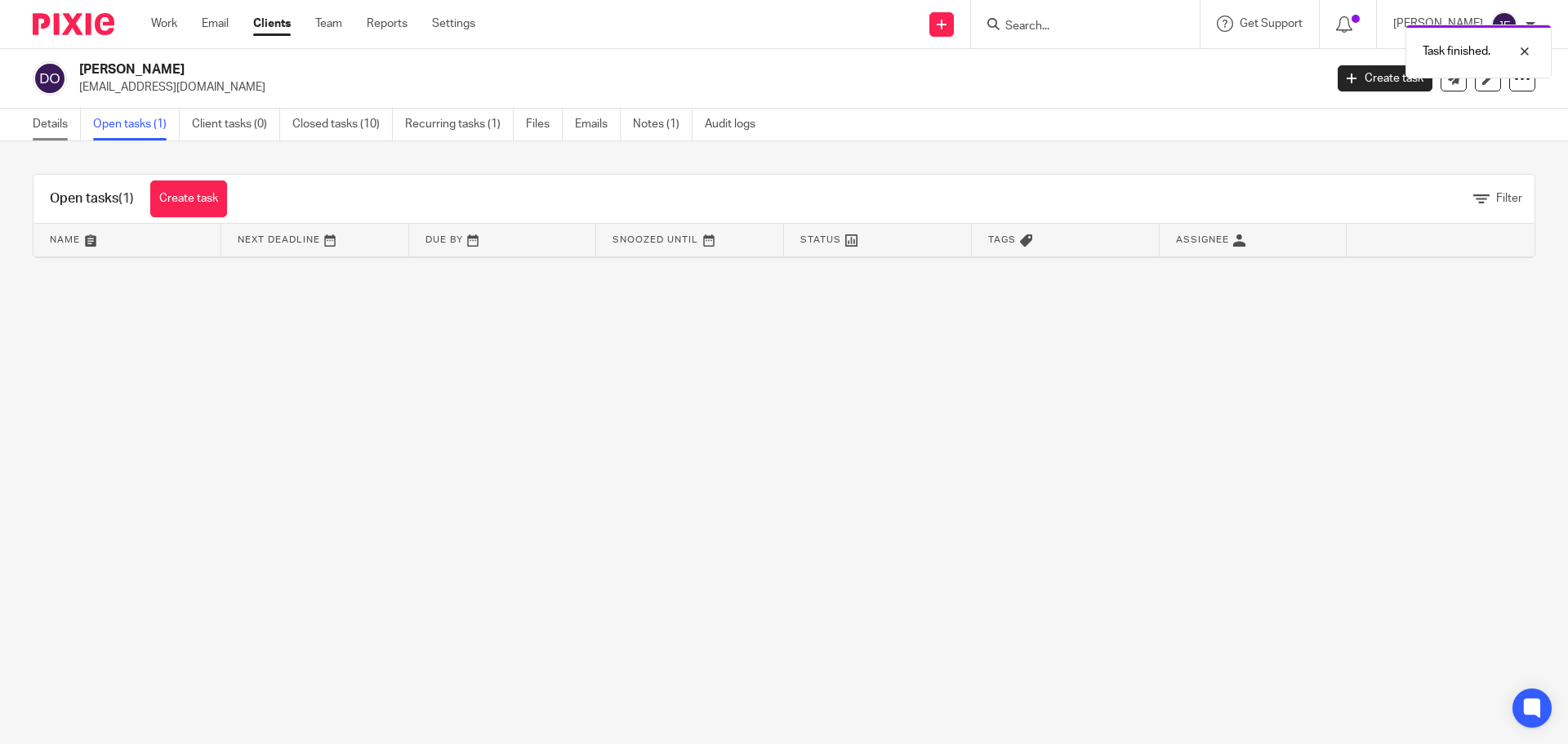
click at [51, 125] on link "Details" at bounding box center [56, 124] width 48 height 31
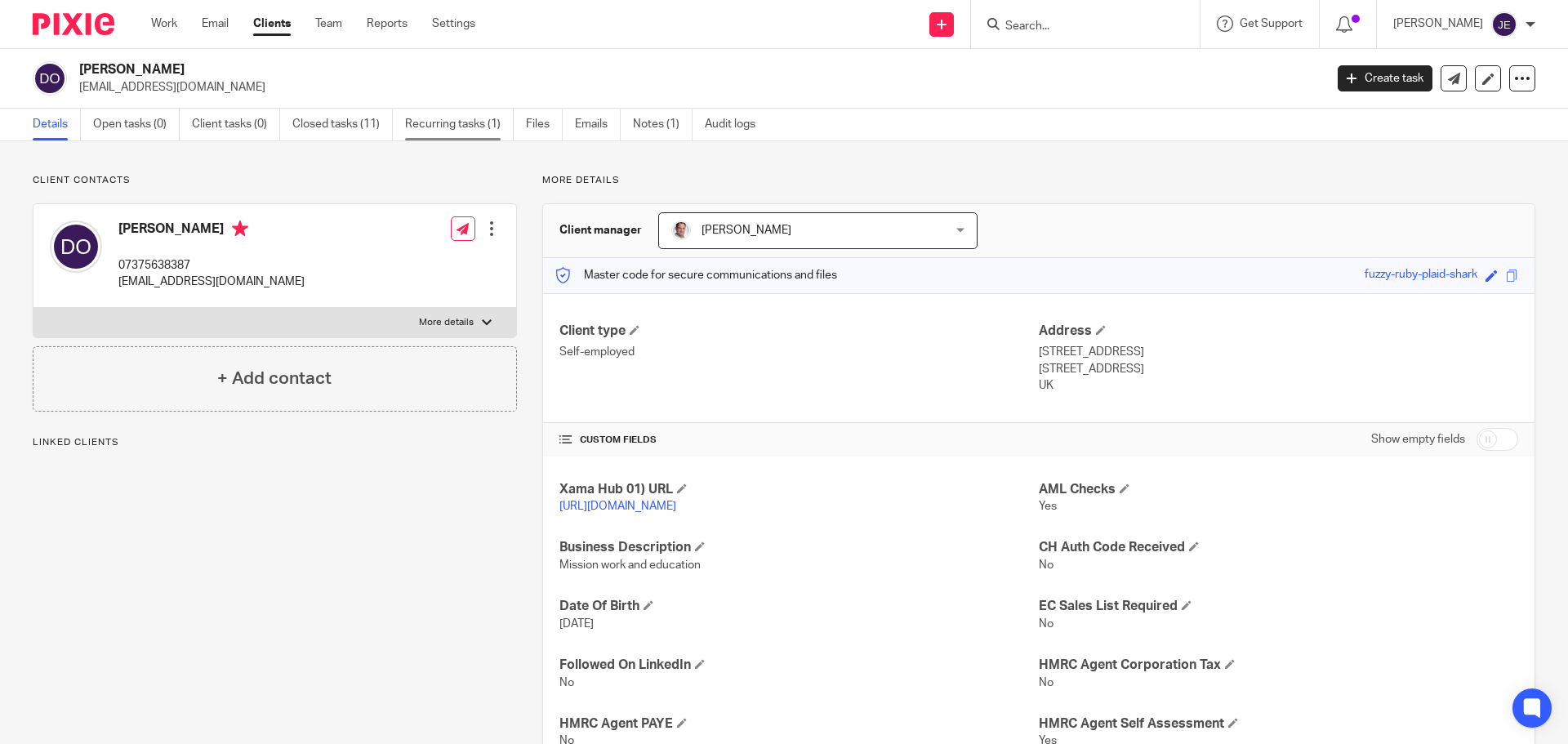
click at [435, 135] on link "Recurring tasks (1)" at bounding box center [459, 124] width 108 height 31
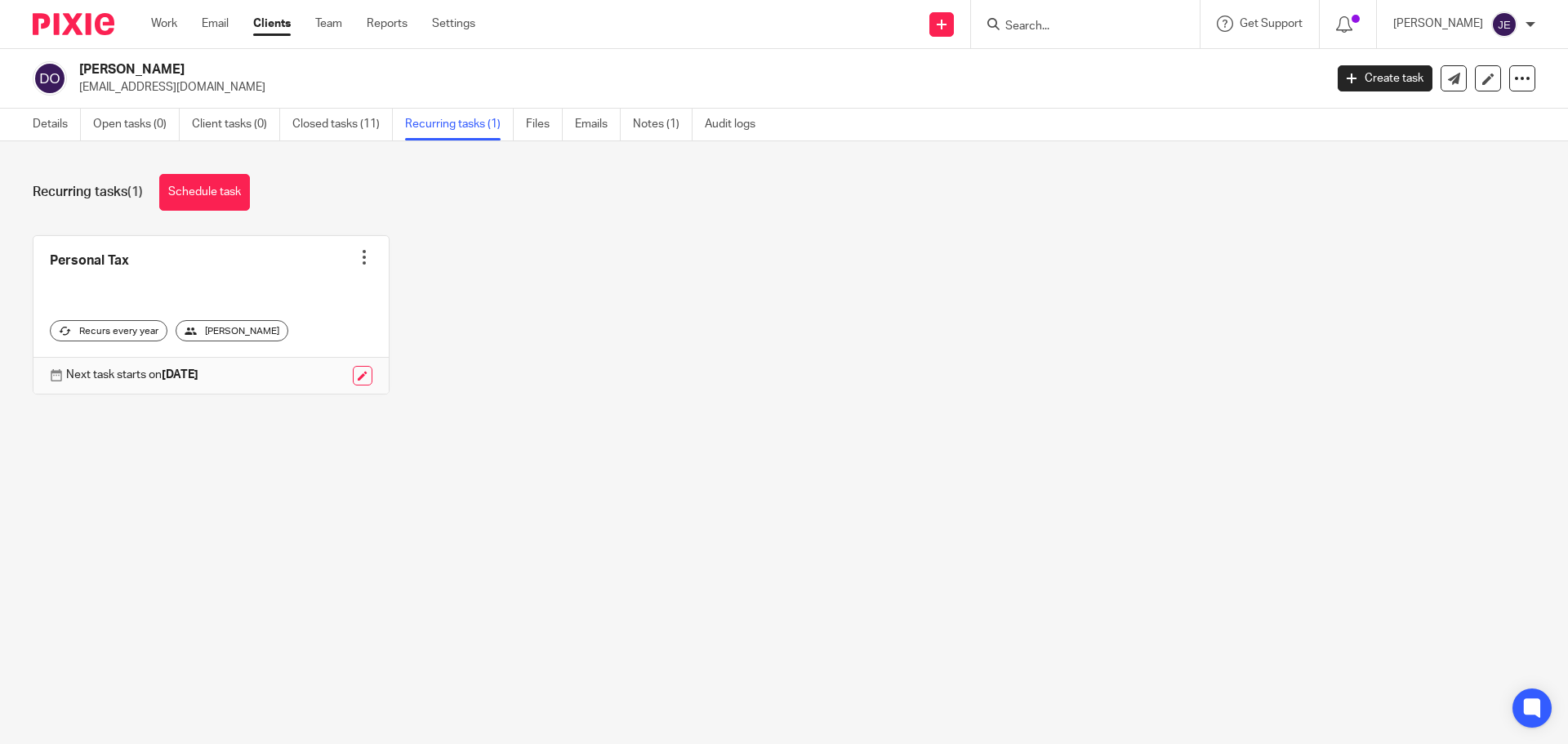
click at [361, 256] on div at bounding box center [364, 257] width 17 height 17
click at [344, 364] on button "Cancel schedule" at bounding box center [297, 362] width 131 height 22
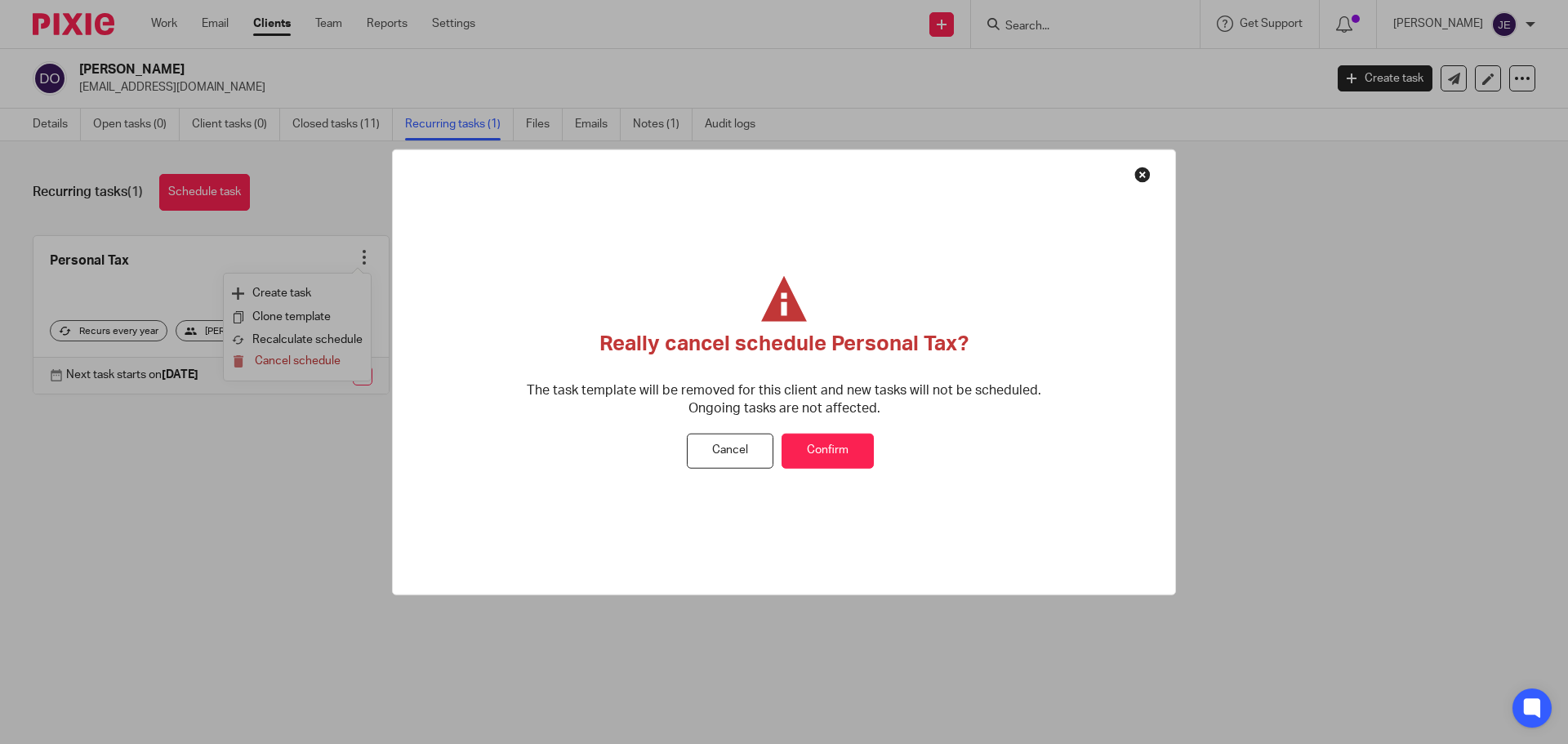
click at [868, 462] on button "Confirm" at bounding box center [827, 451] width 92 height 35
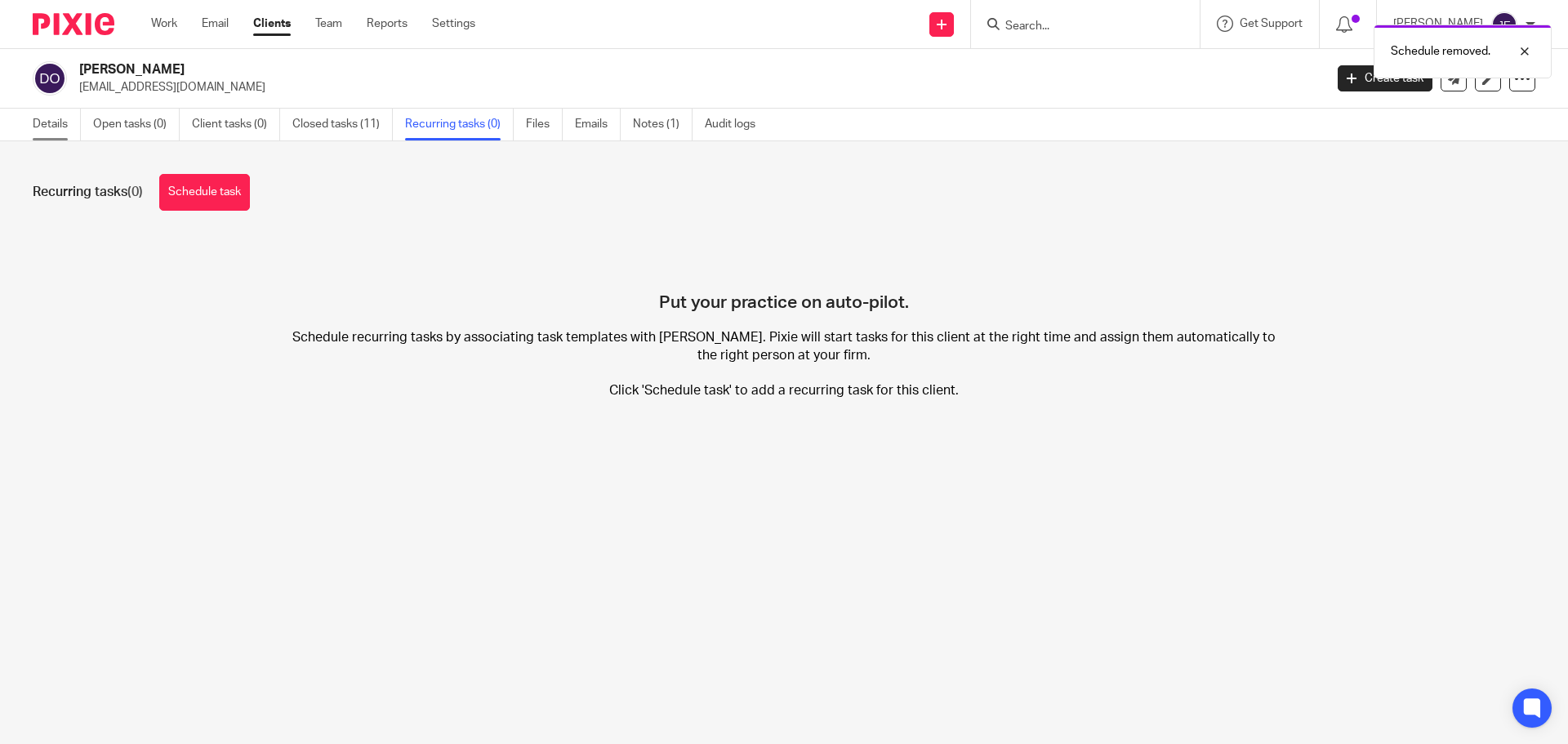
click at [39, 131] on link "Details" at bounding box center [56, 124] width 48 height 31
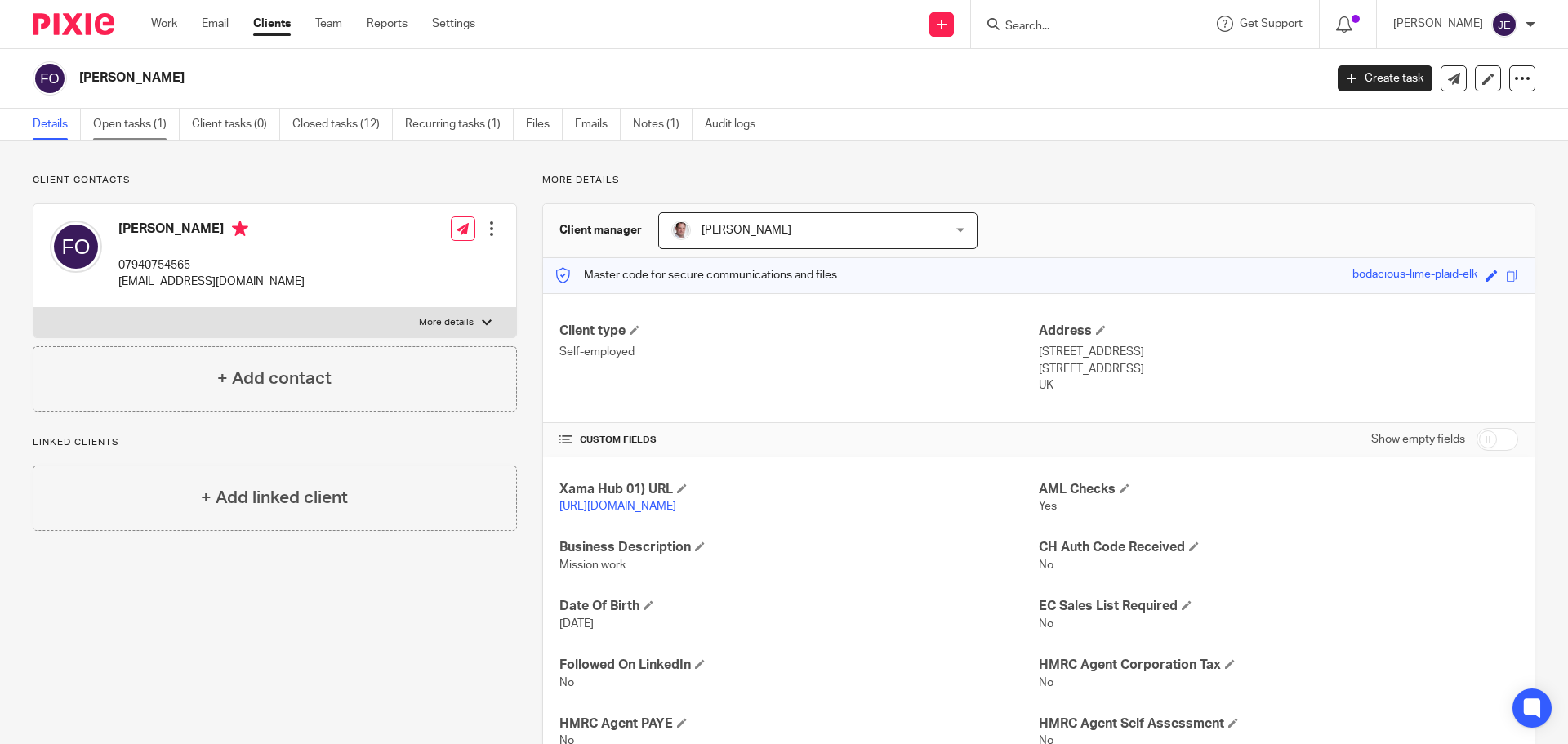
click at [144, 128] on link "Open tasks (1)" at bounding box center [136, 124] width 87 height 31
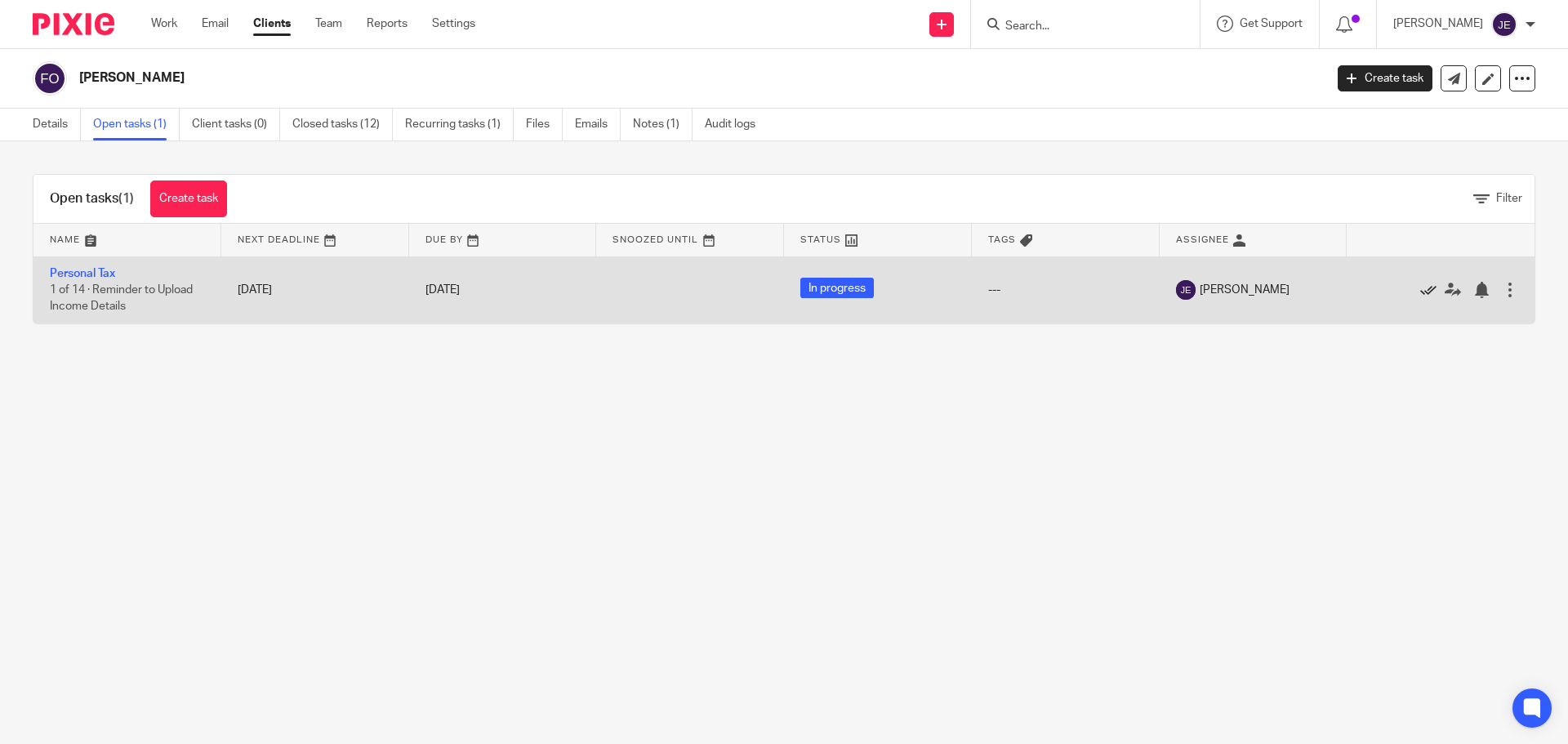
click at [1420, 290] on icon at bounding box center [1428, 290] width 17 height 17
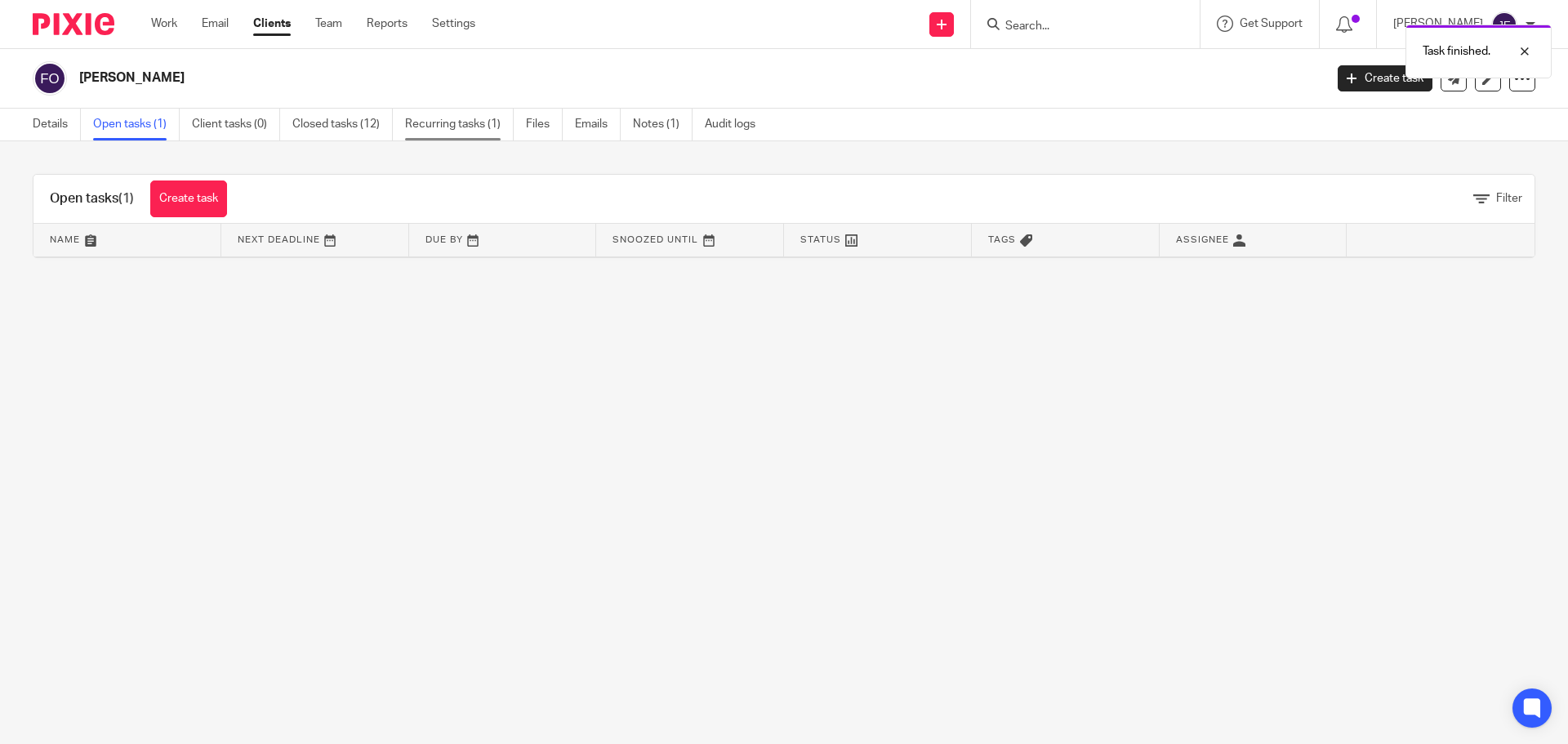
click at [450, 122] on link "Recurring tasks (1)" at bounding box center [459, 124] width 108 height 31
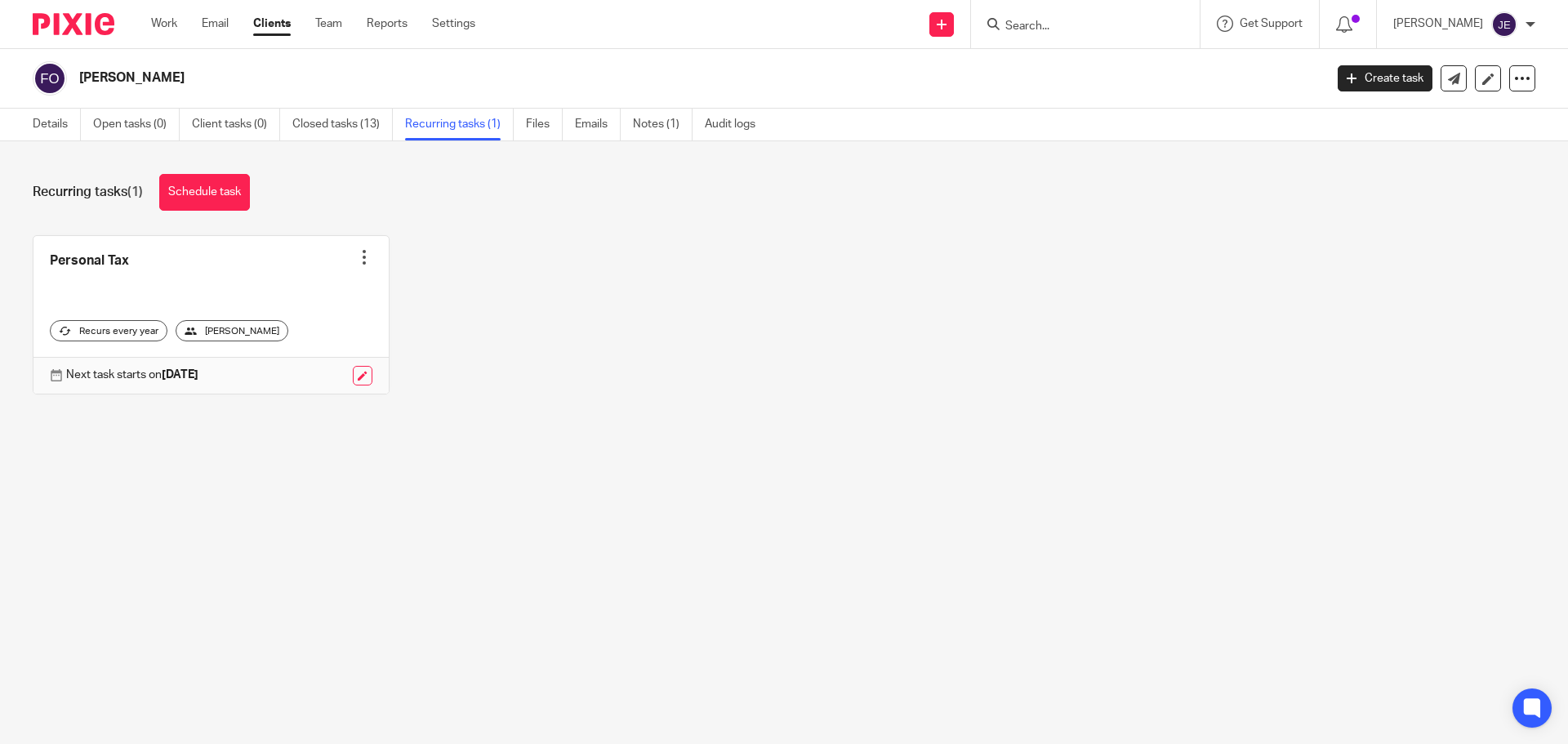
click at [356, 260] on div at bounding box center [364, 257] width 17 height 17
click at [313, 362] on span "Cancel schedule" at bounding box center [298, 361] width 86 height 12
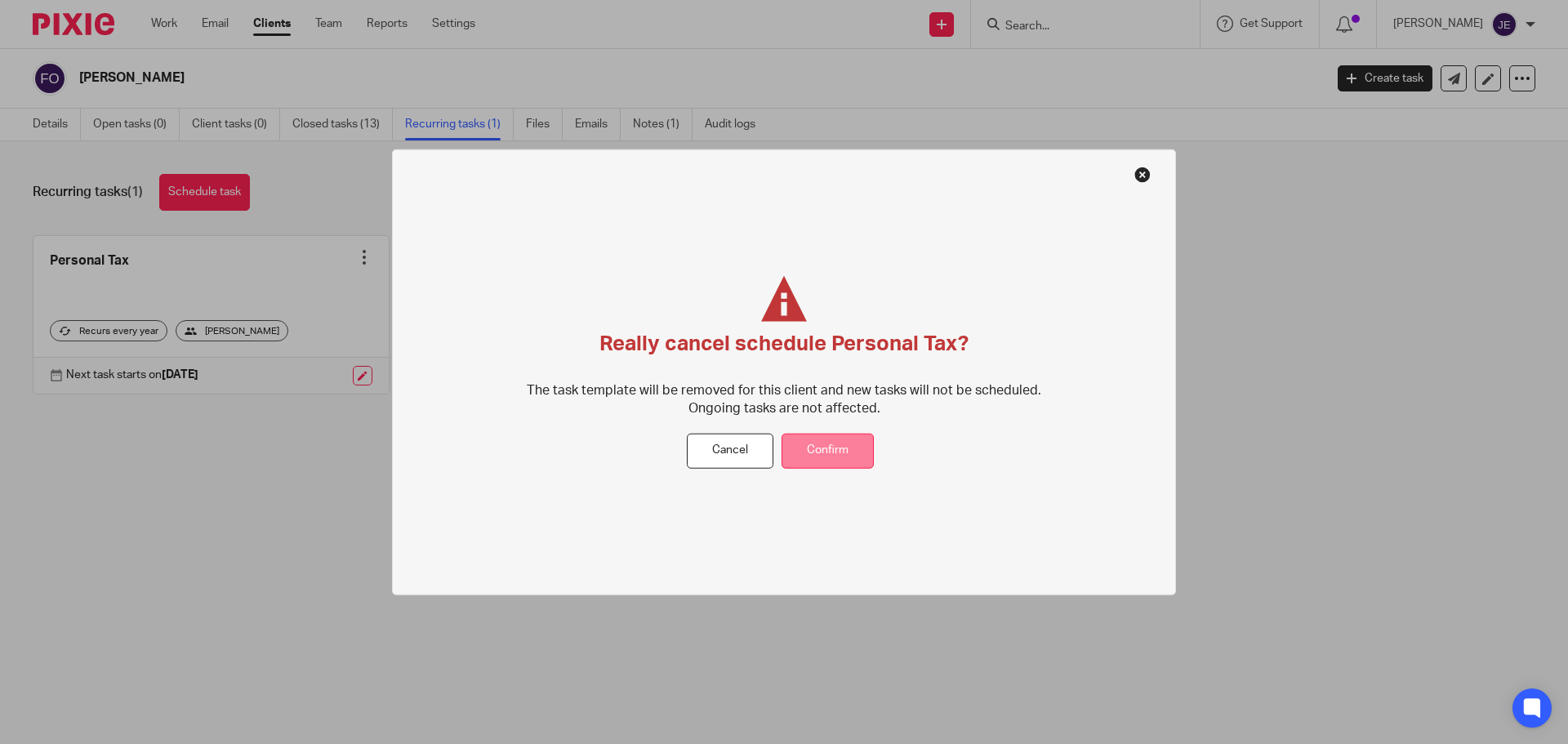
click at [818, 449] on button "Confirm" at bounding box center [827, 451] width 92 height 35
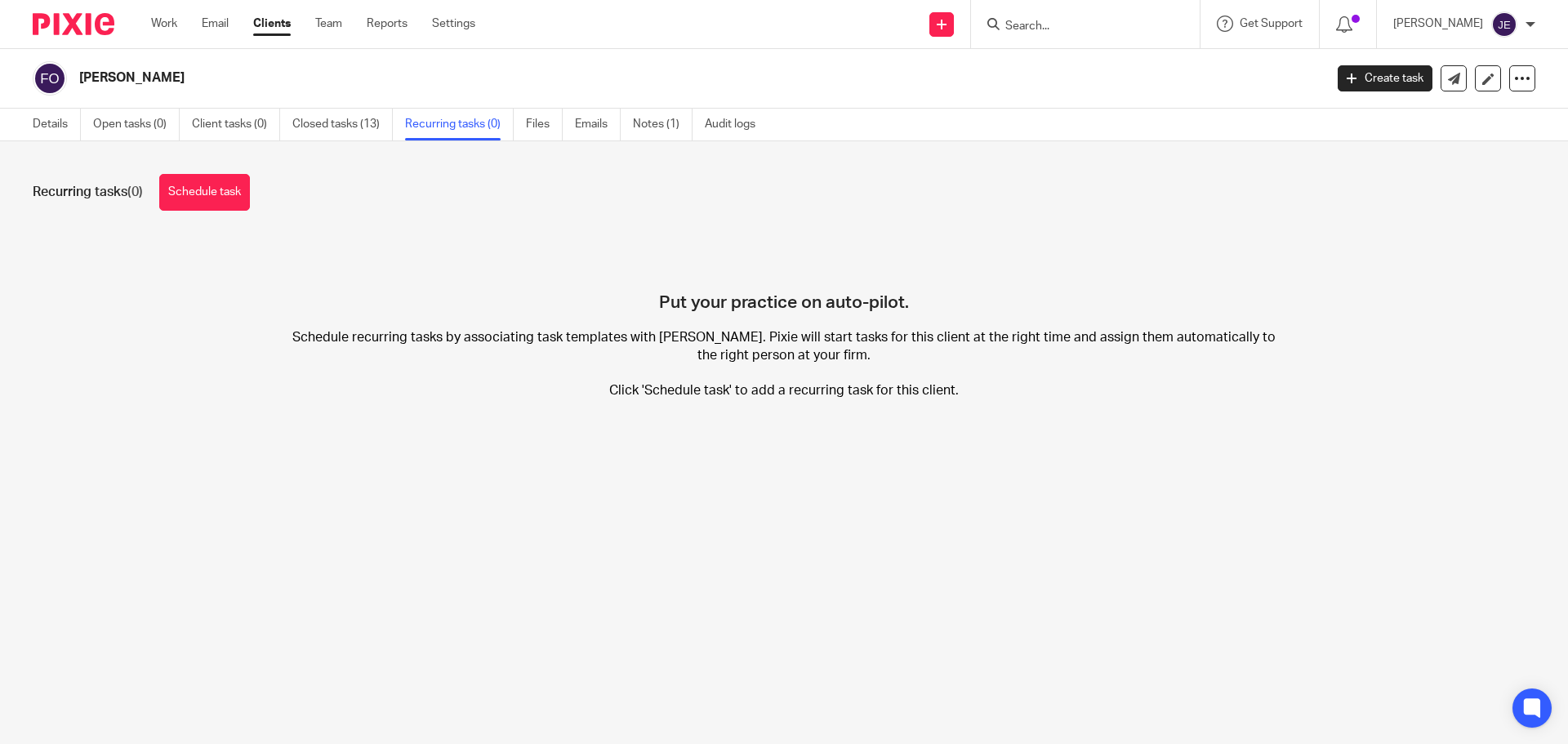
click at [196, 30] on ul "Work Email Clients Team Reports Settings" at bounding box center [325, 24] width 349 height 17
click at [211, 30] on link "Email" at bounding box center [215, 24] width 27 height 17
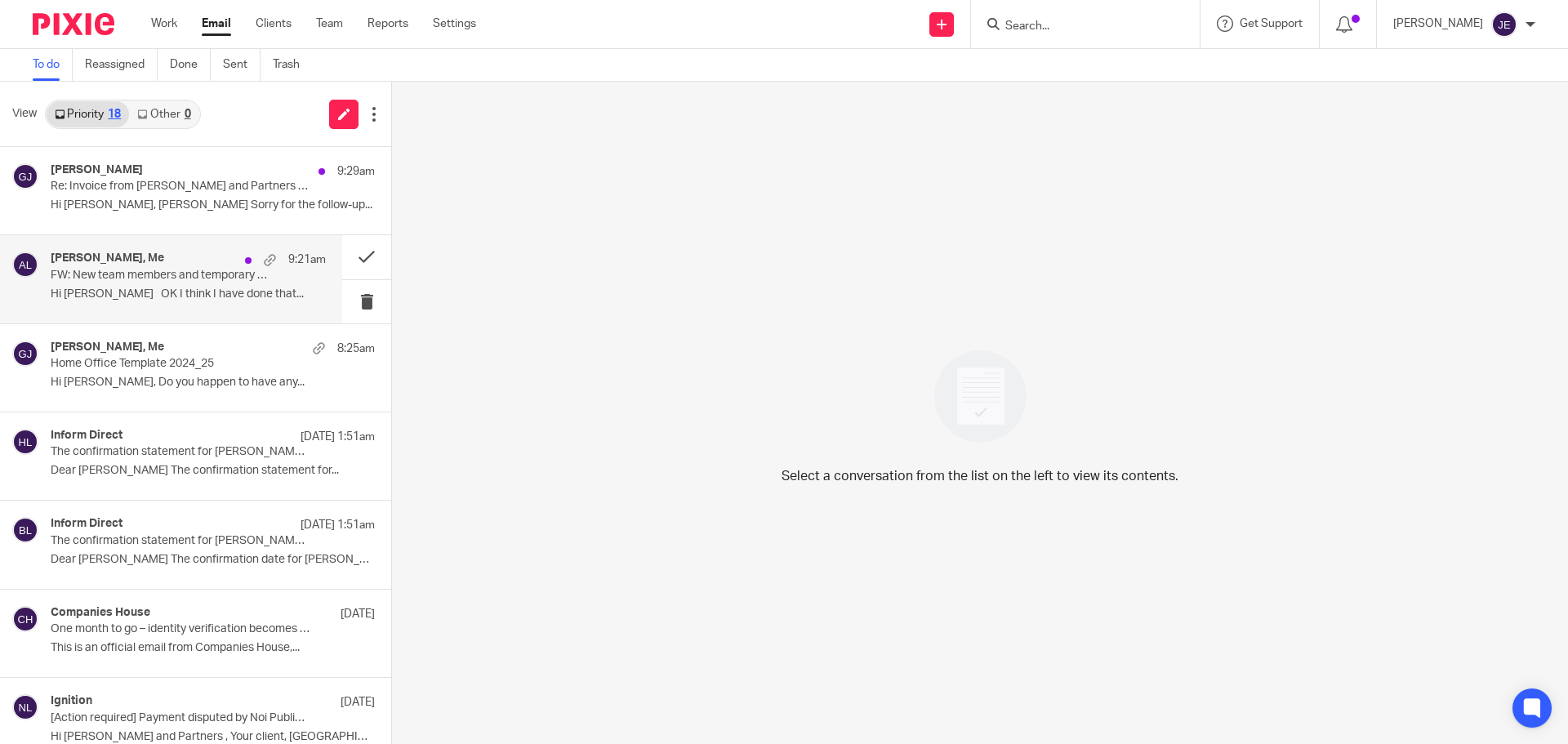
click at [237, 258] on div "9:21am" at bounding box center [281, 260] width 89 height 17
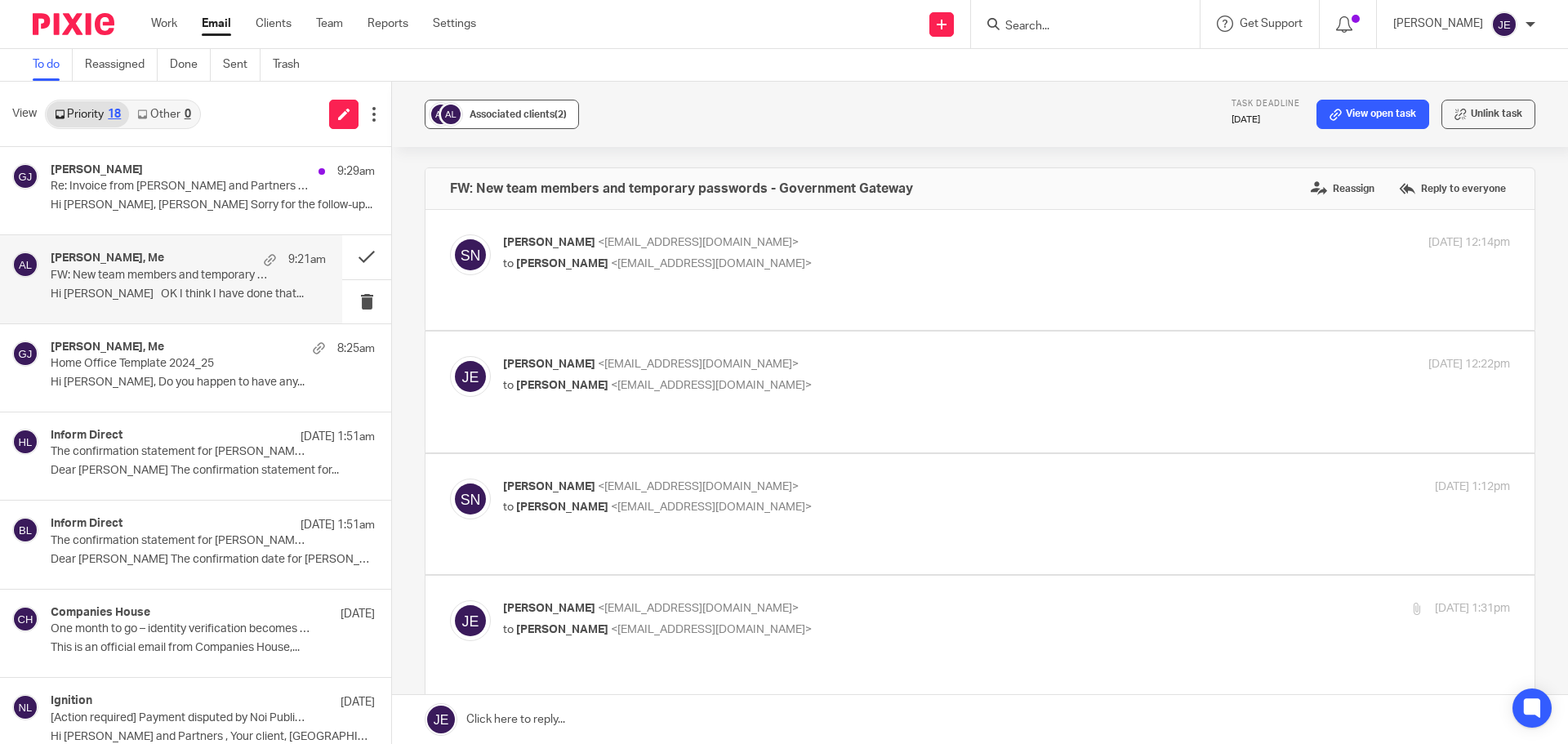
click at [533, 99] on button "Associated clients (2)" at bounding box center [502, 114] width 154 height 30
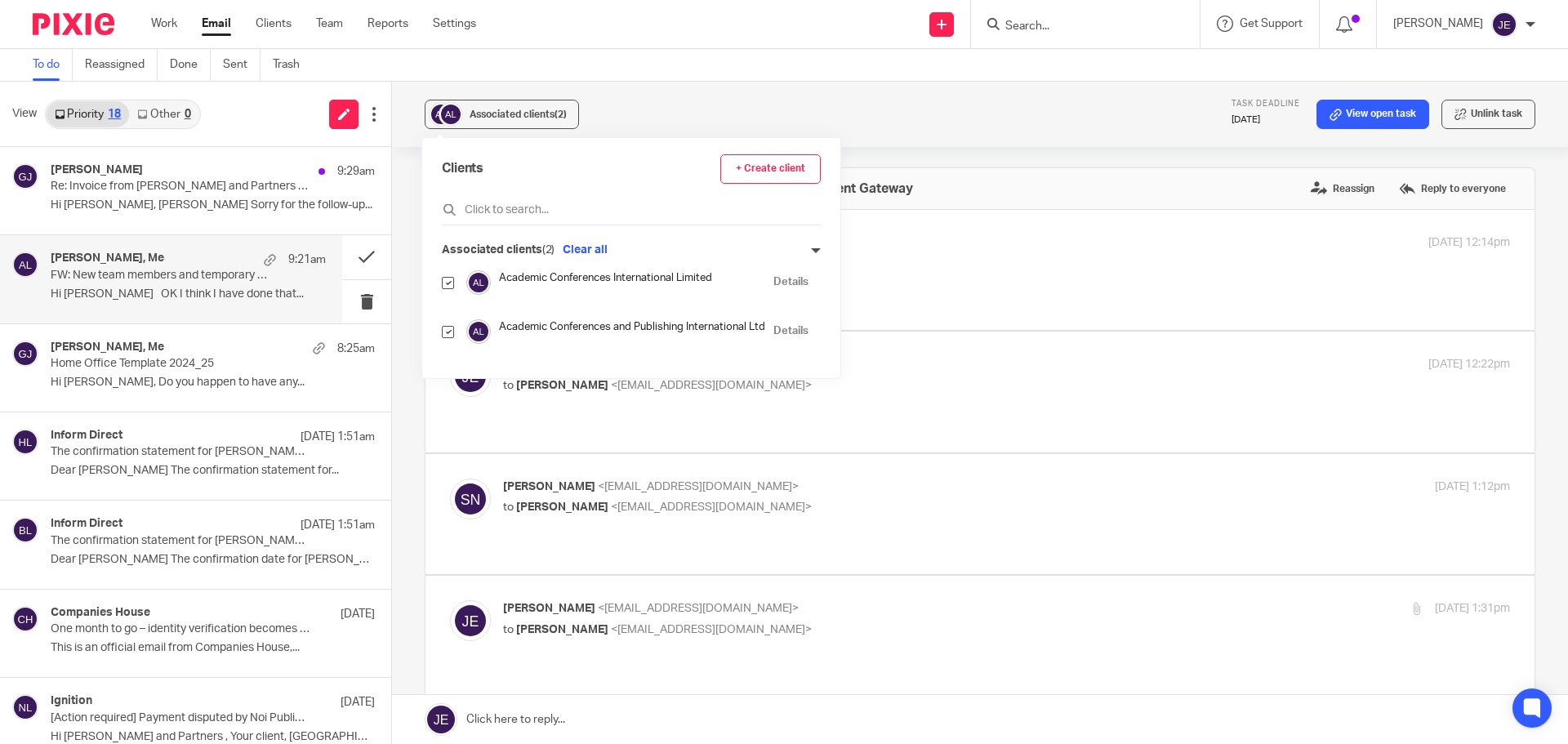
click at [798, 325] on link "Details" at bounding box center [791, 331] width 35 height 16
click at [647, 725] on link at bounding box center [979, 718] width 1176 height 49
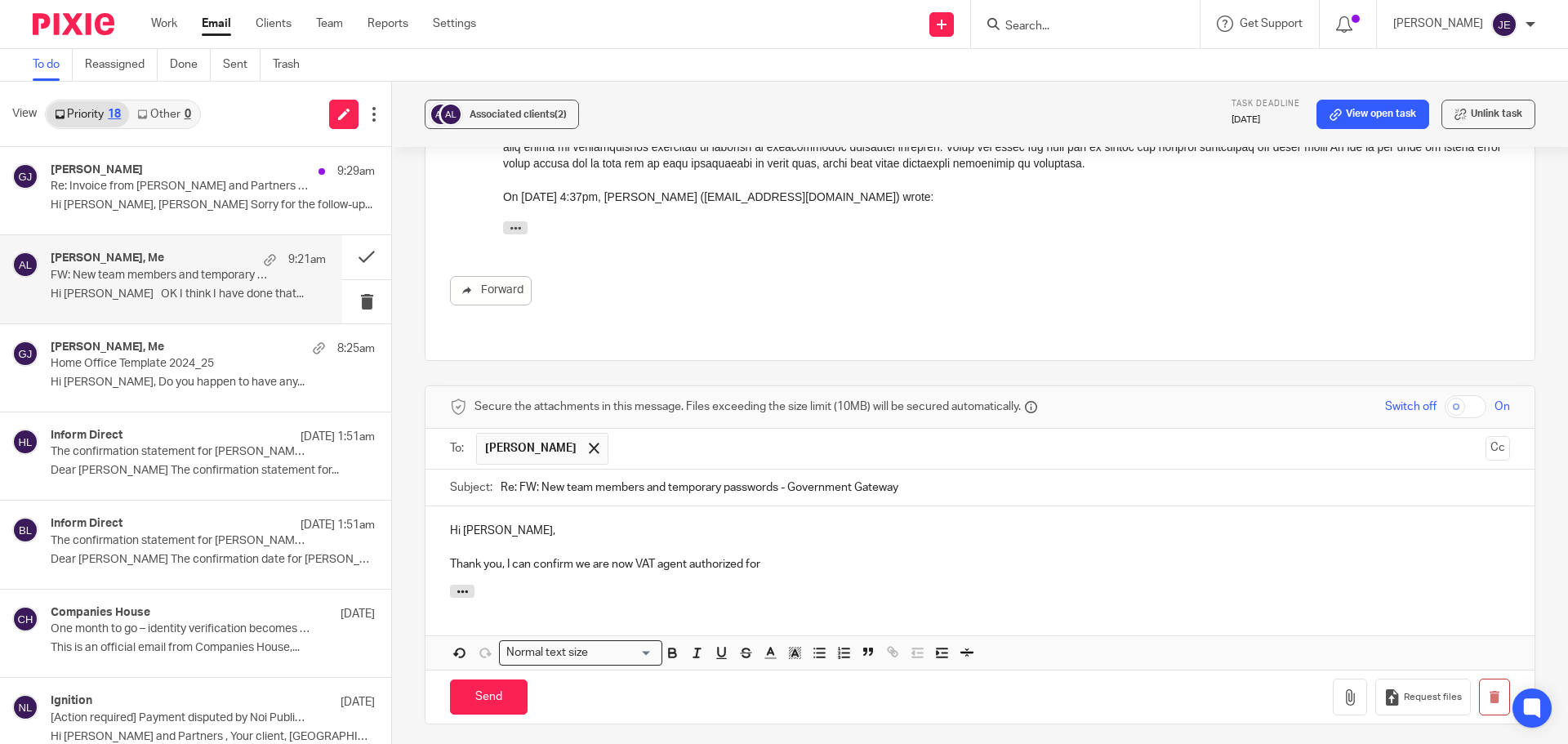
click at [730, 556] on p "Thank you, I can confirm we are now VAT agent authorized for" at bounding box center [979, 564] width 1060 height 17
click at [795, 556] on p "Thank you, I can confirm we are now VAT agent authorised for" at bounding box center [979, 564] width 1060 height 17
click at [1051, 506] on div "Hi Sue, Thank you, I can confirm we are now VAT agent authorised for Academic C…" at bounding box center [979, 545] width 1109 height 79
drag, startPoint x: 1077, startPoint y: 451, endPoint x: 695, endPoint y: 543, distance: 392.9
click at [748, 506] on div "Hi Sue, Thank you, I can confirm we are now VAT agent authorised for Academic C…" at bounding box center [979, 545] width 1109 height 79
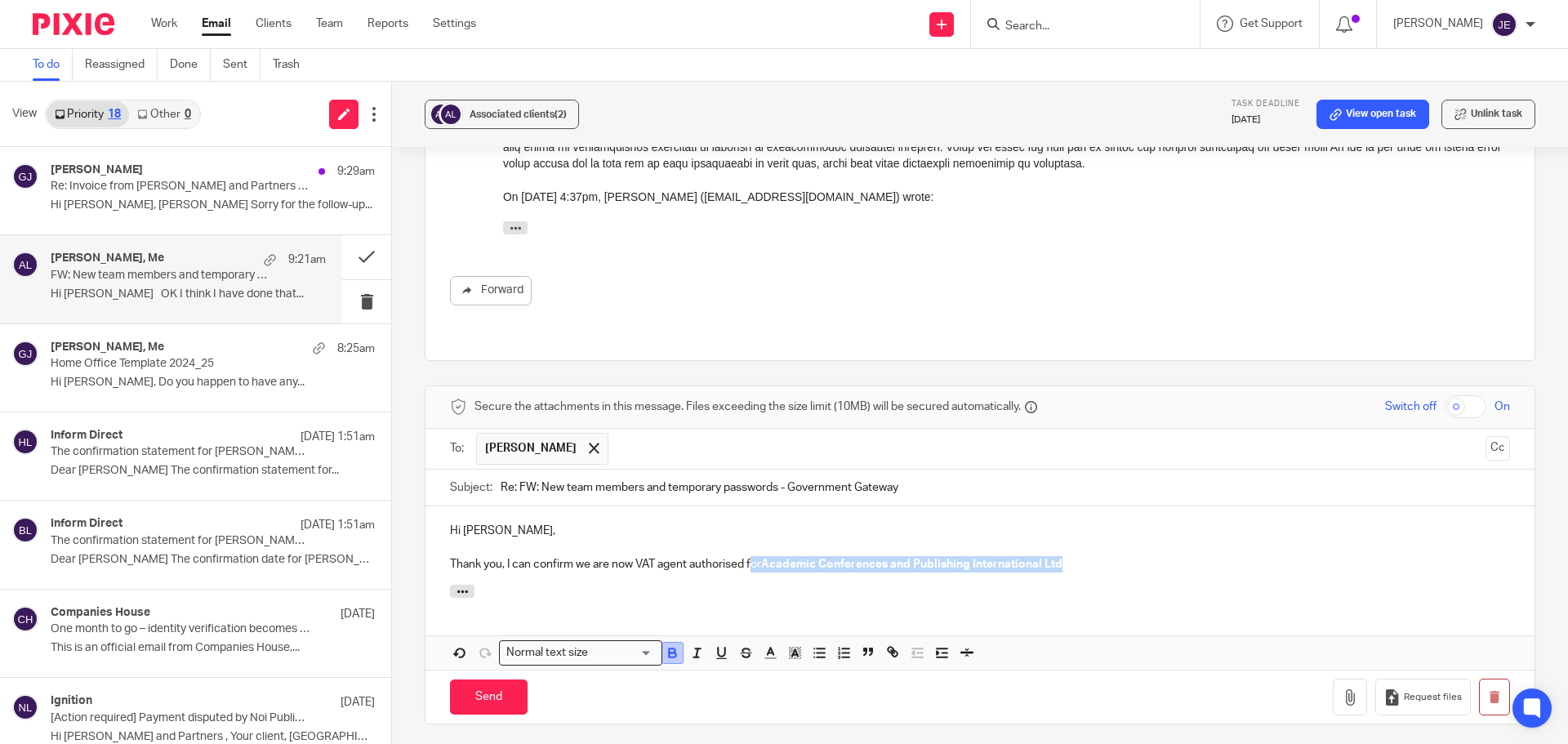
click at [676, 645] on icon "button" at bounding box center [672, 652] width 15 height 15
click at [1042, 556] on p "Thank you, I can confirm we are now VAT agent authorised for Academic Conferenc…" at bounding box center [979, 564] width 1060 height 17
click at [1061, 556] on p "Thank you, I can confirm we are now VAT agent authorised for Academic Conferenc…" at bounding box center [979, 564] width 1060 height 17
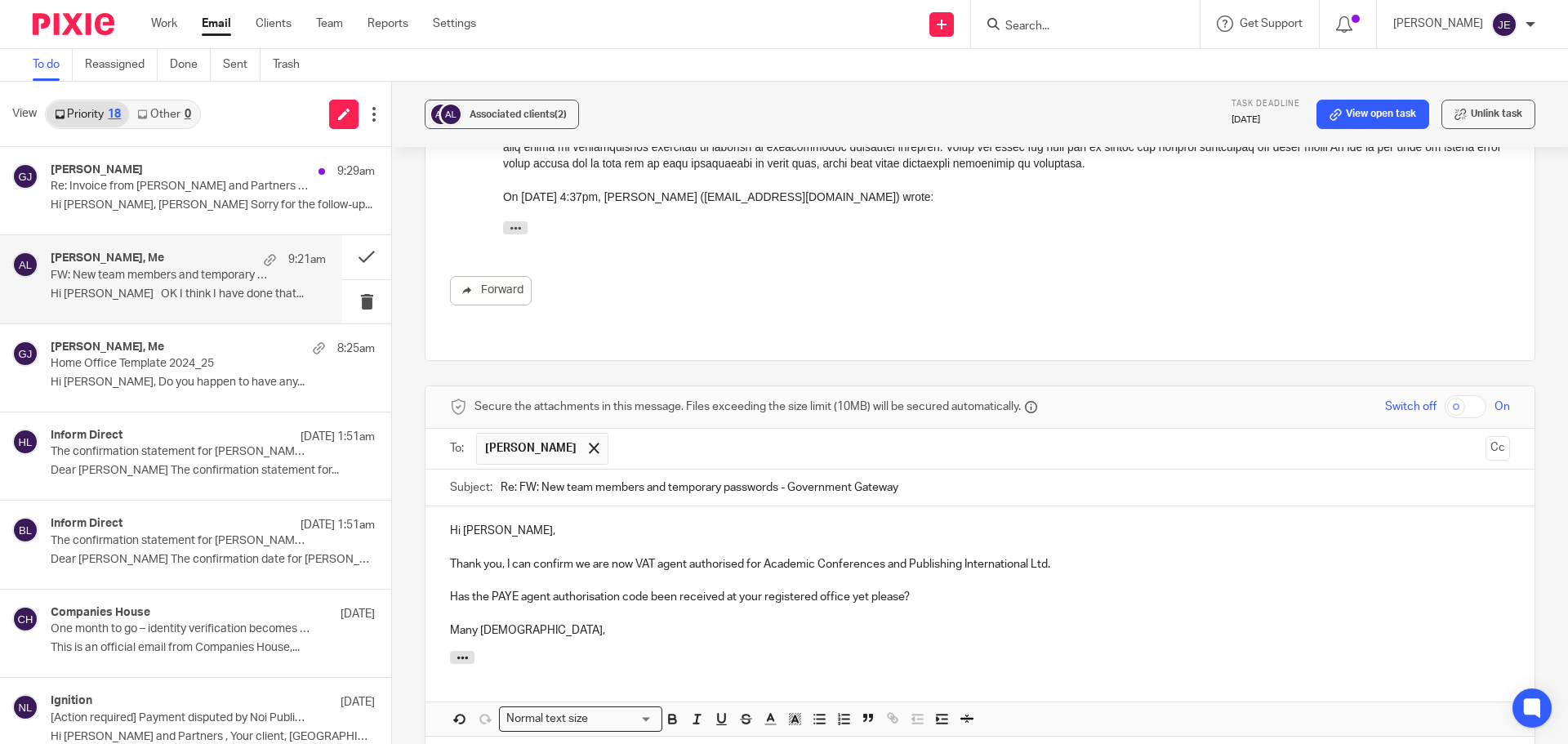
click at [494, 622] on p "Many thnaksm," at bounding box center [979, 631] width 1060 height 17
click at [504, 622] on p "Many Naismith," at bounding box center [979, 631] width 1060 height 17
click at [543, 622] on p "Many thanks," at bounding box center [979, 631] width 1060 height 17
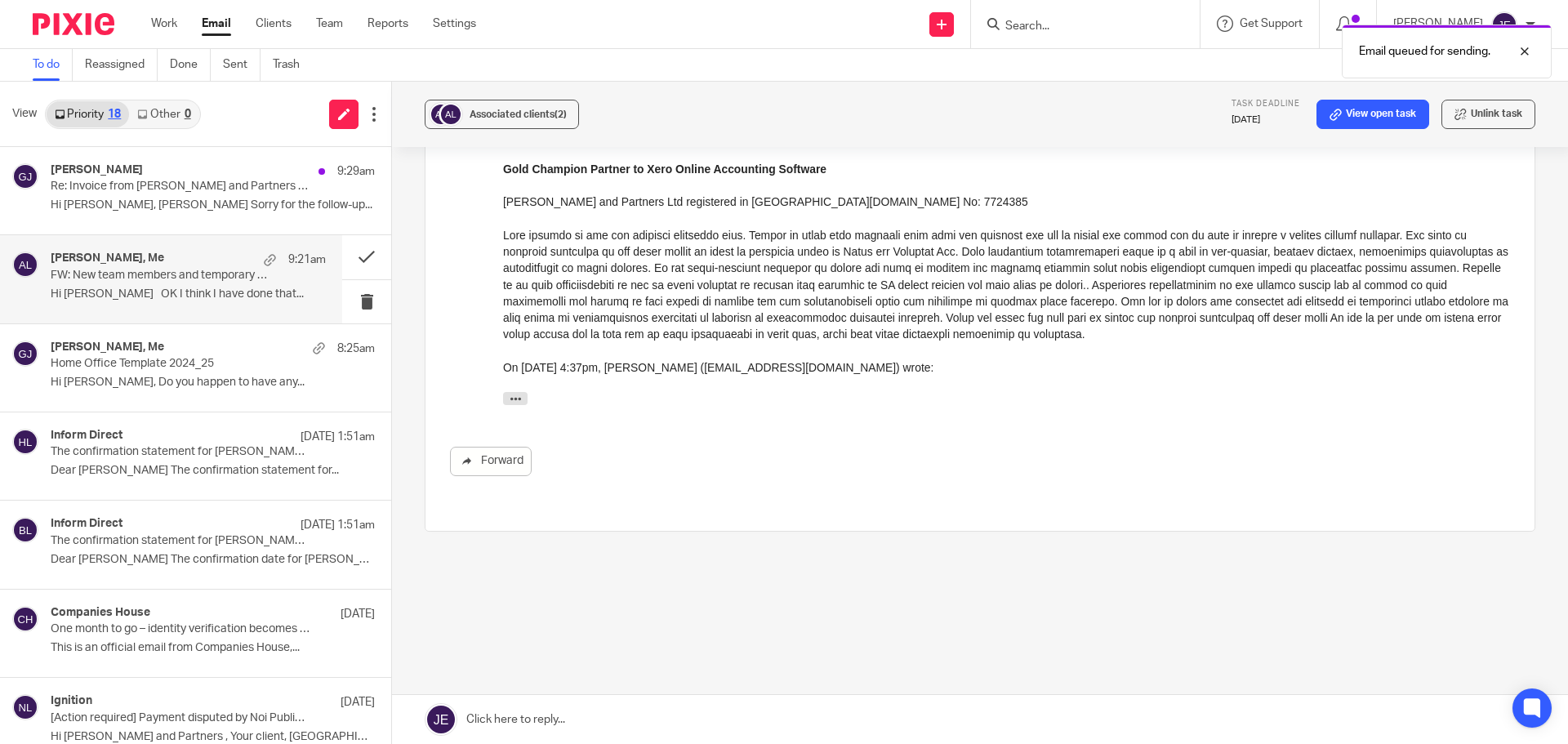
scroll to position [2154, 0]
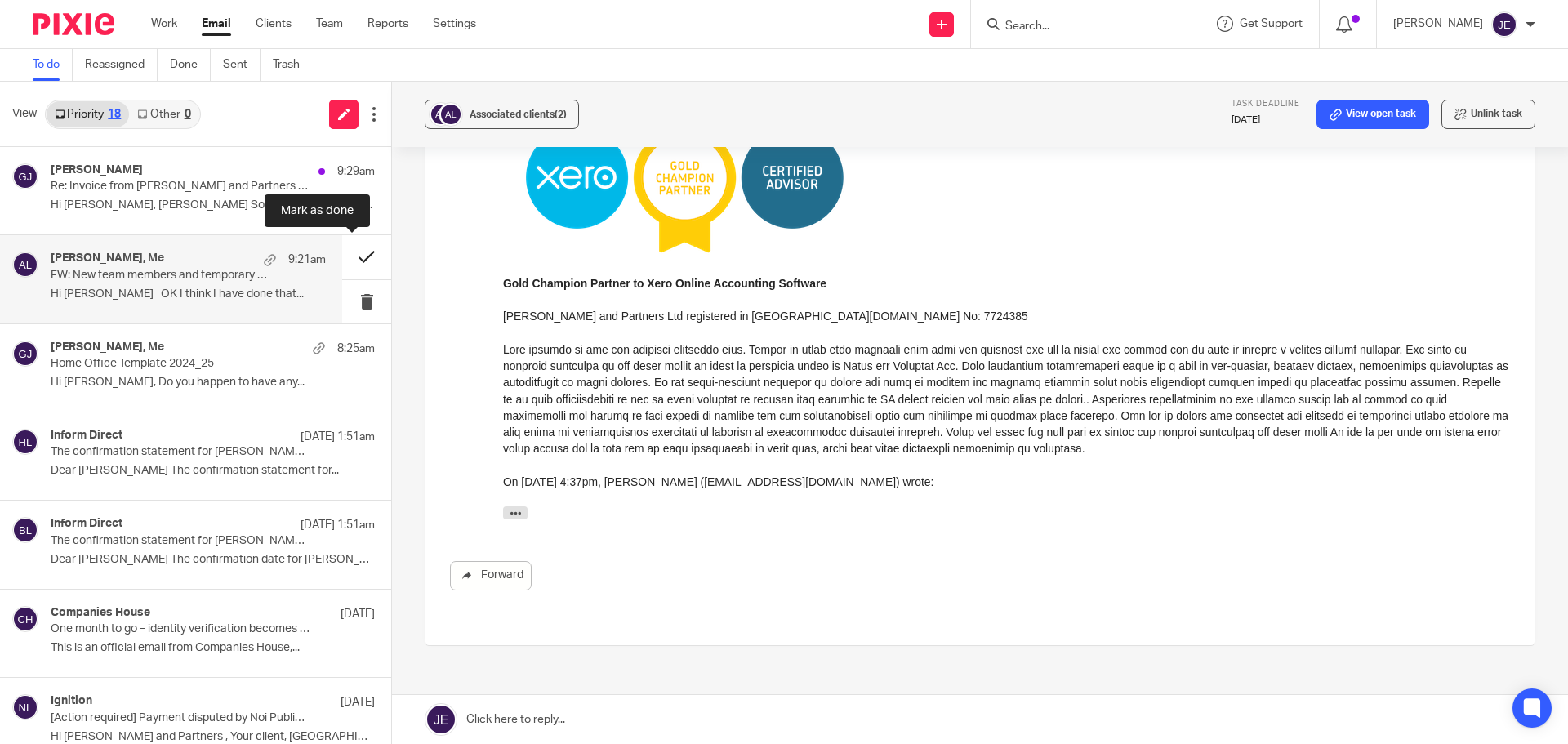
click at [353, 254] on button at bounding box center [366, 257] width 49 height 43
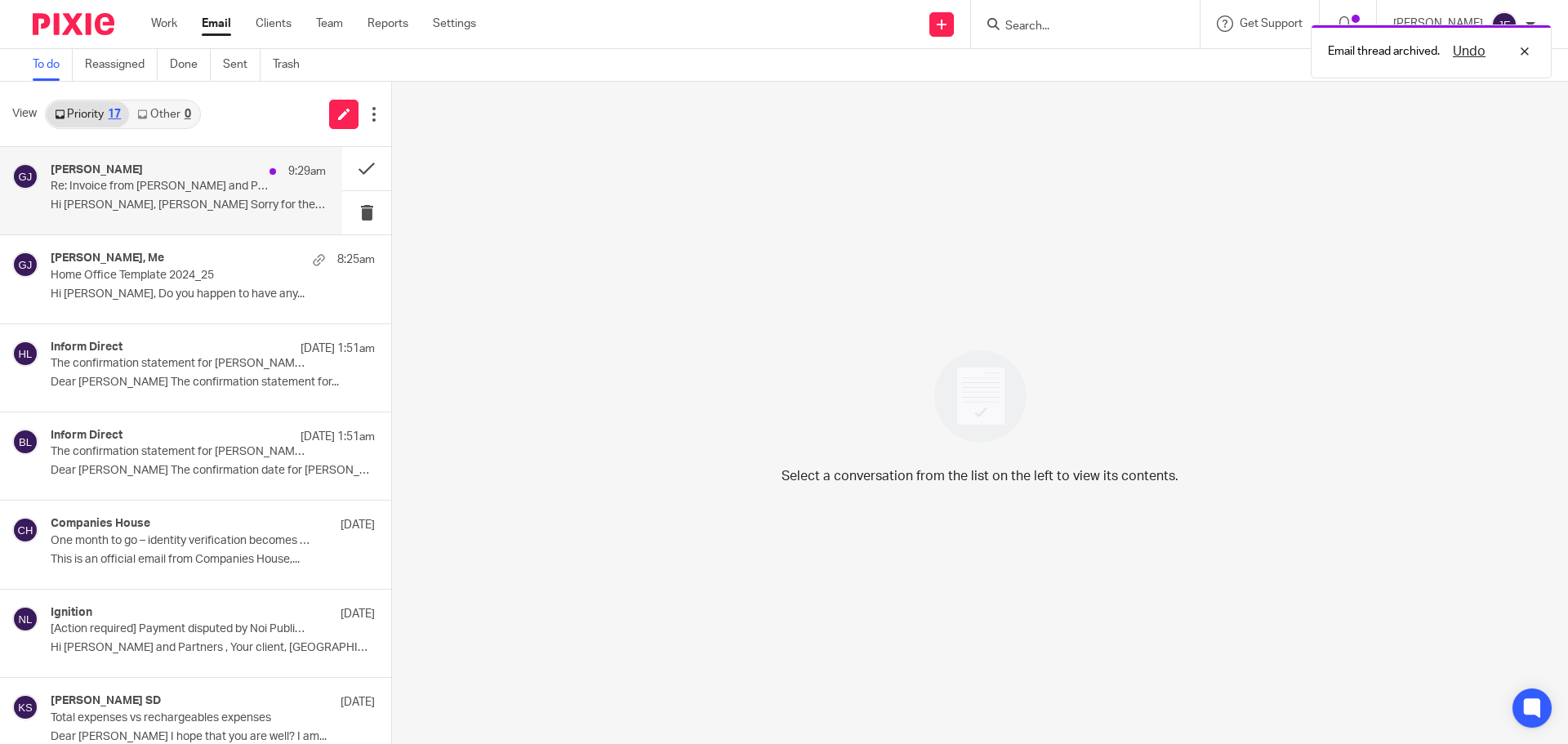
click at [188, 209] on p "Hi David, Jade Sorry for the follow-up..." at bounding box center [188, 205] width 275 height 14
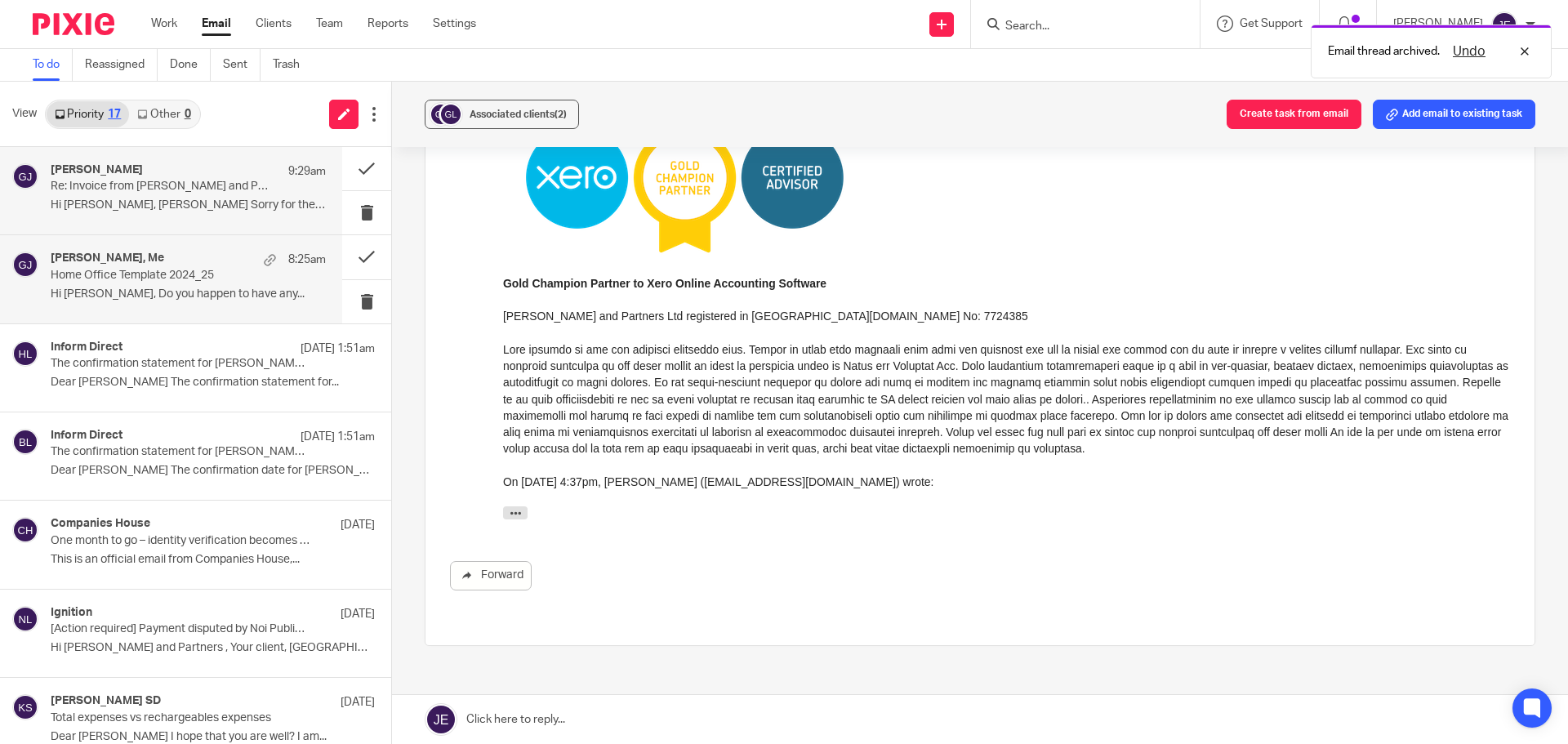
click at [207, 279] on p "Home Office Template 2024_25" at bounding box center [161, 275] width 220 height 14
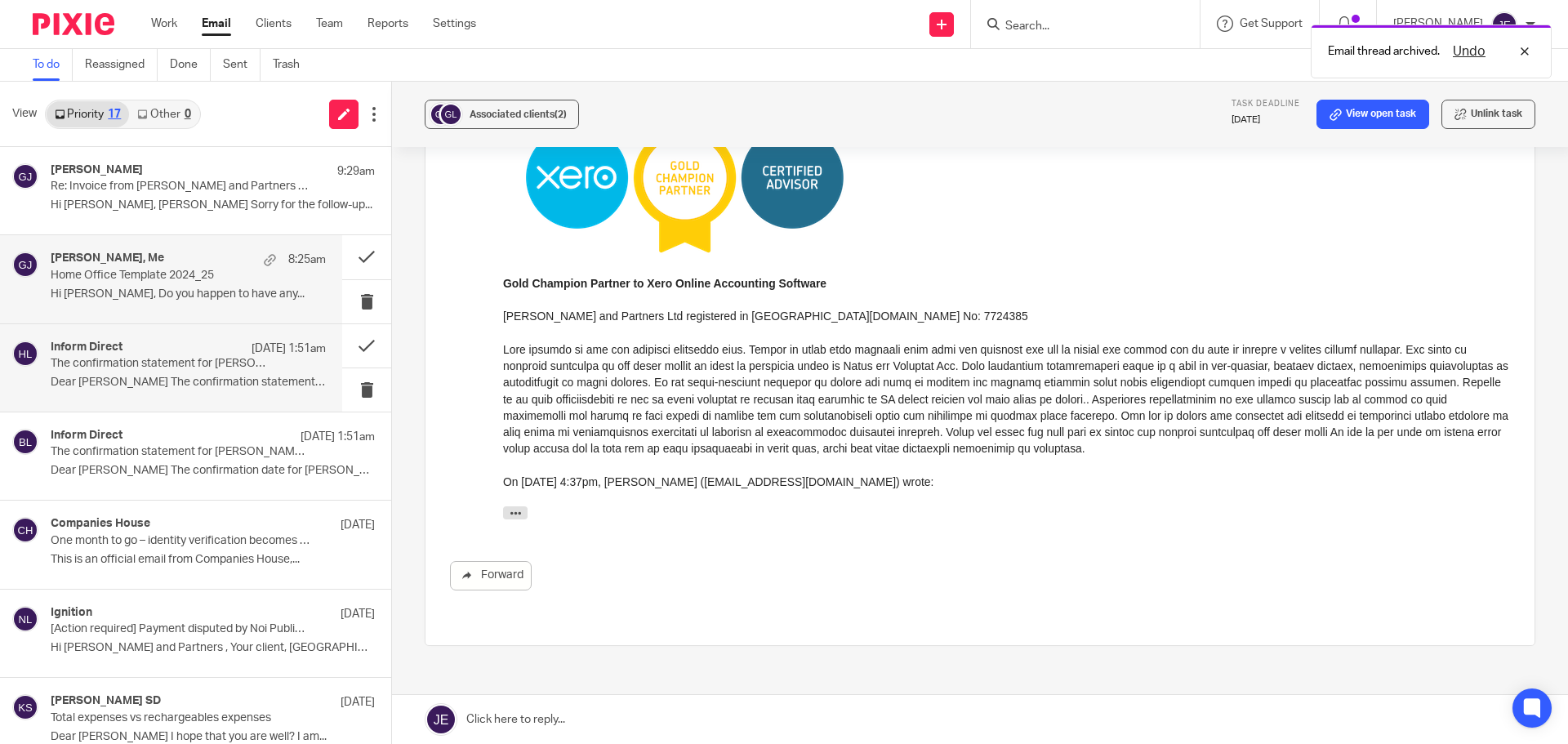
click at [210, 344] on div "Inform Direct 12 Oct 1:51am" at bounding box center [188, 348] width 275 height 17
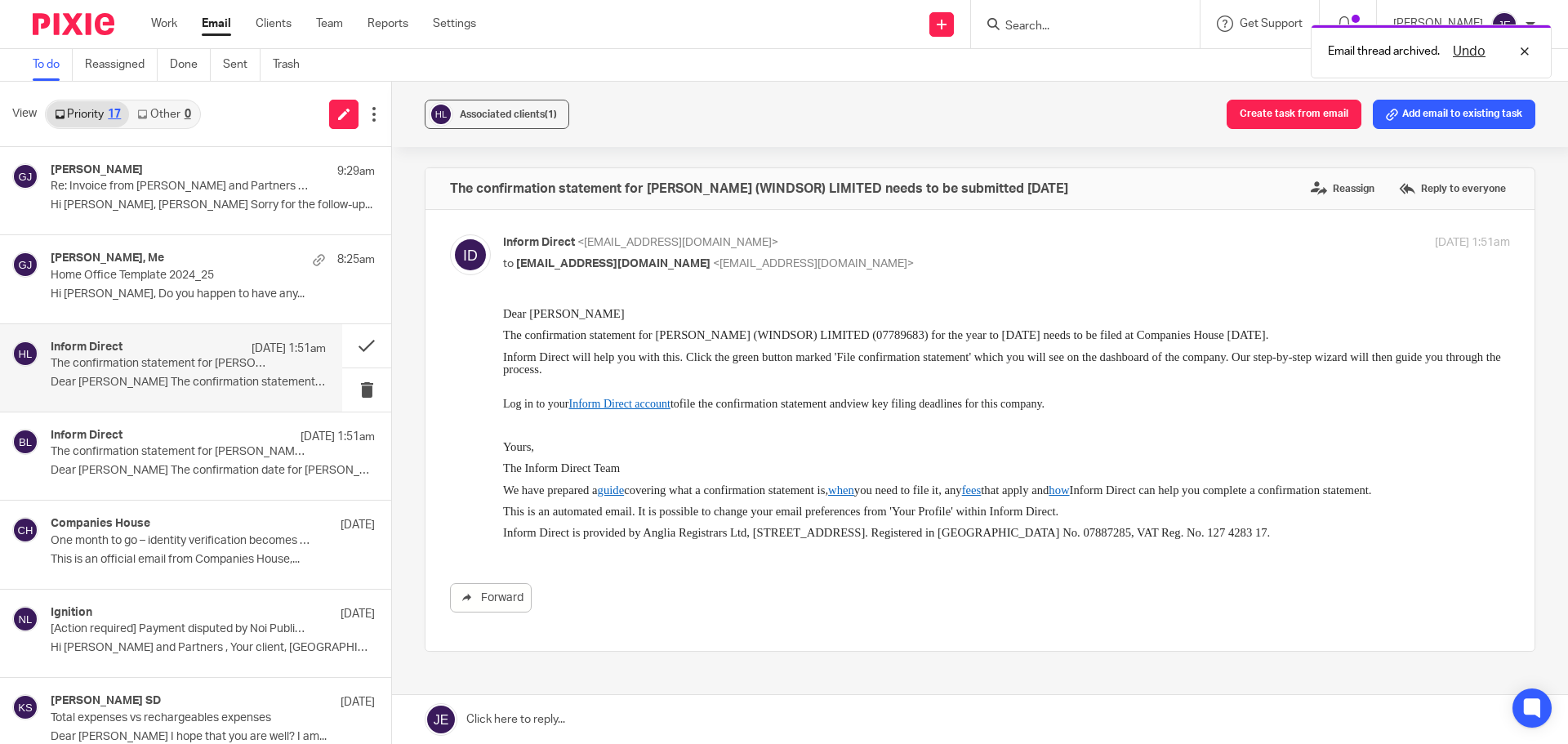
scroll to position [0, 0]
click at [211, 495] on div "Inform Direct 12 Oct 1:51am The confirmation statement for BOYLE COPPER & ZINC …" at bounding box center [171, 456] width 342 height 88
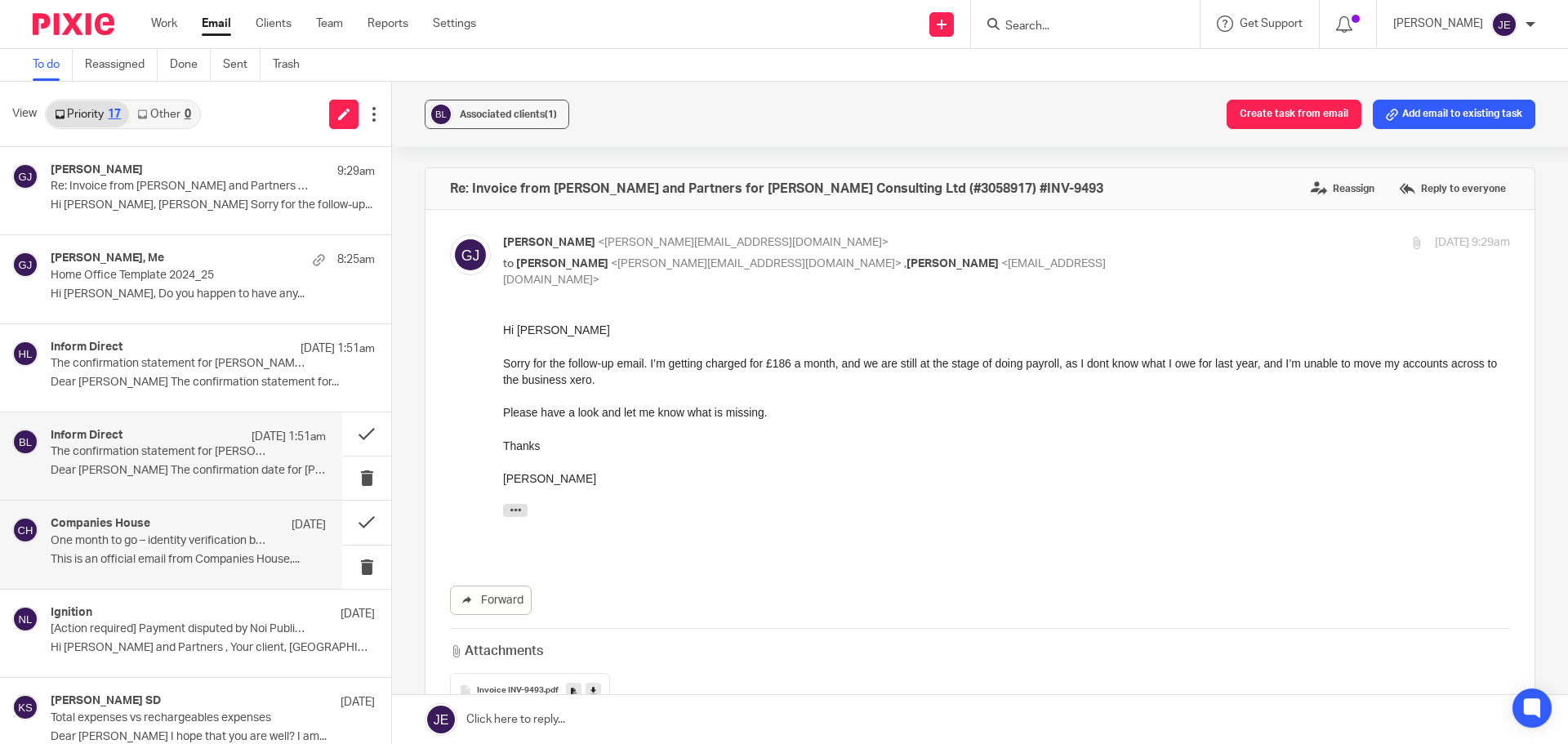
click at [233, 516] on div "Companies House 9 Oct One month to go – identity verification becomes a require…" at bounding box center [171, 545] width 342 height 88
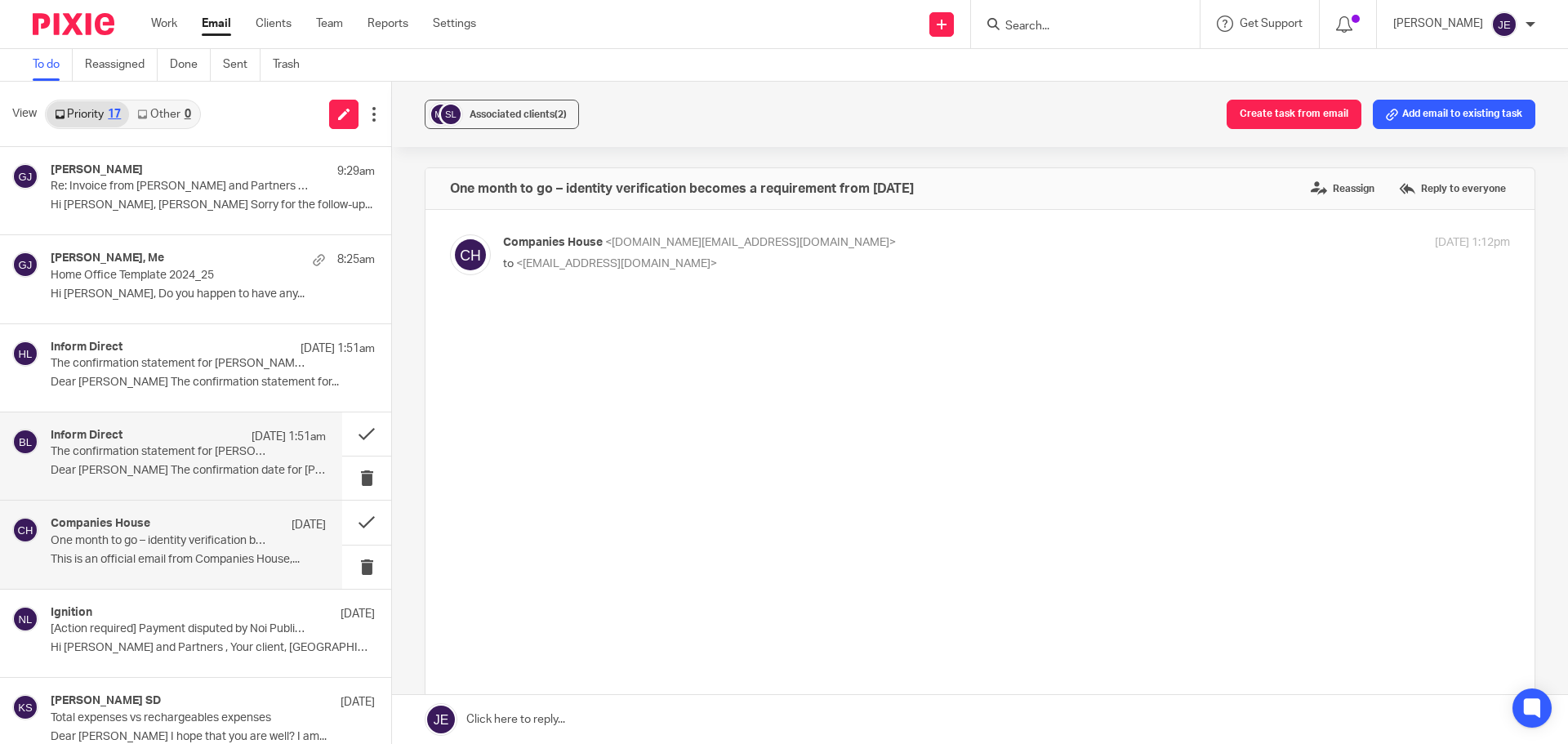
click at [238, 458] on p "The confirmation statement for BOYLE COPPER & ZINC CRAFT LTD can now be filed a…" at bounding box center [161, 452] width 220 height 14
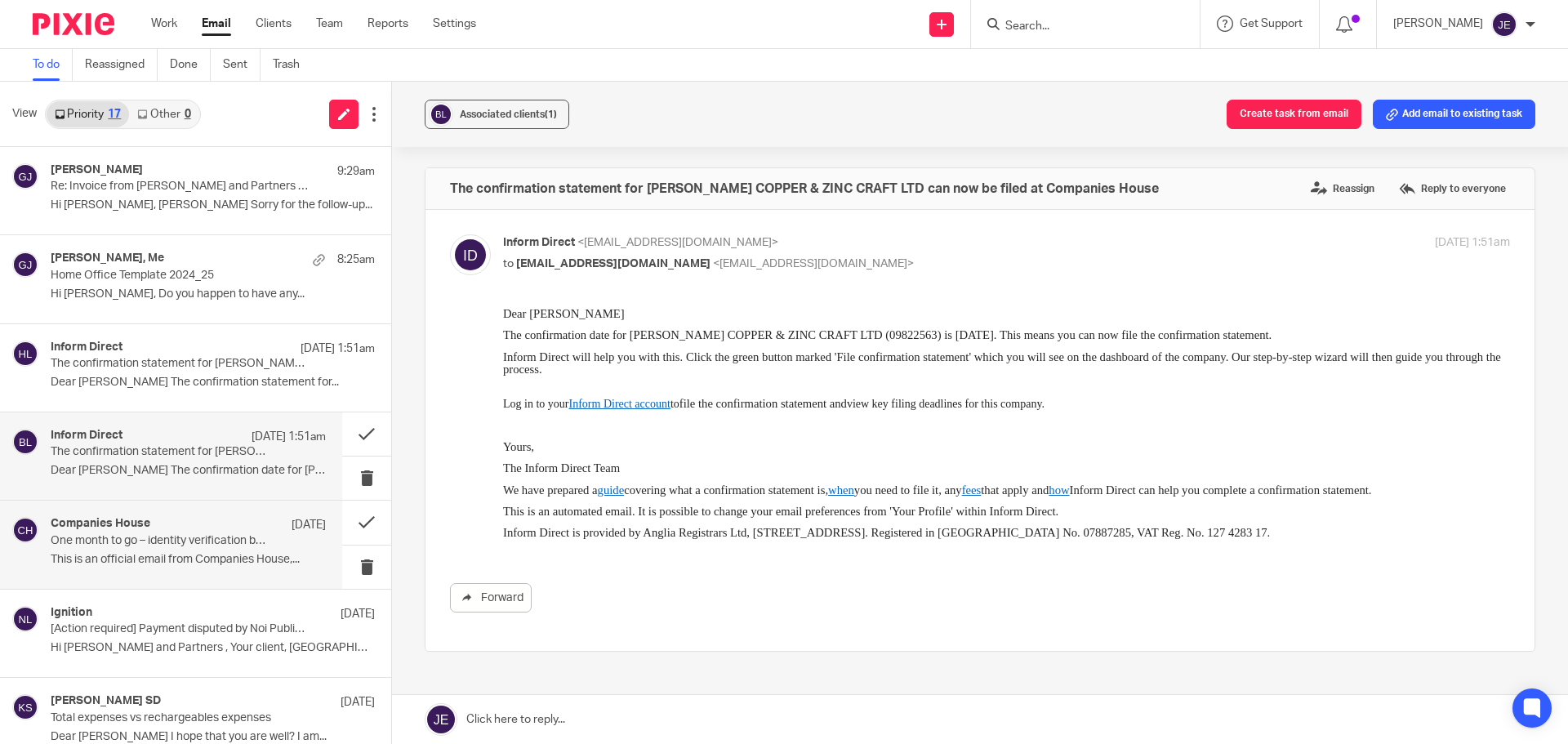
click at [235, 534] on p "One month to go – identity verification becomes a requirement from 18 November …" at bounding box center [161, 540] width 220 height 14
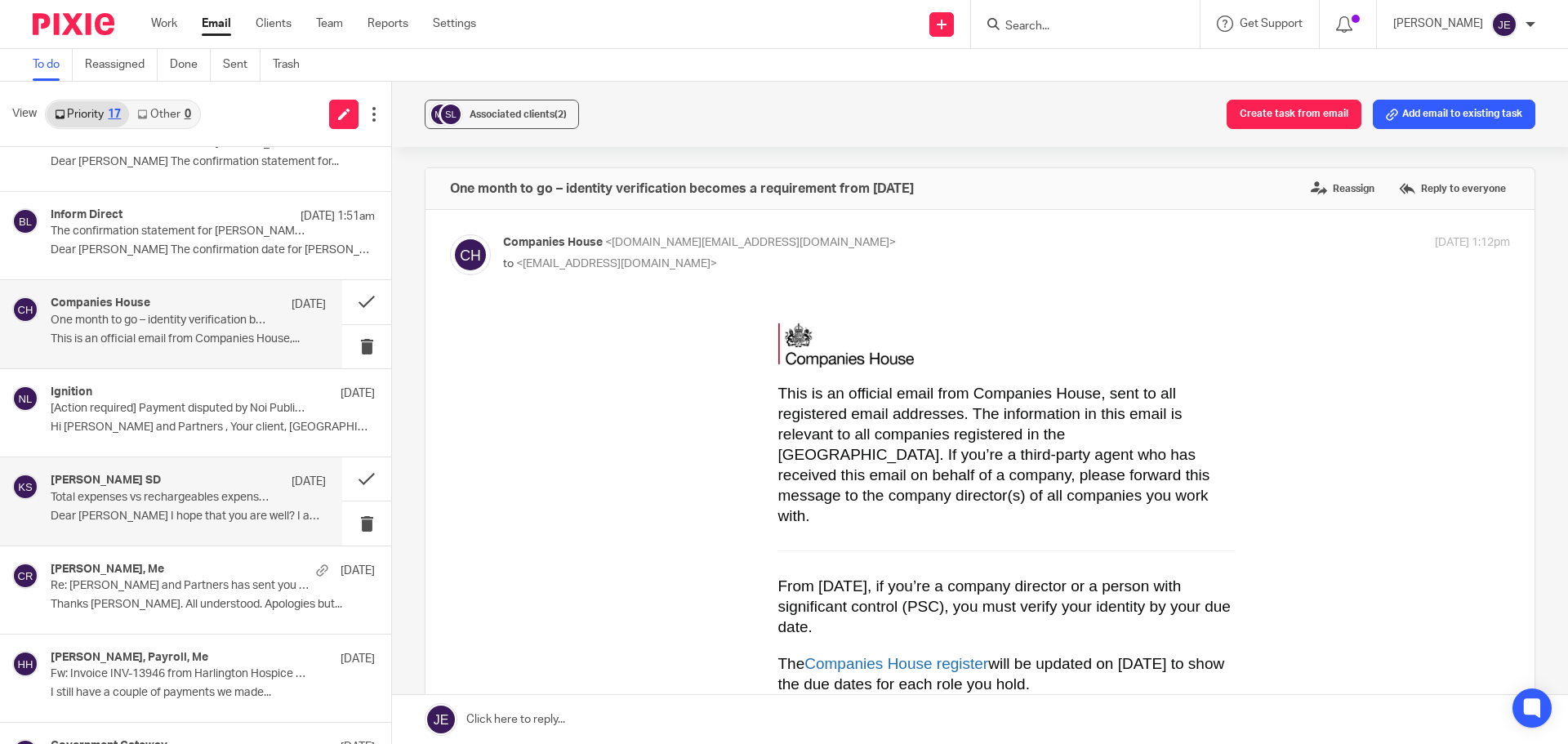
scroll to position [245, 0]
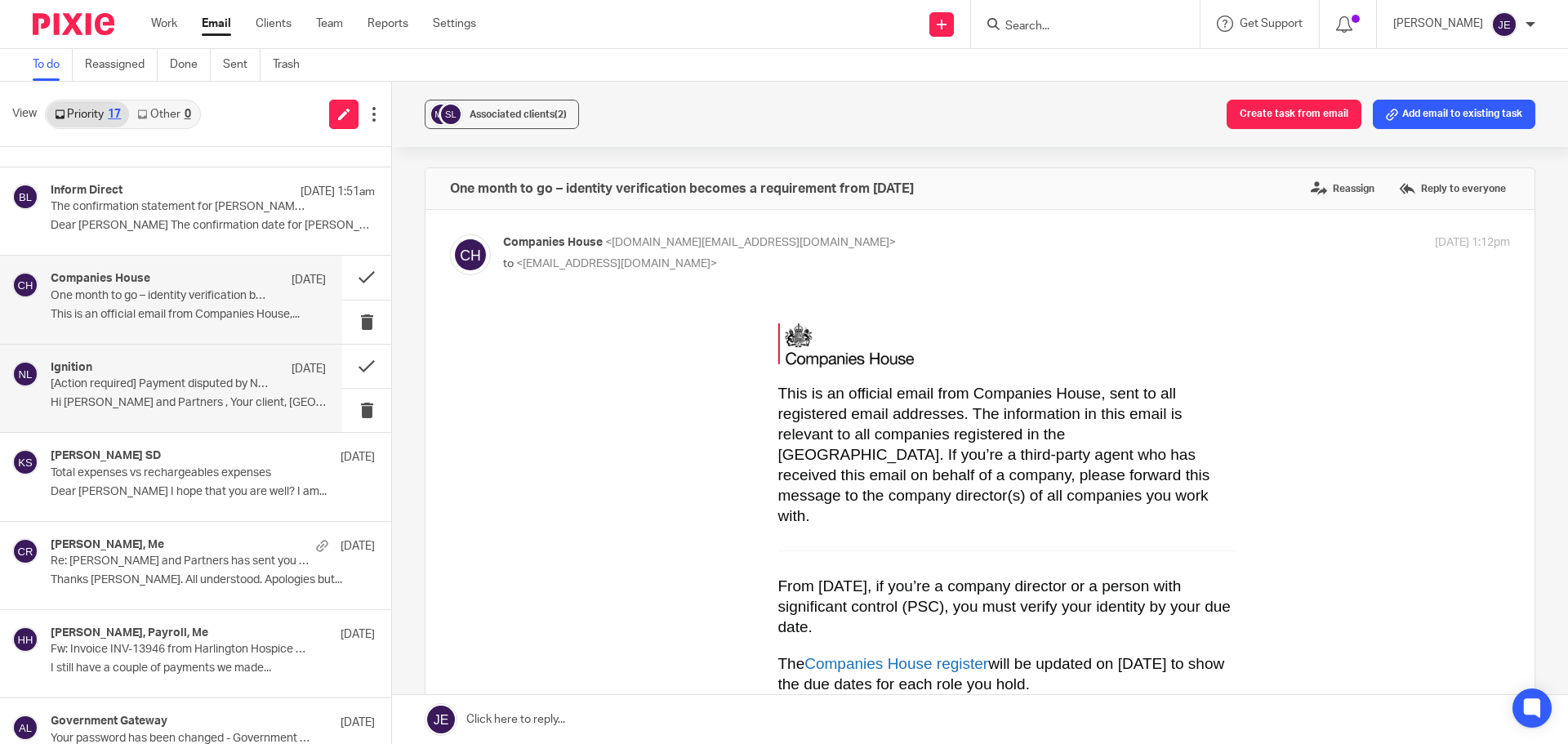
click at [254, 400] on p "Hi Munro and Partners , Your client, Noi..." at bounding box center [188, 402] width 275 height 14
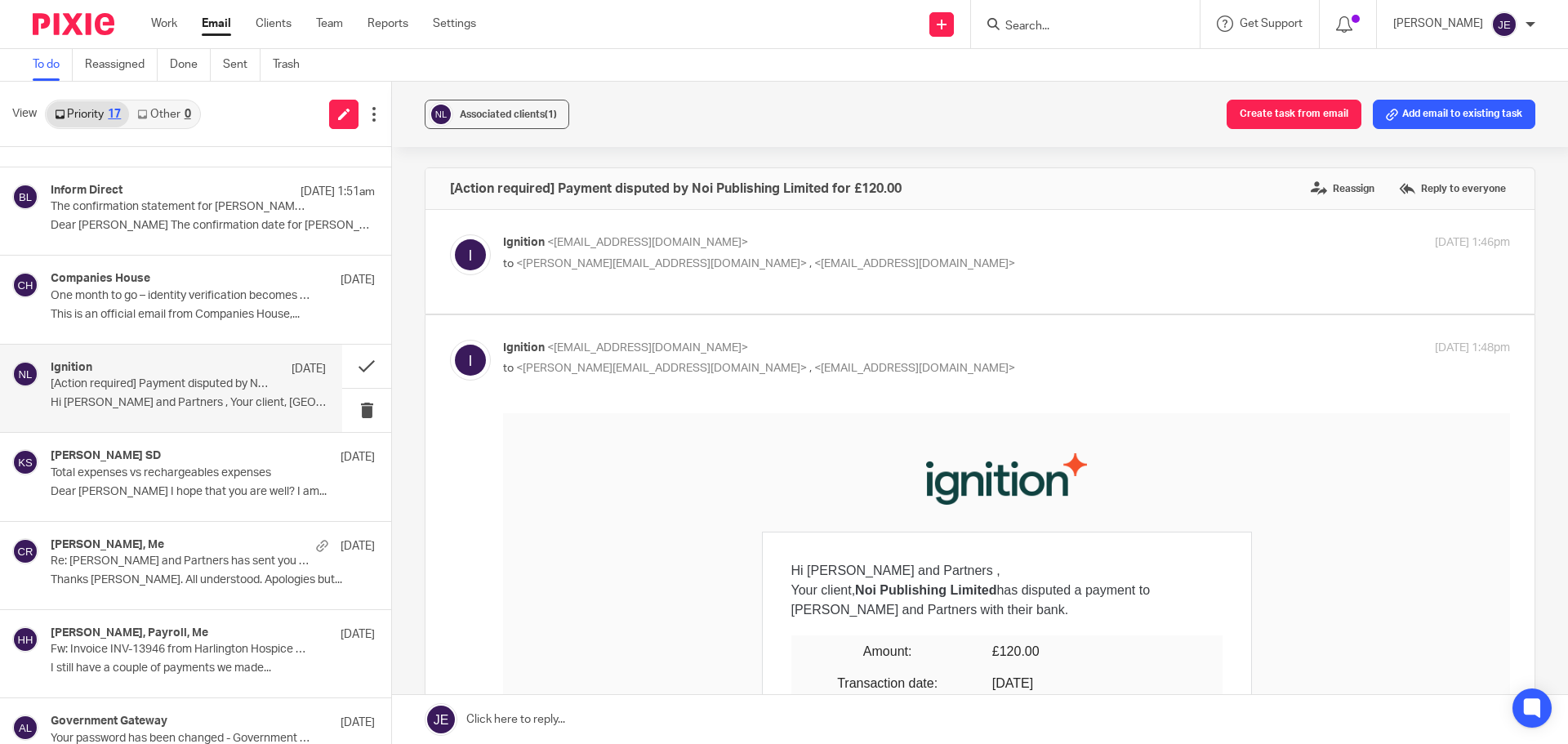
scroll to position [0, 0]
click at [224, 478] on p "Total expenses vs rechargeables expenses" at bounding box center [161, 473] width 220 height 14
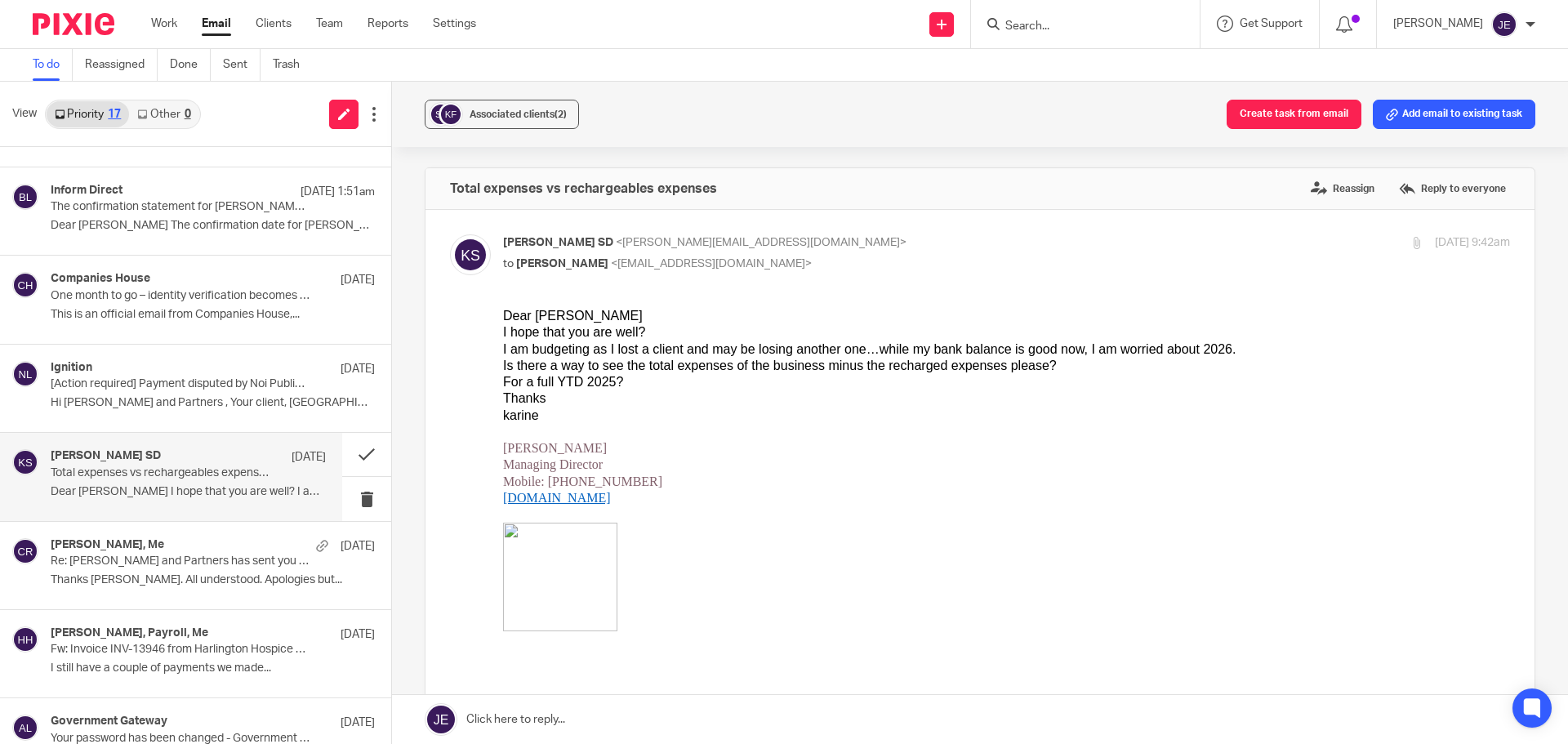
click at [219, 500] on div "Karine Fleury-Richards SD 8 Oct Total expenses vs rechargeables expenses Dear J…" at bounding box center [188, 476] width 275 height 55
click at [227, 558] on p "Re: Munro and Partners has sent you a document to sign" at bounding box center [161, 561] width 220 height 14
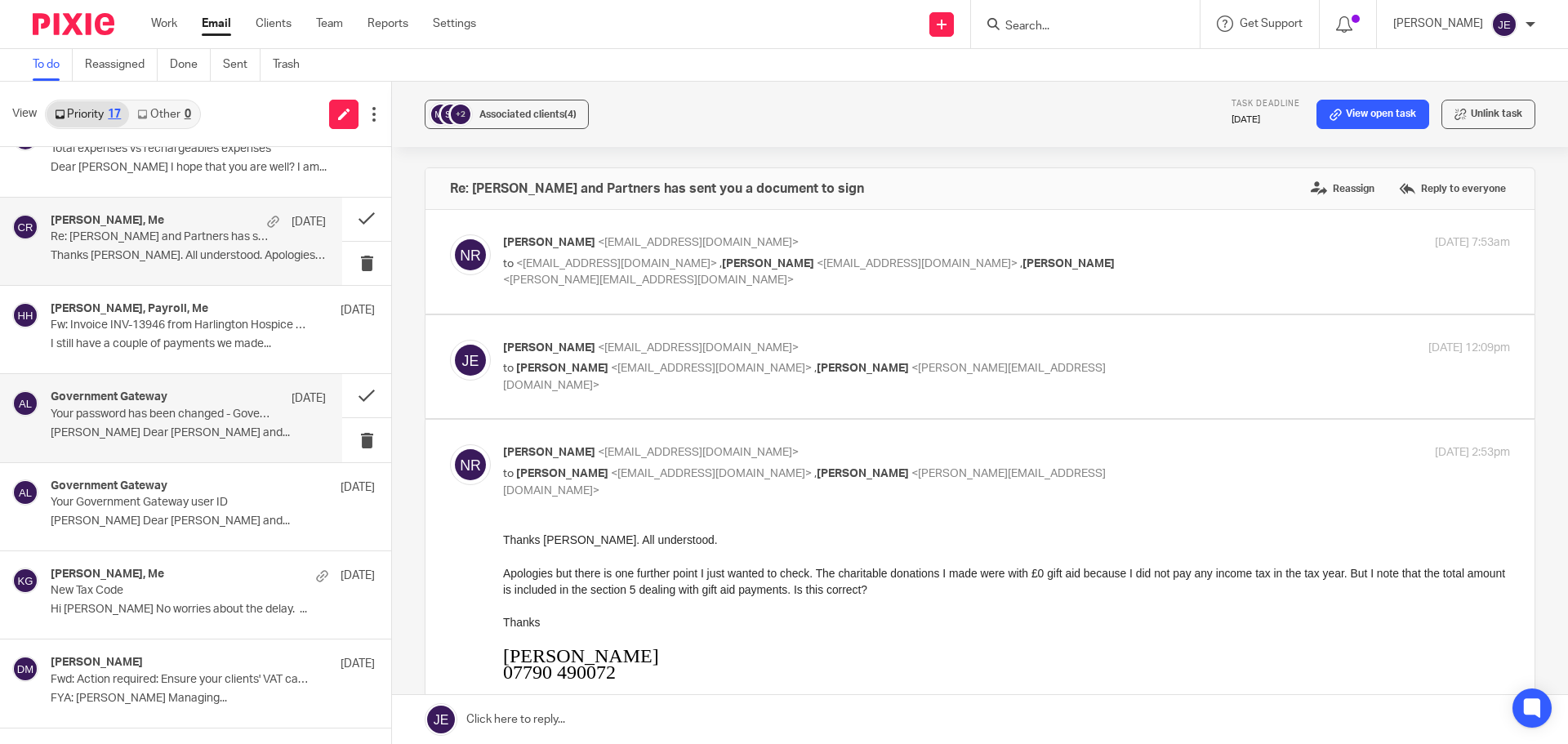
scroll to position [571, 0]
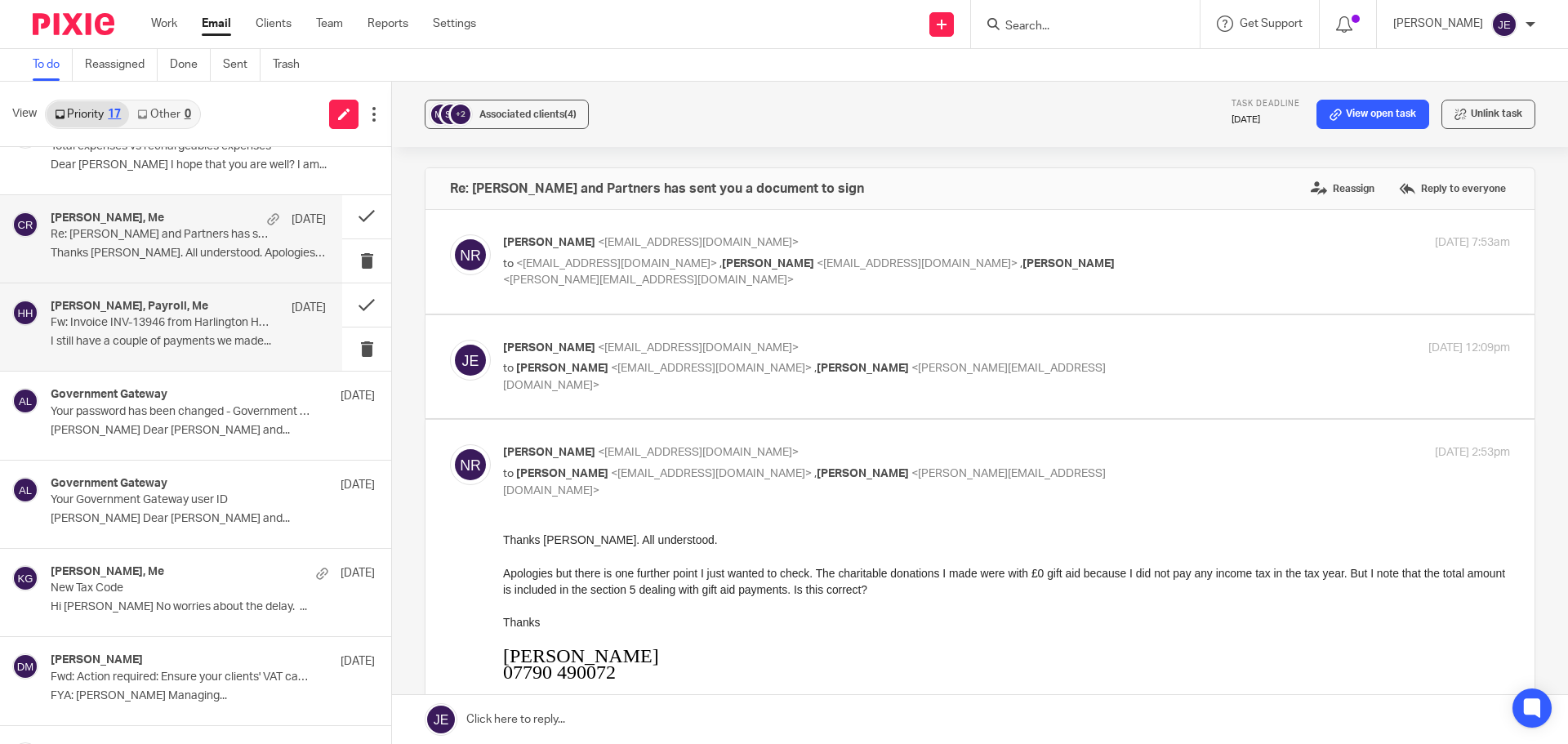
click at [214, 335] on p "I still have a couple of payments we made..." at bounding box center [188, 341] width 275 height 14
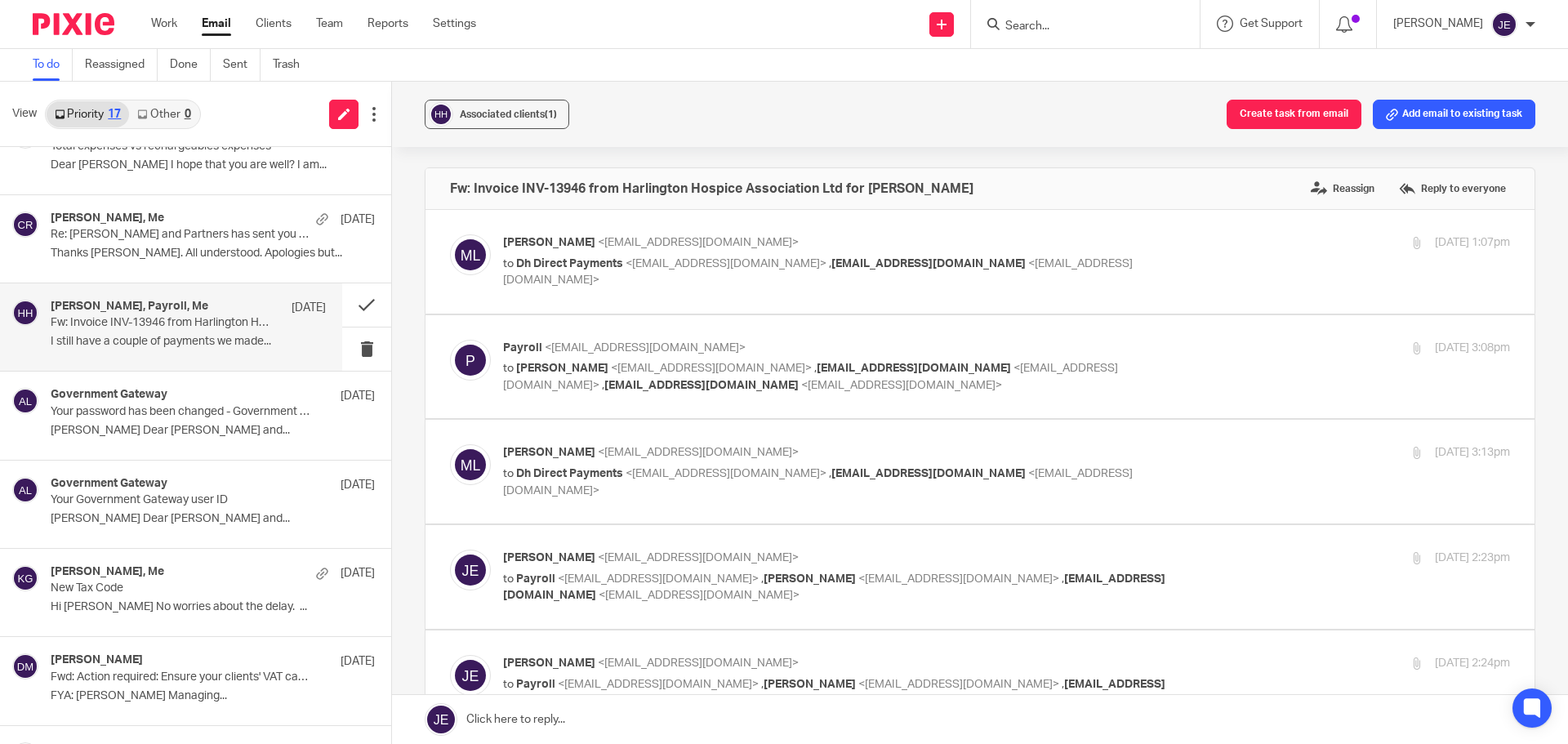
scroll to position [0, 0]
click at [352, 300] on button at bounding box center [366, 305] width 49 height 43
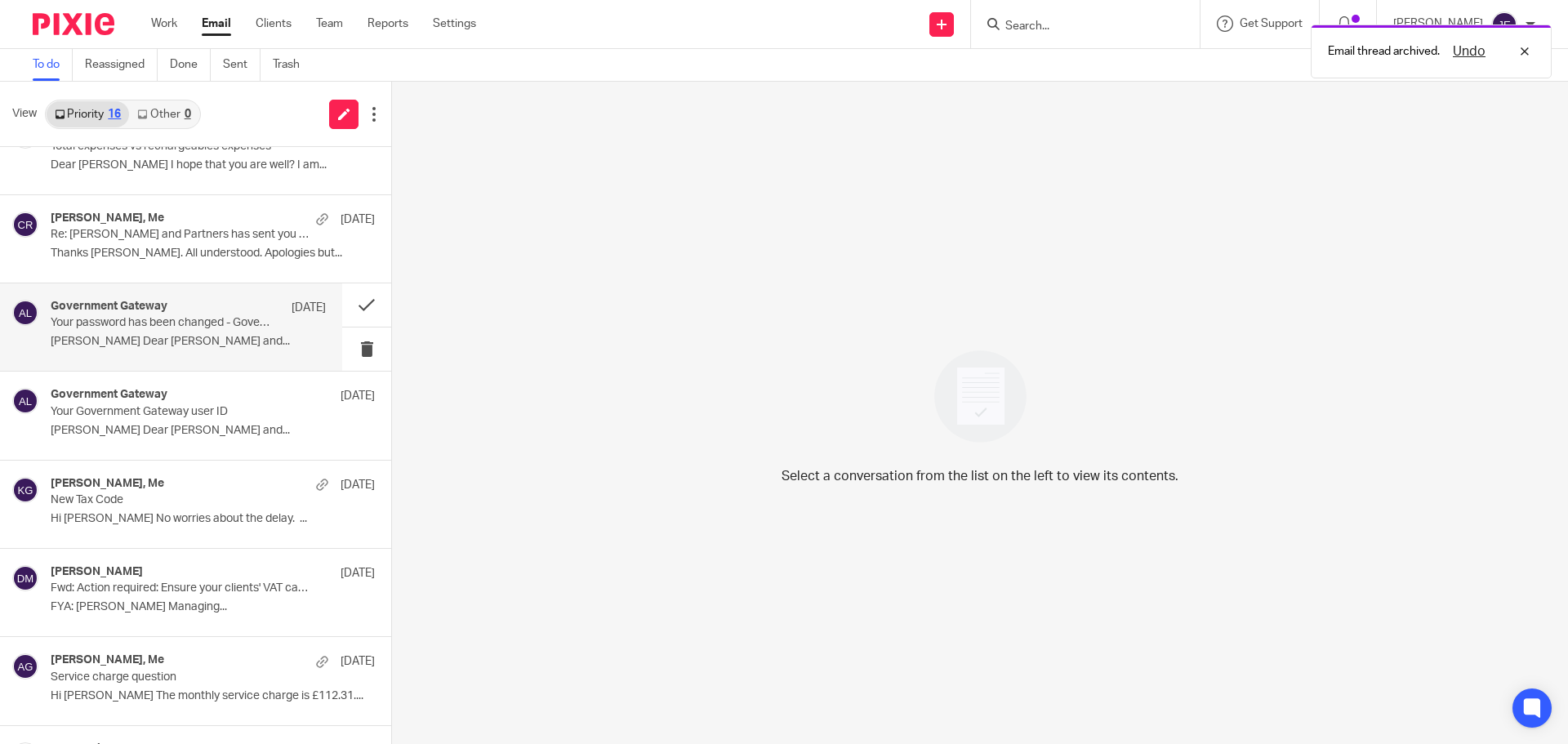
click at [199, 301] on div "Government Gateway 7 Oct" at bounding box center [188, 308] width 275 height 17
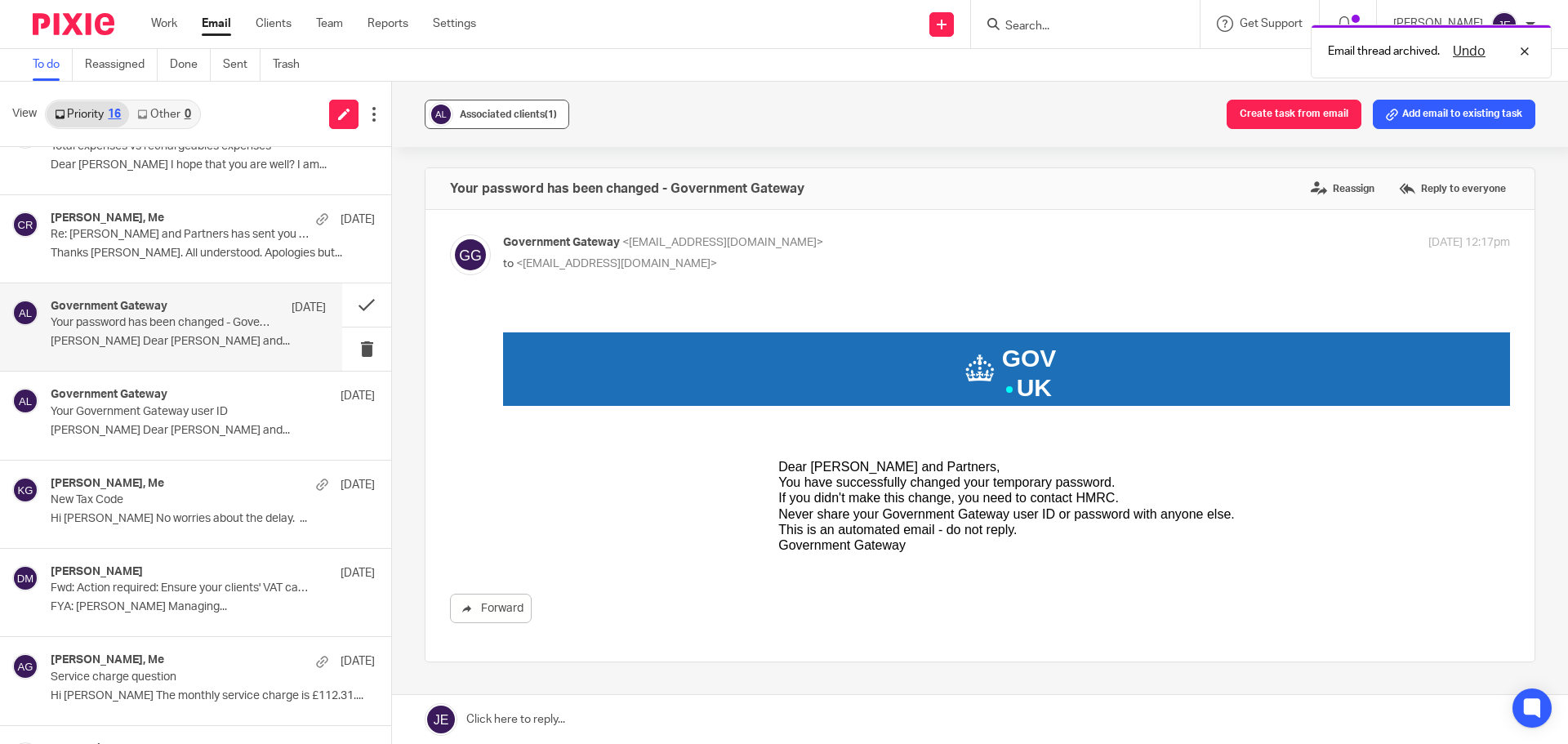
click at [512, 111] on span "Associated clients (1)" at bounding box center [507, 114] width 97 height 10
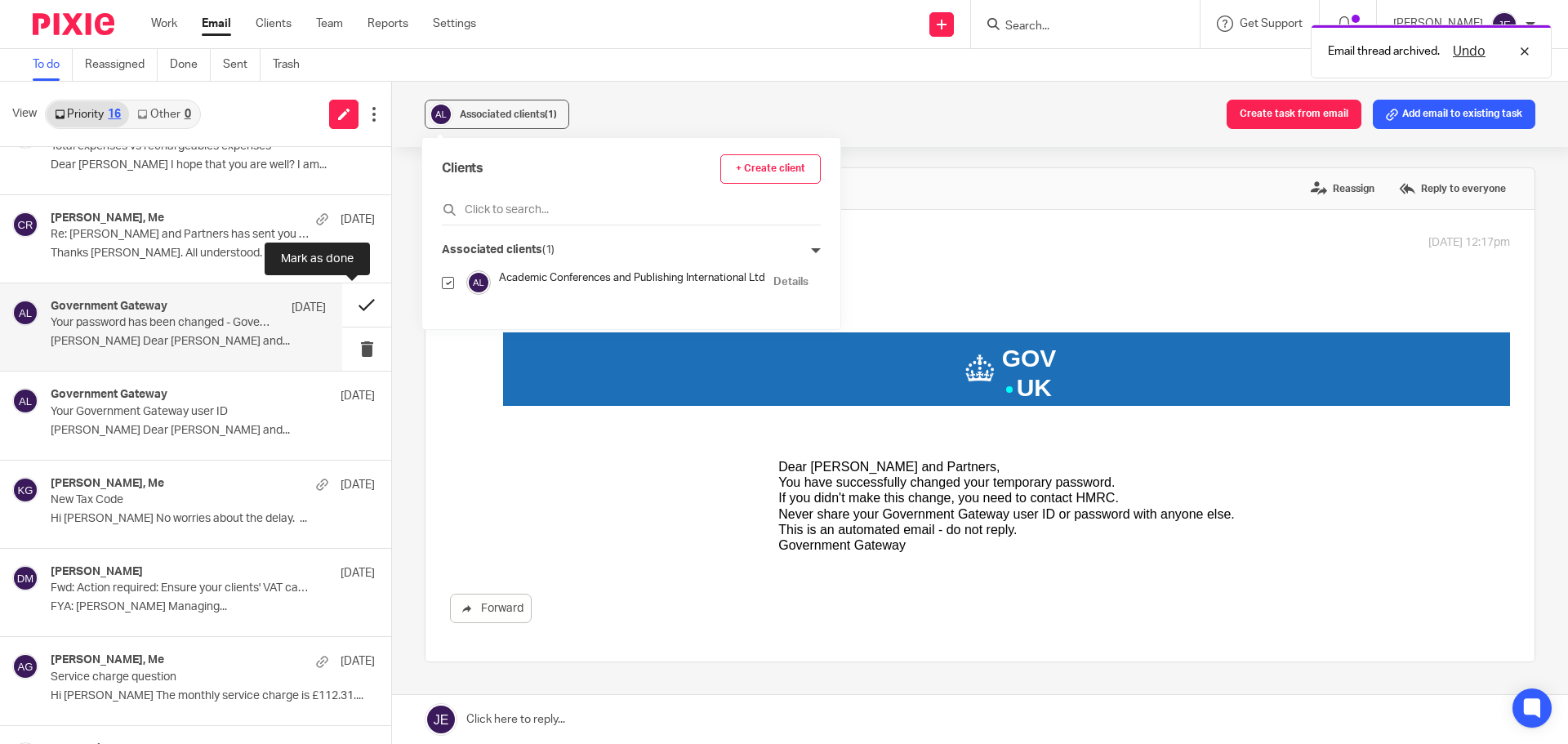
click at [352, 306] on button at bounding box center [366, 305] width 49 height 43
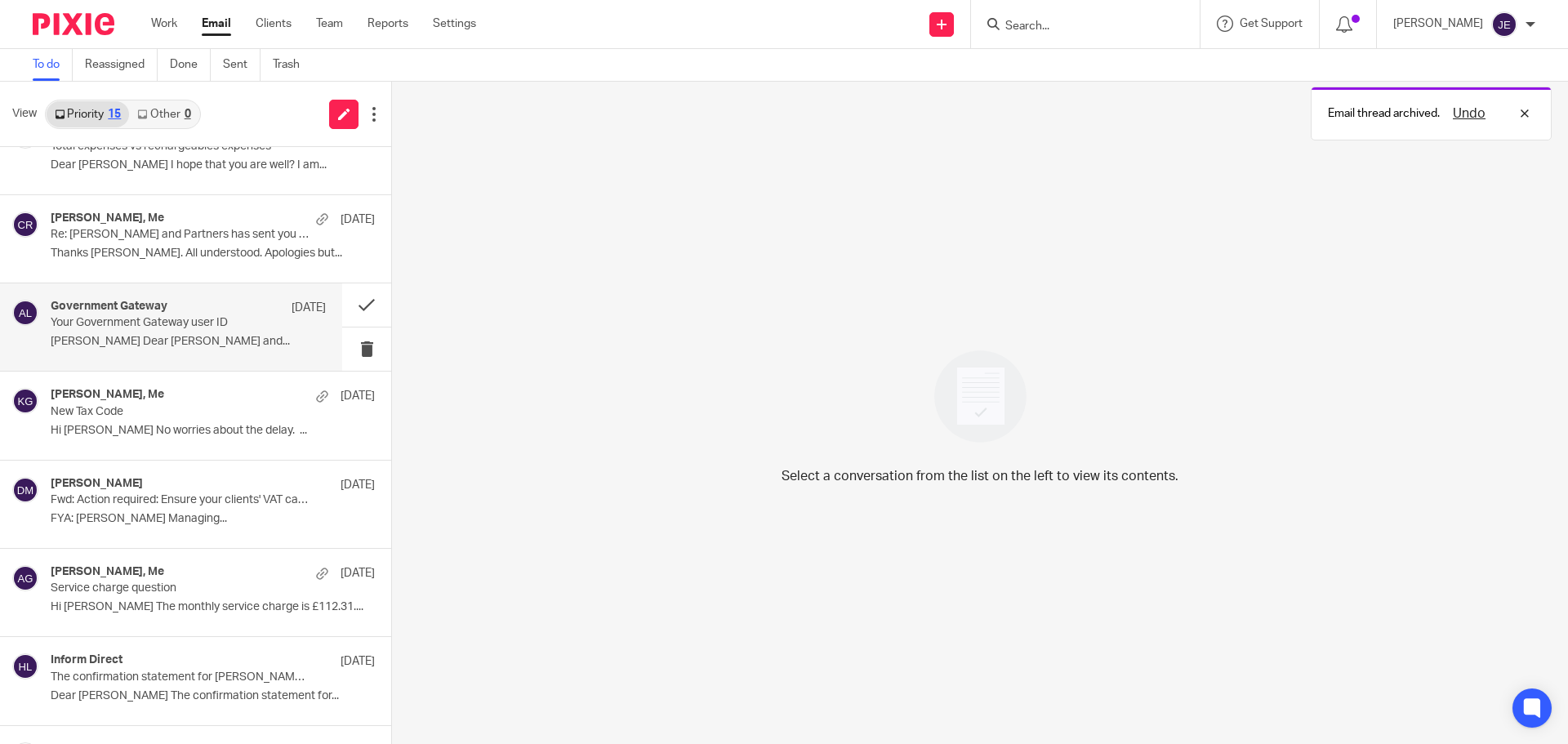
click at [233, 329] on p "Your Government Gateway user ID" at bounding box center [161, 323] width 220 height 14
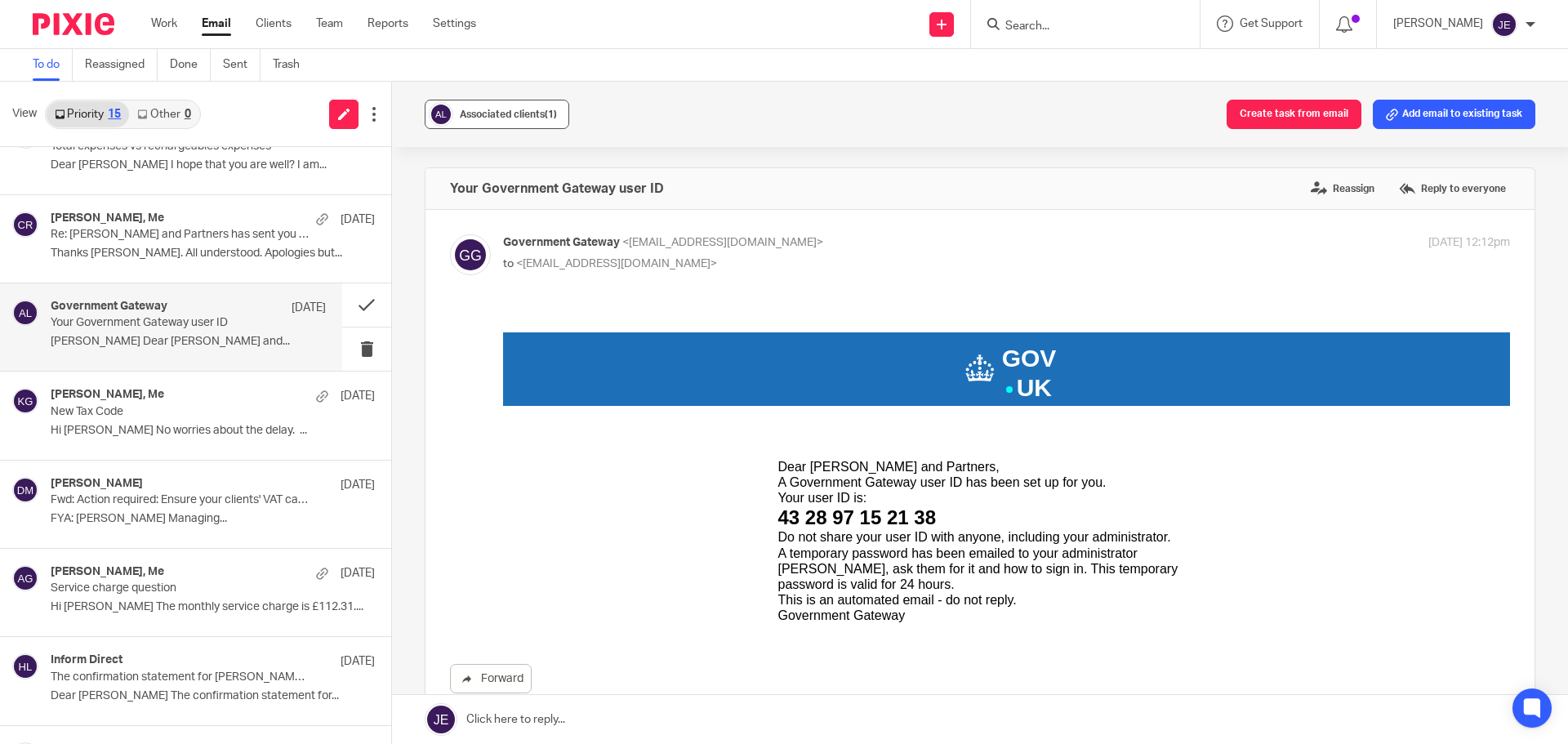
click at [481, 115] on span "Associated clients (1)" at bounding box center [507, 114] width 97 height 10
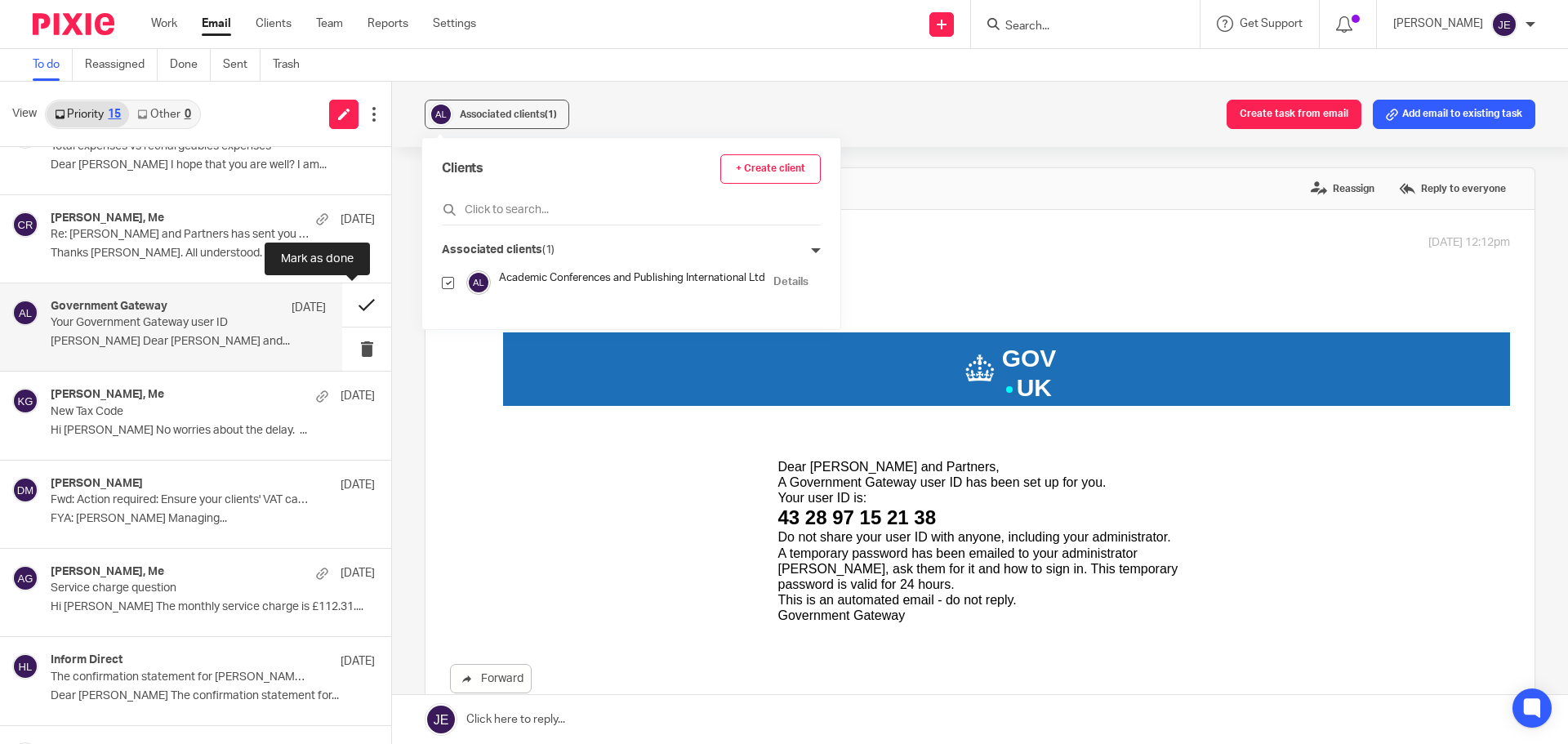
click at [349, 308] on button at bounding box center [366, 305] width 49 height 43
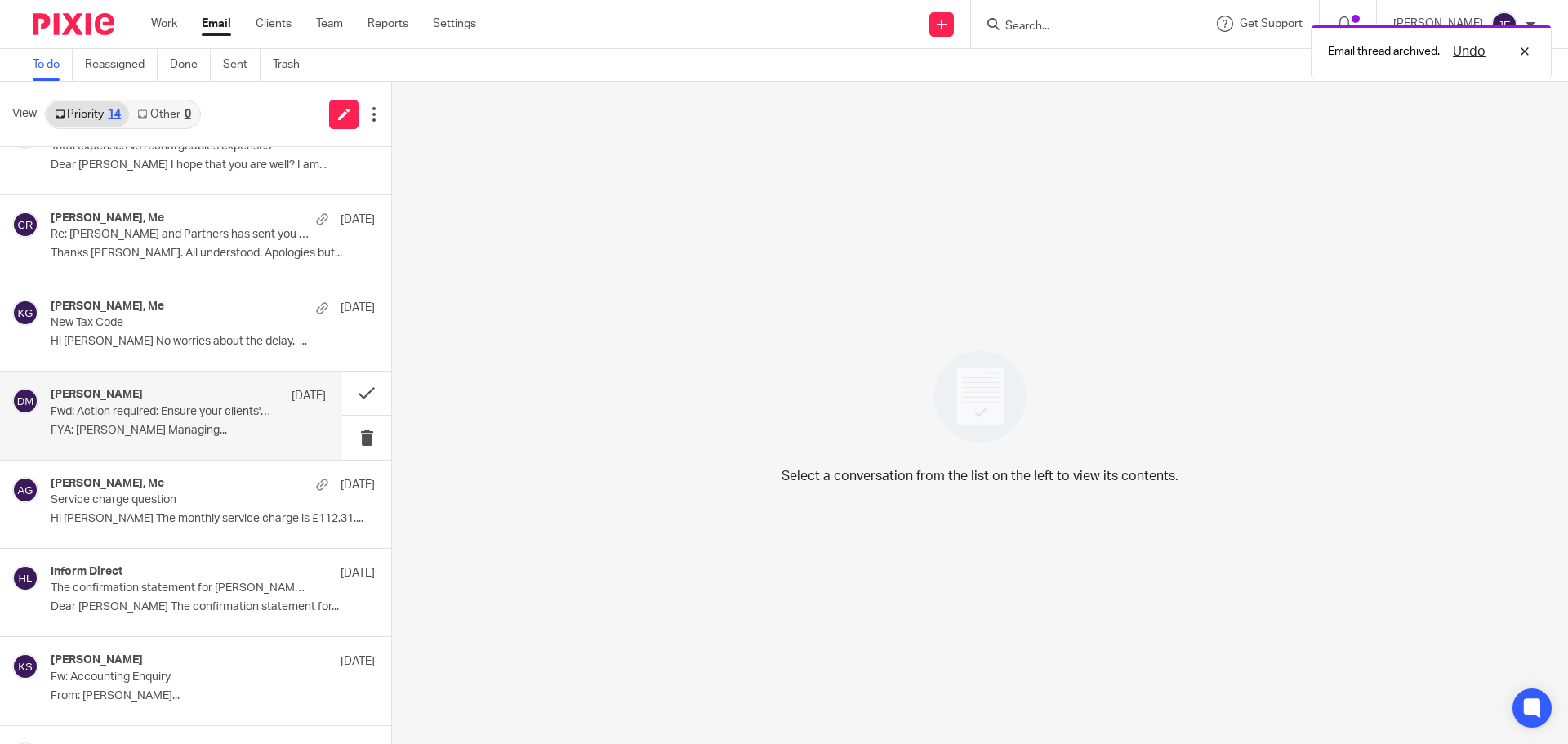
click at [247, 425] on p "FYA: [PERSON_NAME] Managing..." at bounding box center [188, 430] width 275 height 14
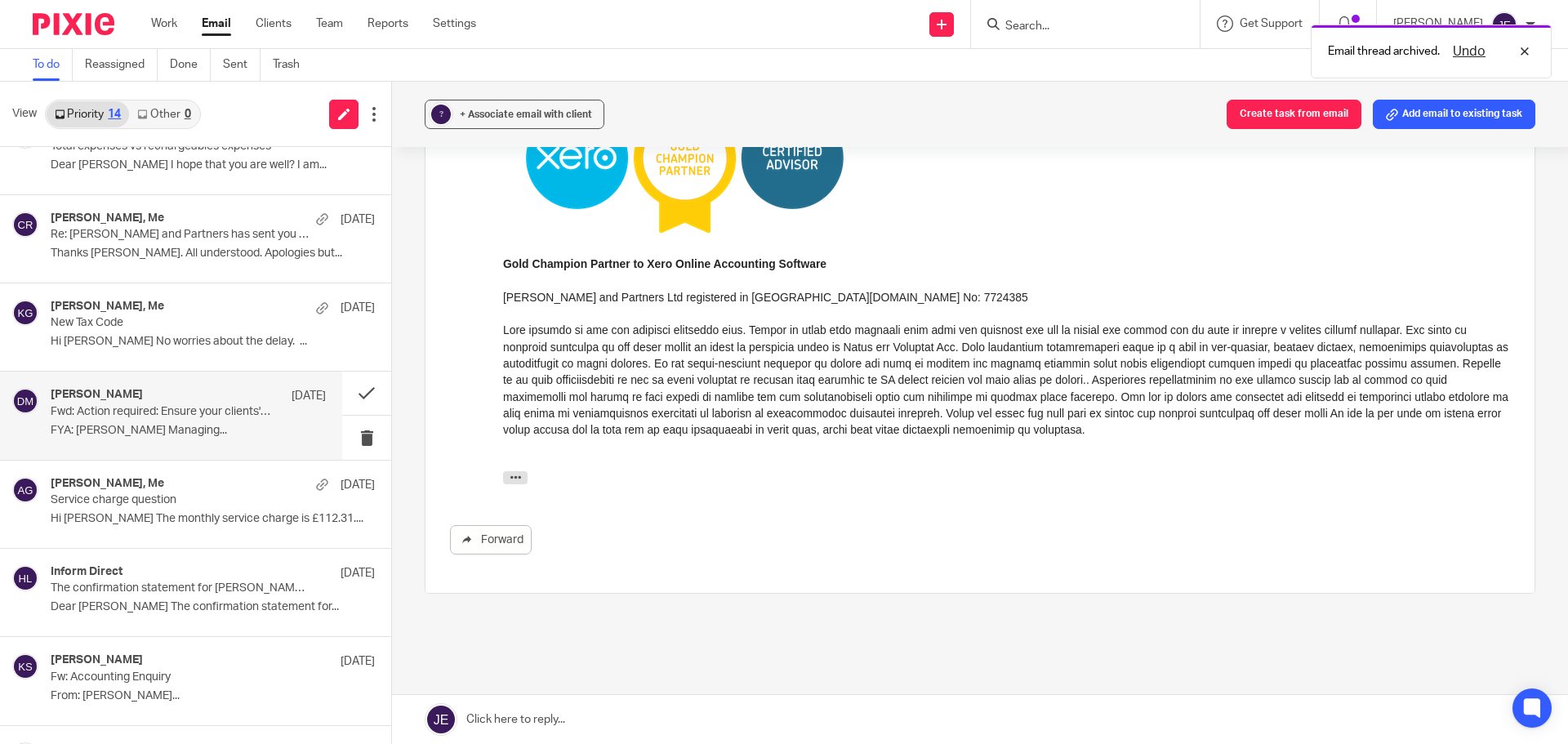
scroll to position [616, 0]
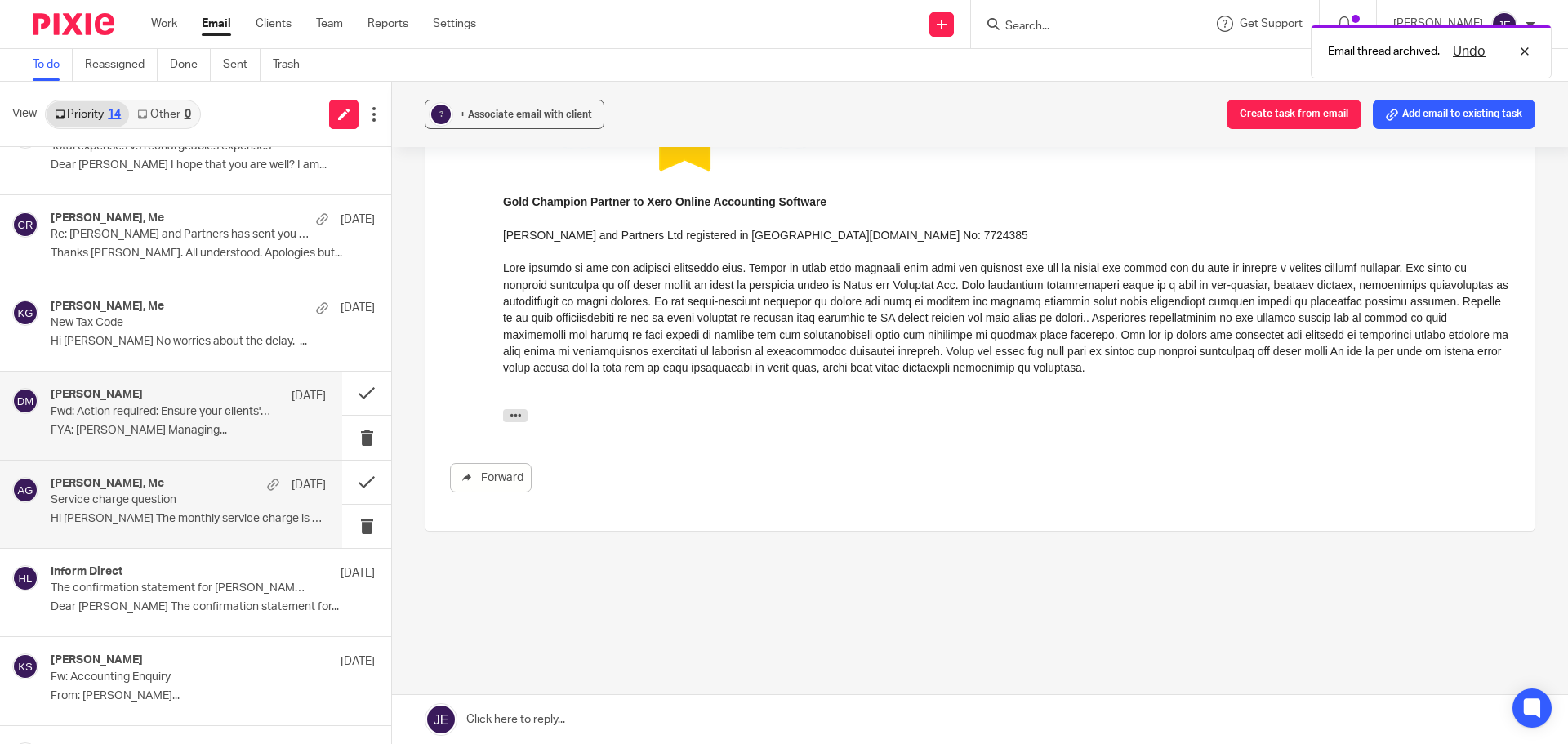
click at [221, 480] on div "Adam Green, Me 5 Oct" at bounding box center [188, 485] width 275 height 17
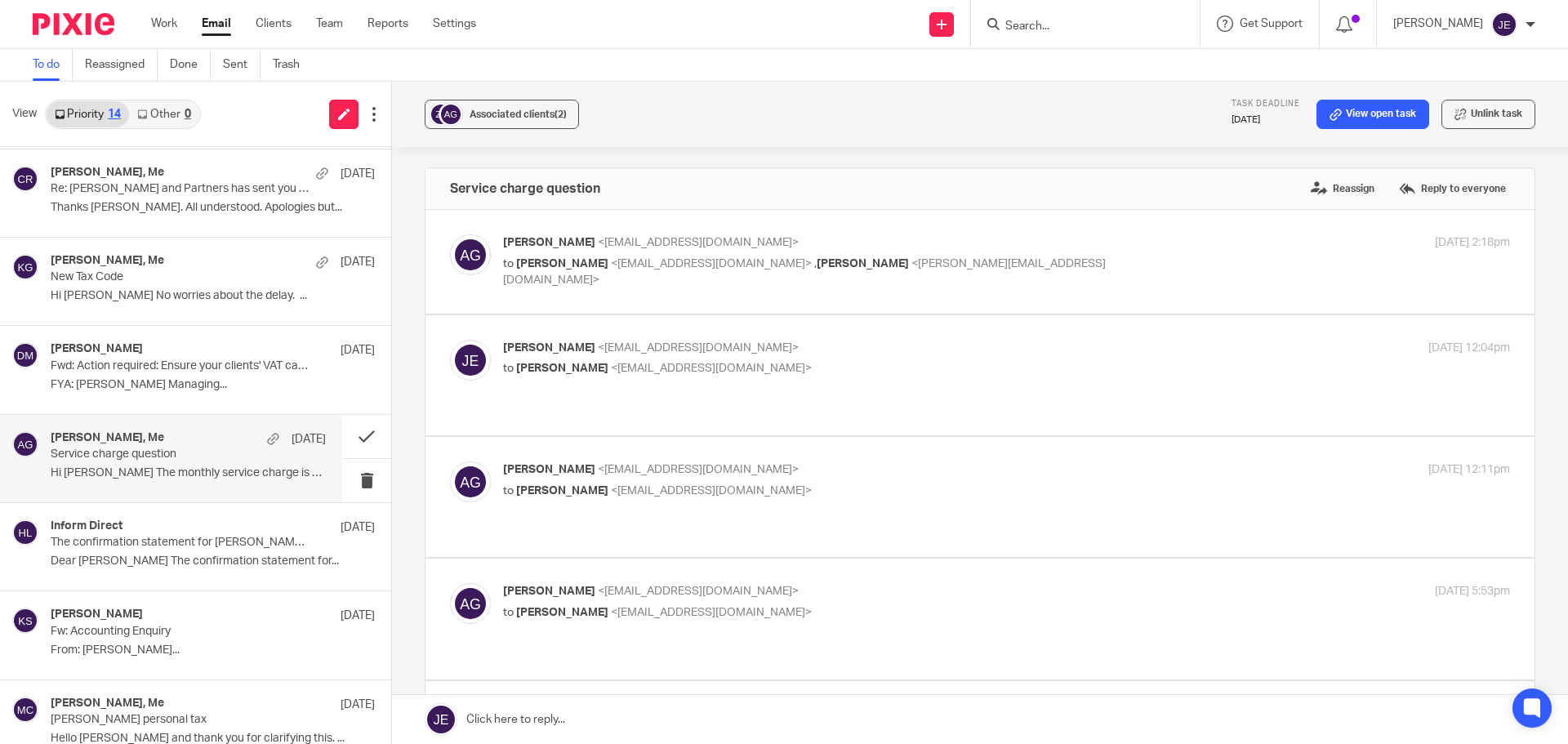
scroll to position [641, 0]
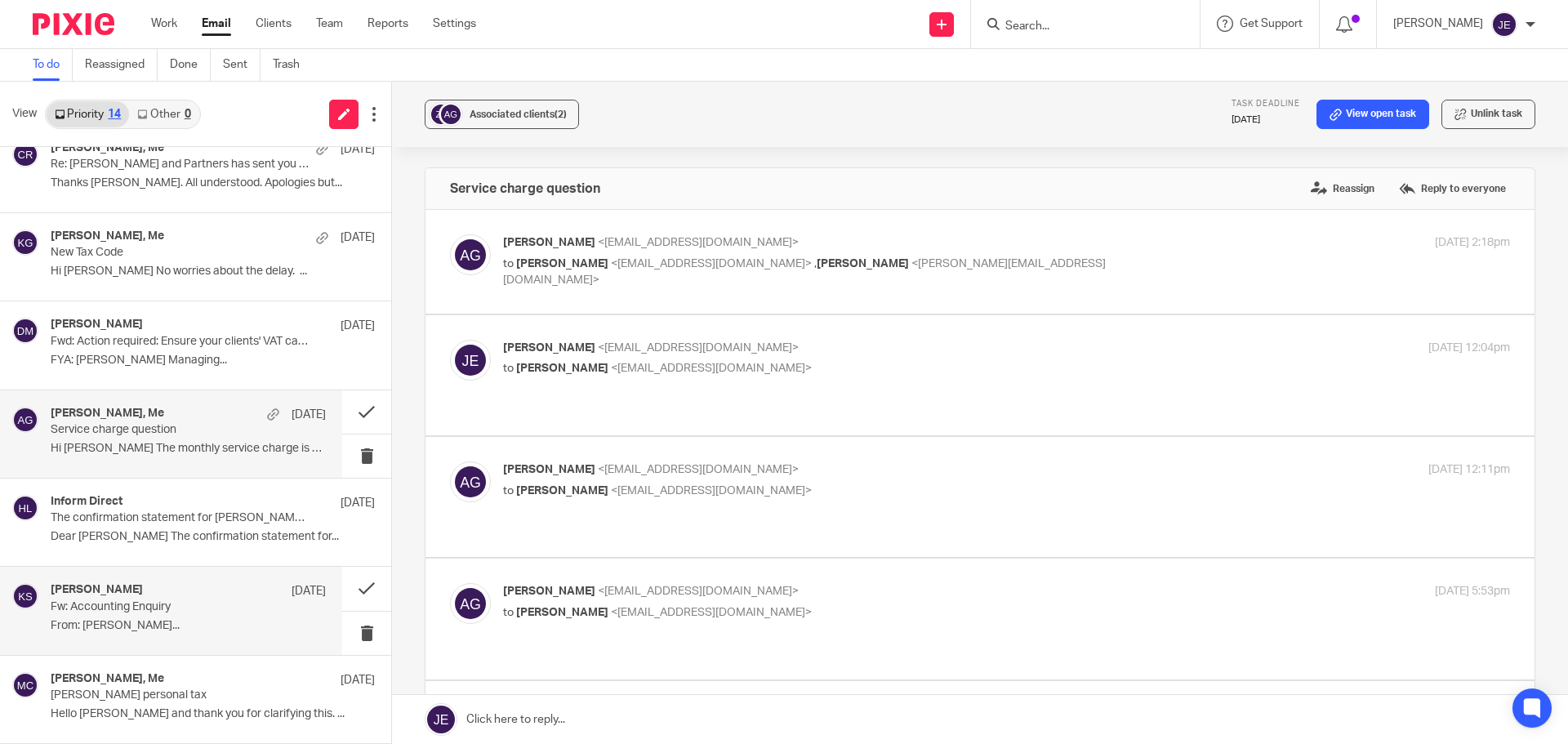
click at [254, 612] on p "Fw: Accounting Enquiry" at bounding box center [161, 607] width 220 height 14
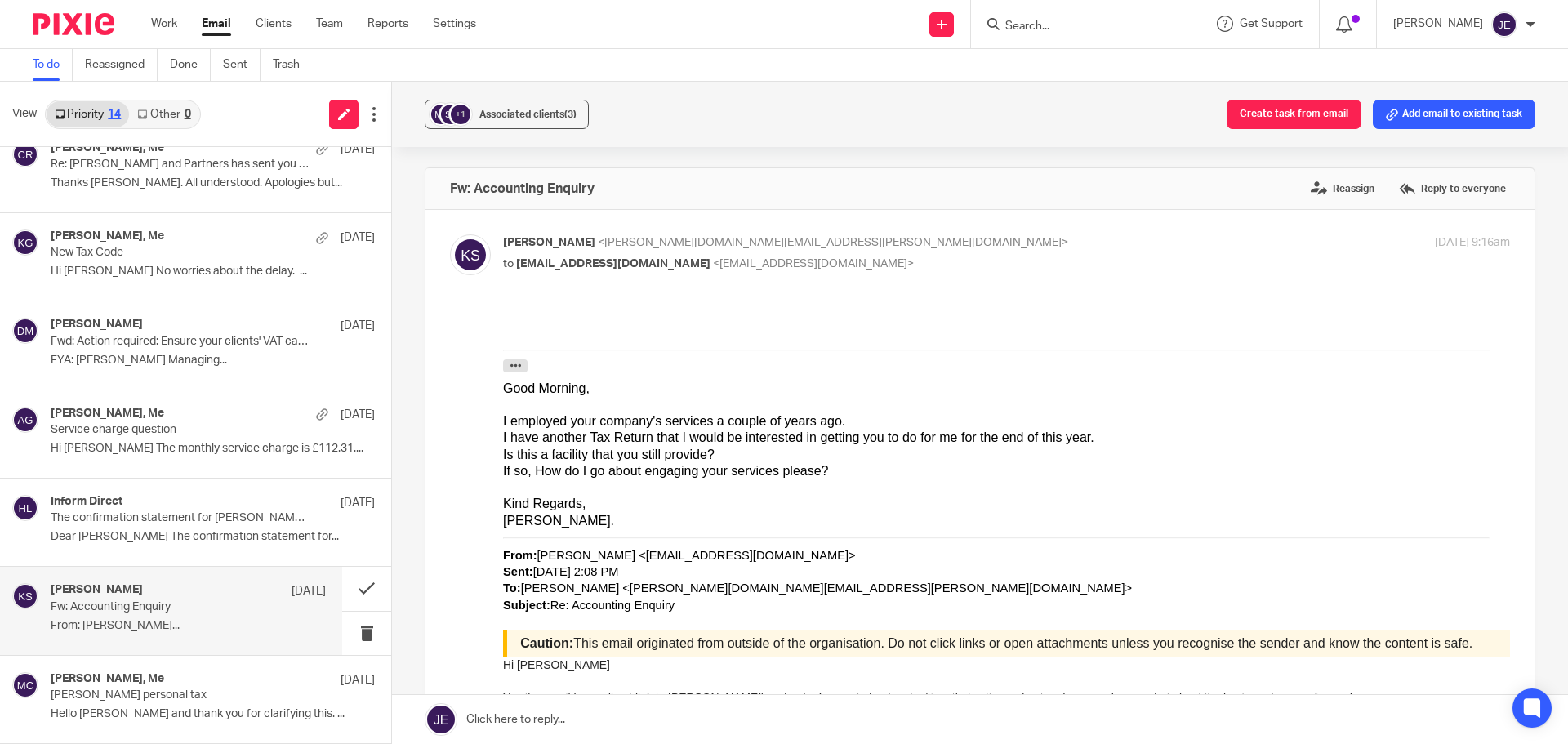
scroll to position [0, 0]
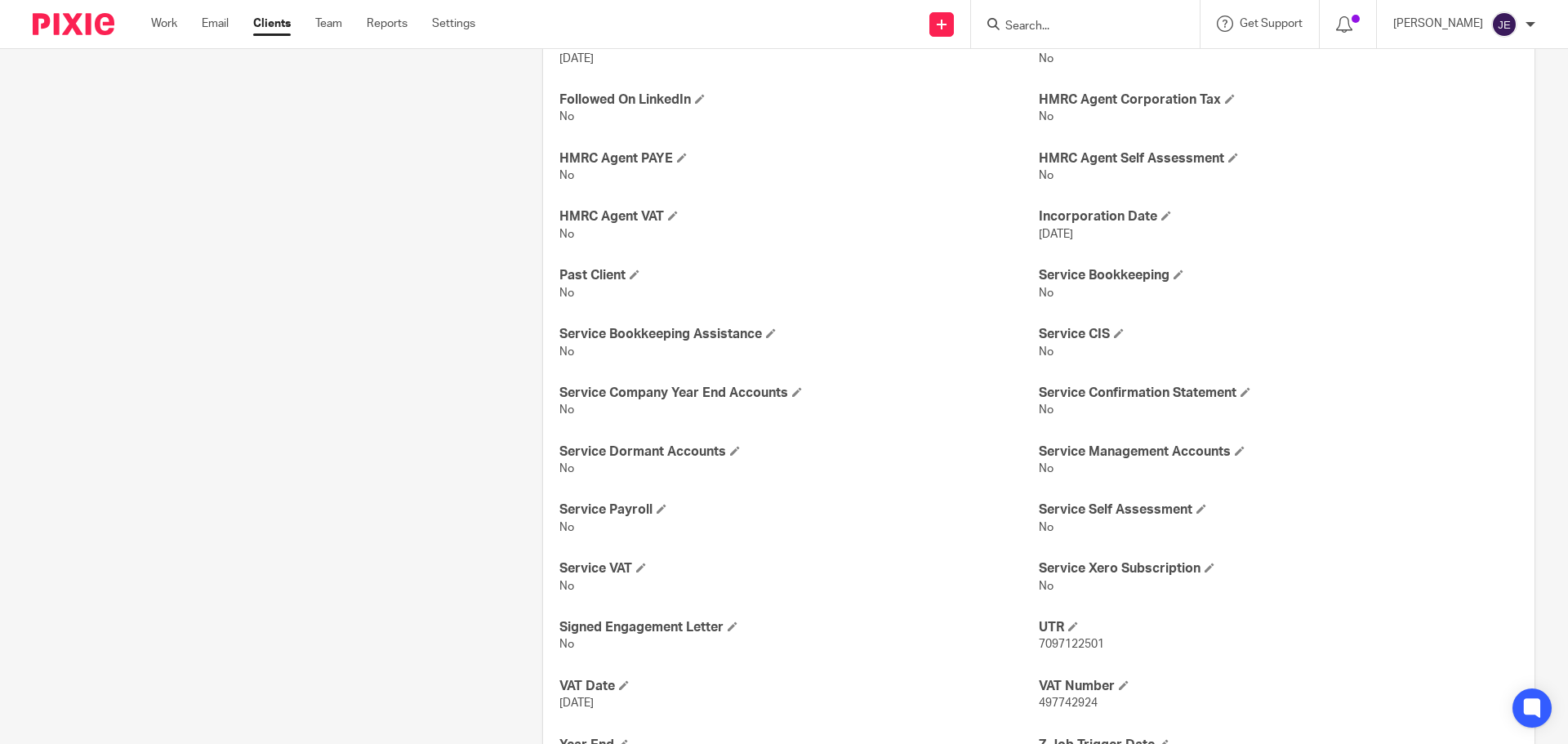
scroll to position [725, 0]
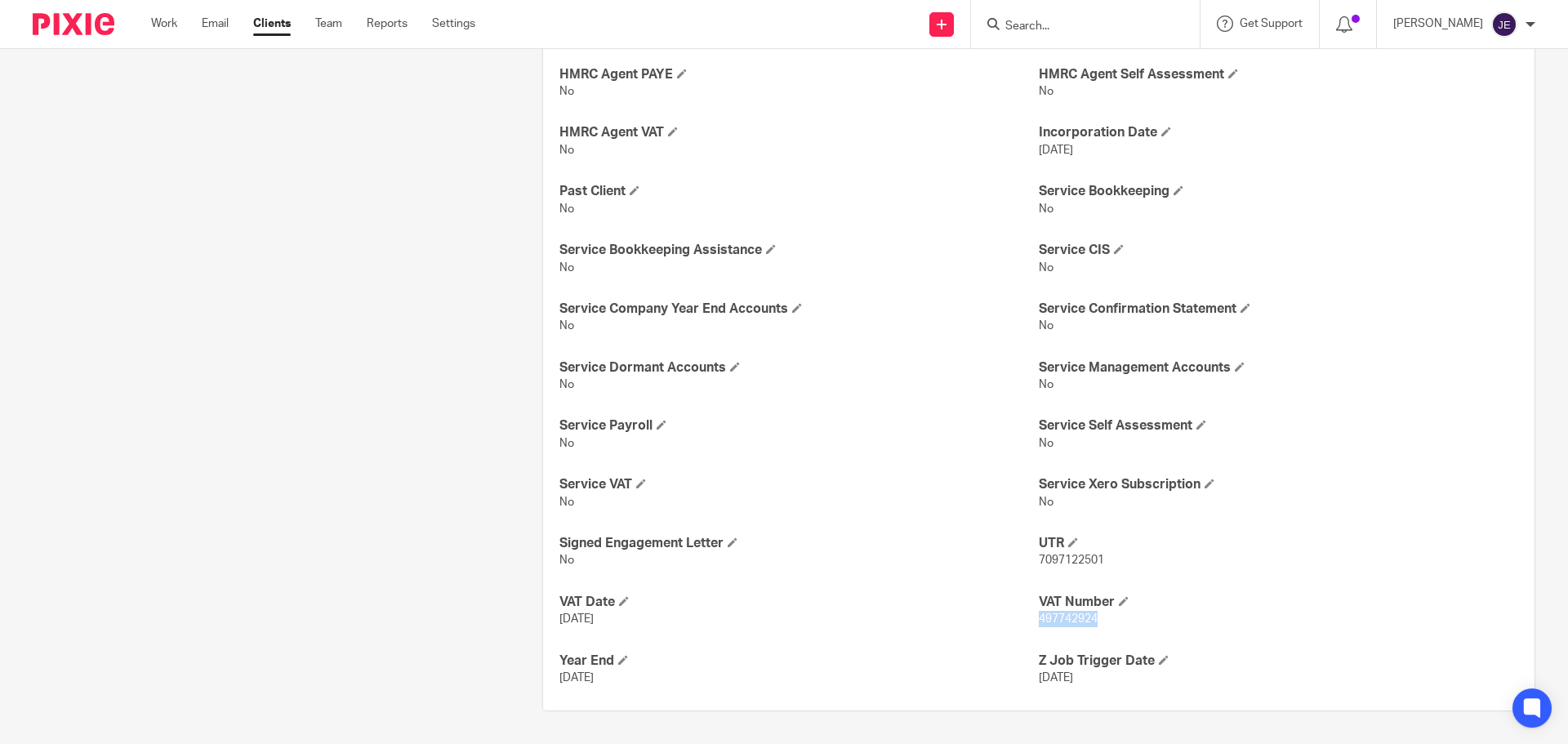
drag, startPoint x: 1099, startPoint y: 617, endPoint x: 1031, endPoint y: 622, distance: 68.2
click at [1039, 622] on p "497742924" at bounding box center [1278, 619] width 479 height 17
copy span "497742924"
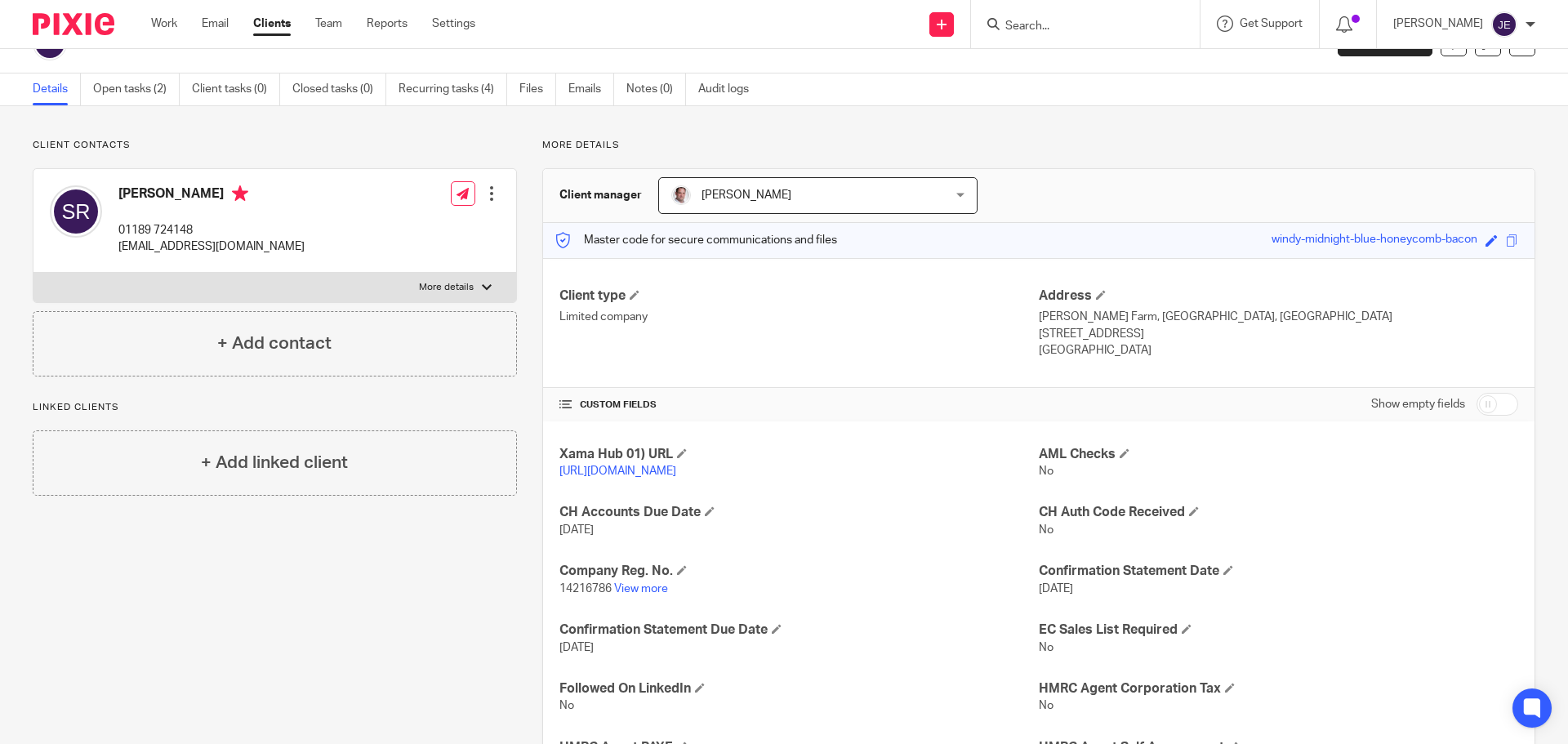
scroll to position [0, 0]
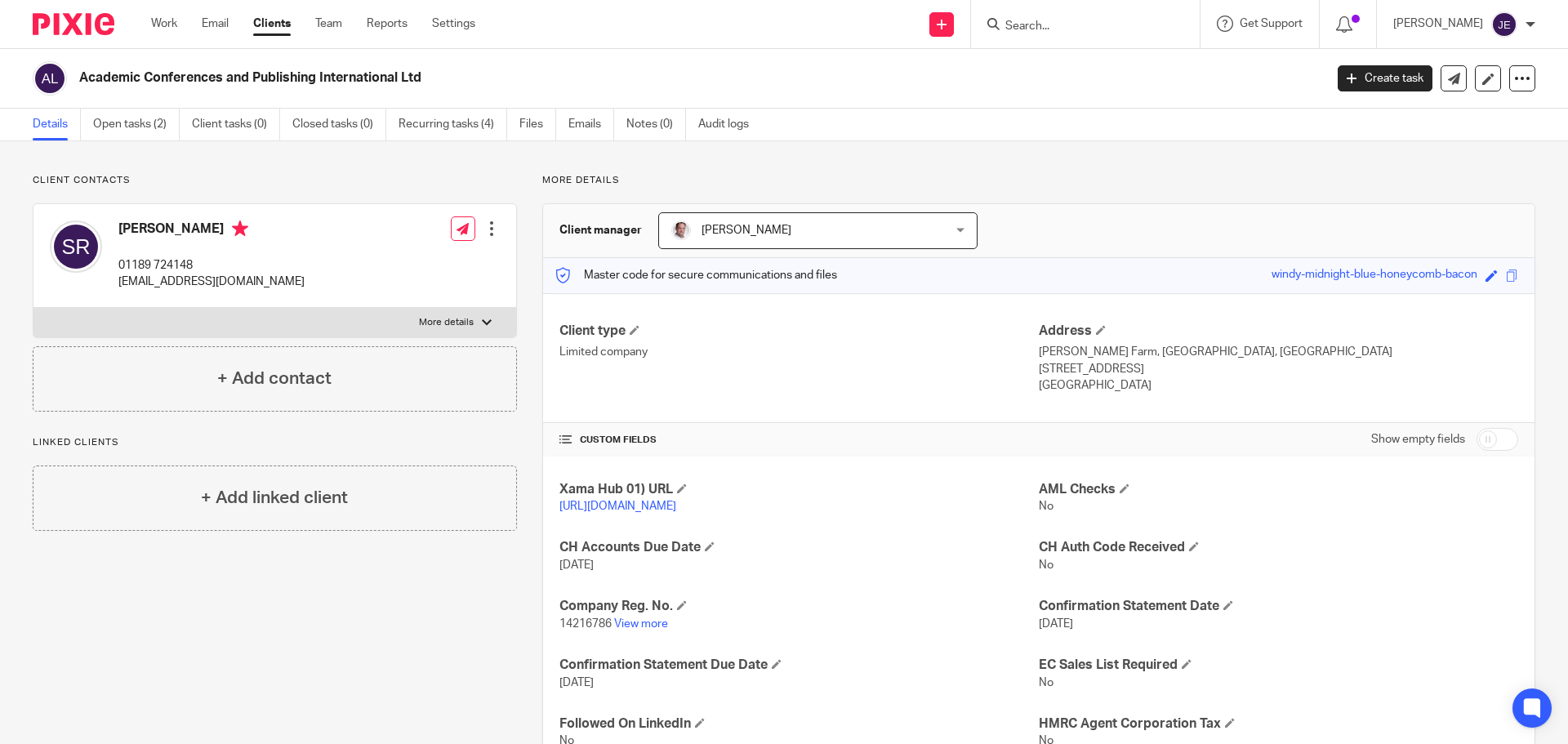
drag, startPoint x: 443, startPoint y: 88, endPoint x: 81, endPoint y: 92, distance: 362.0
click at [81, 92] on div "Academic Conferences and Publishing International Ltd" at bounding box center [672, 78] width 1280 height 34
copy h2 "Academic Conferences and Publishing International Ltd"
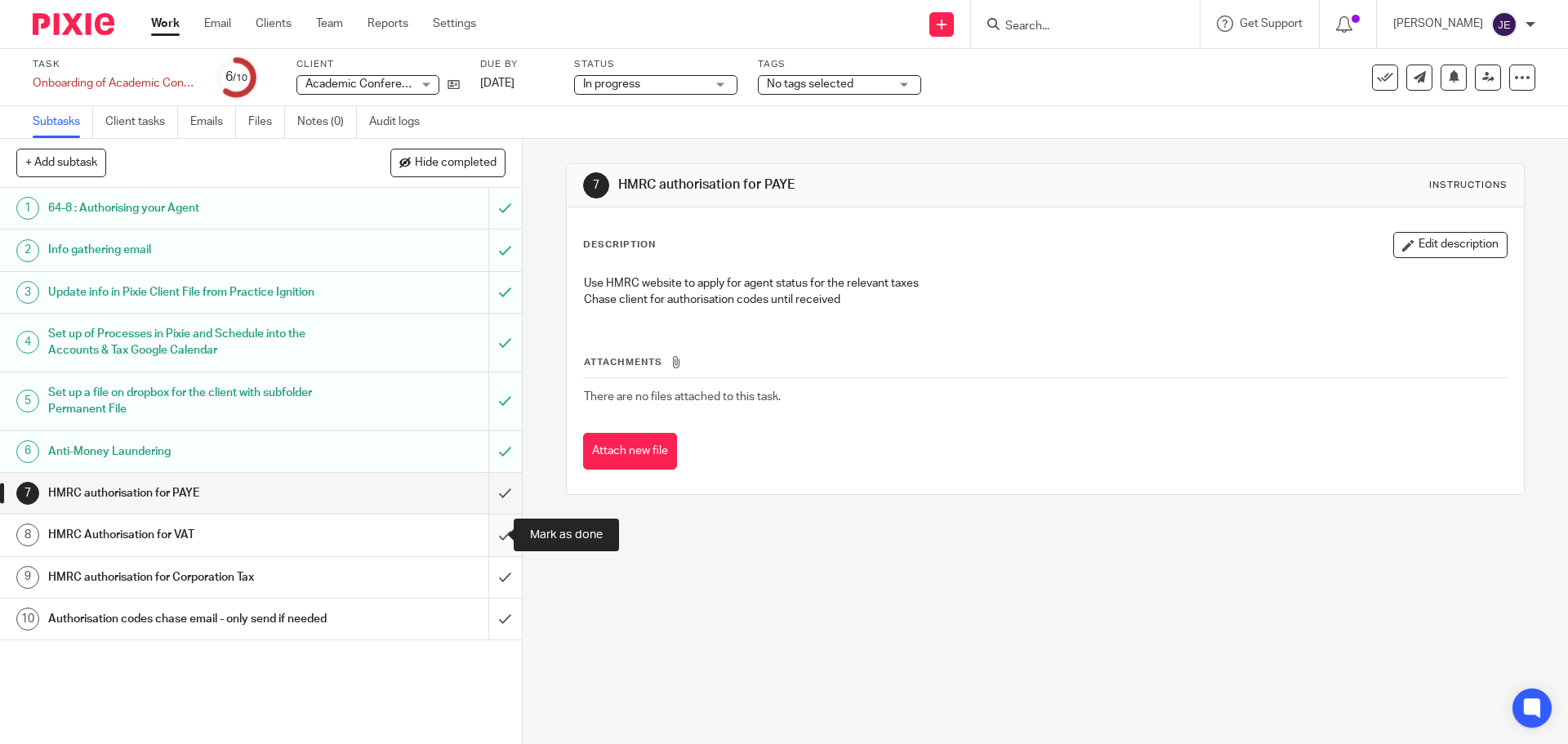
click at [490, 540] on input "submit" at bounding box center [261, 534] width 522 height 41
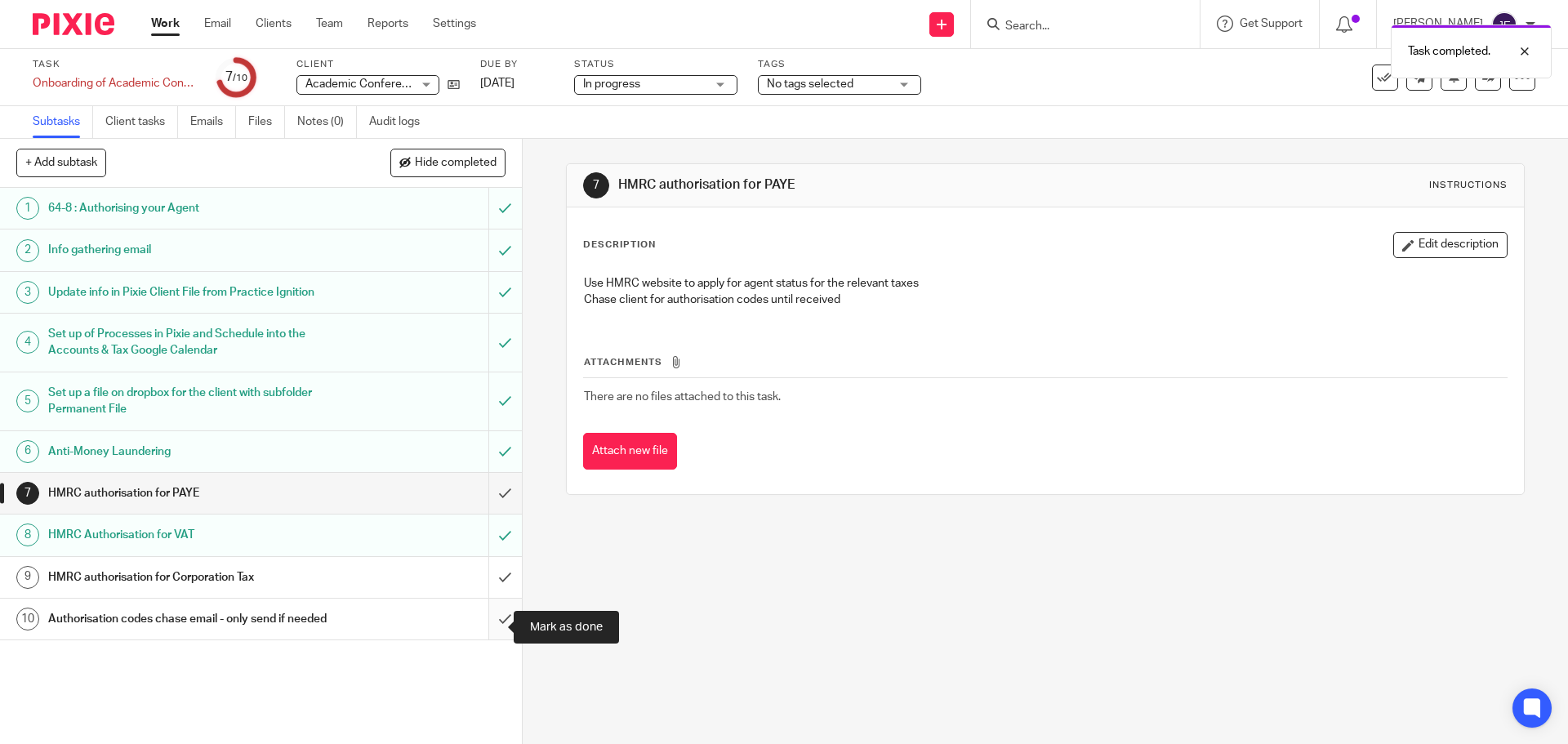
click at [486, 622] on input "submit" at bounding box center [261, 618] width 522 height 41
click at [493, 576] on input "submit" at bounding box center [261, 577] width 522 height 41
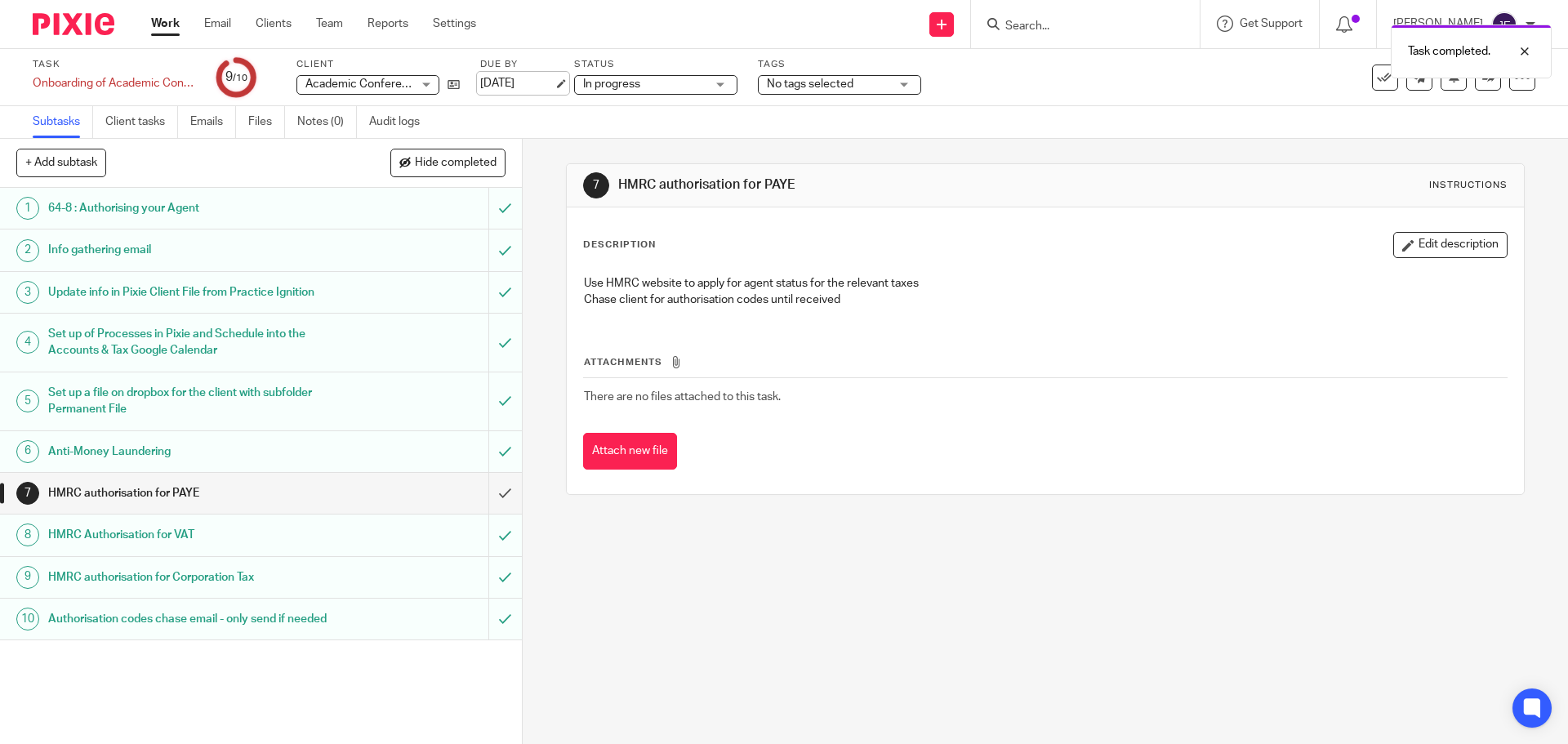
click at [551, 84] on link "6 Oct 2025" at bounding box center [517, 84] width 74 height 17
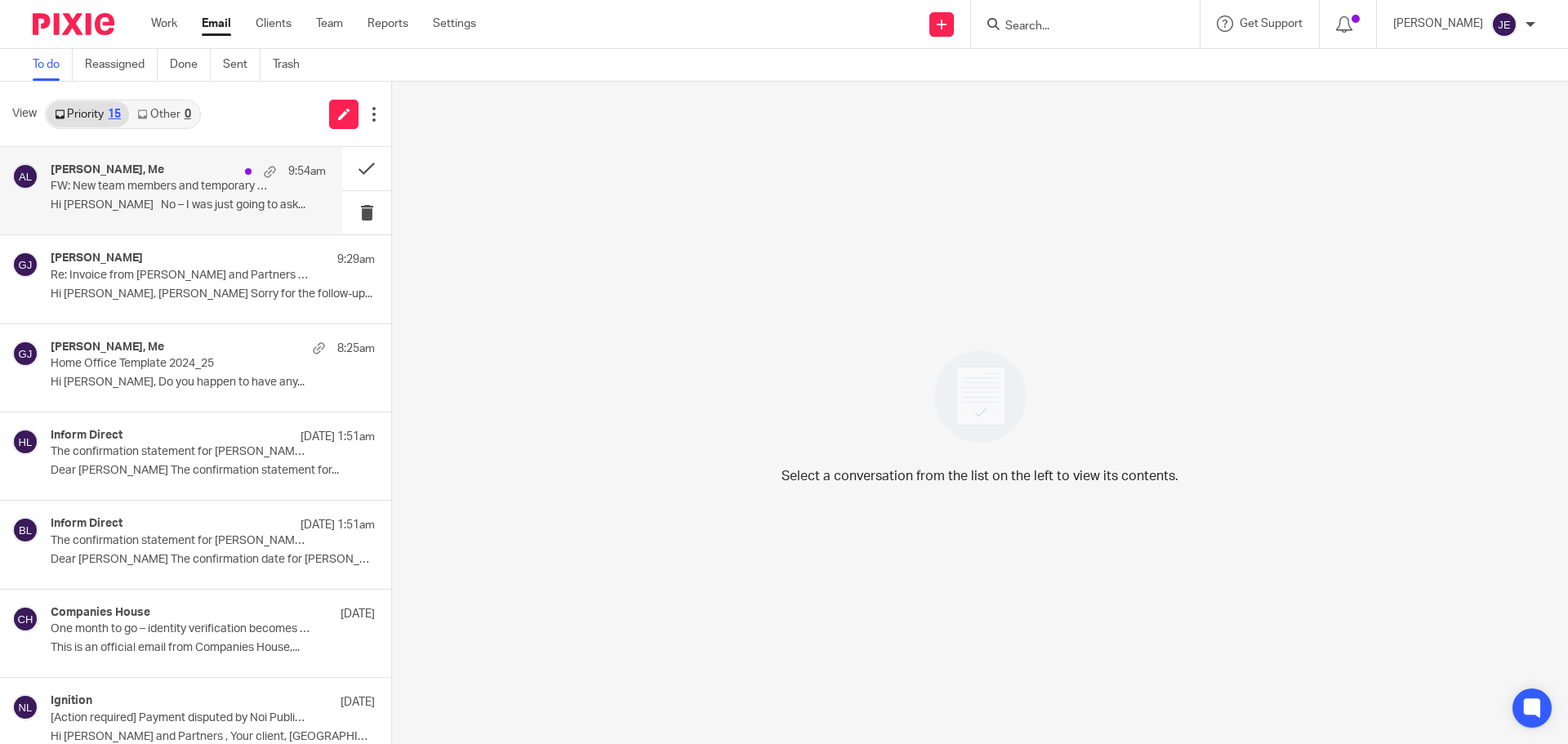
click at [176, 177] on div "[PERSON_NAME], Me 9:54am" at bounding box center [188, 171] width 275 height 17
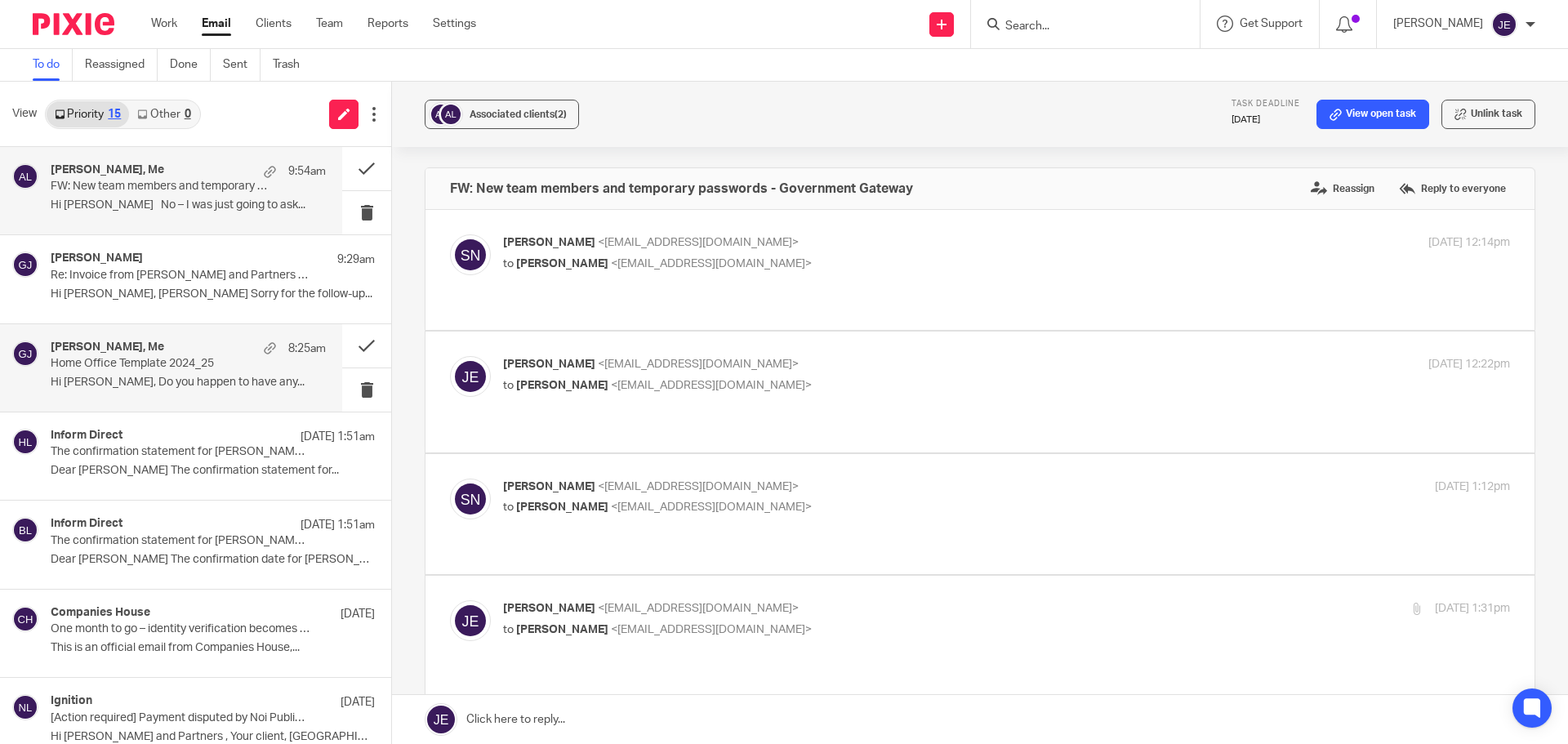
click at [163, 333] on div "Graham James, Me 8:25am Home Office Template 2024_25 Hi Jade, Do you happen to …" at bounding box center [171, 368] width 342 height 88
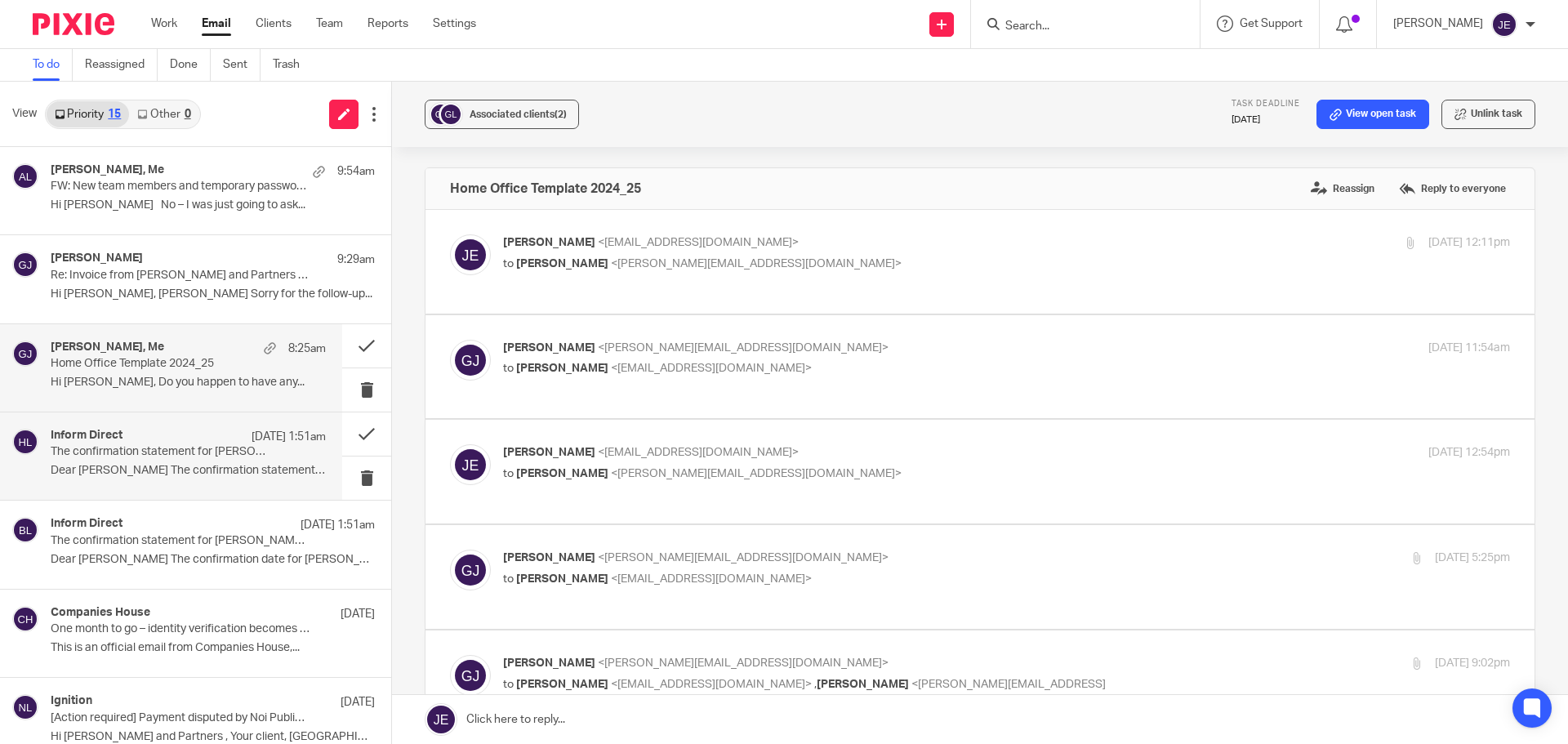
click at [149, 467] on p "Dear Jade The confirmation statement for..." at bounding box center [188, 470] width 275 height 14
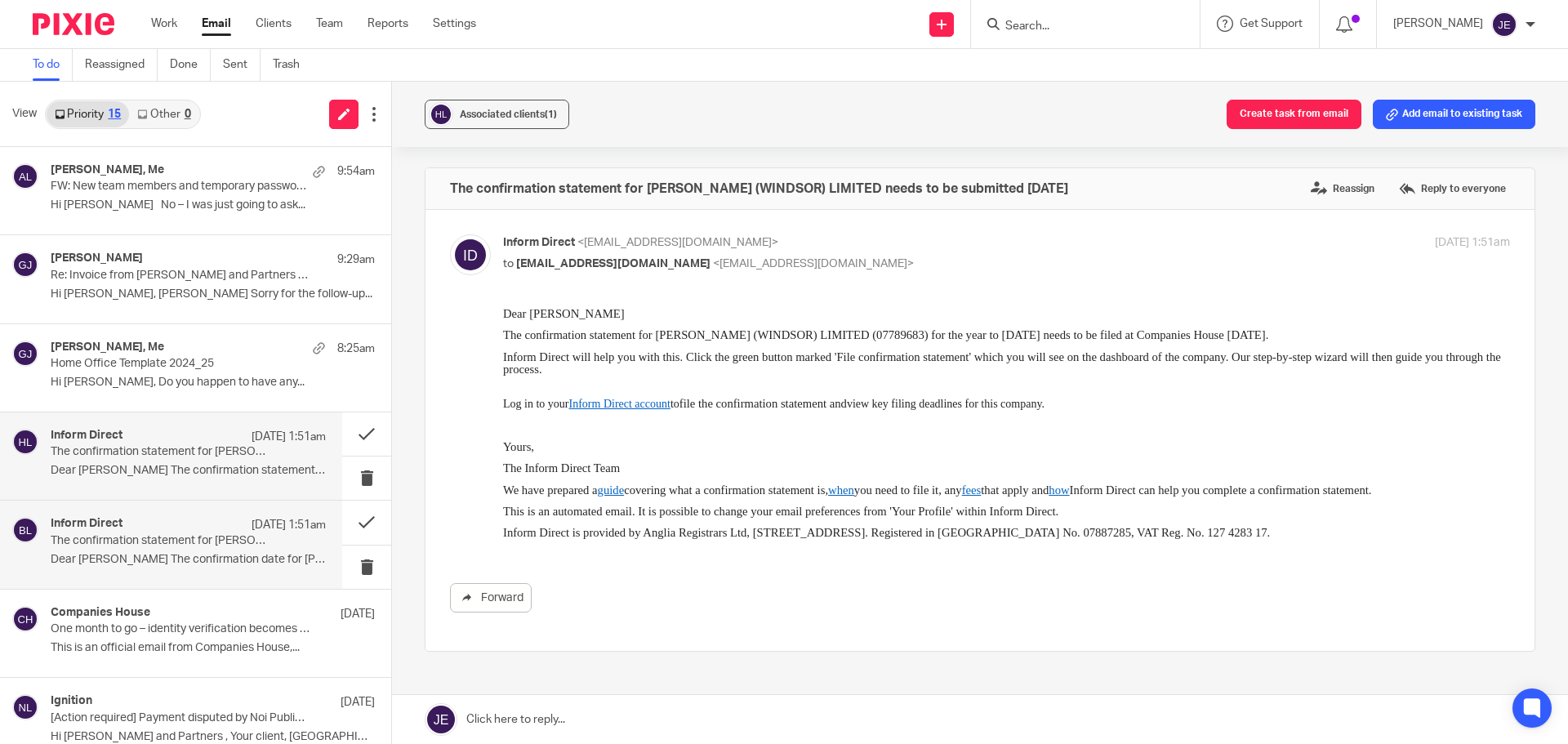
click at [190, 544] on p "The confirmation statement for BOYLE COPPER & ZINC CRAFT LTD can now be filed a…" at bounding box center [161, 540] width 220 height 14
click at [1414, 118] on button "Add email to existing task" at bounding box center [1454, 114] width 162 height 30
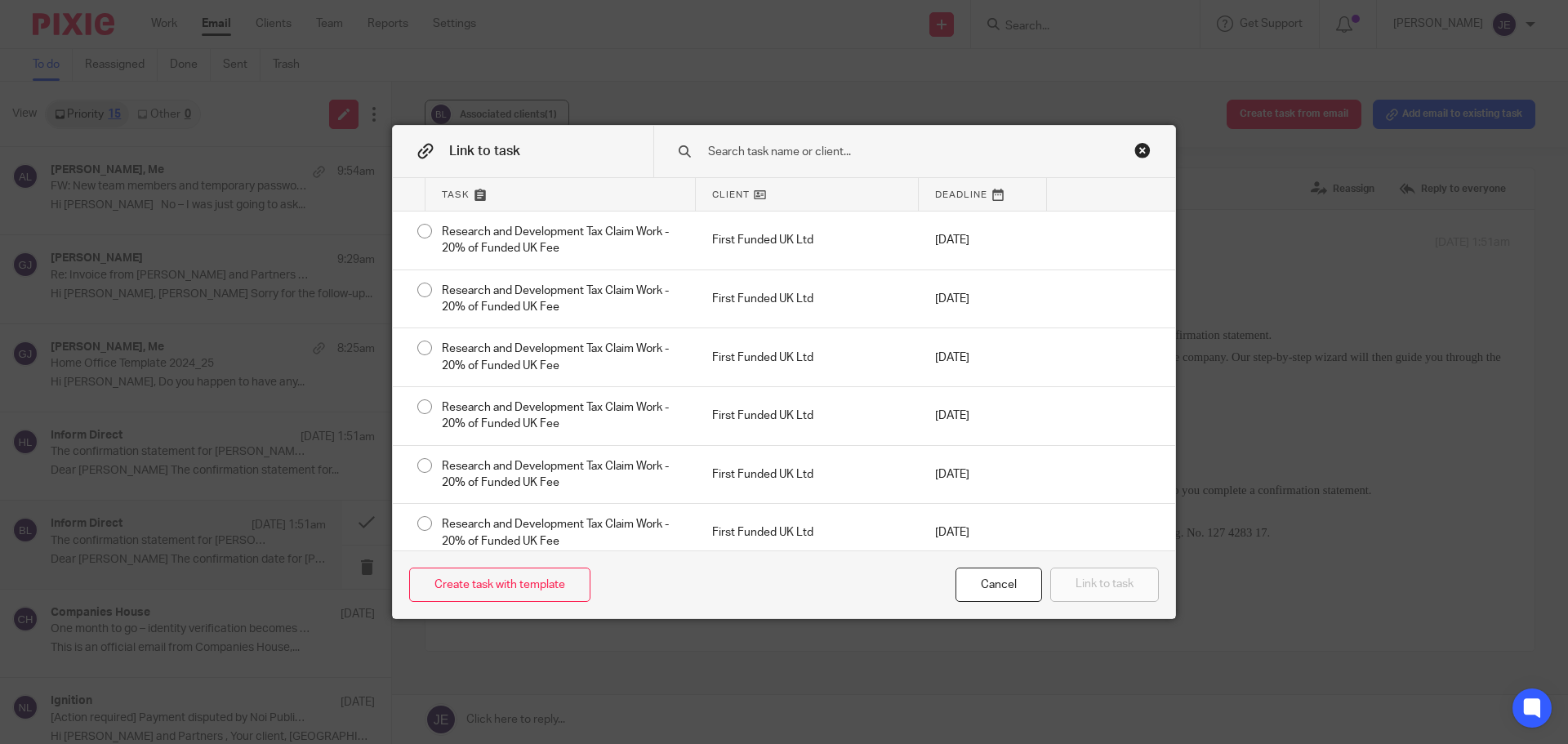
type input "n"
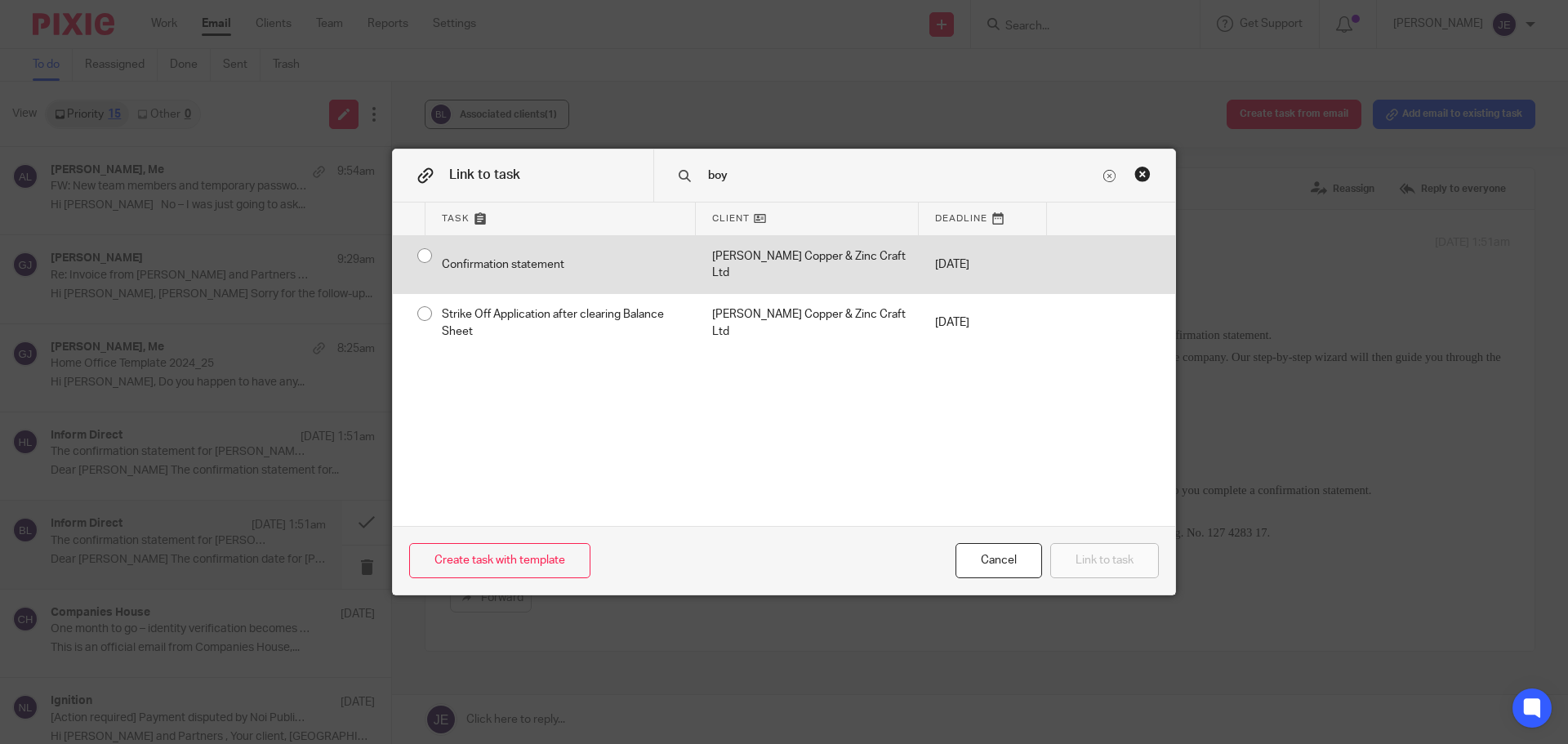
type input "boy"
drag, startPoint x: 804, startPoint y: 247, endPoint x: 842, endPoint y: 267, distance: 42.9
click at [804, 247] on div "[PERSON_NAME] Copper & Zinc Craft Ltd" at bounding box center [806, 265] width 223 height 58
radio input "true"
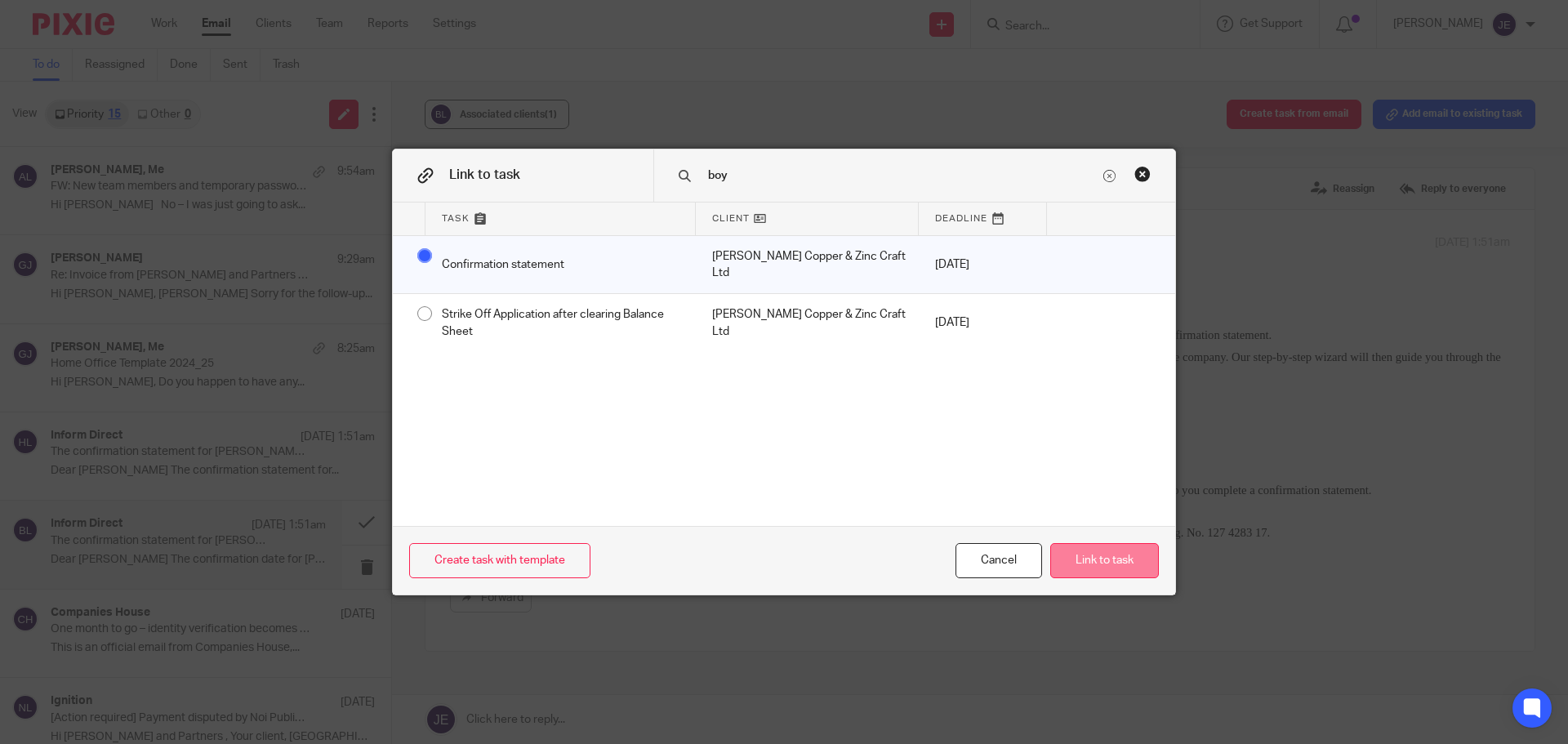
click at [1107, 556] on button "Link to task" at bounding box center [1104, 560] width 108 height 35
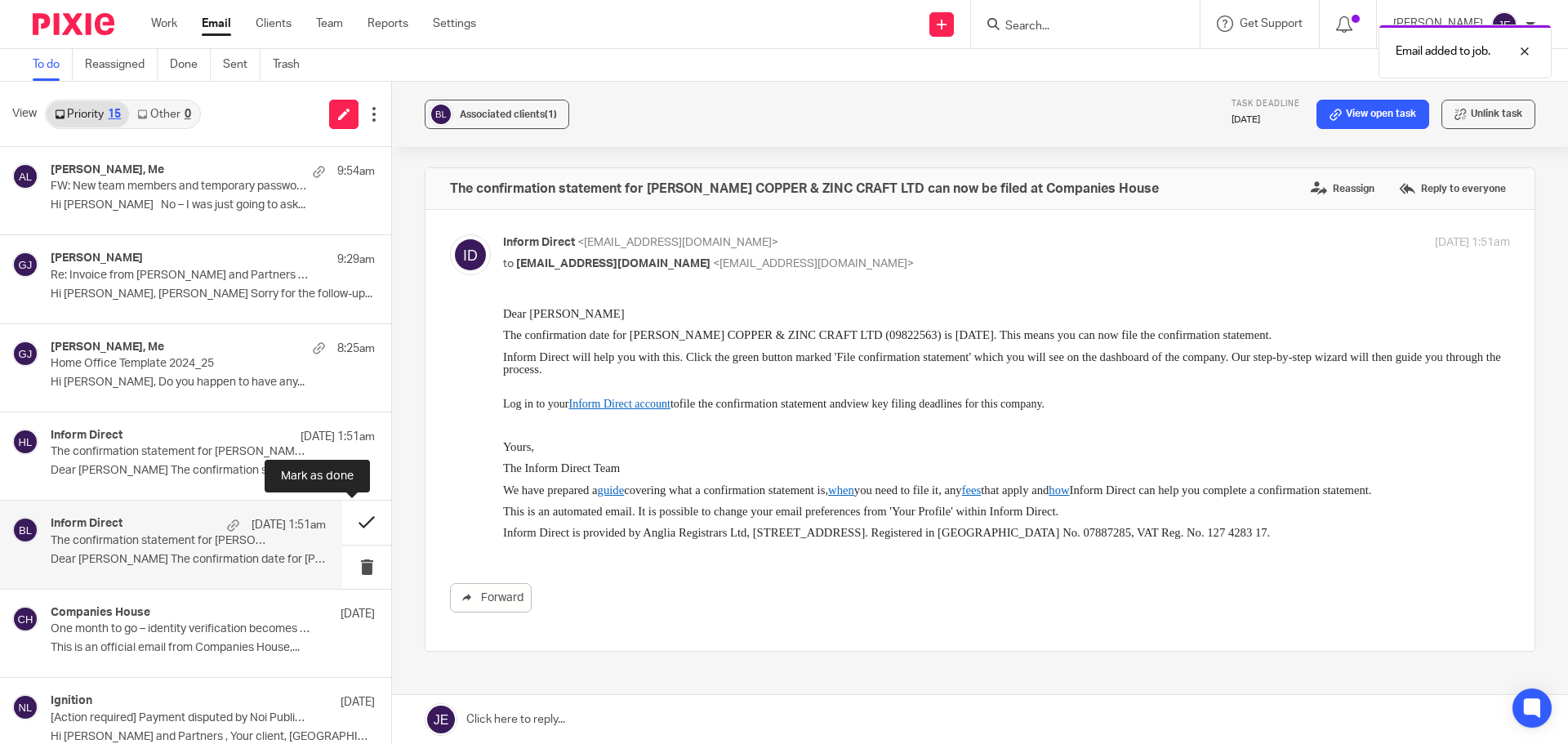
click at [342, 520] on button at bounding box center [366, 522] width 49 height 43
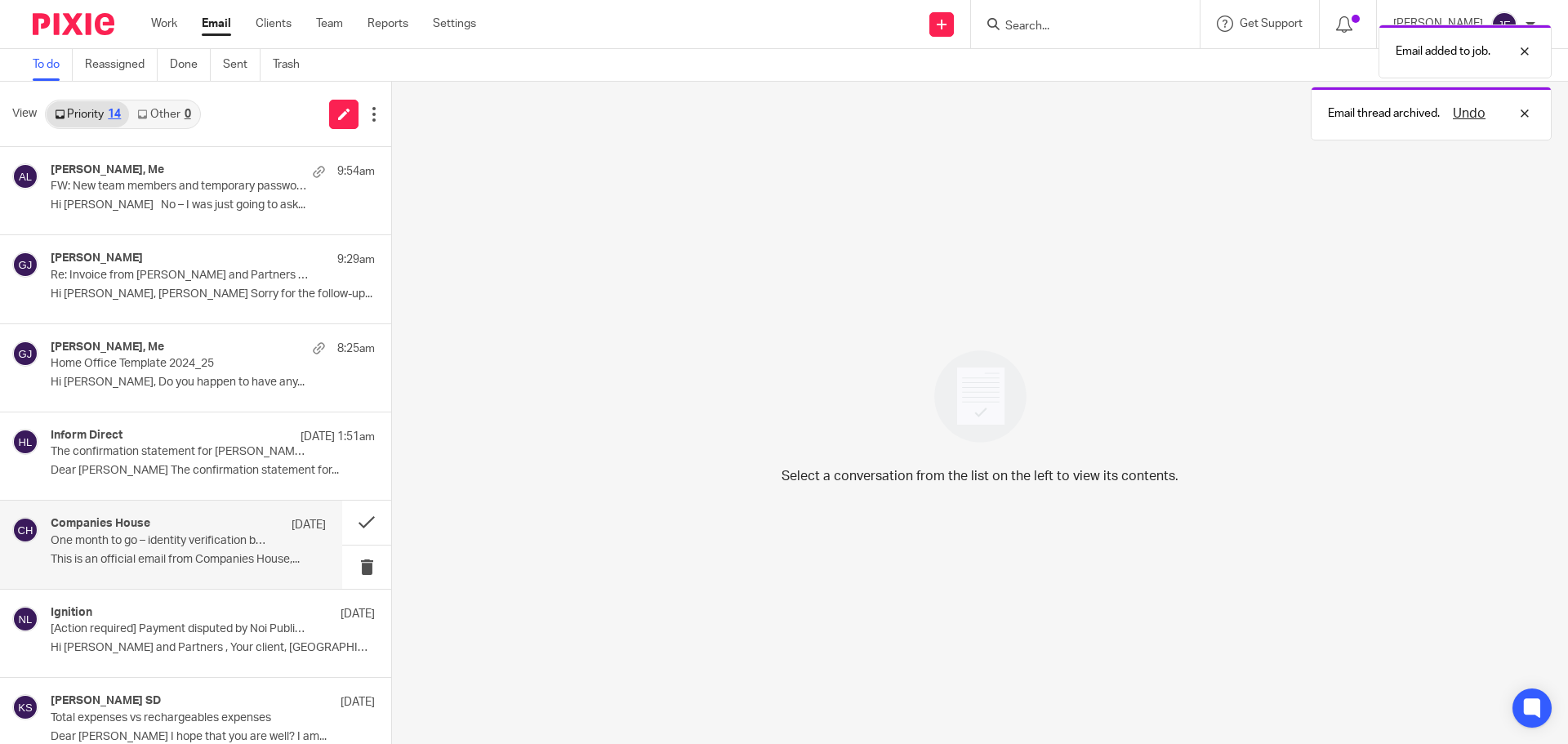
click at [198, 532] on div "Companies House 9 Oct" at bounding box center [188, 525] width 275 height 17
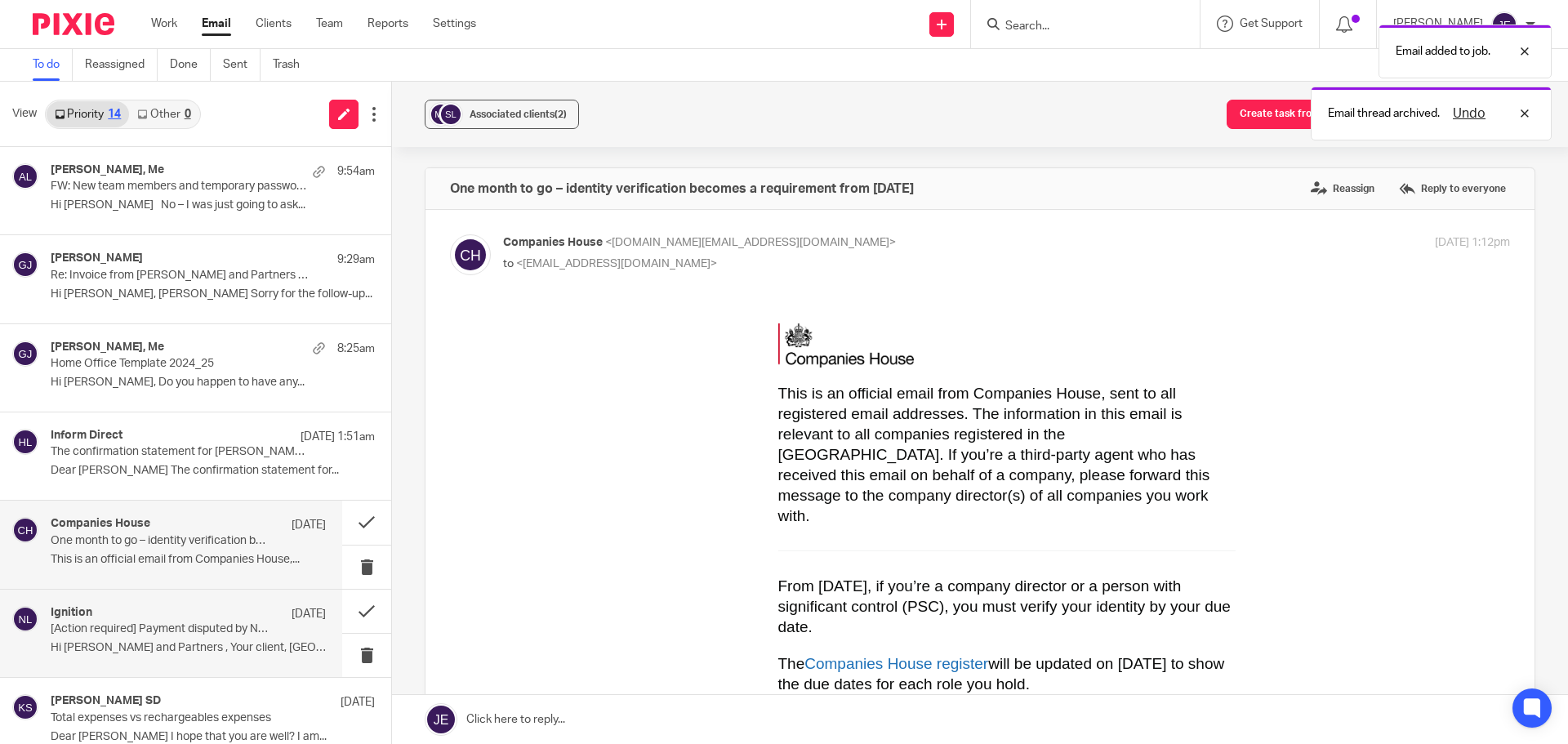
click at [202, 619] on div "Ignition 8 Oct" at bounding box center [188, 614] width 275 height 17
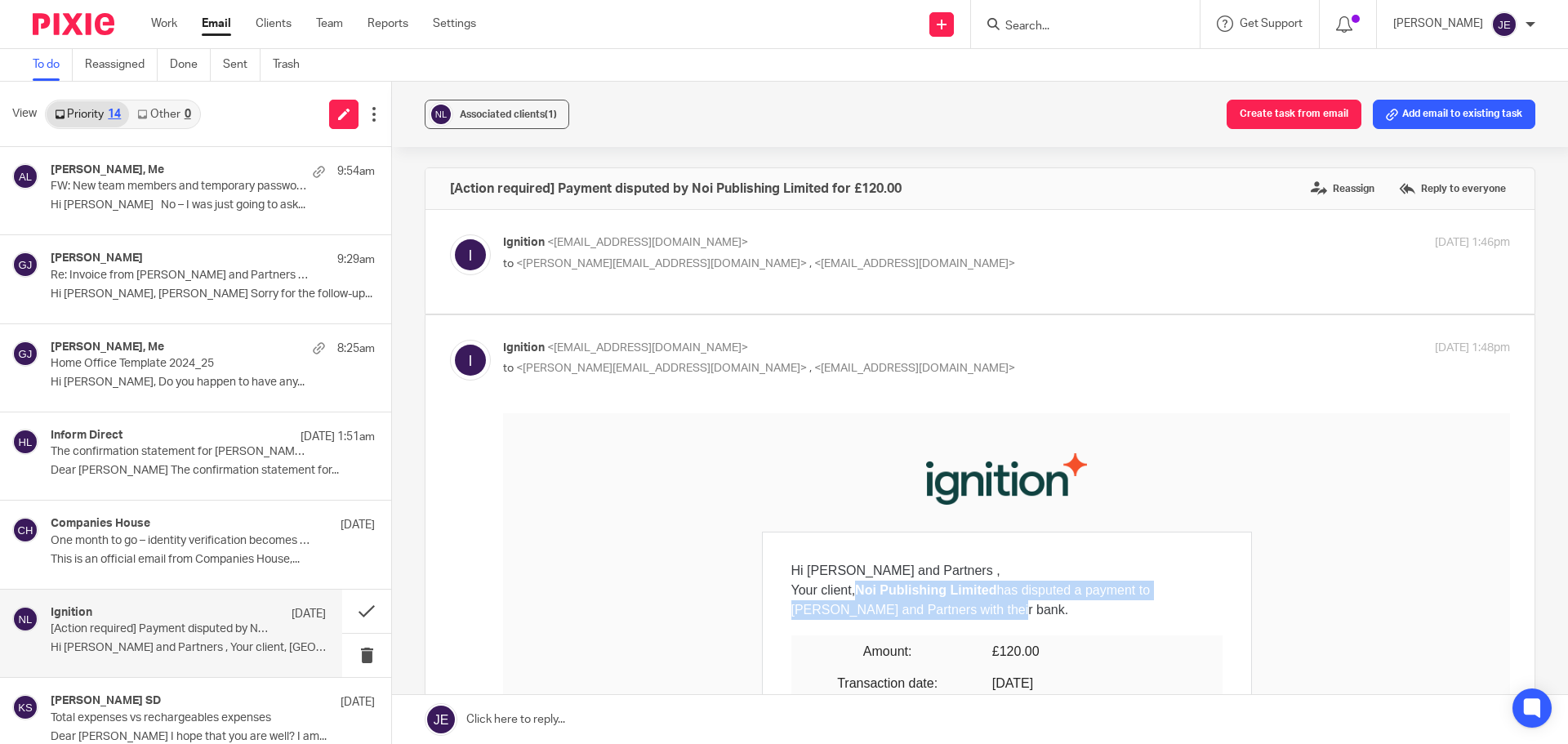
drag, startPoint x: 949, startPoint y: 615, endPoint x: 850, endPoint y: 594, distance: 101.2
click at [850, 594] on p "Your client, Noi Publishing Limited has disputed a payment to Munro and Partner…" at bounding box center [1007, 598] width 431 height 39
copy p "Noi Publishing Limited has disputed a payment to Munro and Partners with their …"
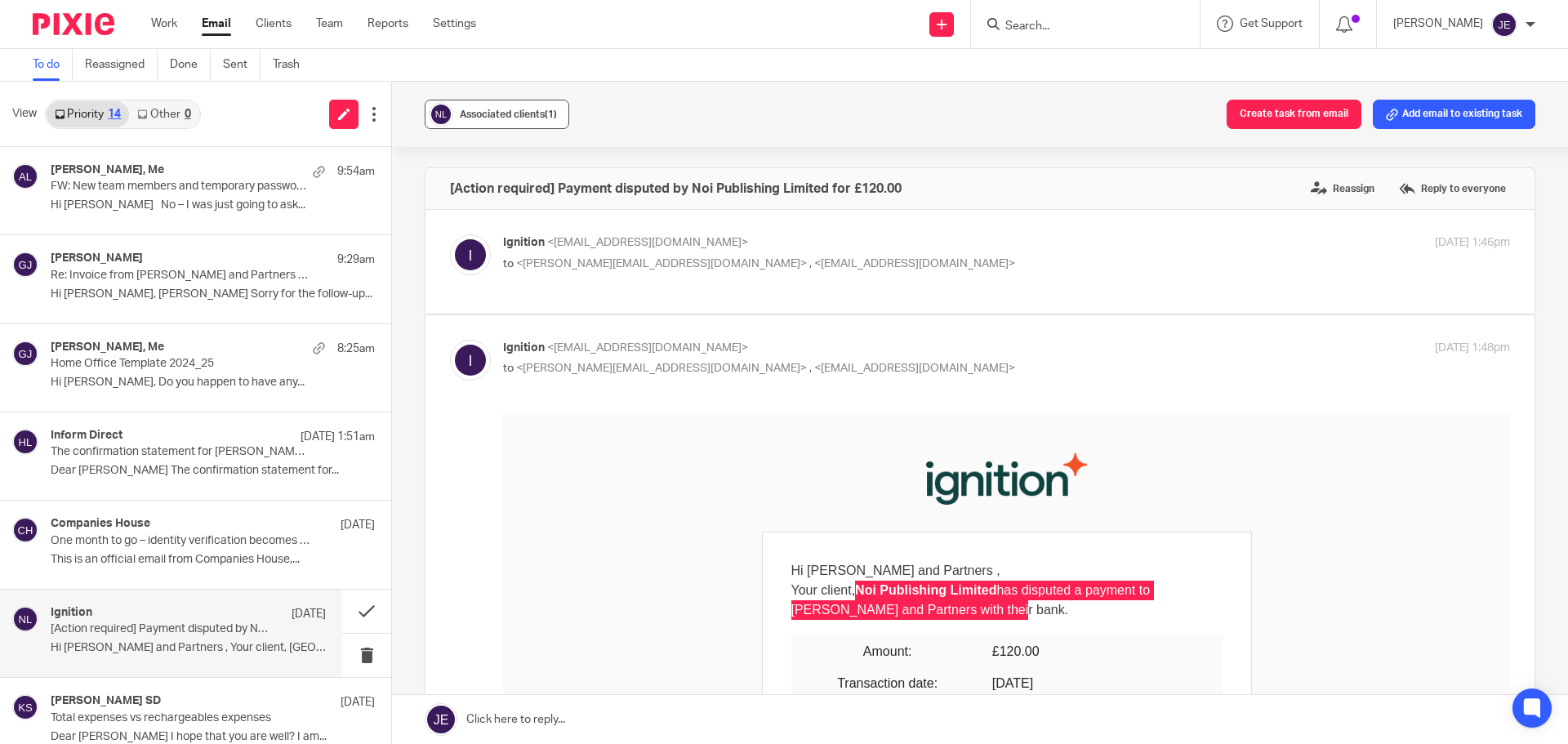
click at [511, 115] on span "Associated clients (1)" at bounding box center [507, 114] width 97 height 10
click at [621, 115] on div "Associated clients (1) Create task from email Add email to existing task" at bounding box center [979, 114] width 1176 height 65
click at [349, 606] on button at bounding box center [366, 611] width 49 height 43
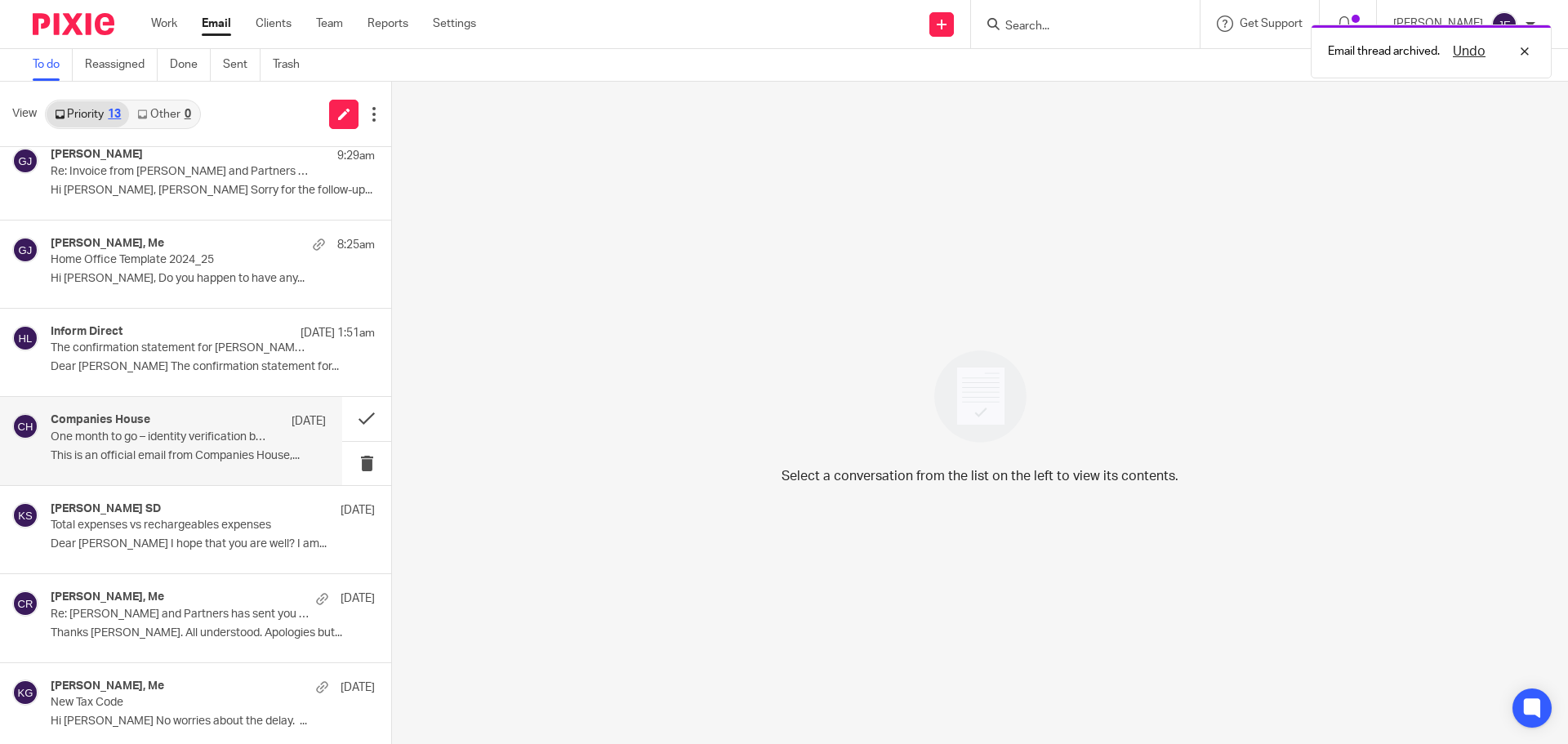
scroll to position [327, 0]
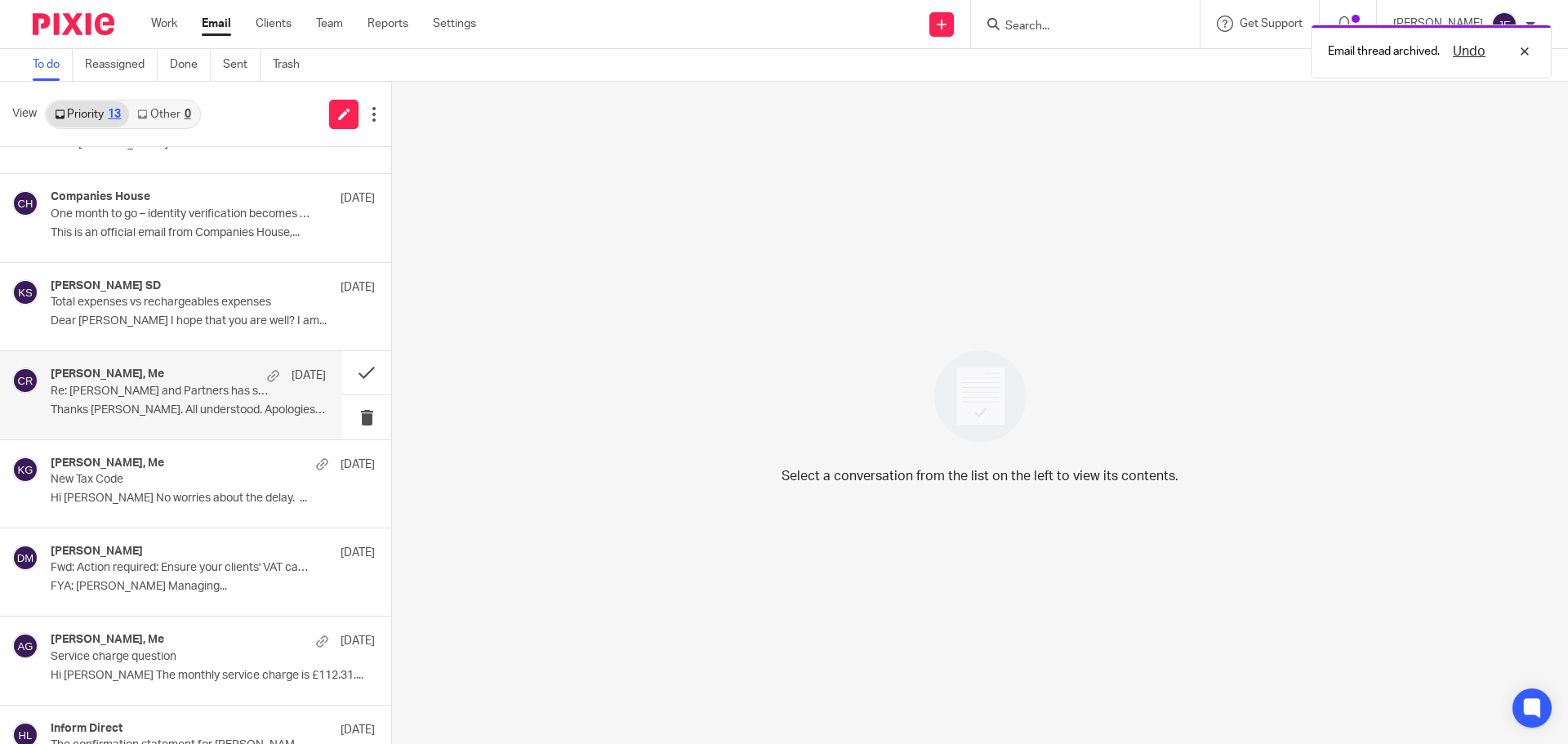
click at [141, 398] on div "Nicholas Rogers, Me 7 Oct Re: Munro and Partners has sent you a document to sig…" at bounding box center [188, 395] width 275 height 55
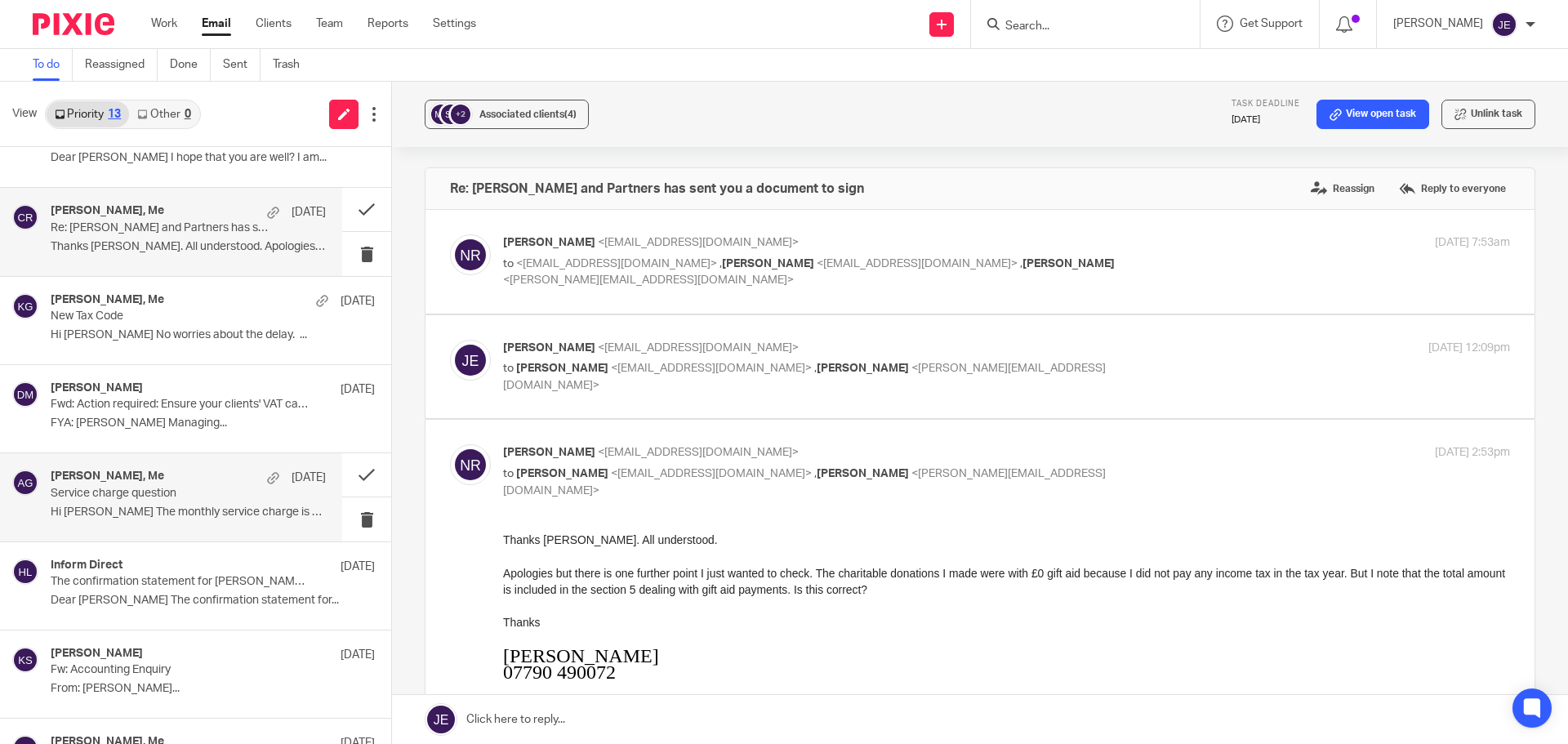
scroll to position [554, 0]
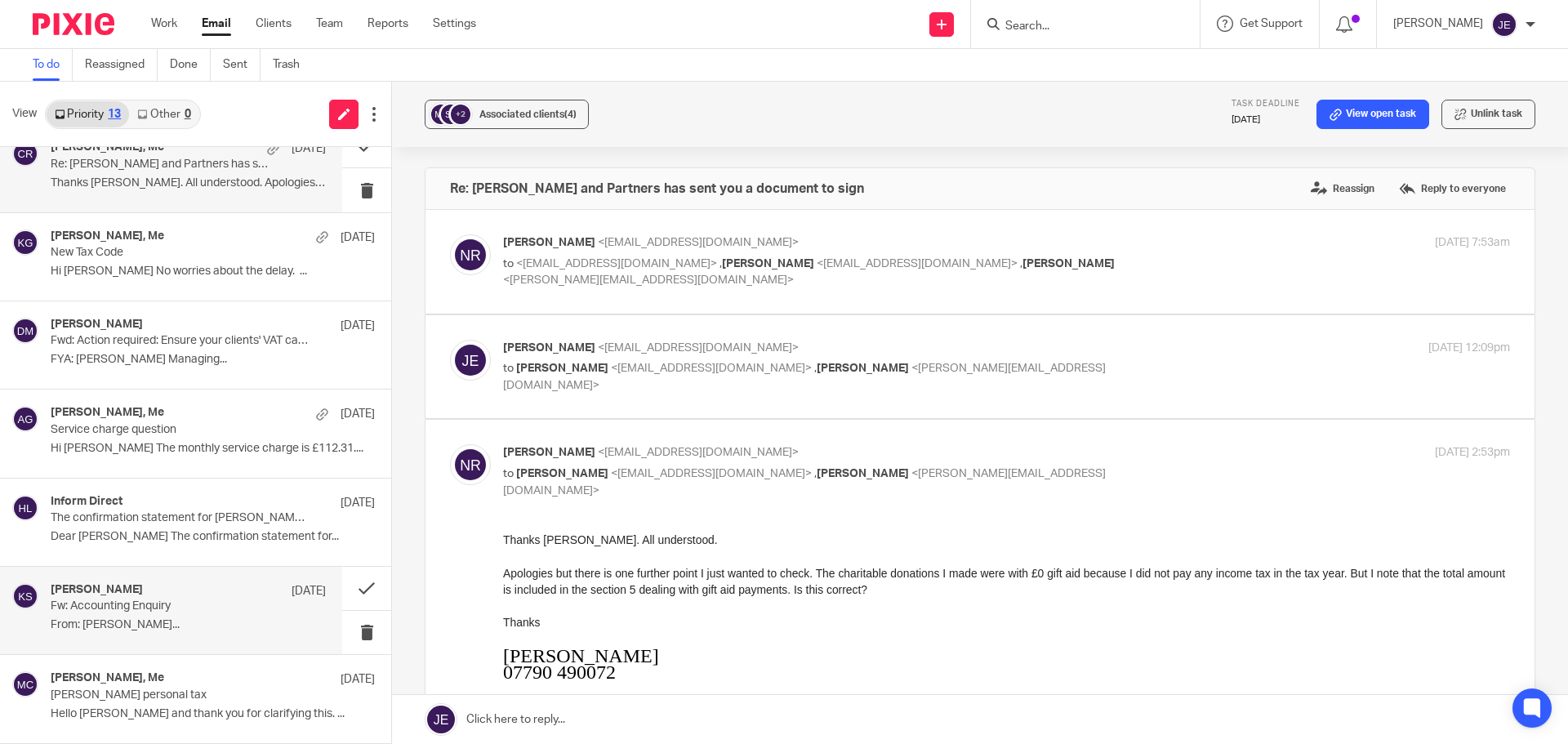
click at [185, 626] on p "From: Kurt Sharp..." at bounding box center [188, 625] width 275 height 14
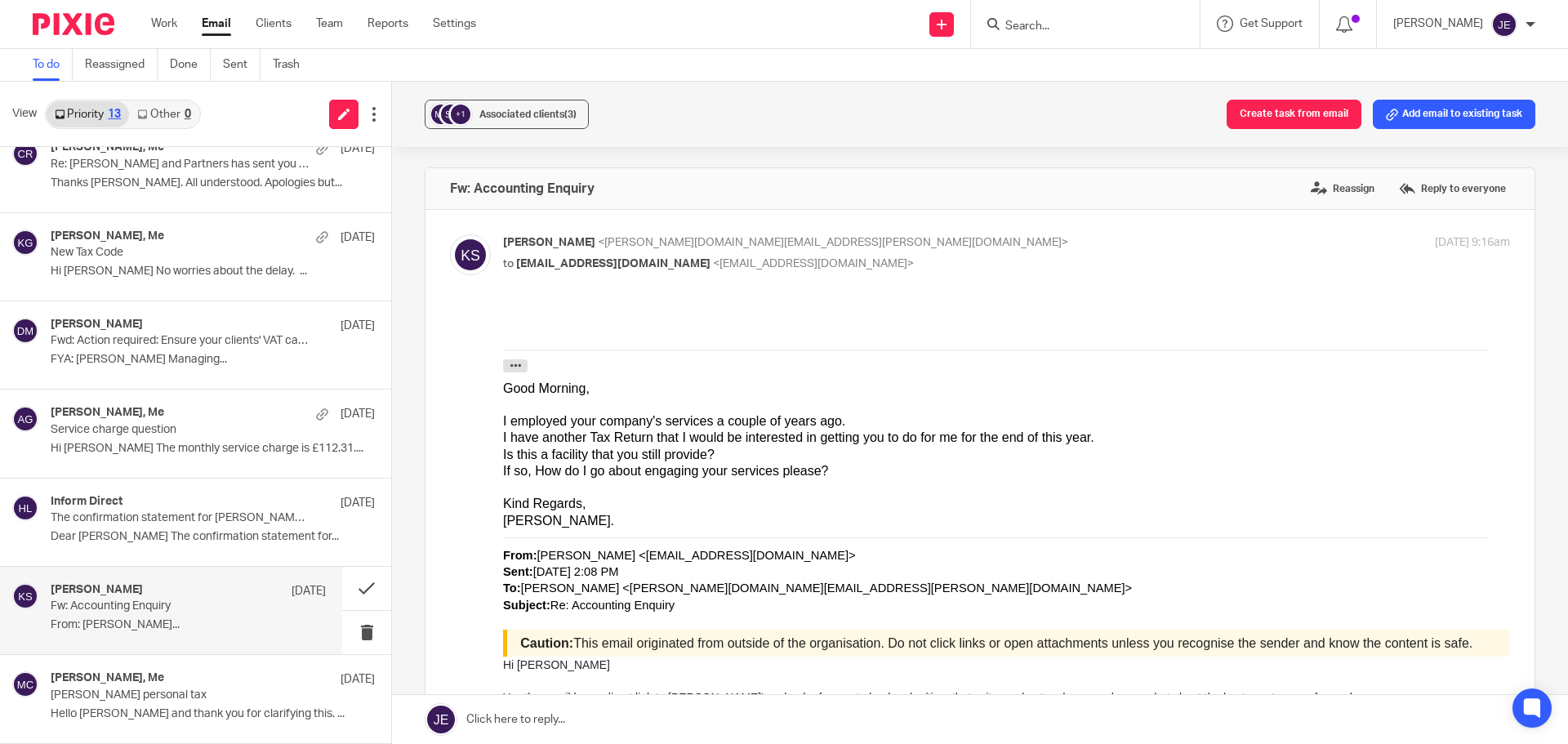
scroll to position [0, 0]
click at [1420, 108] on button "Add email to existing task" at bounding box center [1454, 114] width 162 height 30
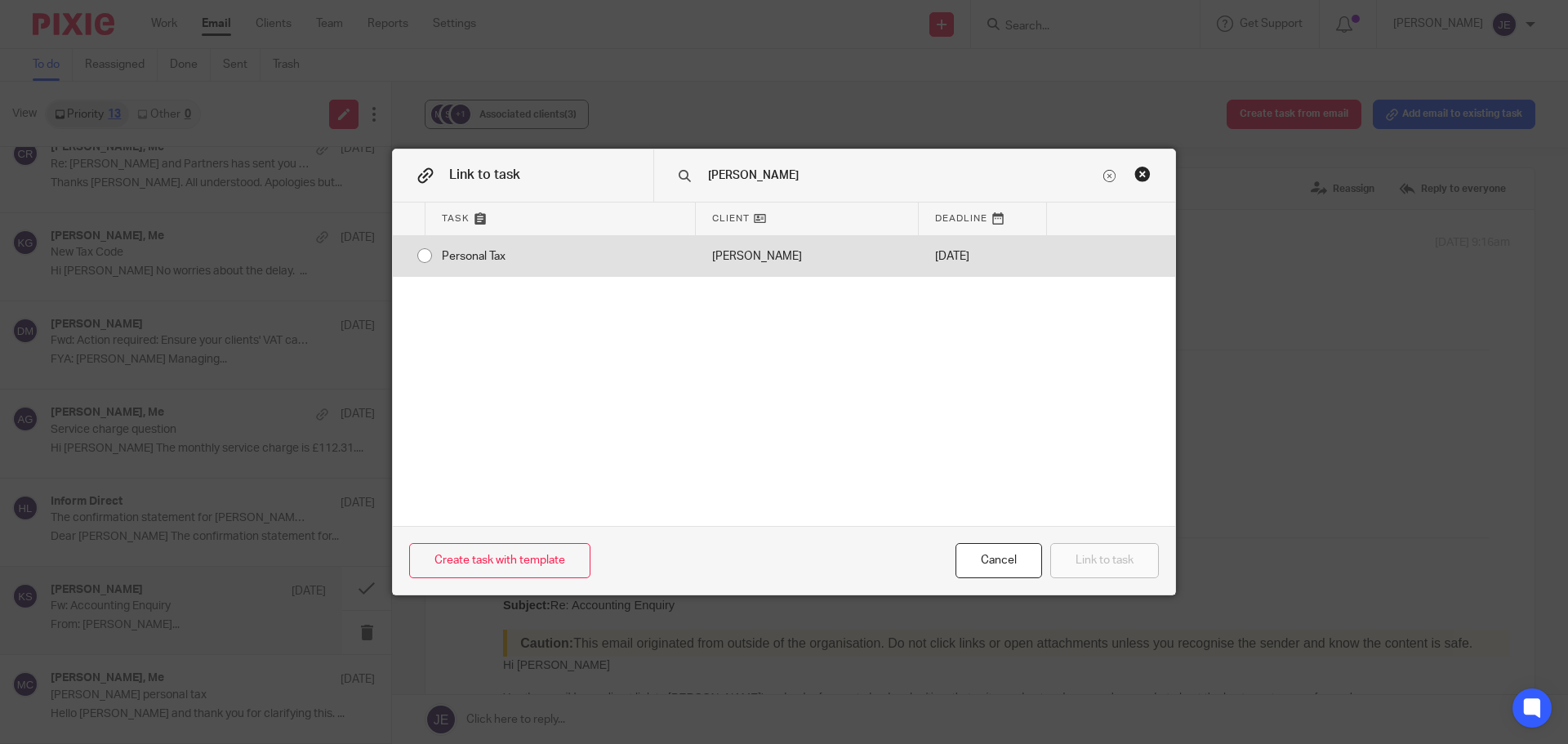
type input "kurt"
click at [1122, 252] on div at bounding box center [1110, 256] width 128 height 41
radio input "true"
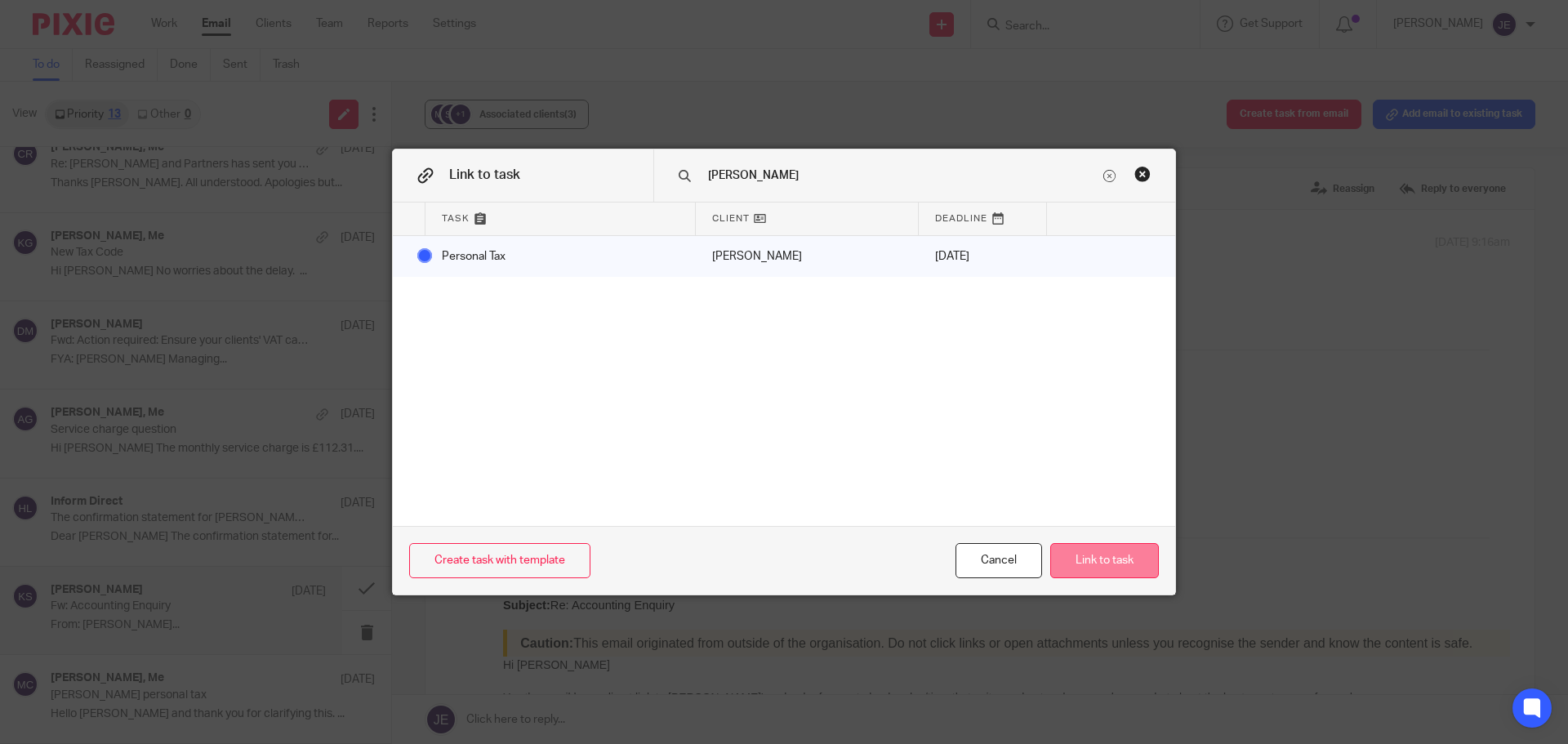
click at [1129, 571] on button "Link to task" at bounding box center [1104, 560] width 108 height 35
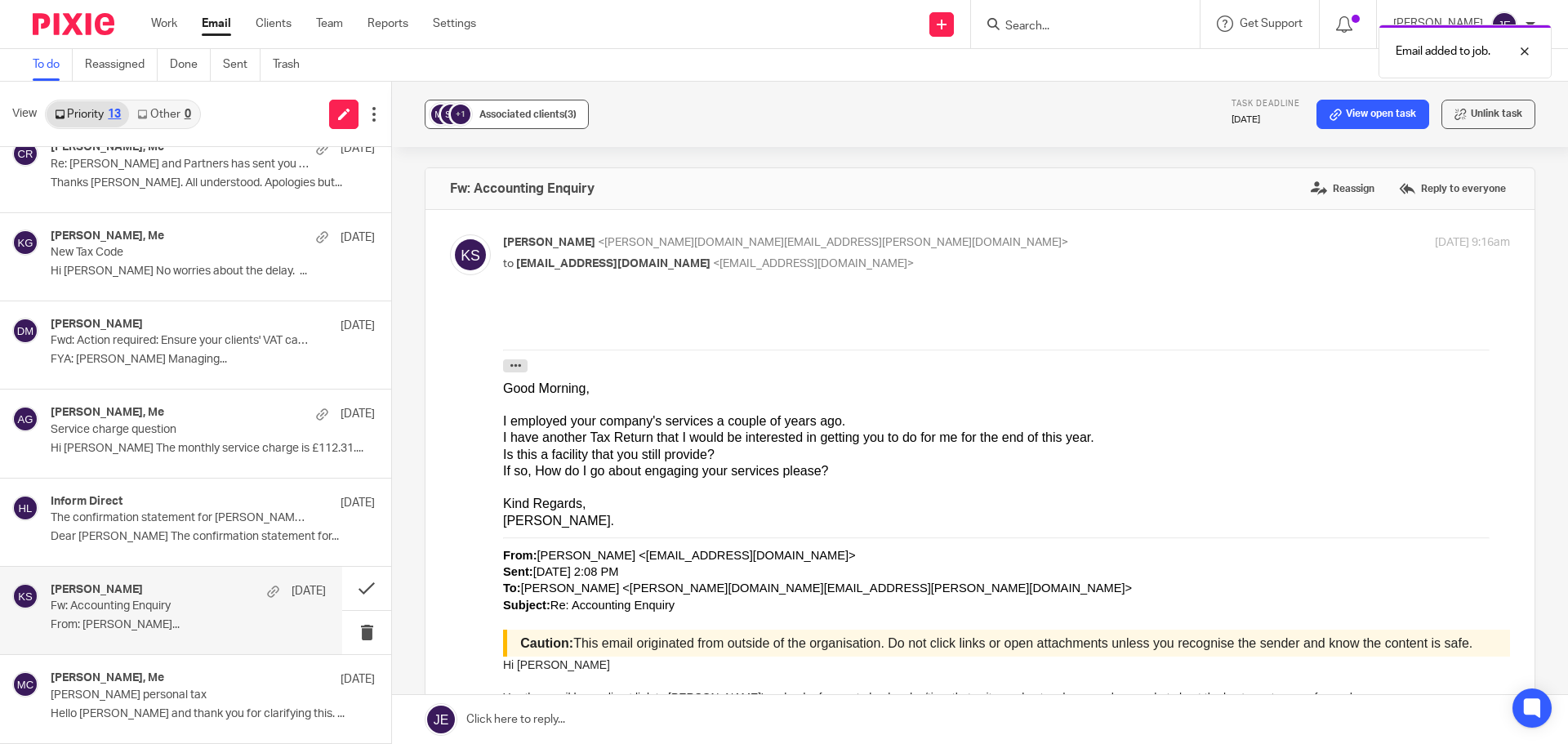
click at [546, 117] on span "Associated clients (3)" at bounding box center [527, 114] width 97 height 10
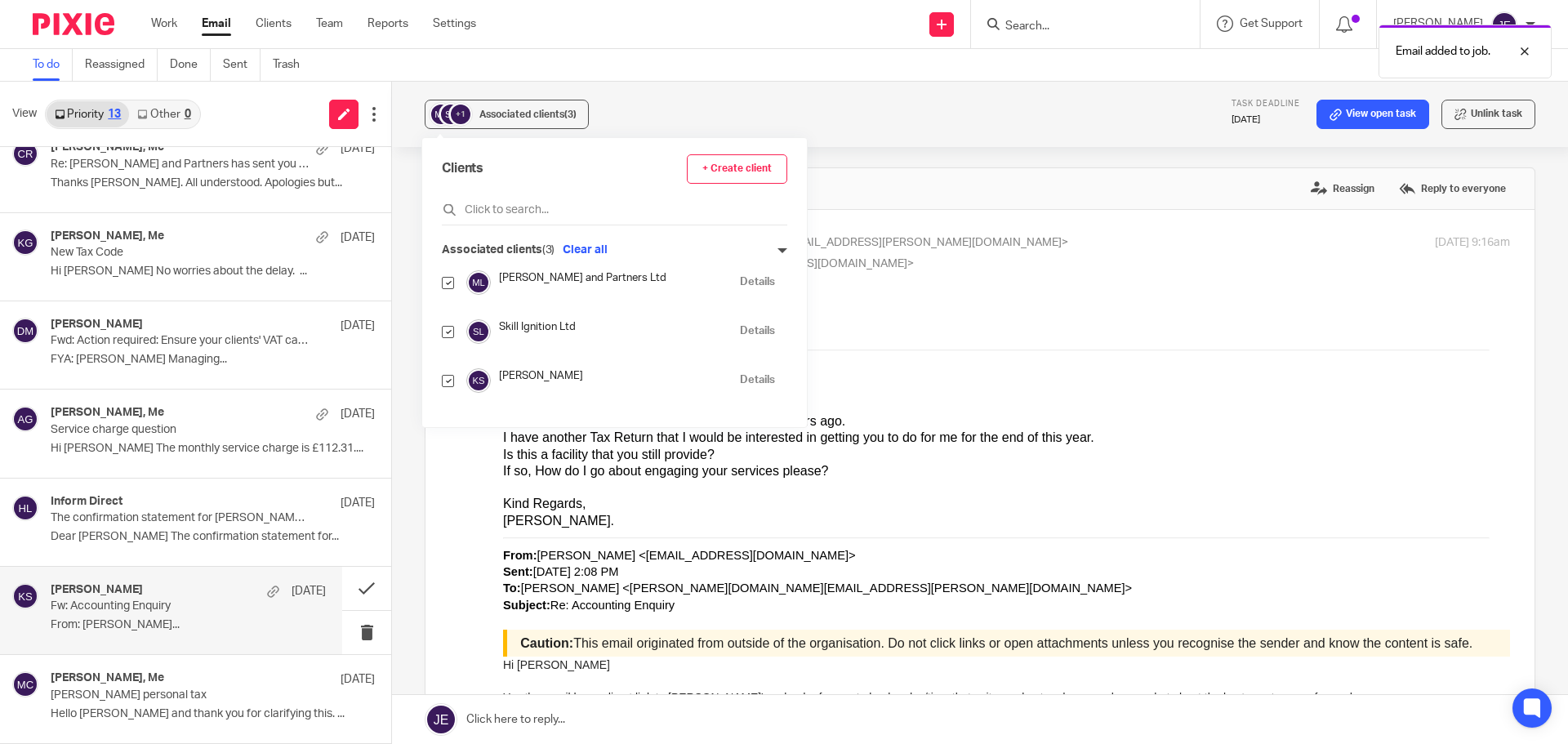
click at [447, 333] on input "checkbox" at bounding box center [448, 332] width 12 height 12
checkbox input "false"
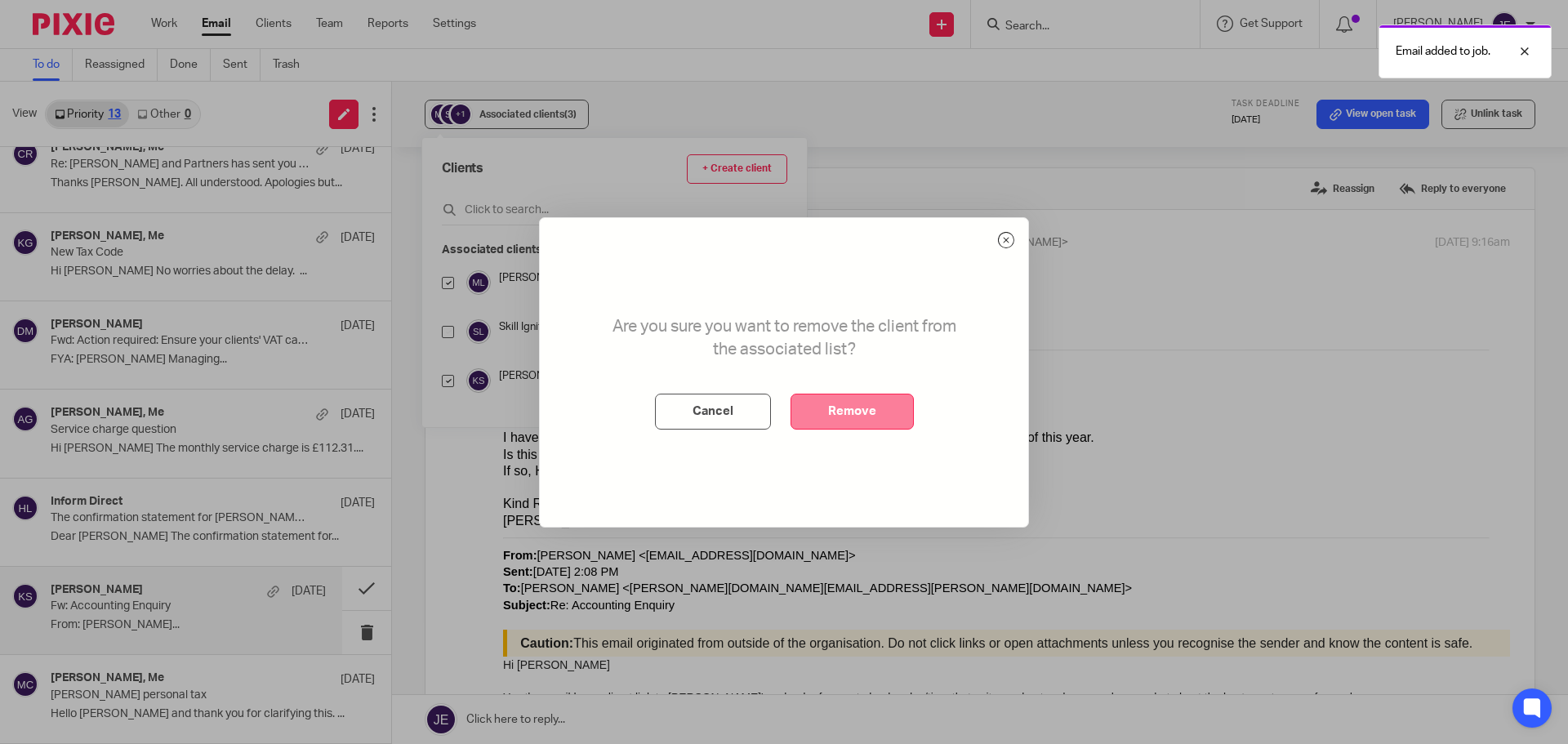
click at [854, 409] on button "Remove" at bounding box center [852, 410] width 123 height 36
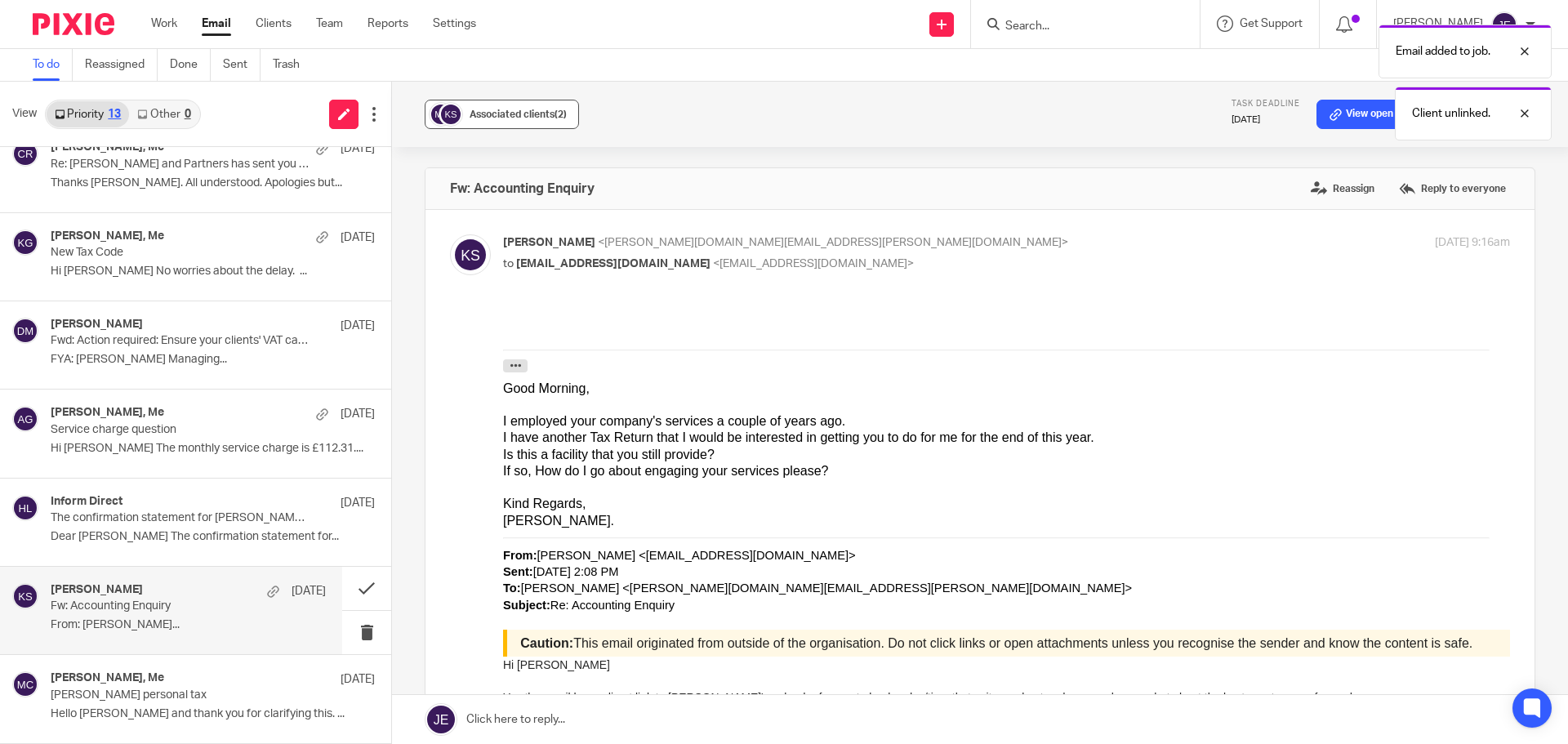
click at [527, 120] on div "Associated clients (2)" at bounding box center [517, 114] width 97 height 17
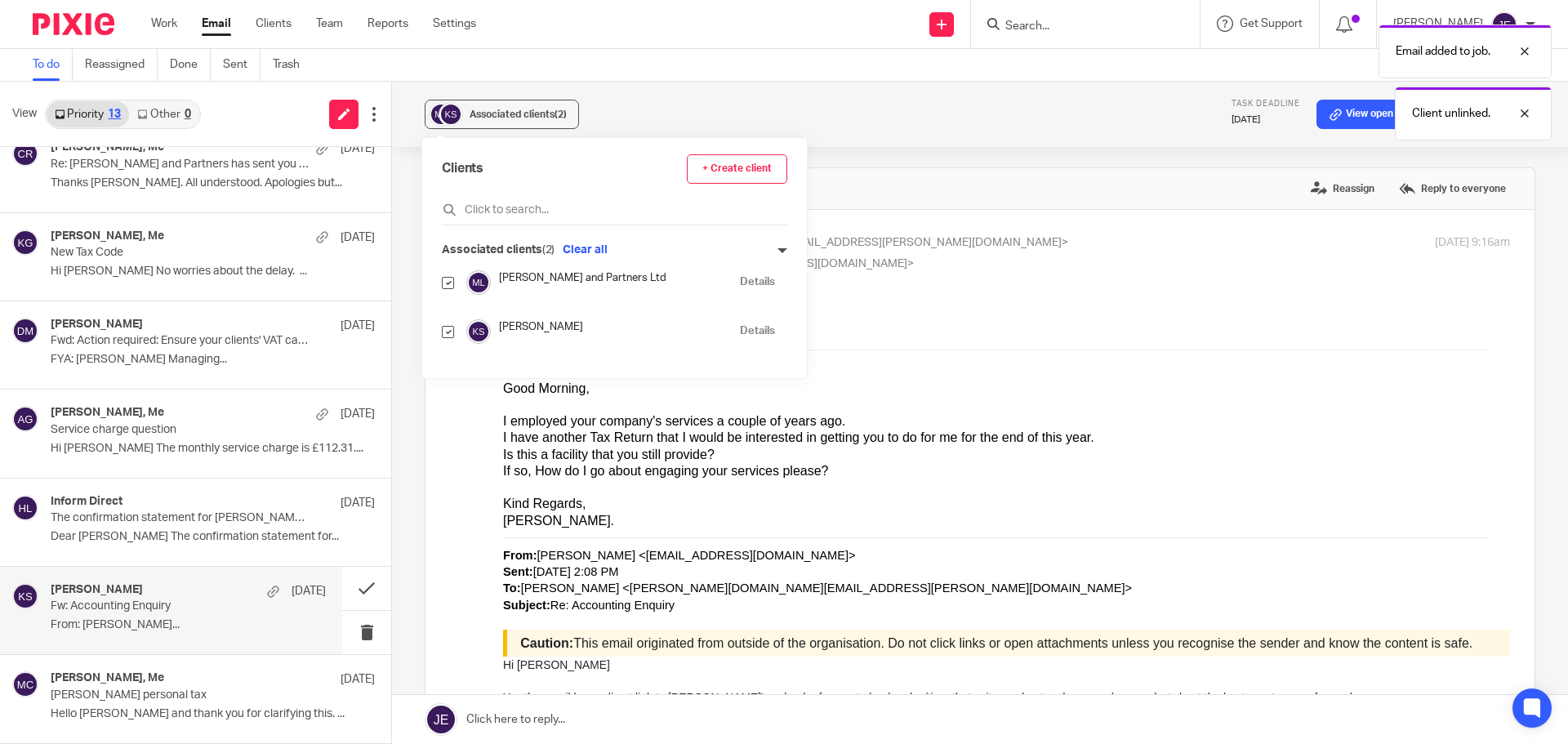
click at [445, 282] on input "checkbox" at bounding box center [448, 282] width 12 height 12
checkbox input "false"
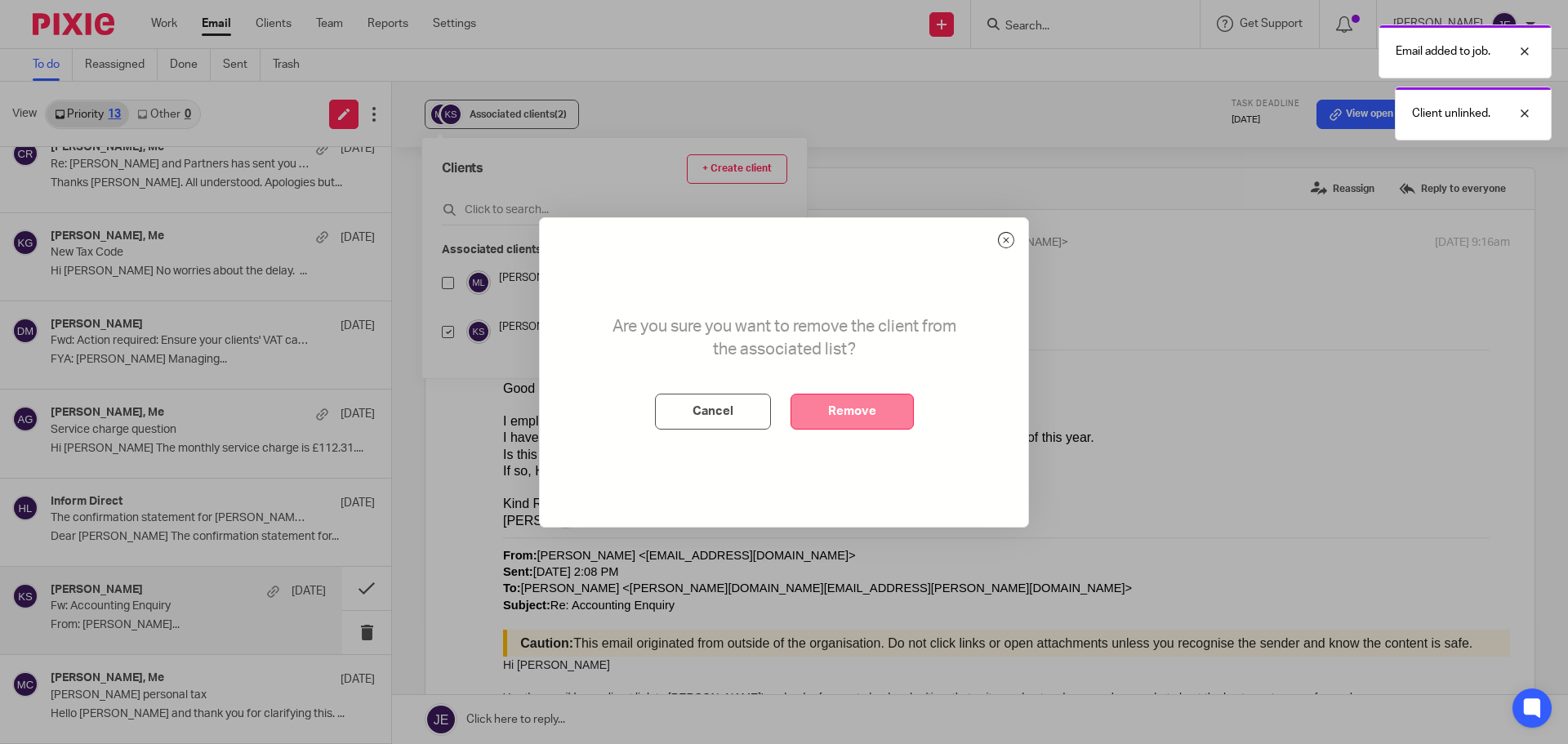
click at [827, 393] on button "Remove" at bounding box center [852, 410] width 123 height 36
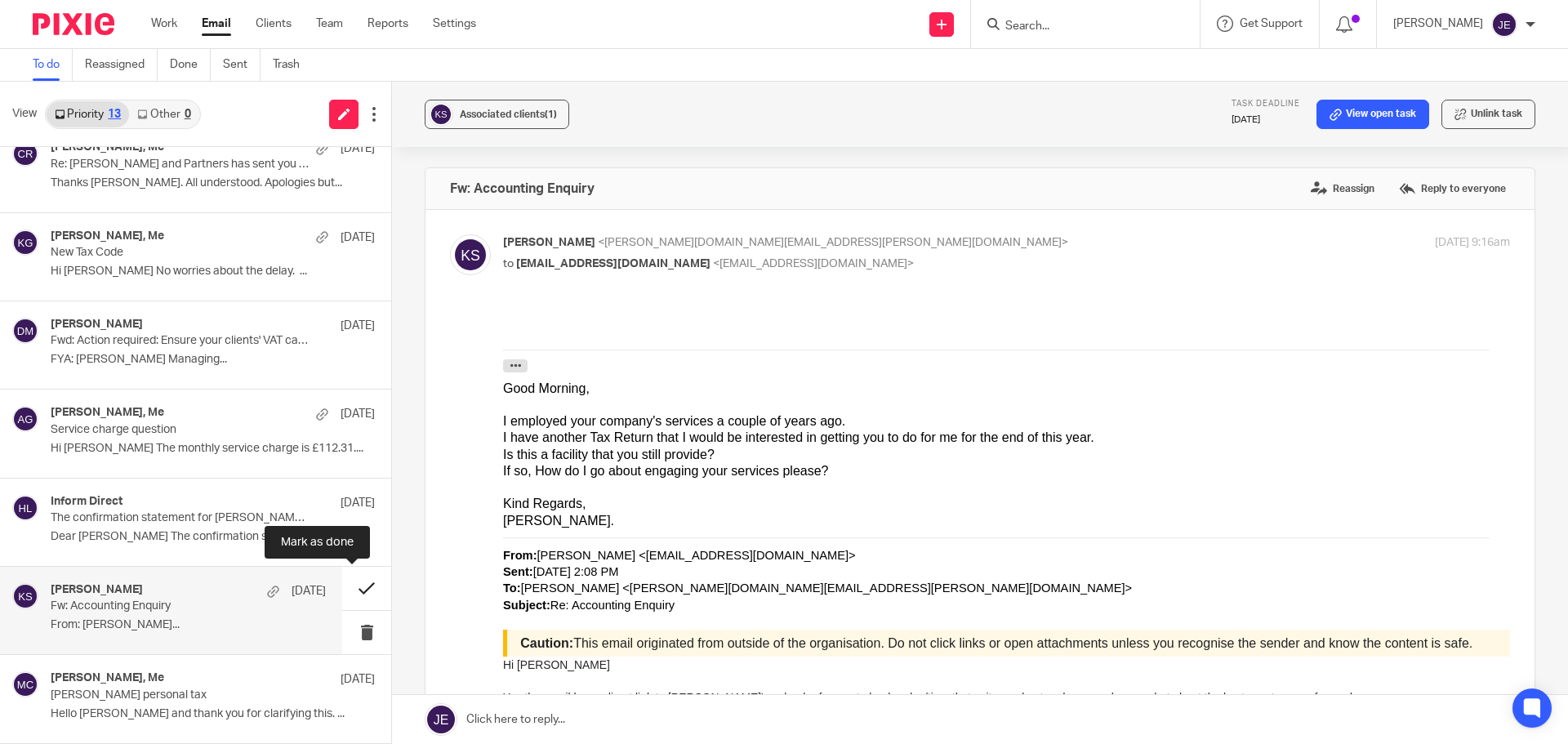
click at [352, 583] on button at bounding box center [366, 588] width 49 height 43
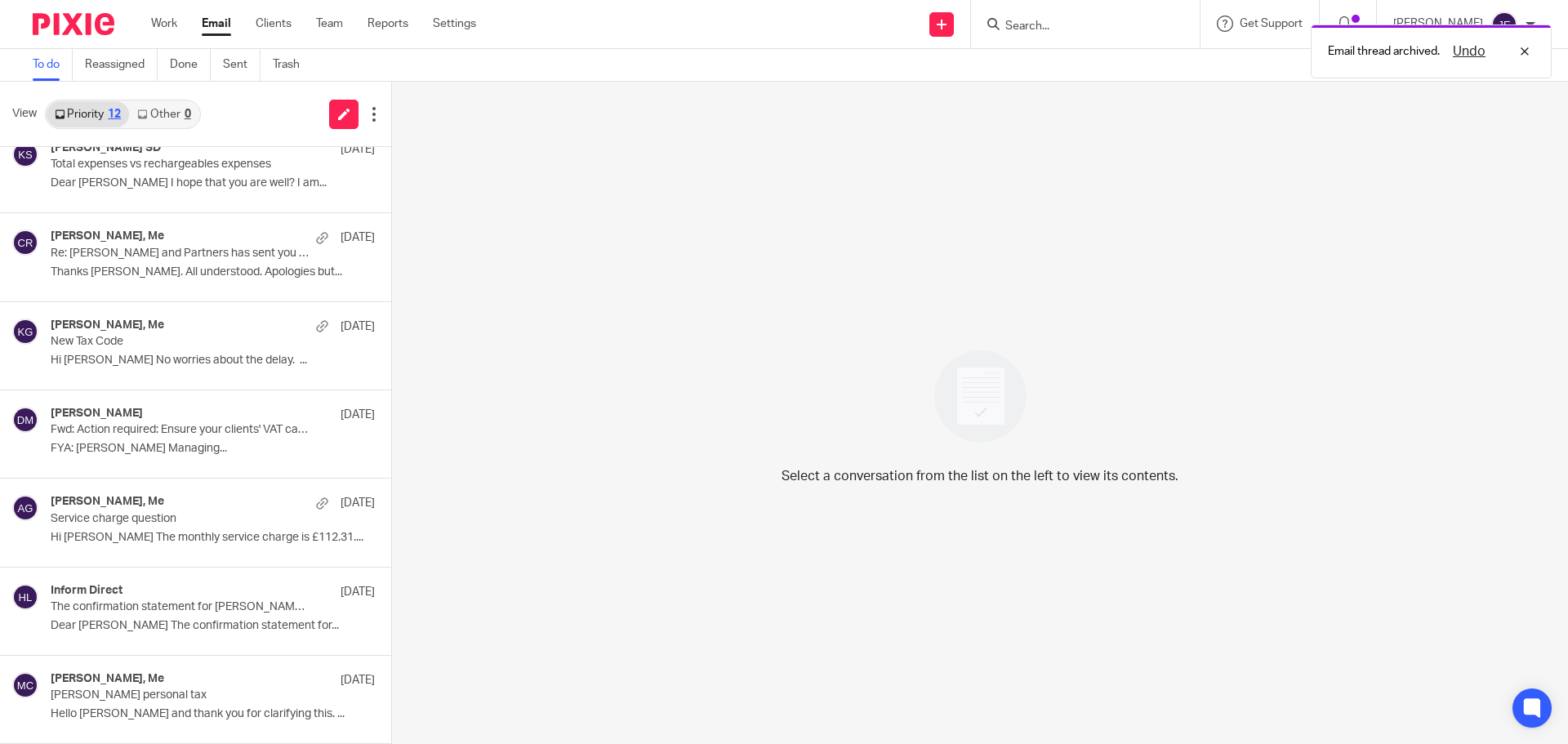
scroll to position [464, 0]
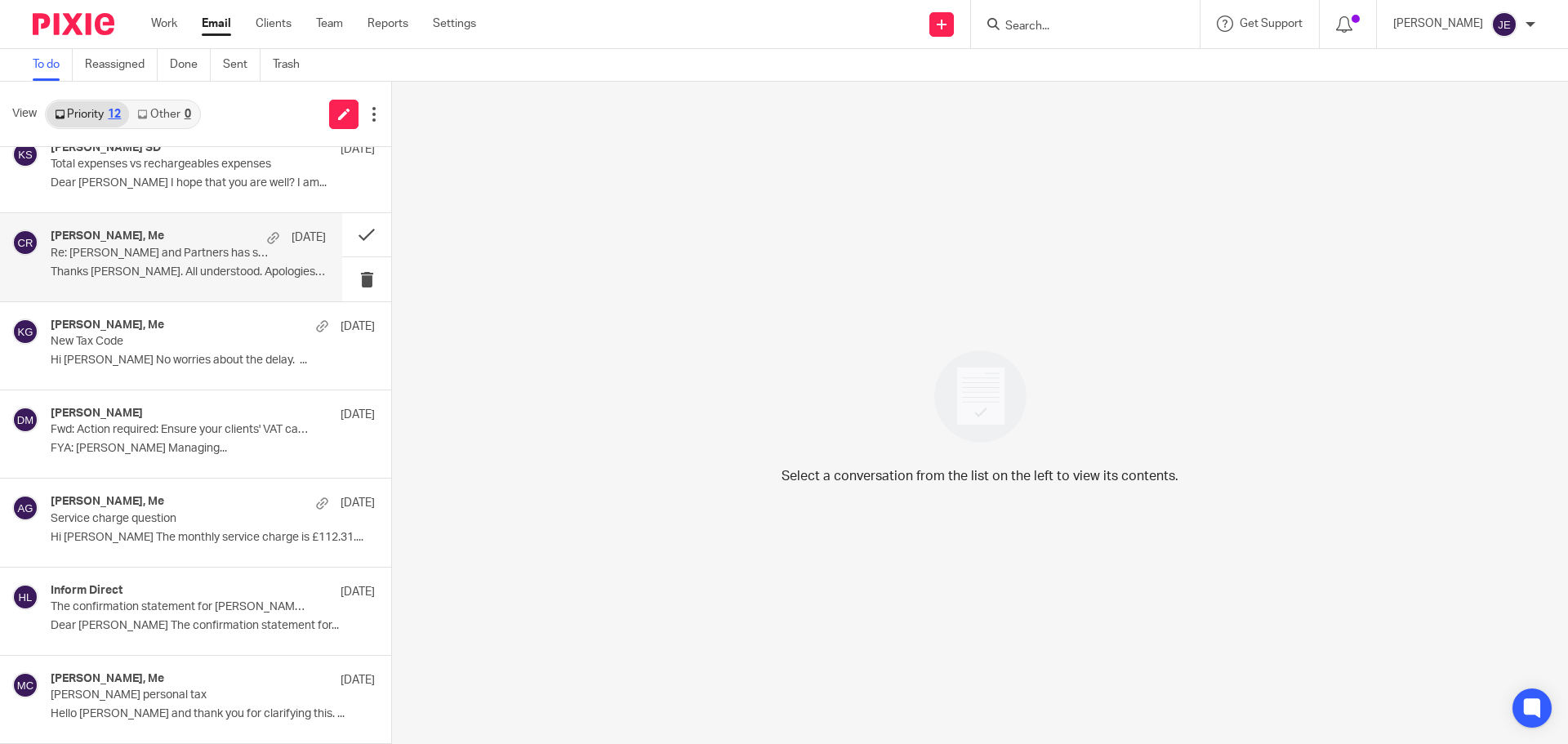
click at [214, 276] on p "Thanks Jade. All understood. Apologies but..." at bounding box center [188, 272] width 275 height 14
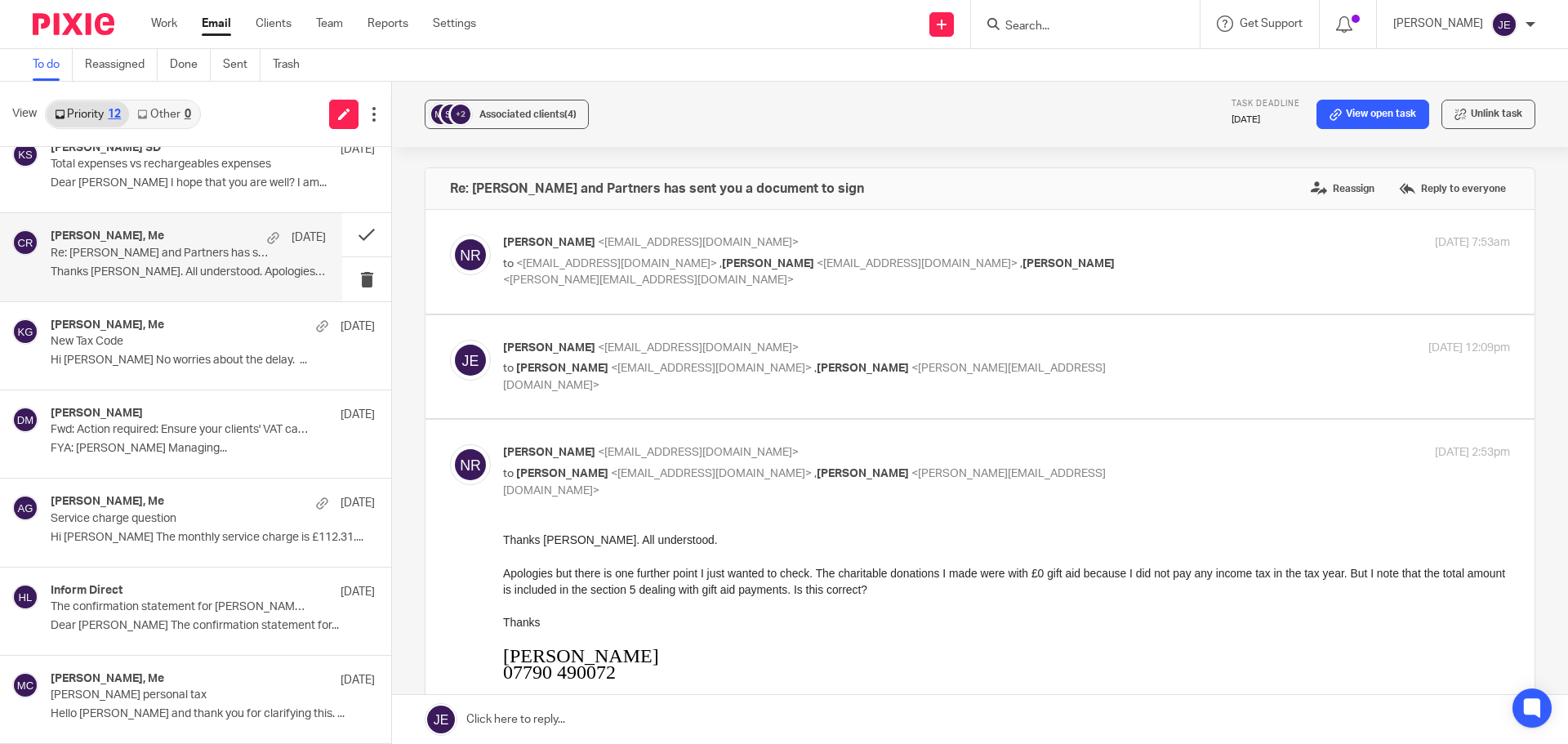
scroll to position [0, 0]
drag, startPoint x: 601, startPoint y: 454, endPoint x: 735, endPoint y: 458, distance: 134.1
click at [735, 458] on p "Nicholas Rogers <nickrogers727@gmail.com>" at bounding box center [839, 453] width 671 height 17
copy span "nickrogers727@gmail.com"
click at [354, 231] on button at bounding box center [366, 234] width 49 height 43
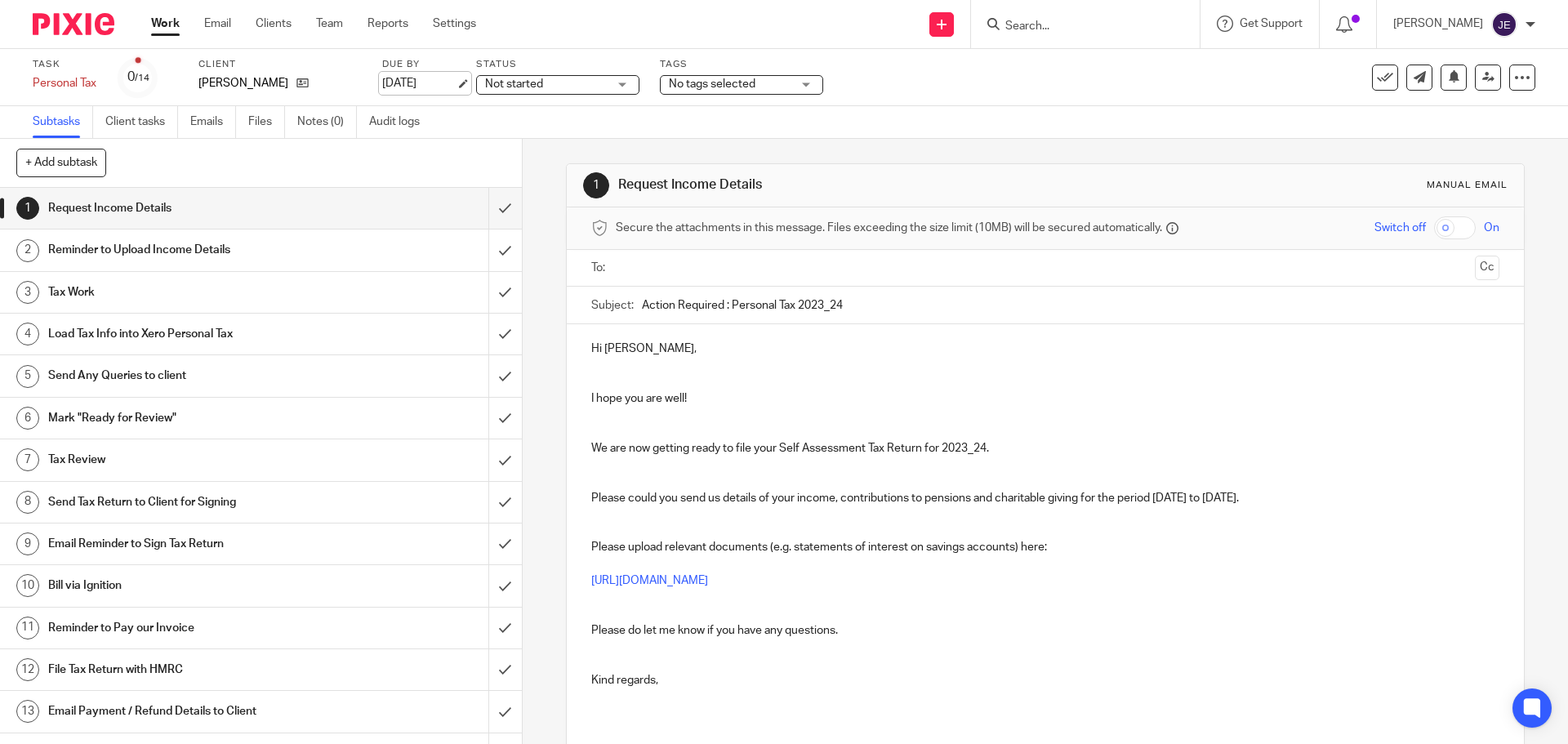
click at [455, 83] on link "[DATE]" at bounding box center [419, 84] width 74 height 17
click at [616, 375] on p at bounding box center [1045, 373] width 907 height 33
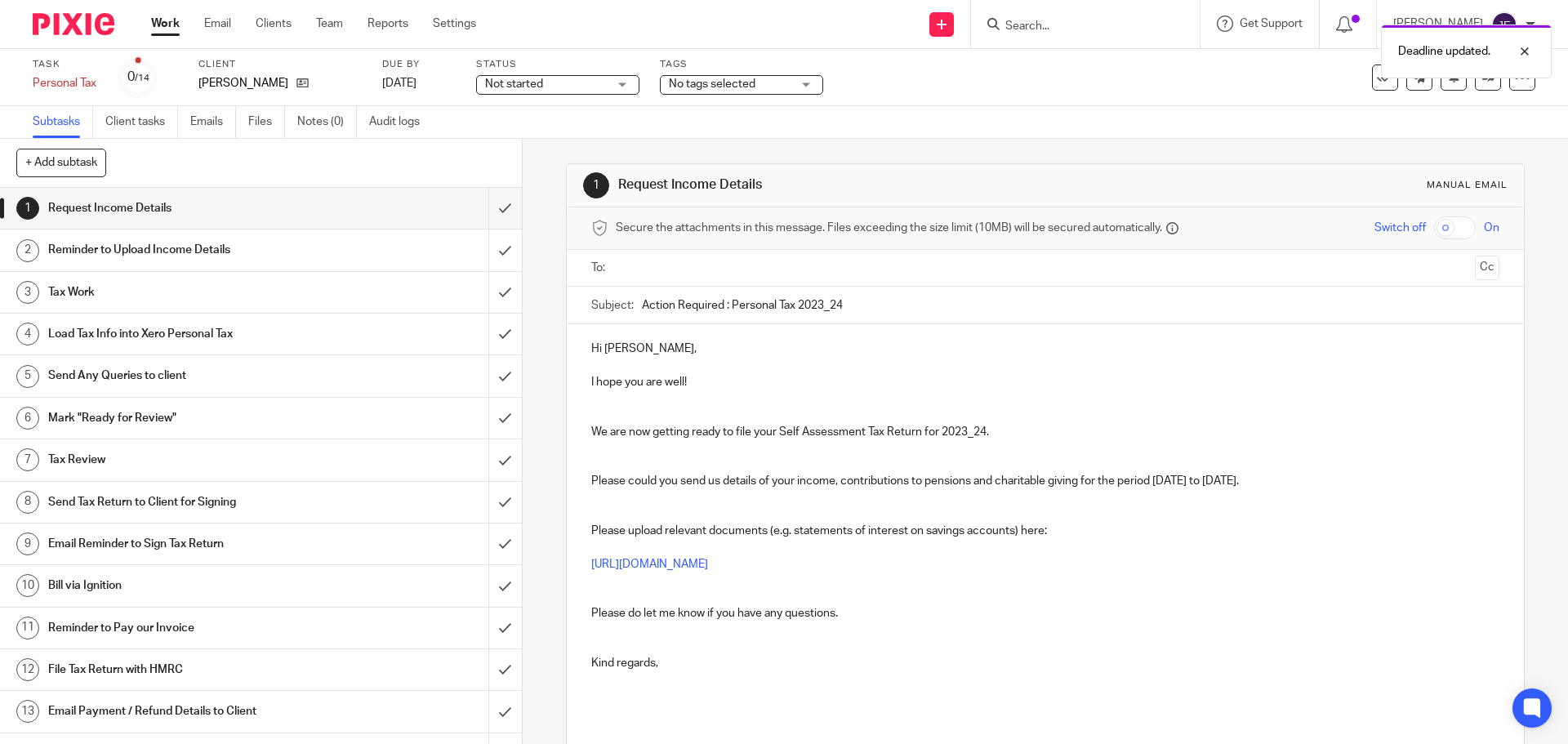
click at [613, 410] on p at bounding box center [1045, 406] width 907 height 33
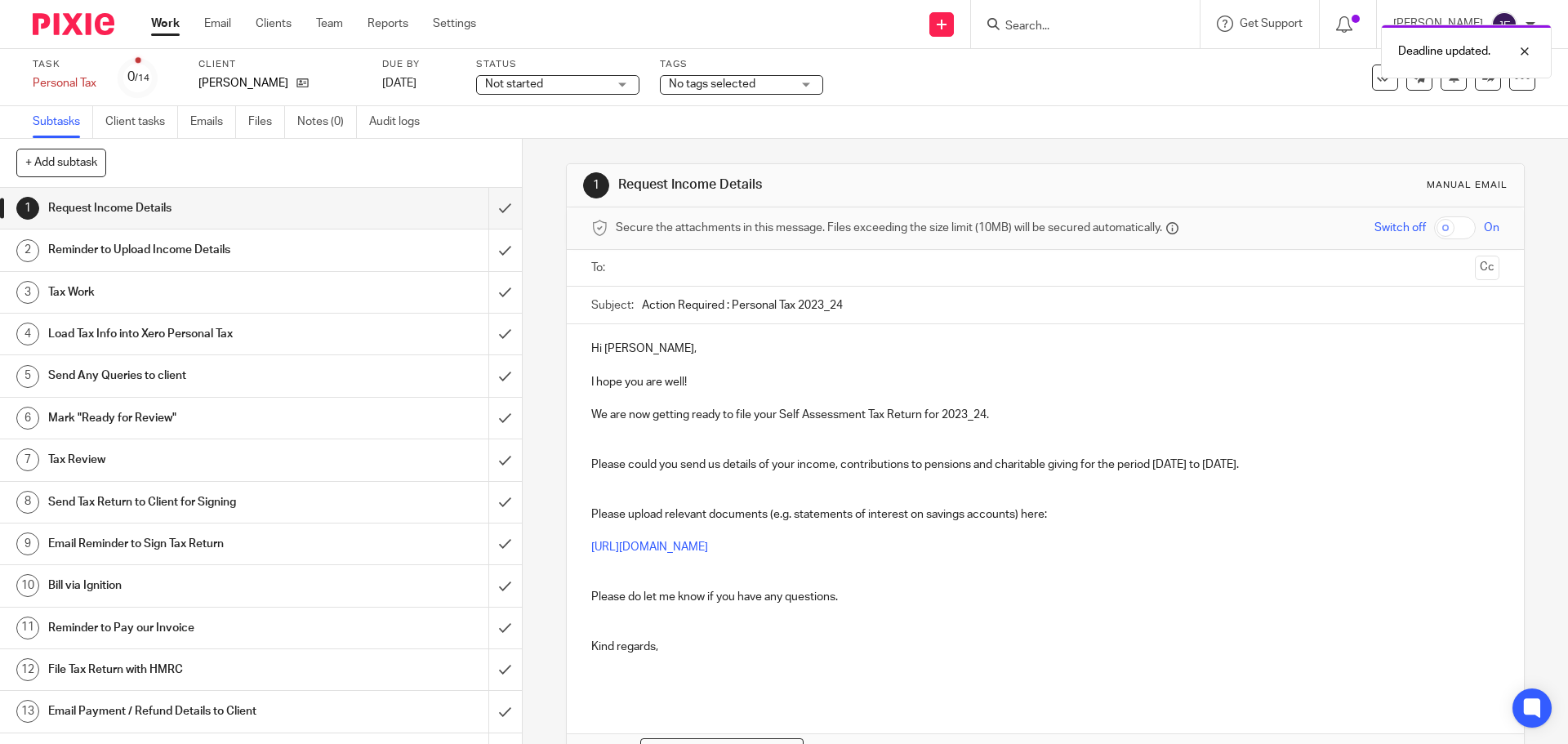
click at [695, 387] on p "I hope you are well!" at bounding box center [1045, 382] width 907 height 17
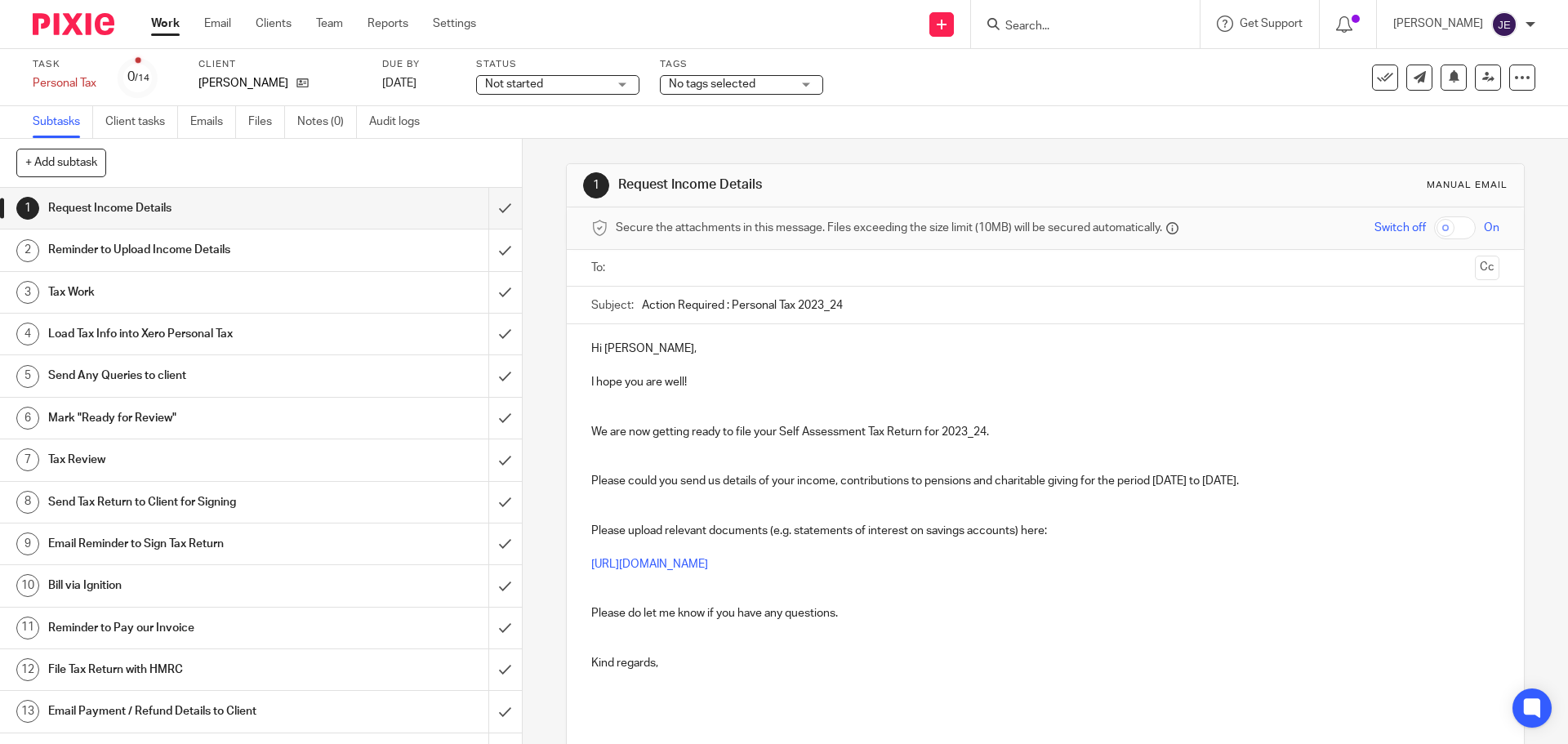
click at [627, 431] on p "We are now getting ready to file your Self Assessment Tax Return for 2023_24." at bounding box center [1045, 432] width 907 height 17
click at [677, 431] on p "We are happy to prpeare and now getting ready to file your Self Assessment Tax …" at bounding box center [1045, 432] width 907 height 17
click at [742, 432] on p "We are happy to prepare and now getting ready to file your Self Assessment Tax …" at bounding box center [1045, 432] width 907 height 17
click at [749, 433] on p "We are happy to prepare and getting ready to file your Self Assessment Tax Retu…" at bounding box center [1045, 432] width 907 height 17
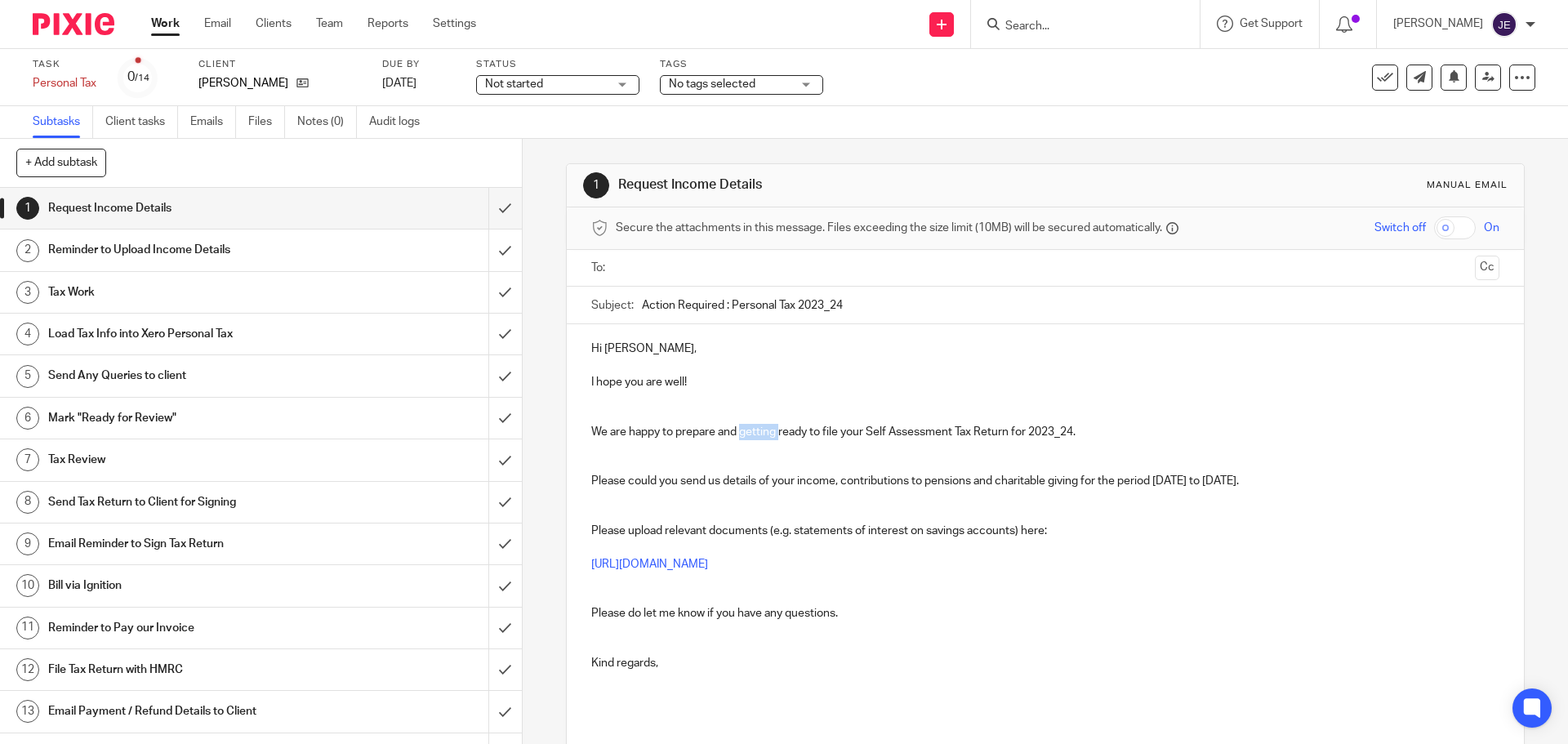
click at [749, 433] on p "We are happy to prepare and getting ready to file your Self Assessment Tax Retu…" at bounding box center [1045, 432] width 907 height 17
click at [750, 433] on p "We are happy to prepare and ready to file your Self Assessment Tax Return for 2…" at bounding box center [1045, 432] width 907 height 17
click at [750, 433] on p "We are happy to prepare and to file your Self Assessment Tax Return for 2023_24." at bounding box center [1045, 432] width 907 height 17
click at [969, 439] on p "We are happy to prepare and file your Self Assessment Tax Return for 2023_24." at bounding box center [1045, 432] width 907 height 17
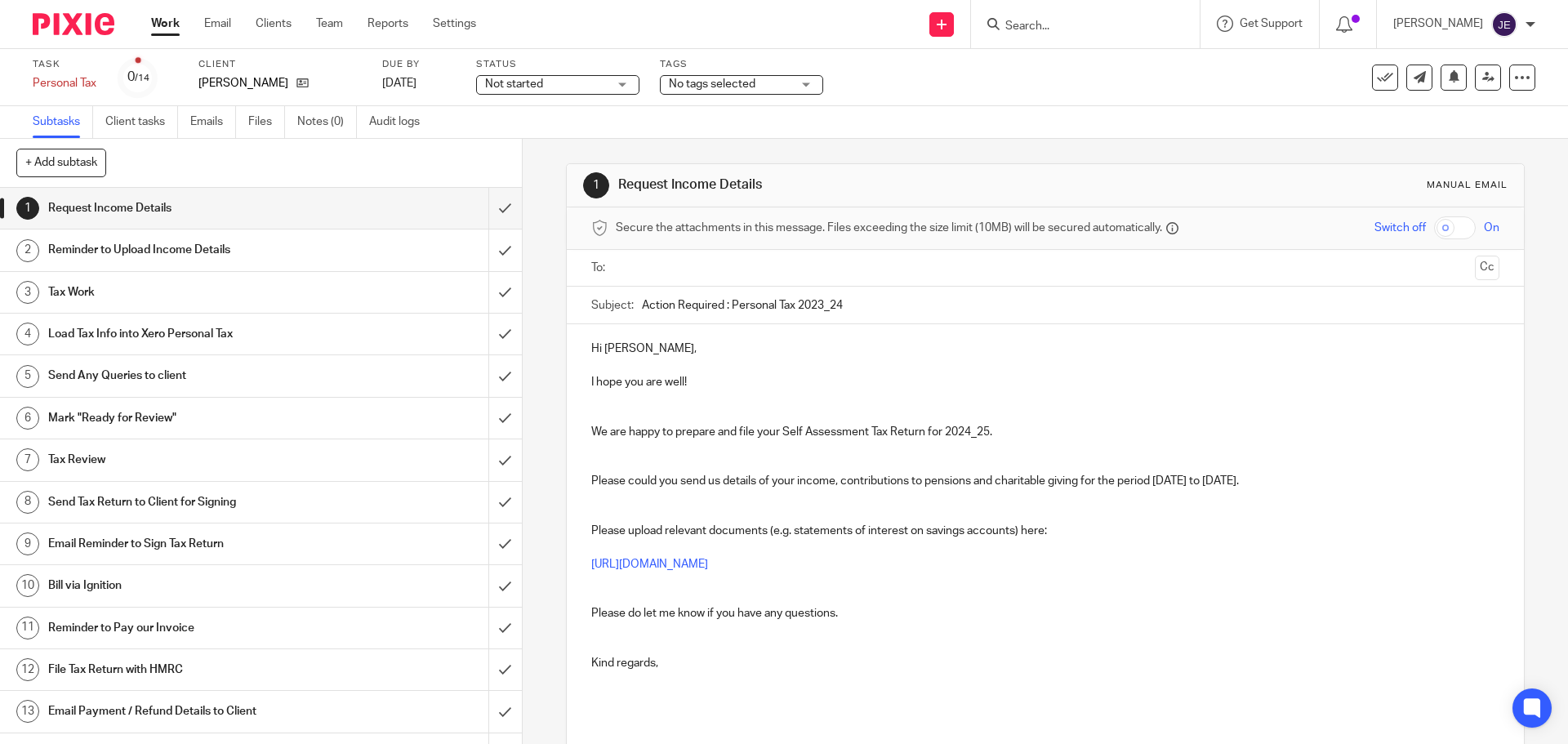
click at [795, 458] on p at bounding box center [1045, 464] width 907 height 17
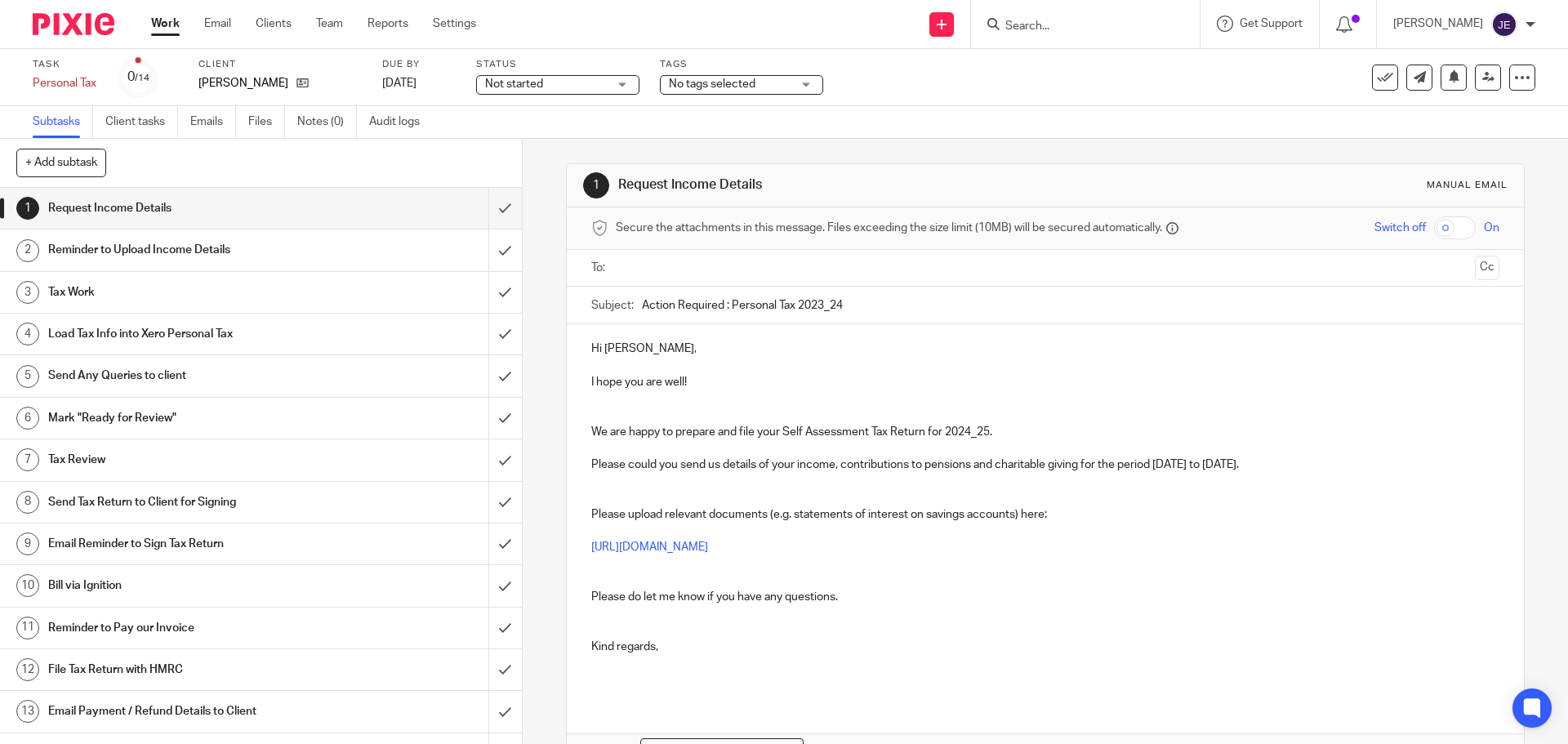
click at [624, 490] on p at bounding box center [1045, 498] width 907 height 17
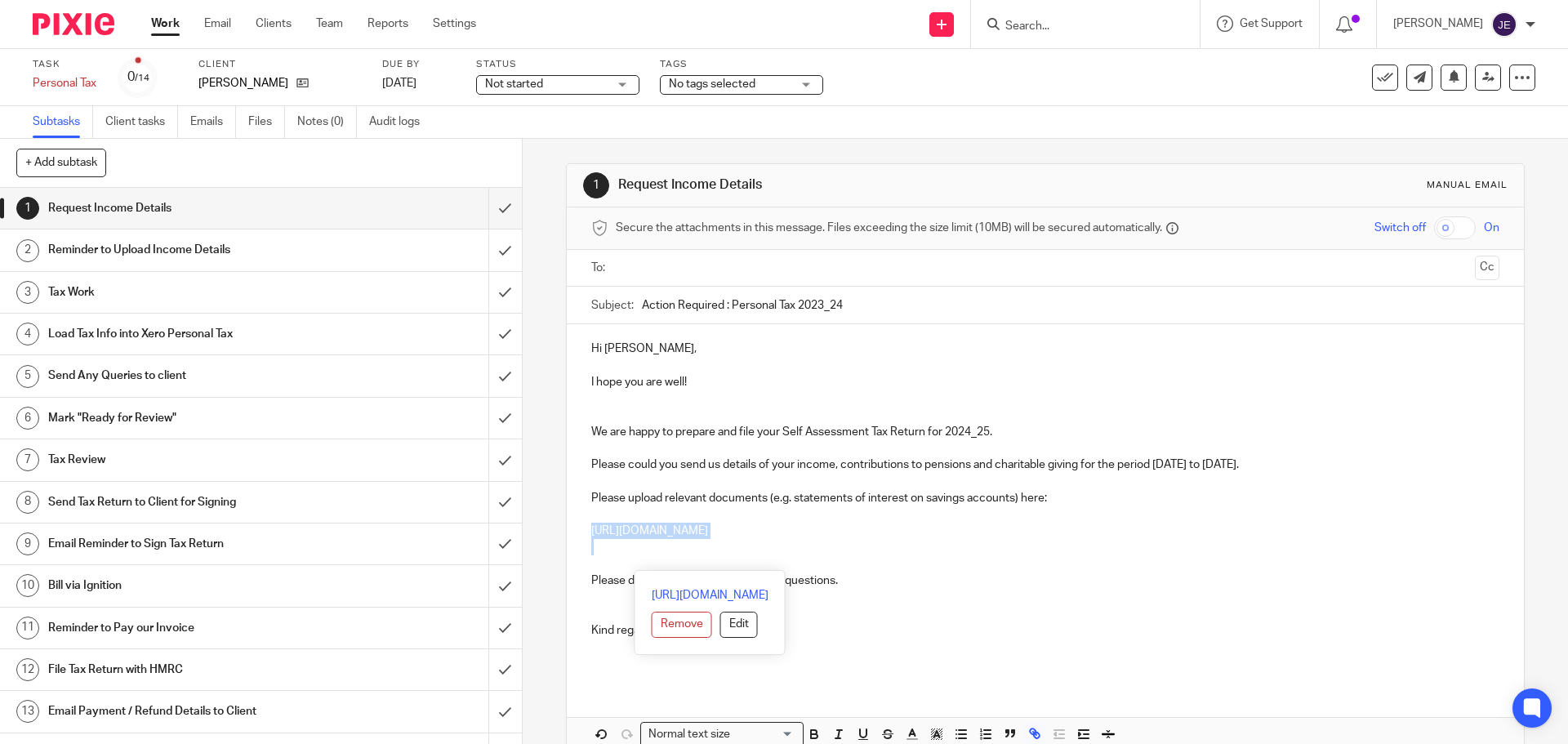
drag, startPoint x: 590, startPoint y: 553, endPoint x: 570, endPoint y: 526, distance: 33.6
click at [570, 526] on div "Hi Kurt, I hope you are well! We are happy to prepare and file your Self Assess…" at bounding box center [1044, 504] width 956 height 359
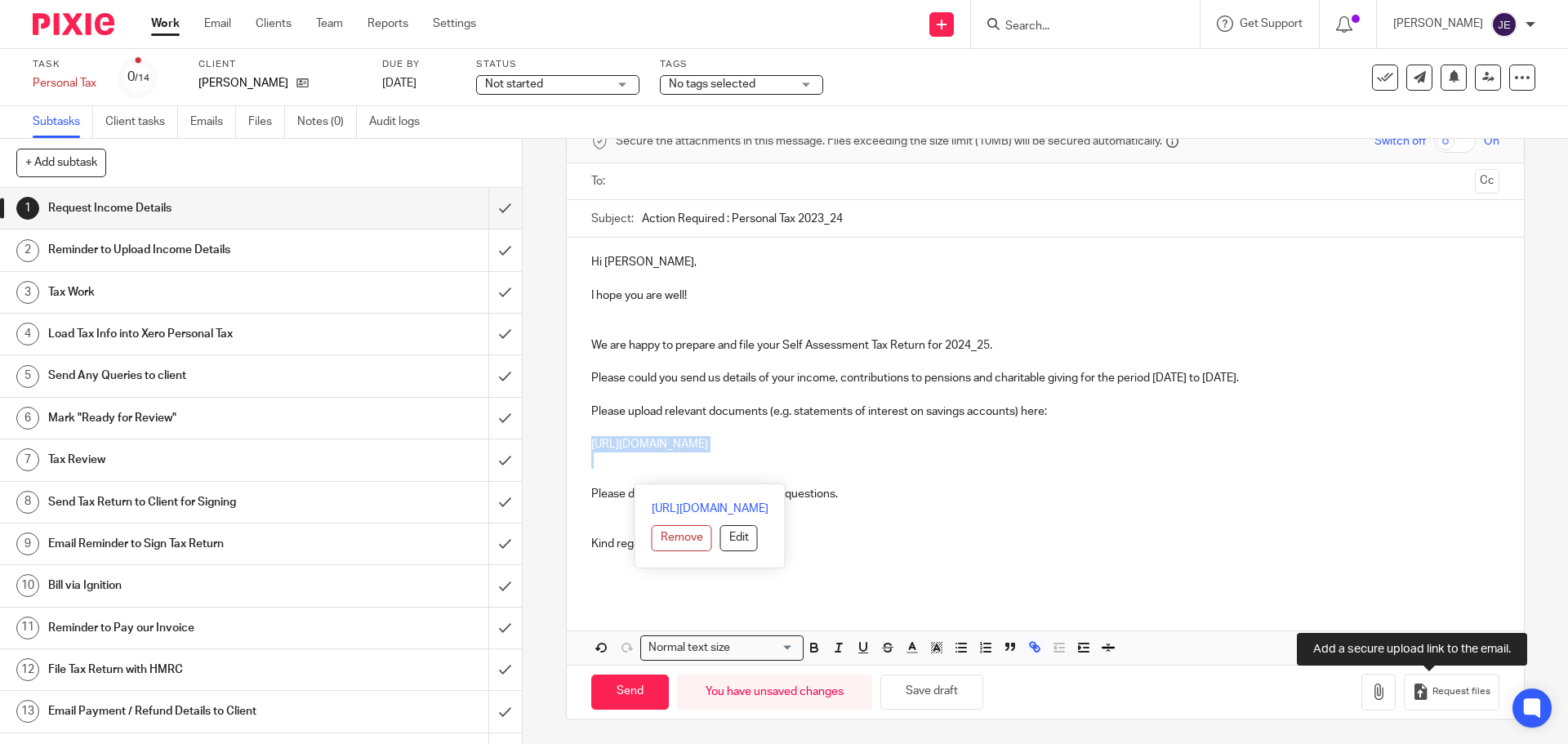
drag, startPoint x: 1453, startPoint y: 686, endPoint x: 1351, endPoint y: 636, distance: 113.6
click at [1453, 686] on span "Request files" at bounding box center [1461, 691] width 58 height 13
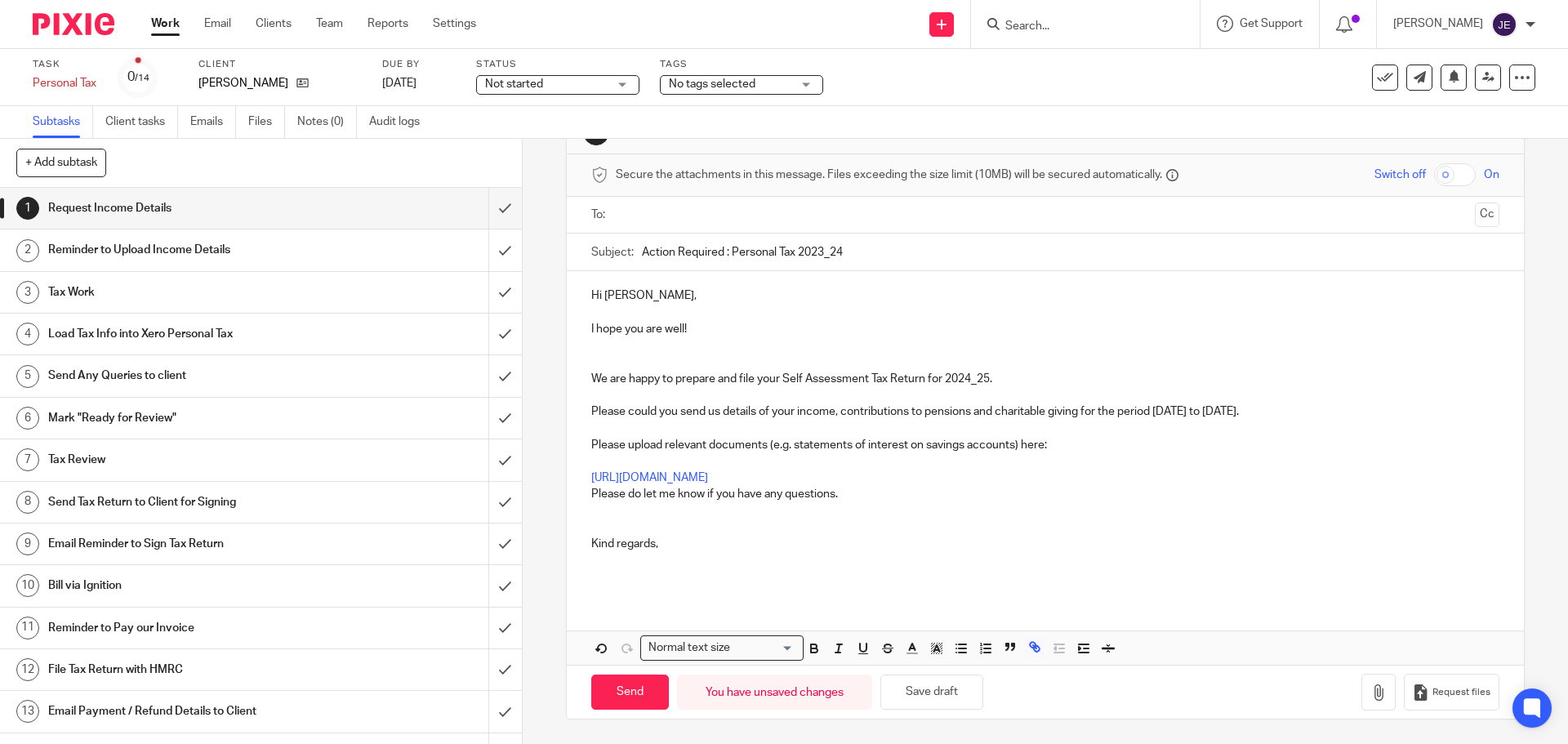
scroll to position [53, 0]
click at [608, 515] on p at bounding box center [1045, 511] width 907 height 17
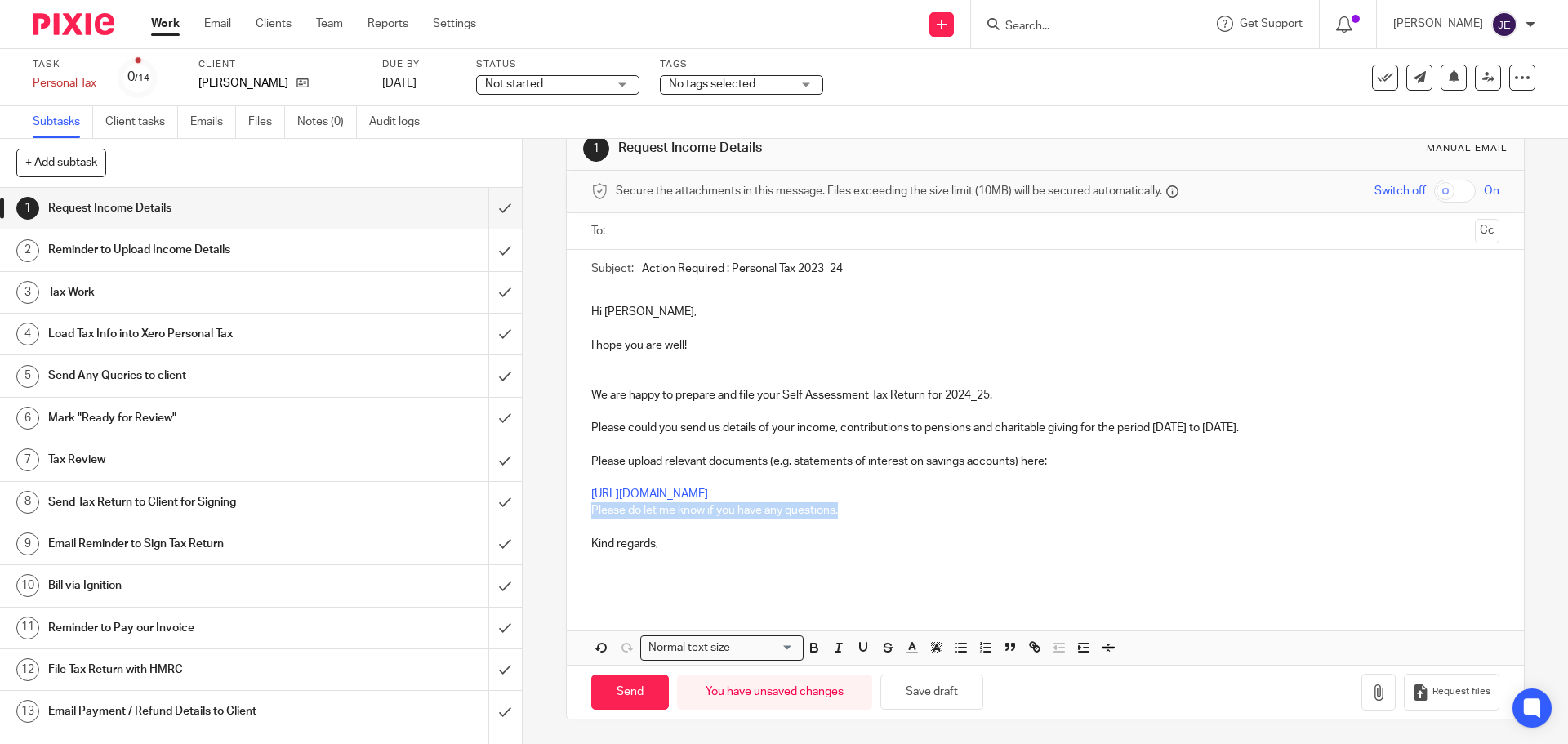
drag, startPoint x: 577, startPoint y: 513, endPoint x: 842, endPoint y: 513, distance: 265.0
click at [842, 513] on div "Hi Kurt, I hope you are well! We are happy to prepare and file your Self Assess…" at bounding box center [1044, 442] width 956 height 310
click at [599, 529] on p "Kind regards," at bounding box center [1045, 535] width 907 height 33
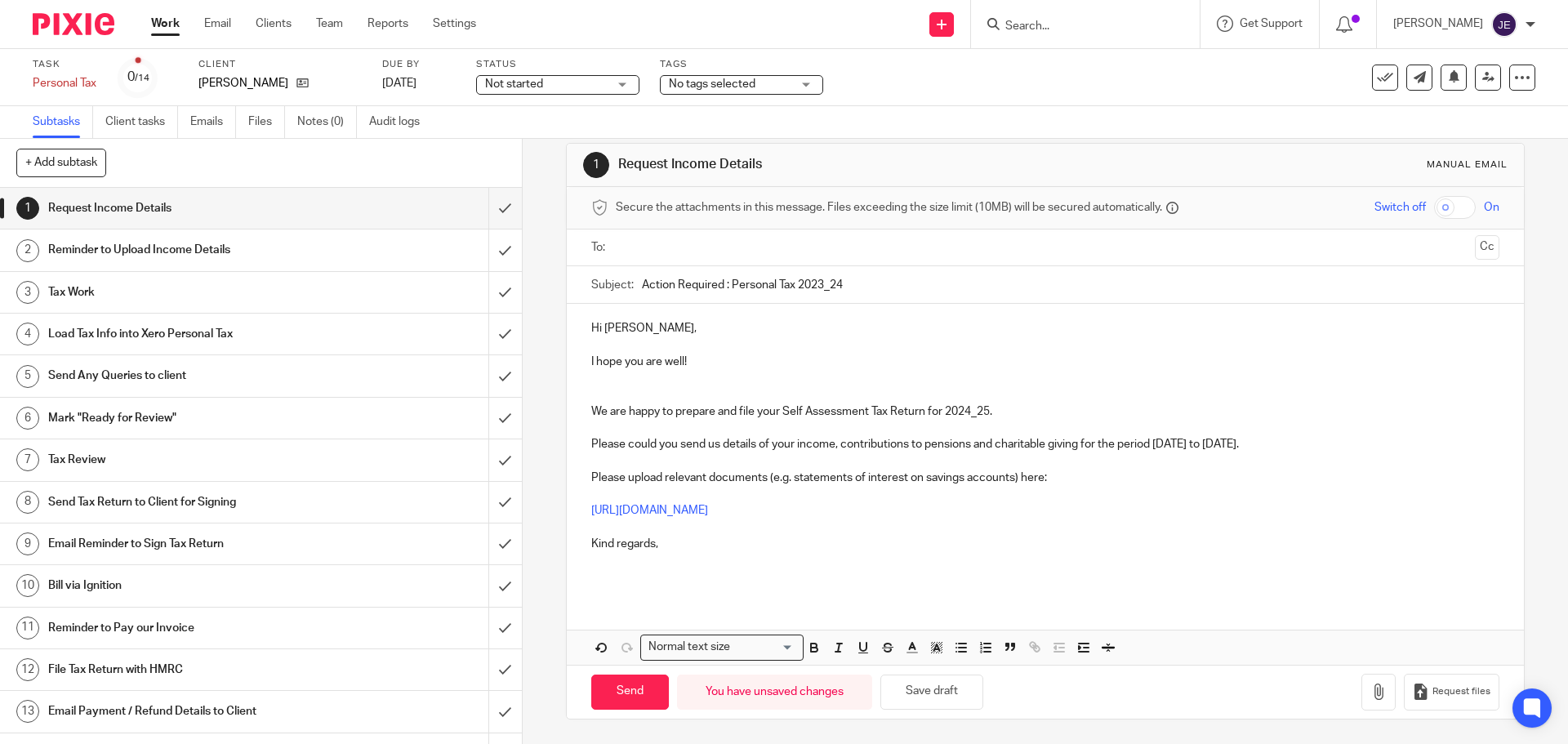
click at [604, 463] on p at bounding box center [1045, 460] width 907 height 17
click at [1224, 447] on p "Please could you send us details of your income, contributions to pensions and …" at bounding box center [1045, 444] width 907 height 17
click at [1312, 445] on p "Please could you send us details of your income, contributions to pensions and …" at bounding box center [1045, 444] width 907 height 17
click at [640, 390] on p at bounding box center [1045, 395] width 907 height 17
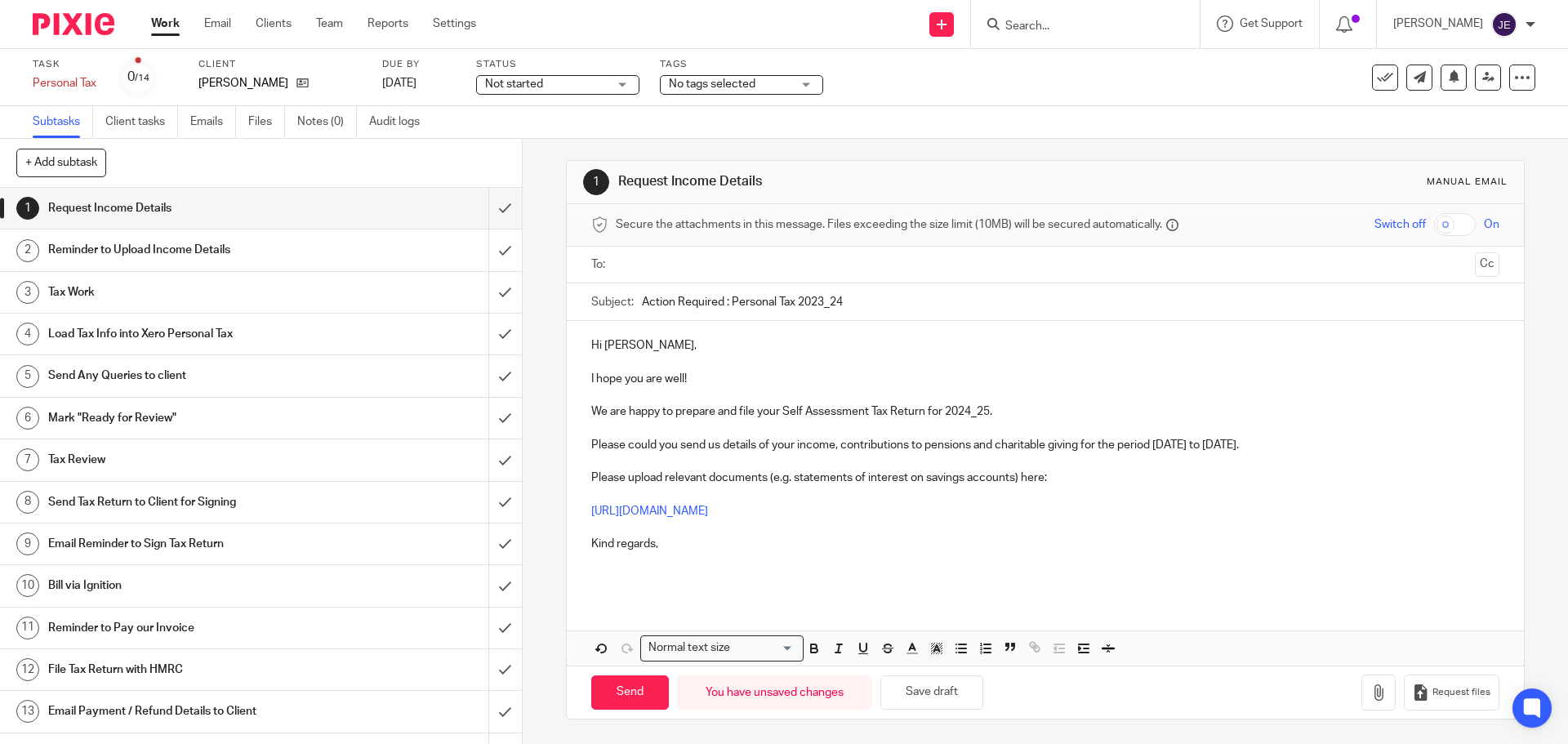
scroll to position [3, 0]
click at [818, 302] on input "Action Required : Personal Tax 2023_24" at bounding box center [1070, 301] width 857 height 36
type input "Action Required : Personal Tax 2024_25"
click at [902, 266] on input "text" at bounding box center [1045, 265] width 846 height 19
click at [609, 568] on p at bounding box center [1045, 573] width 907 height 33
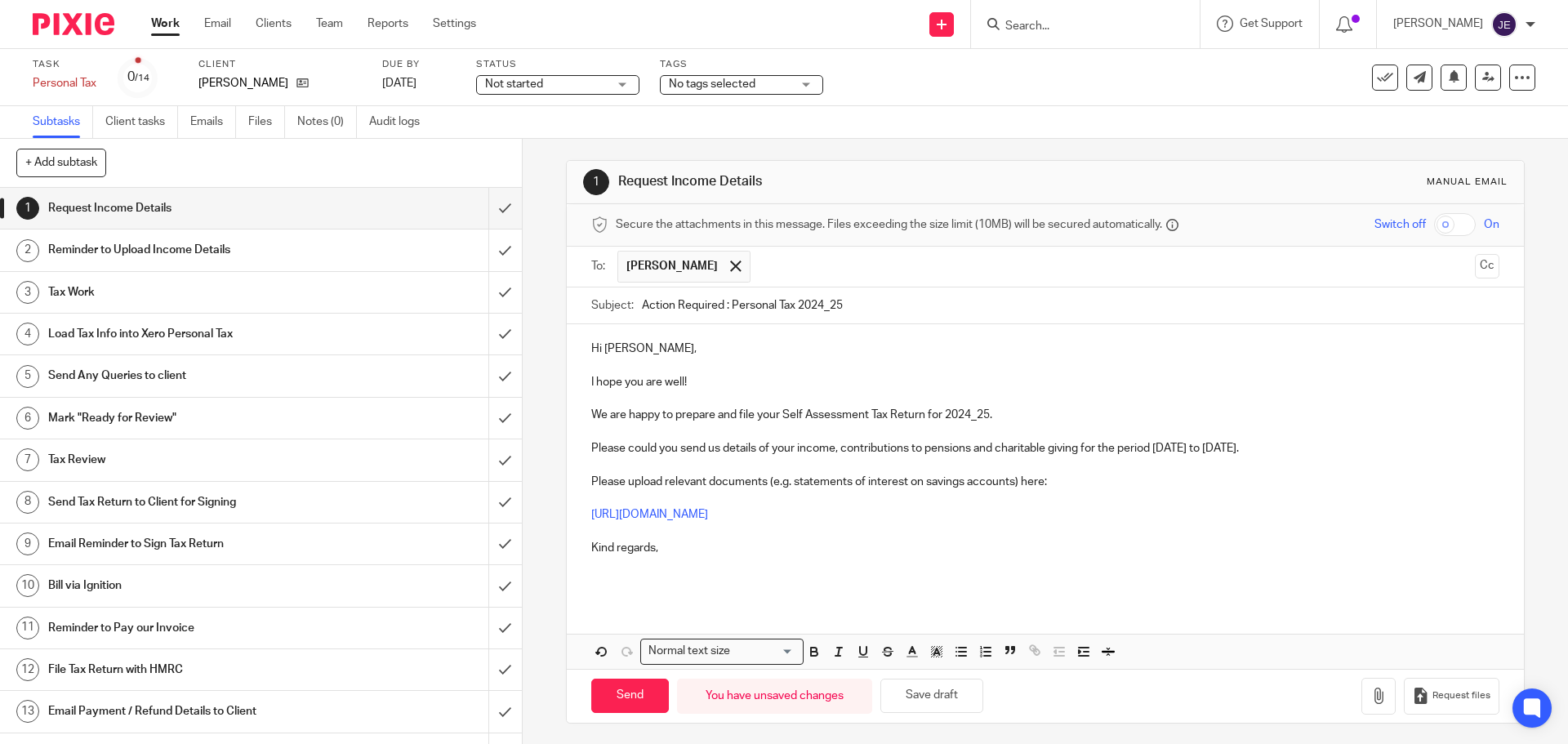
scroll to position [0, 0]
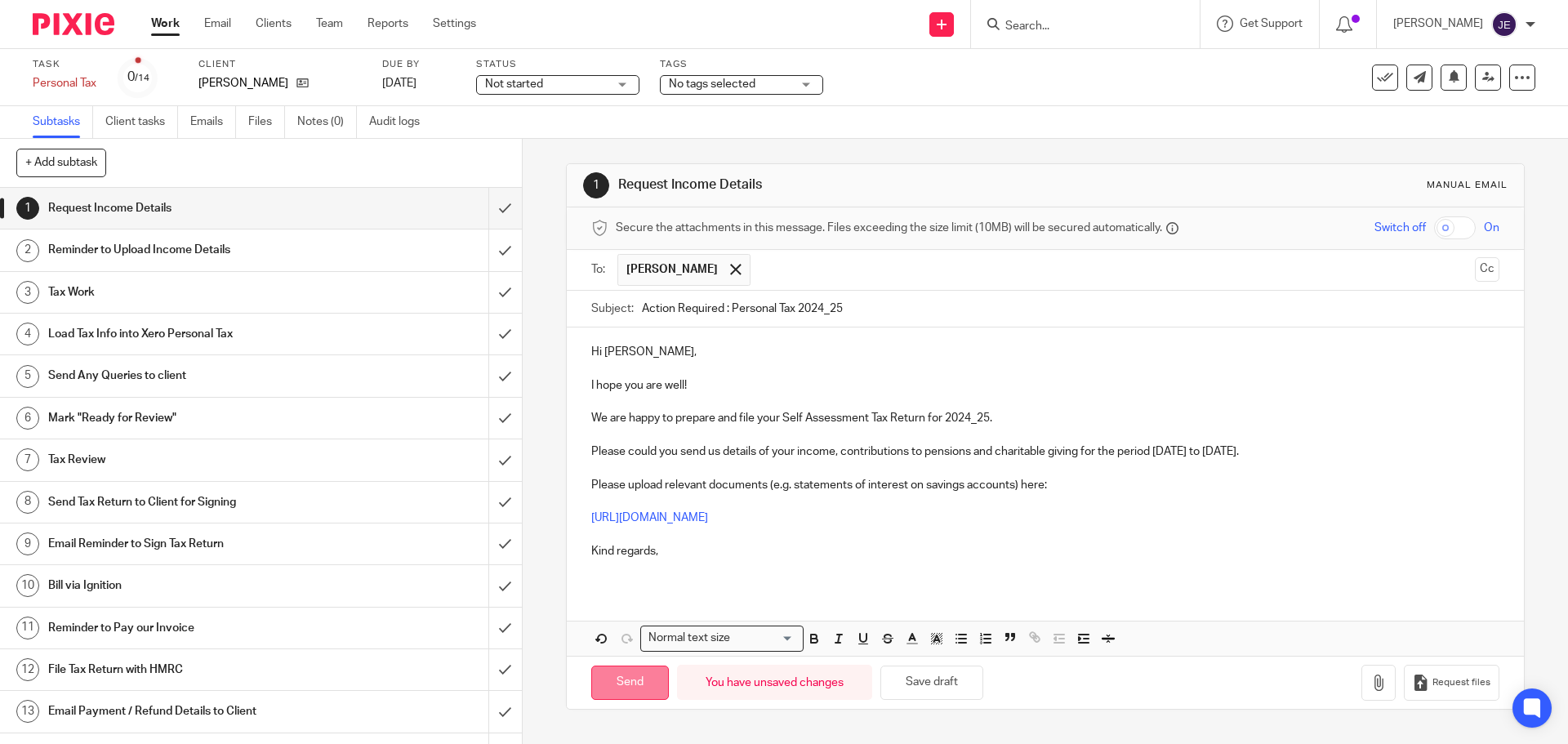
click at [622, 678] on input "Send" at bounding box center [630, 683] width 78 height 35
type input "Sent"
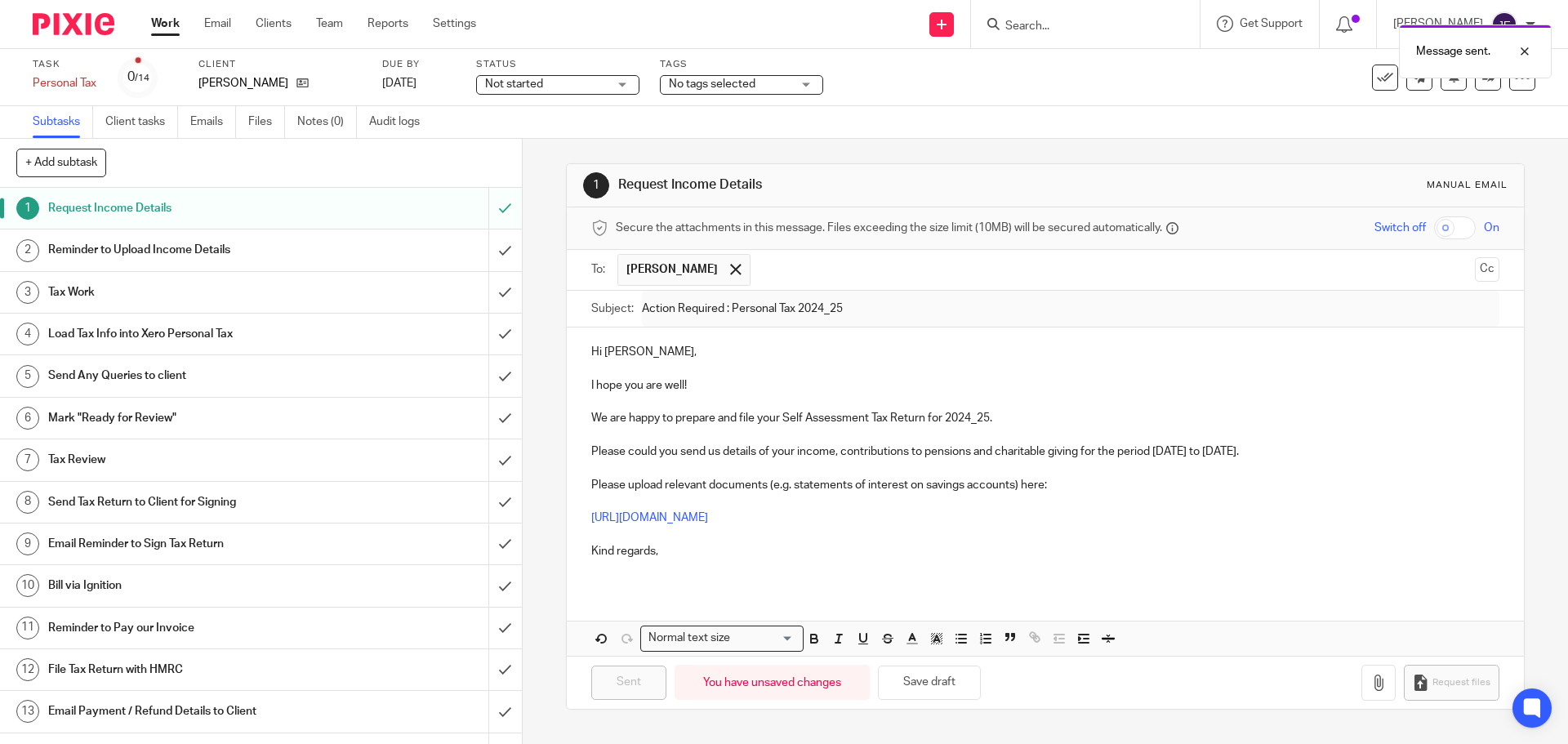
click at [575, 88] on span "Not started" at bounding box center [546, 84] width 123 height 17
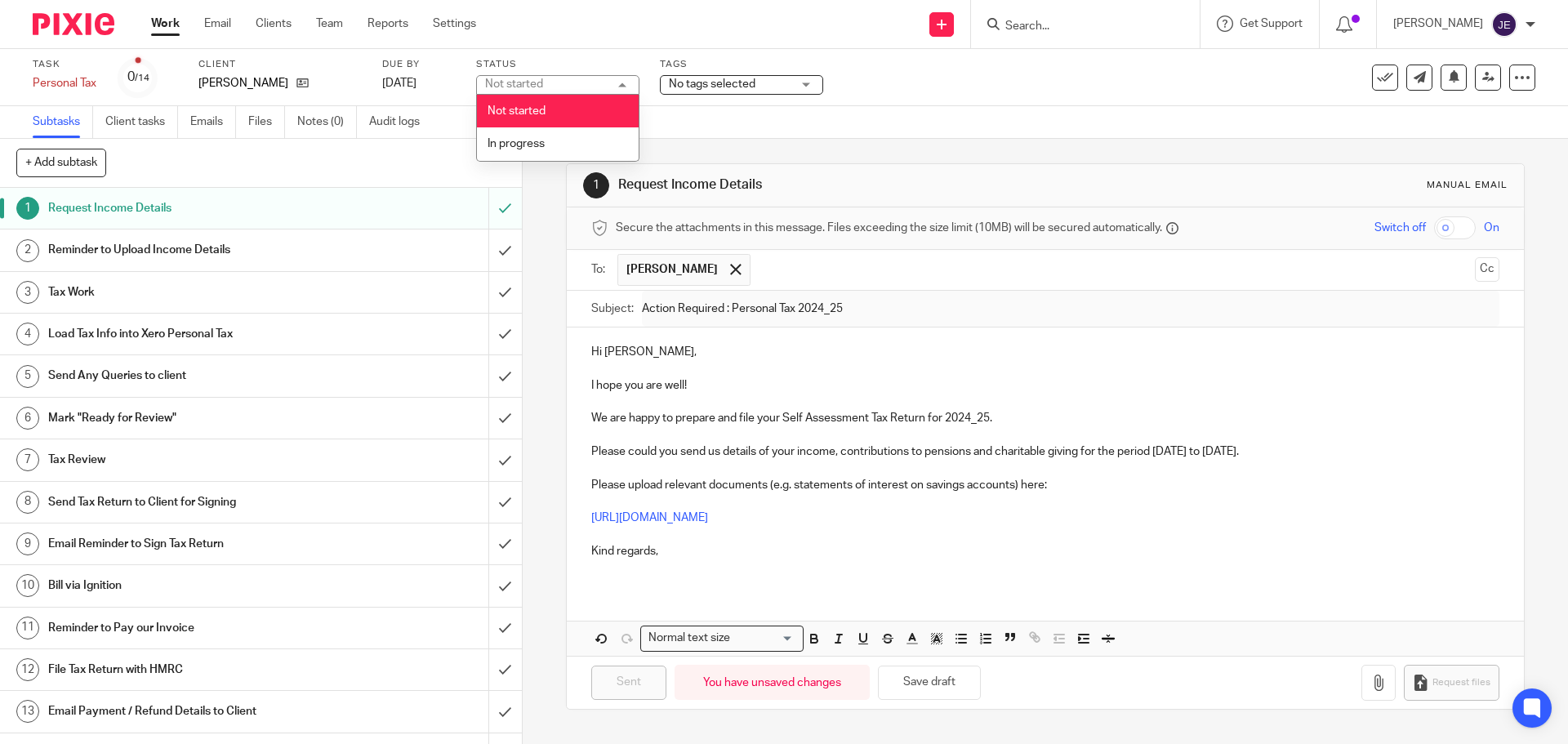
click at [573, 136] on li "In progress" at bounding box center [557, 144] width 161 height 33
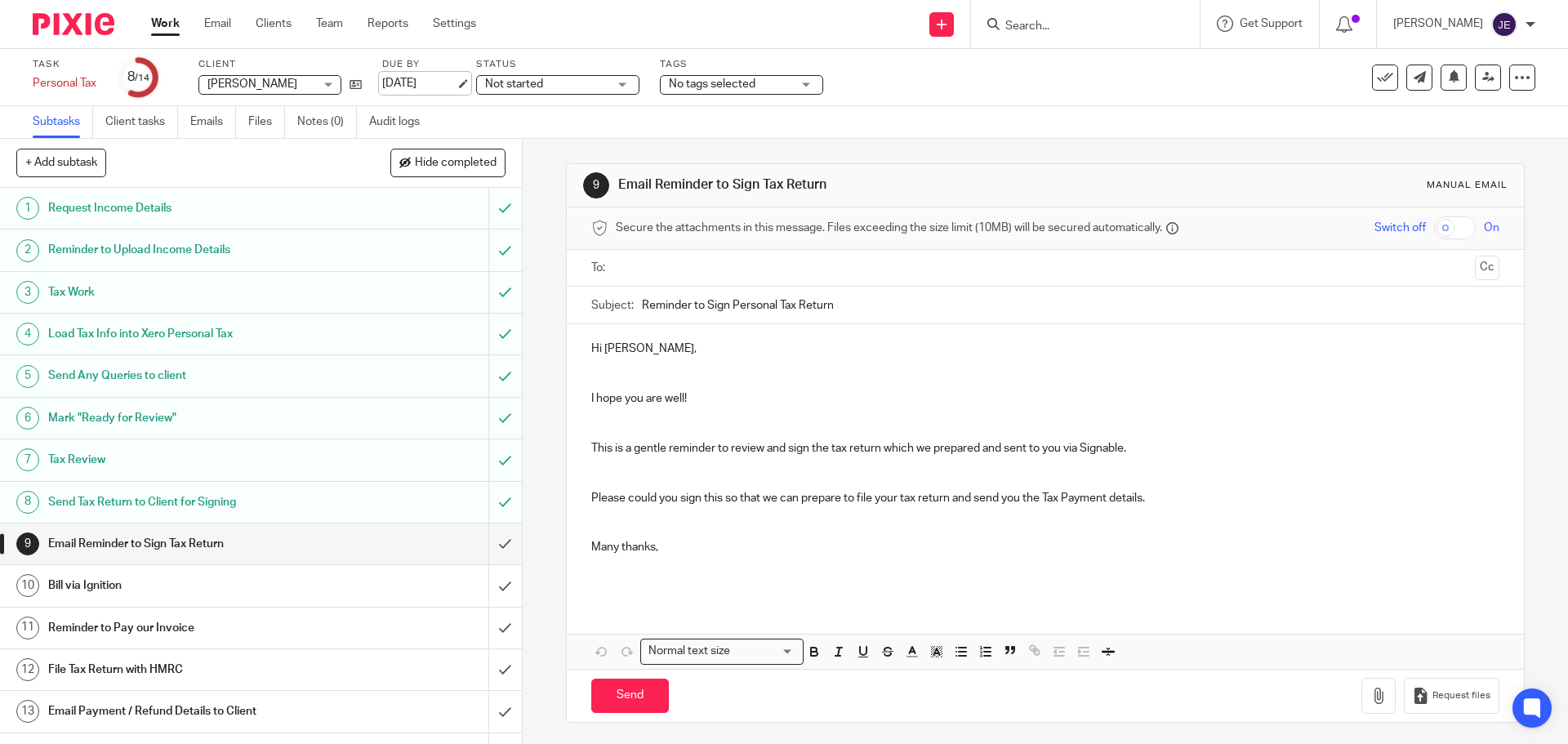
click at [452, 84] on link "[DATE]" at bounding box center [419, 84] width 74 height 17
click at [545, 92] on span "Not started" at bounding box center [546, 84] width 123 height 17
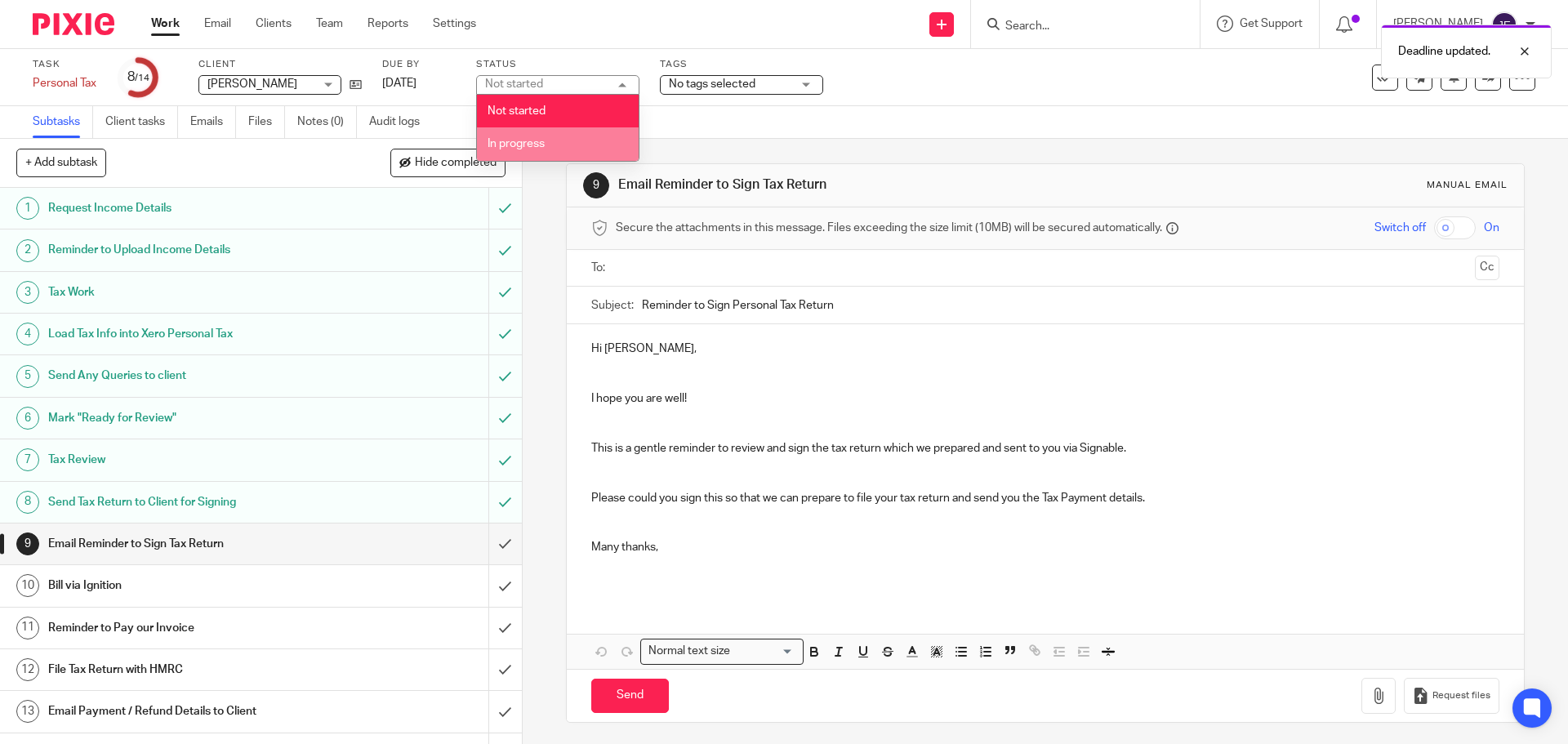
click at [535, 137] on li "In progress" at bounding box center [557, 144] width 161 height 33
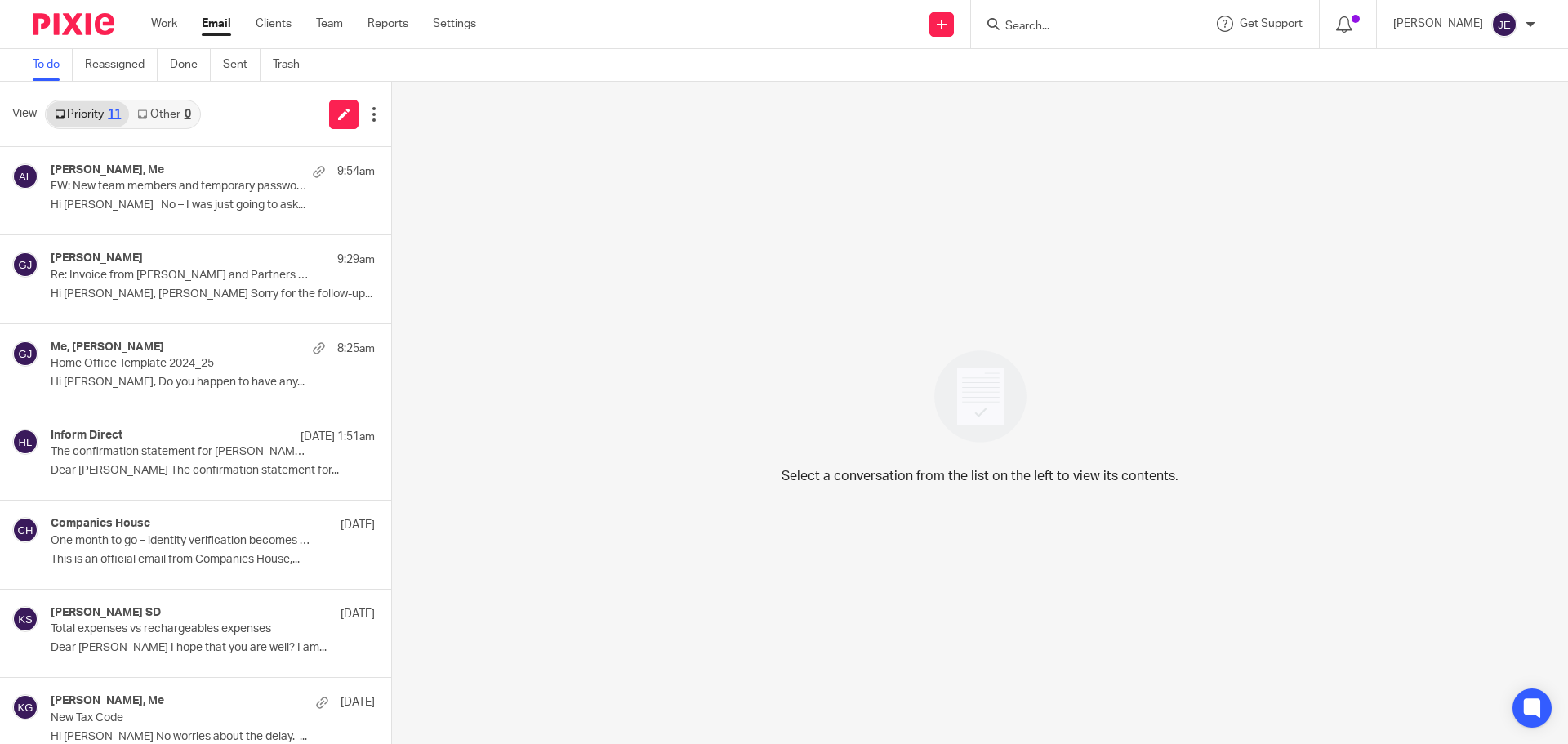
click at [498, 117] on div "Select a conversation from the list on the left to view its contents." at bounding box center [979, 413] width 1176 height 662
click at [536, 234] on div "Select a conversation from the list on the left to view its contents." at bounding box center [979, 413] width 1176 height 662
click at [1352, 23] on icon at bounding box center [1344, 25] width 17 height 17
